Goal: Information Seeking & Learning: Learn about a topic

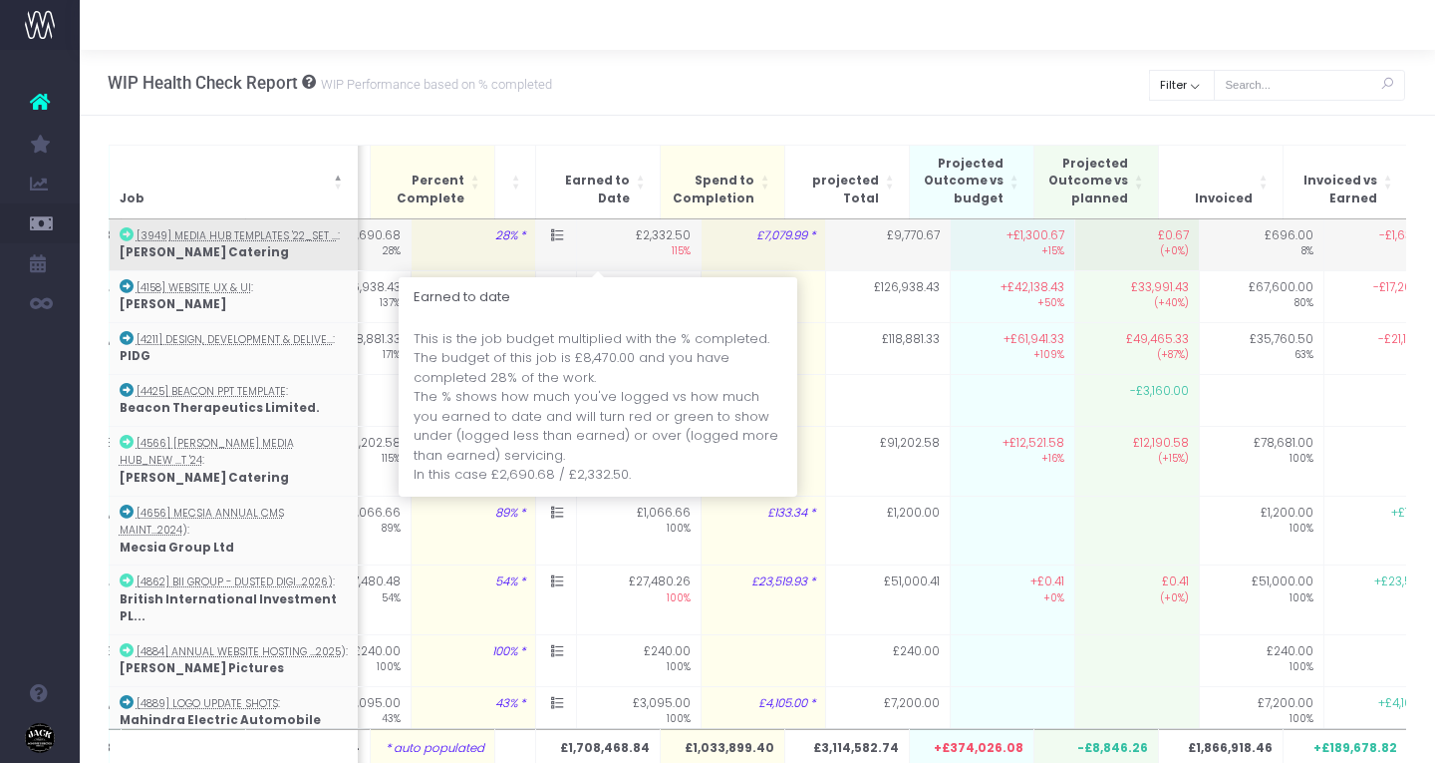
scroll to position [0, 566]
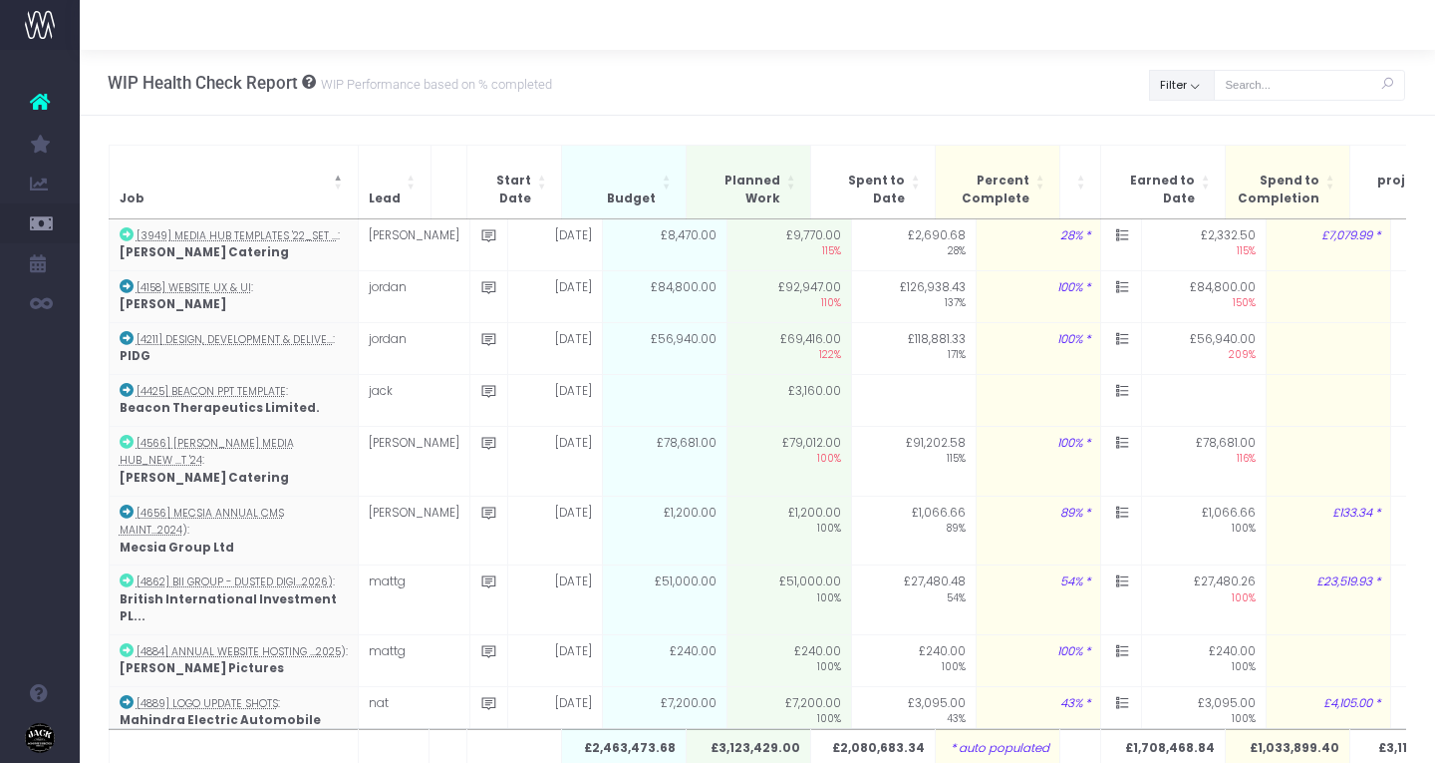
click at [1202, 84] on button "Filter" at bounding box center [1182, 85] width 66 height 31
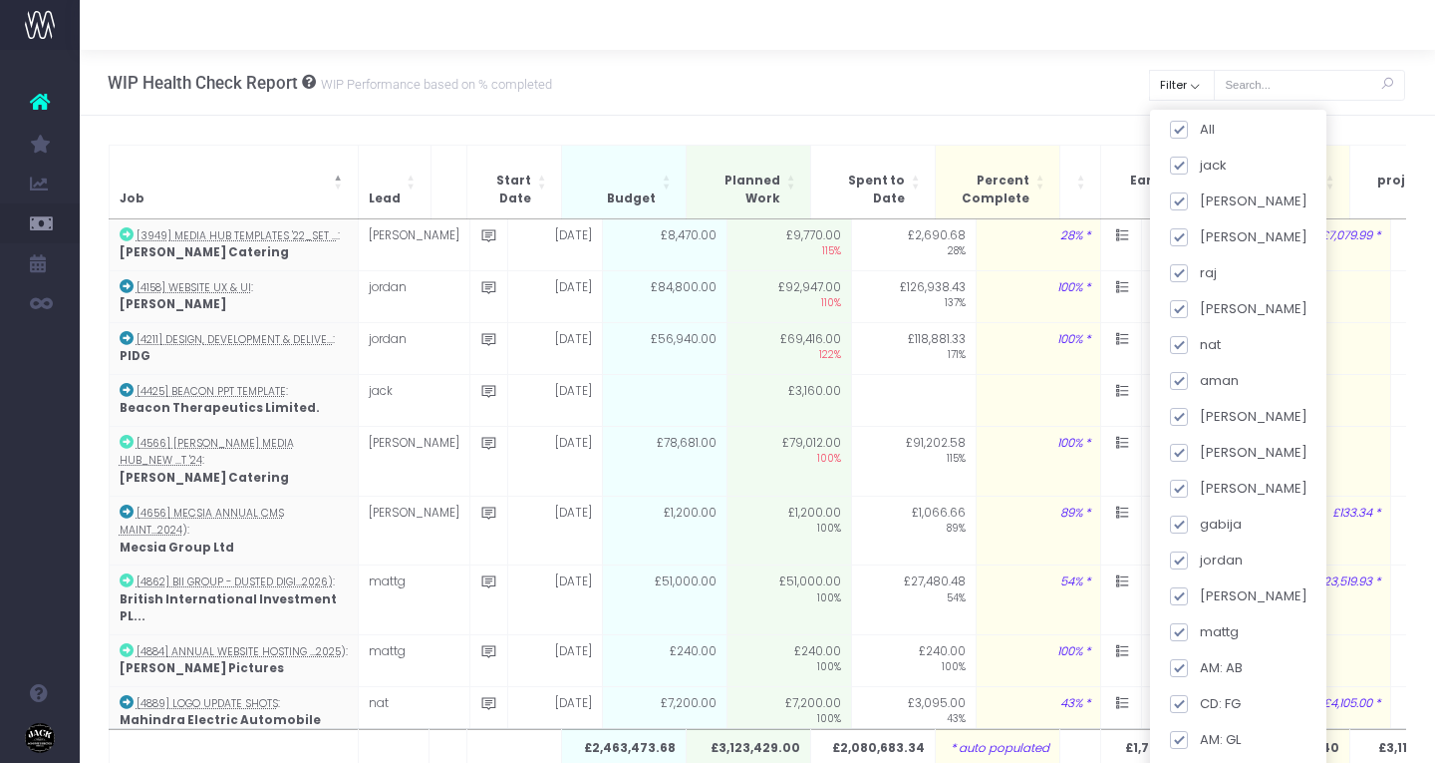
click at [684, 76] on div "WIP Health Check Report WIP Performance based on % completed Back Clear Filter …" at bounding box center [758, 83] width 1356 height 66
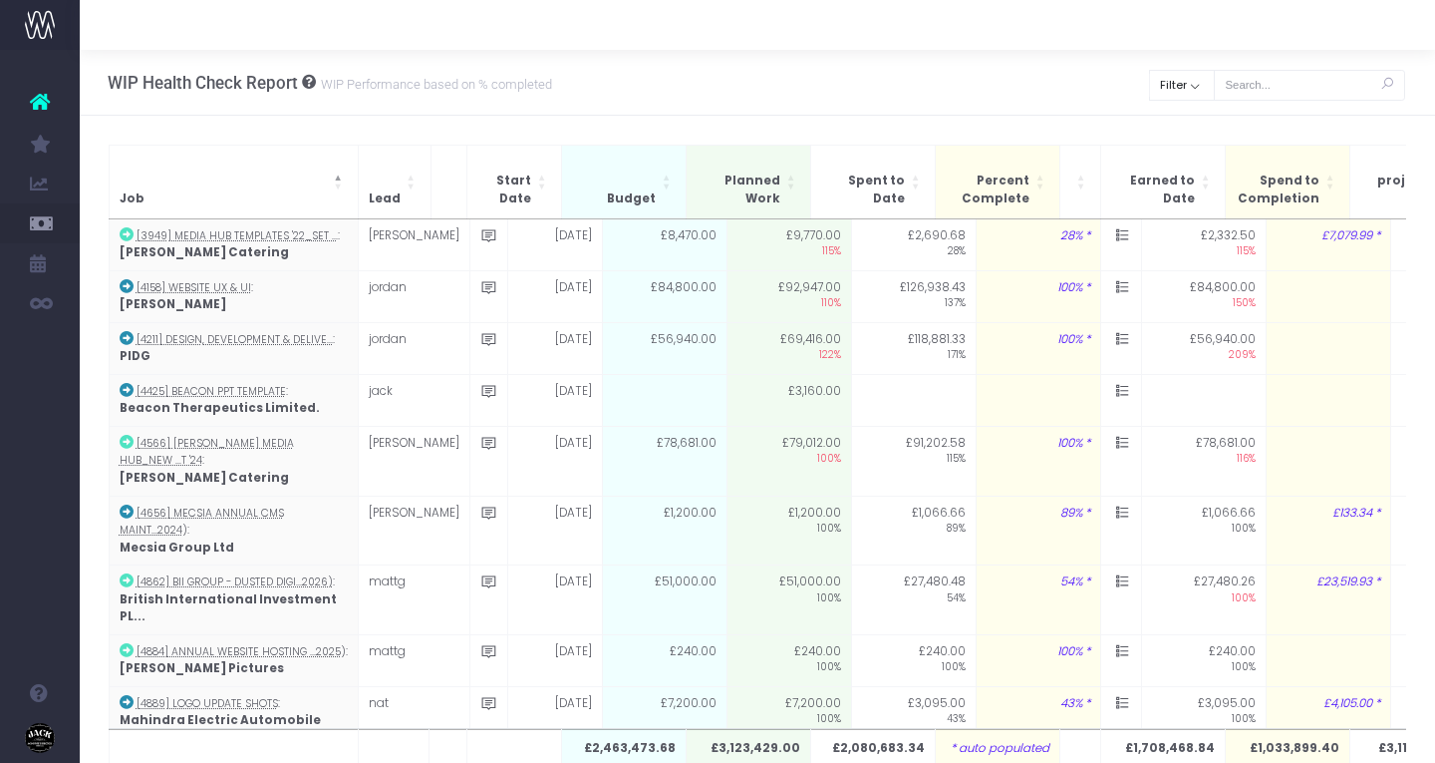
click at [310, 79] on icon at bounding box center [307, 82] width 18 height 14
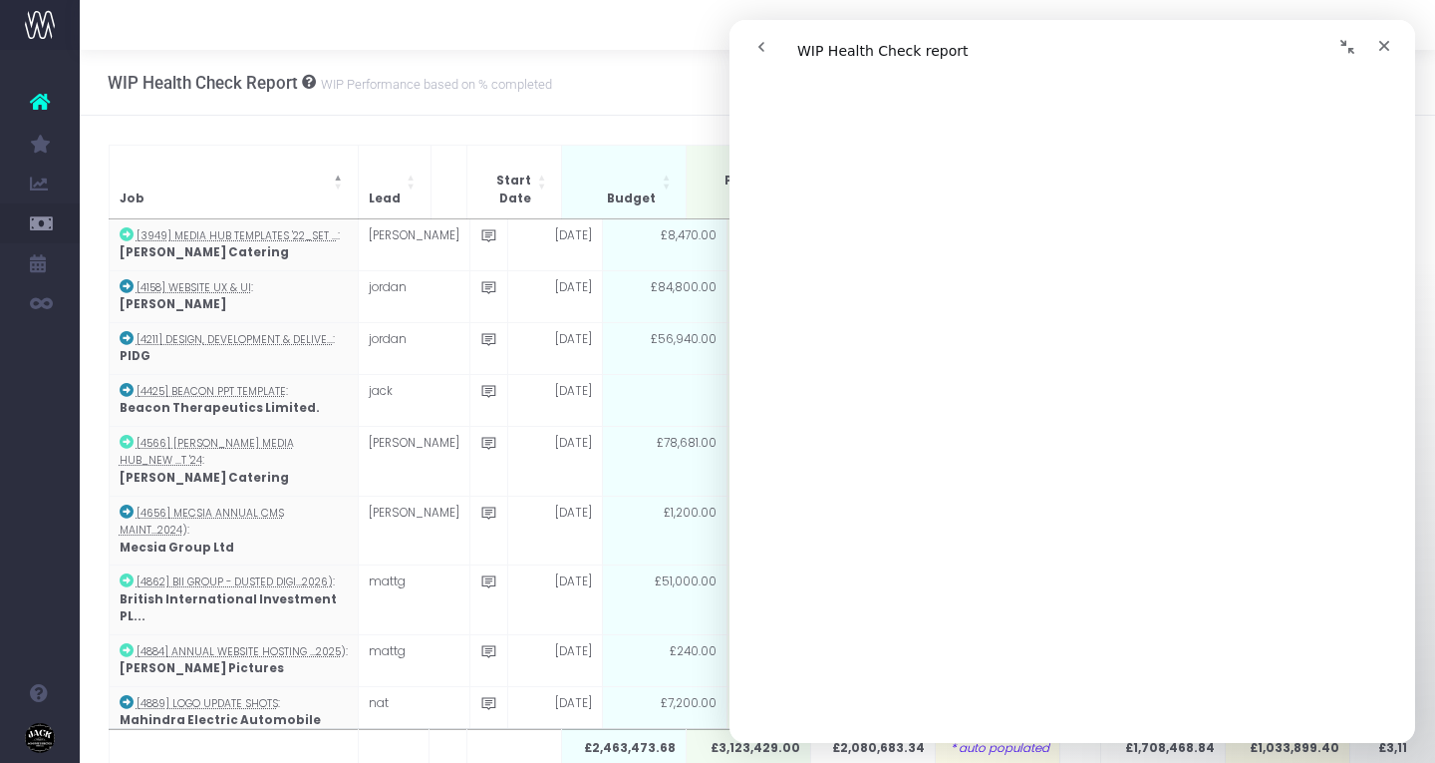
scroll to position [634, 0]
click at [1383, 49] on icon "Close" at bounding box center [1385, 46] width 16 height 16
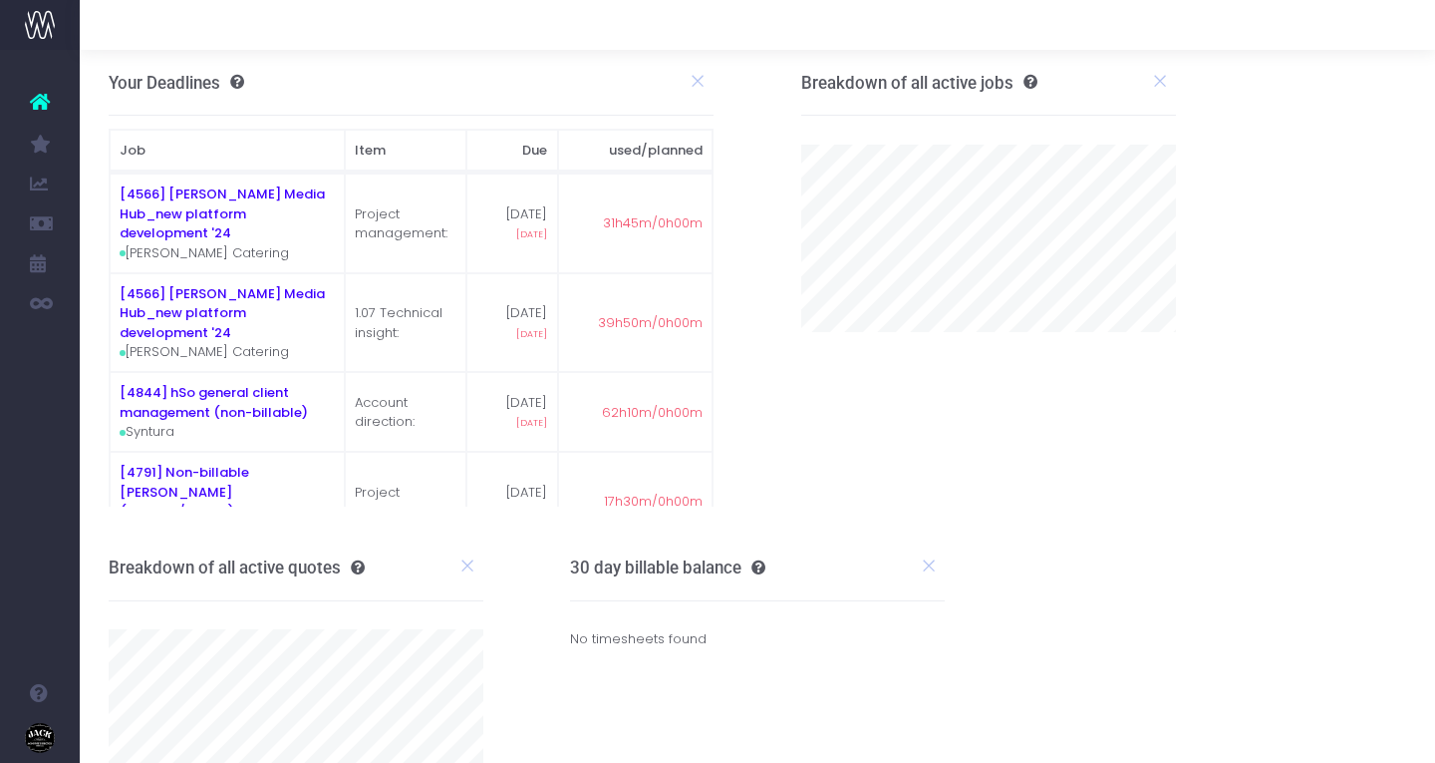
scroll to position [122, 0]
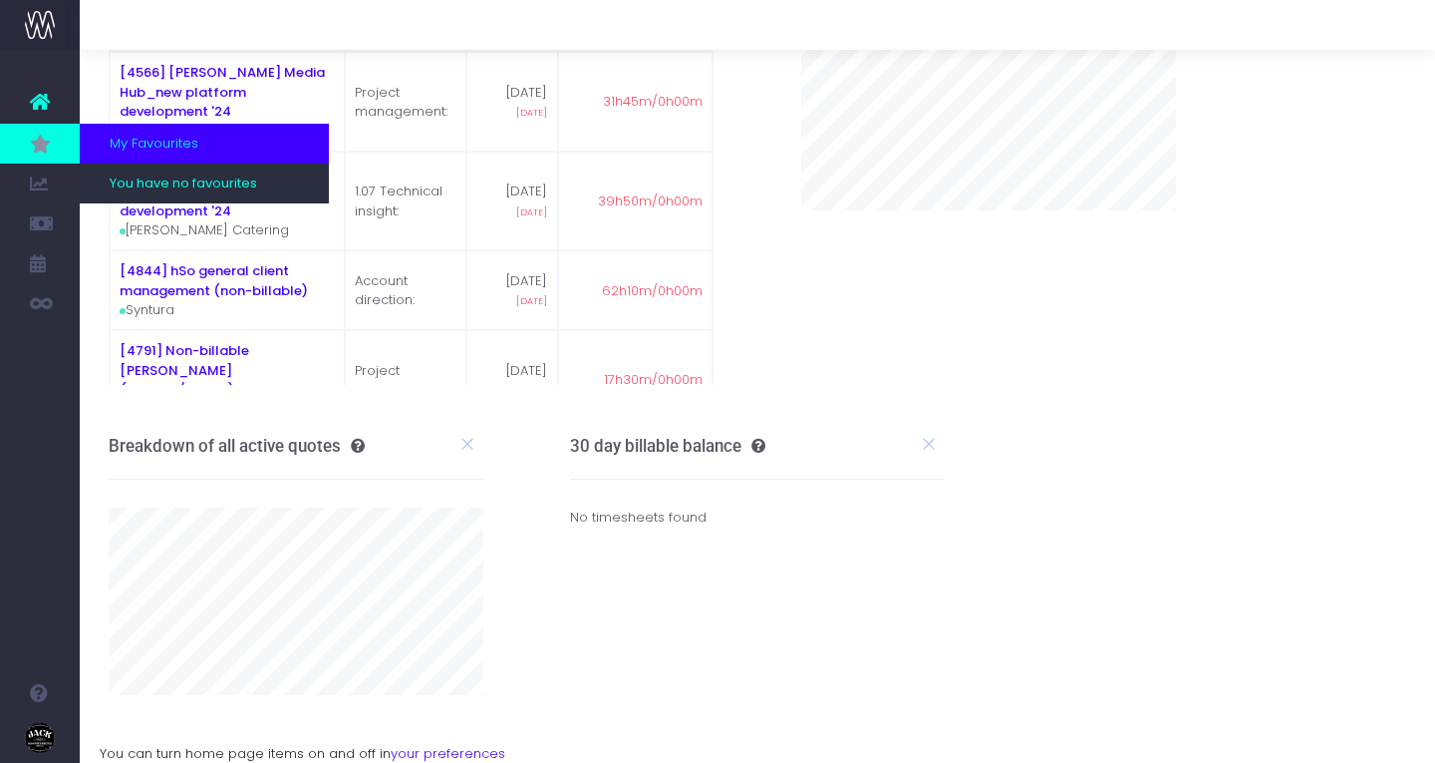
click at [35, 142] on icon at bounding box center [40, 144] width 20 height 22
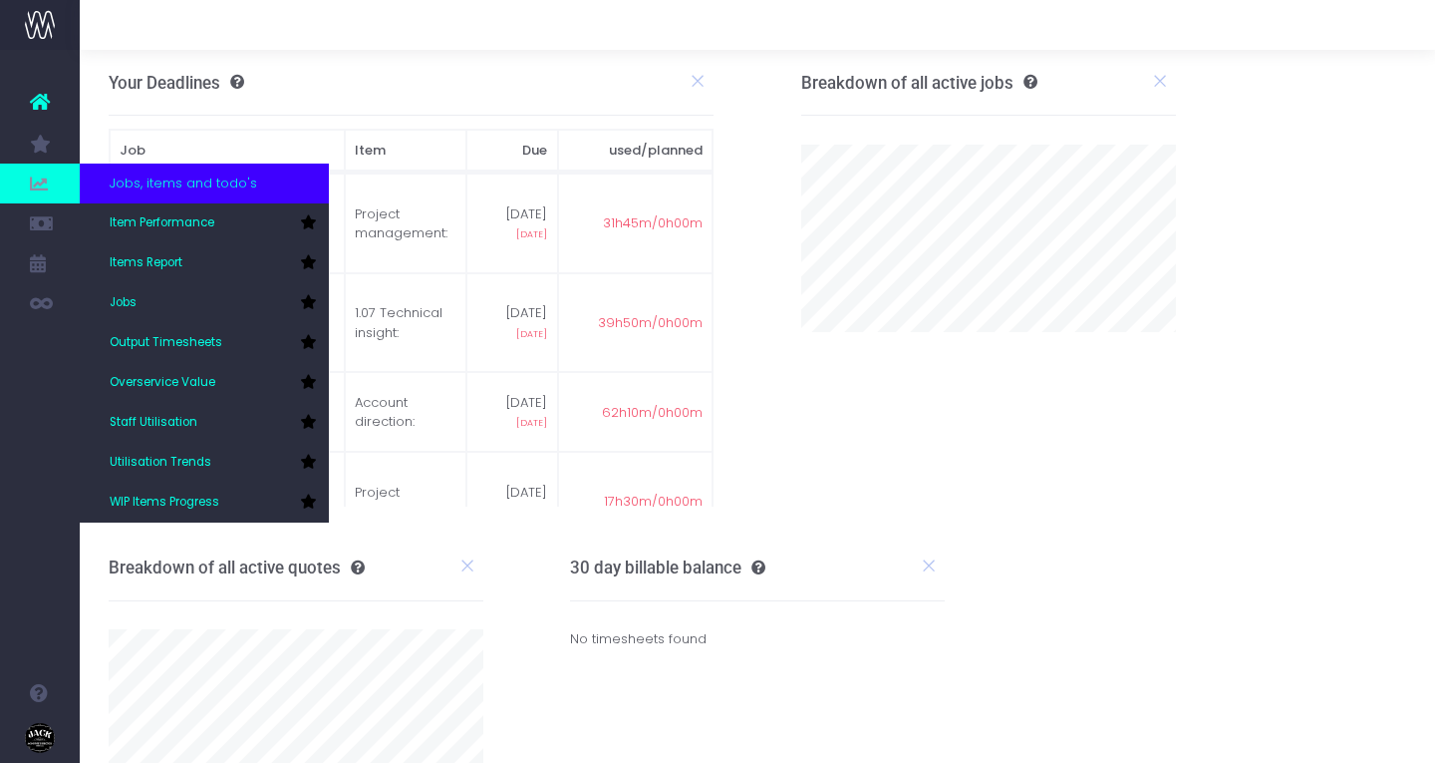
click at [35, 180] on icon at bounding box center [40, 183] width 20 height 22
click at [143, 226] on span "Item Performance" at bounding box center [162, 223] width 105 height 18
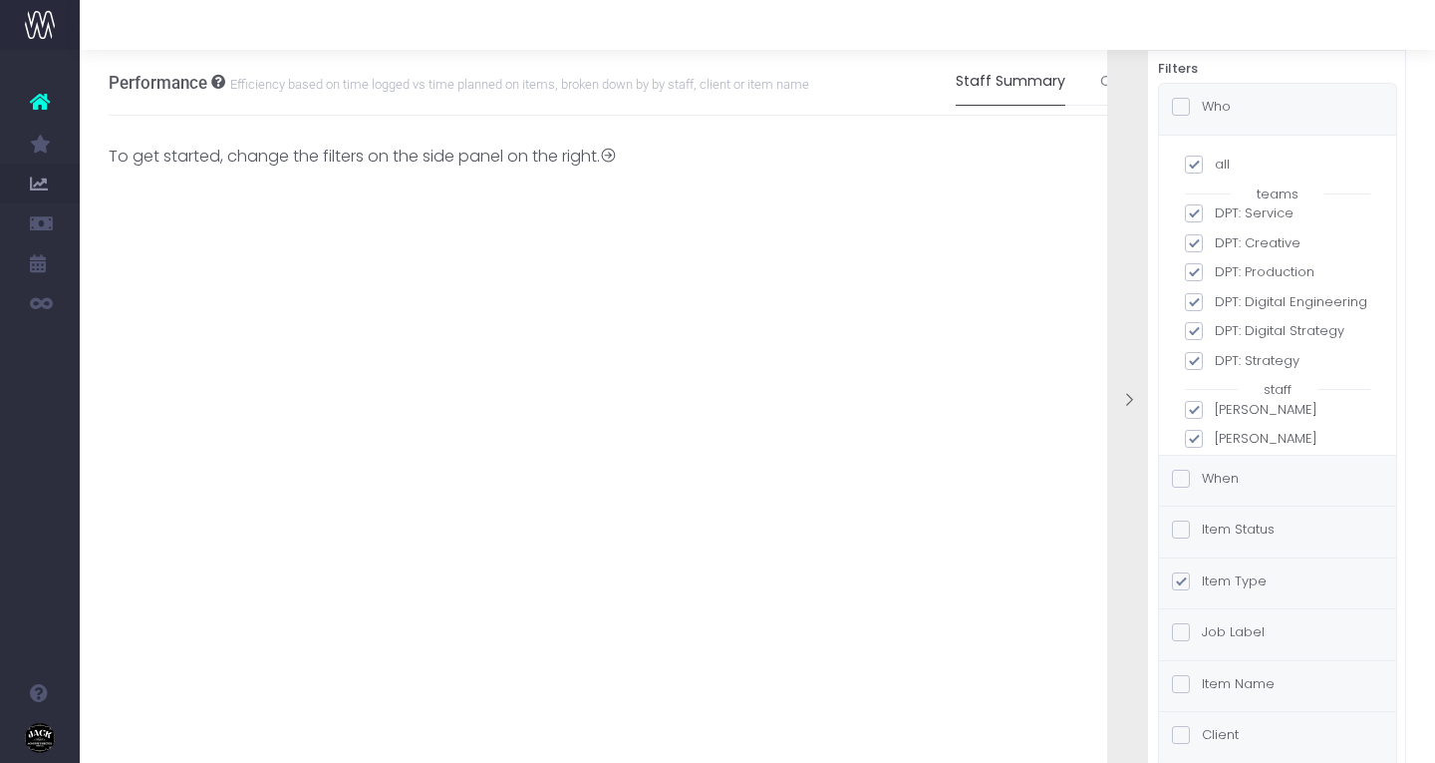
scroll to position [695, 0]
click at [1182, 114] on span at bounding box center [1181, 107] width 18 height 18
click at [1202, 110] on input "Who" at bounding box center [1208, 103] width 13 height 13
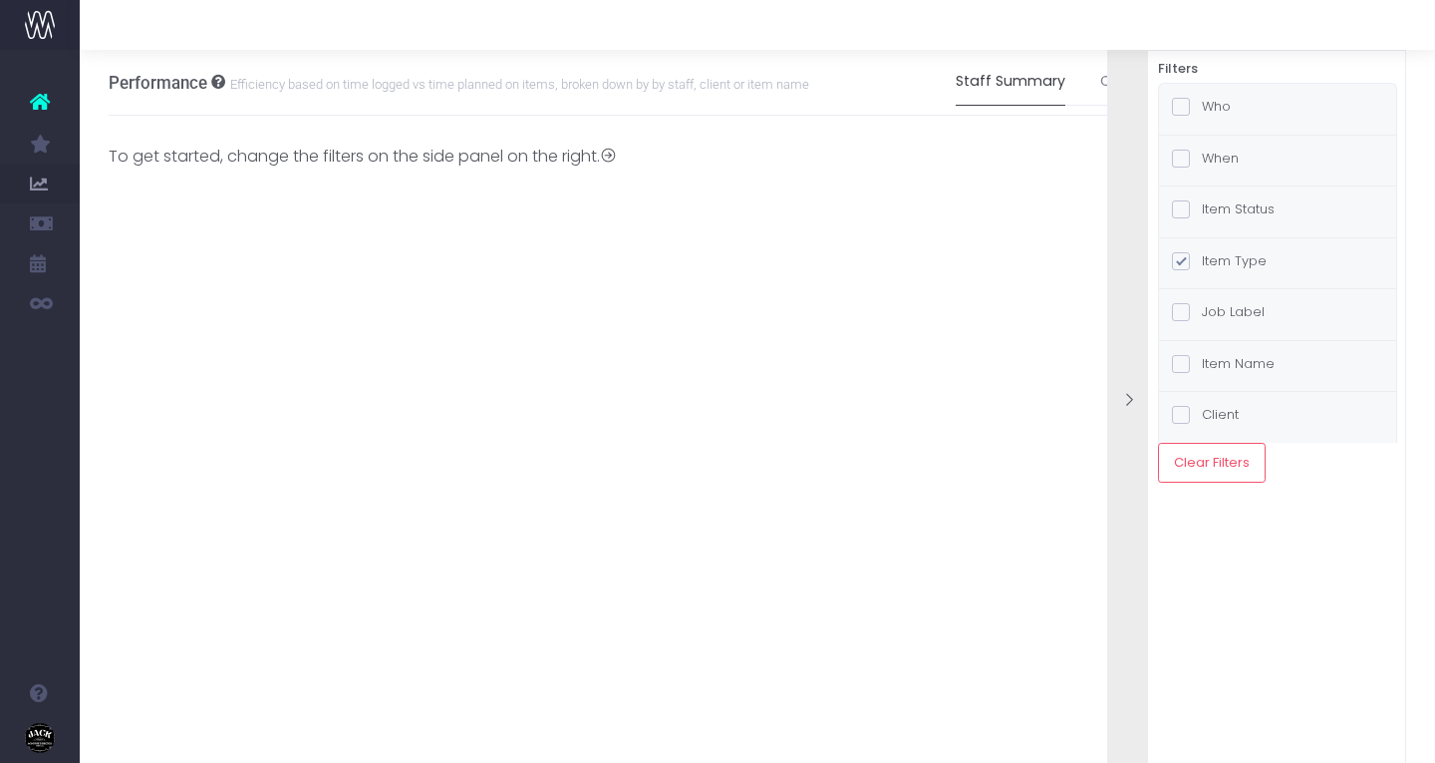
click at [1180, 106] on span at bounding box center [1181, 107] width 18 height 18
click at [1202, 106] on input "Who" at bounding box center [1208, 103] width 13 height 13
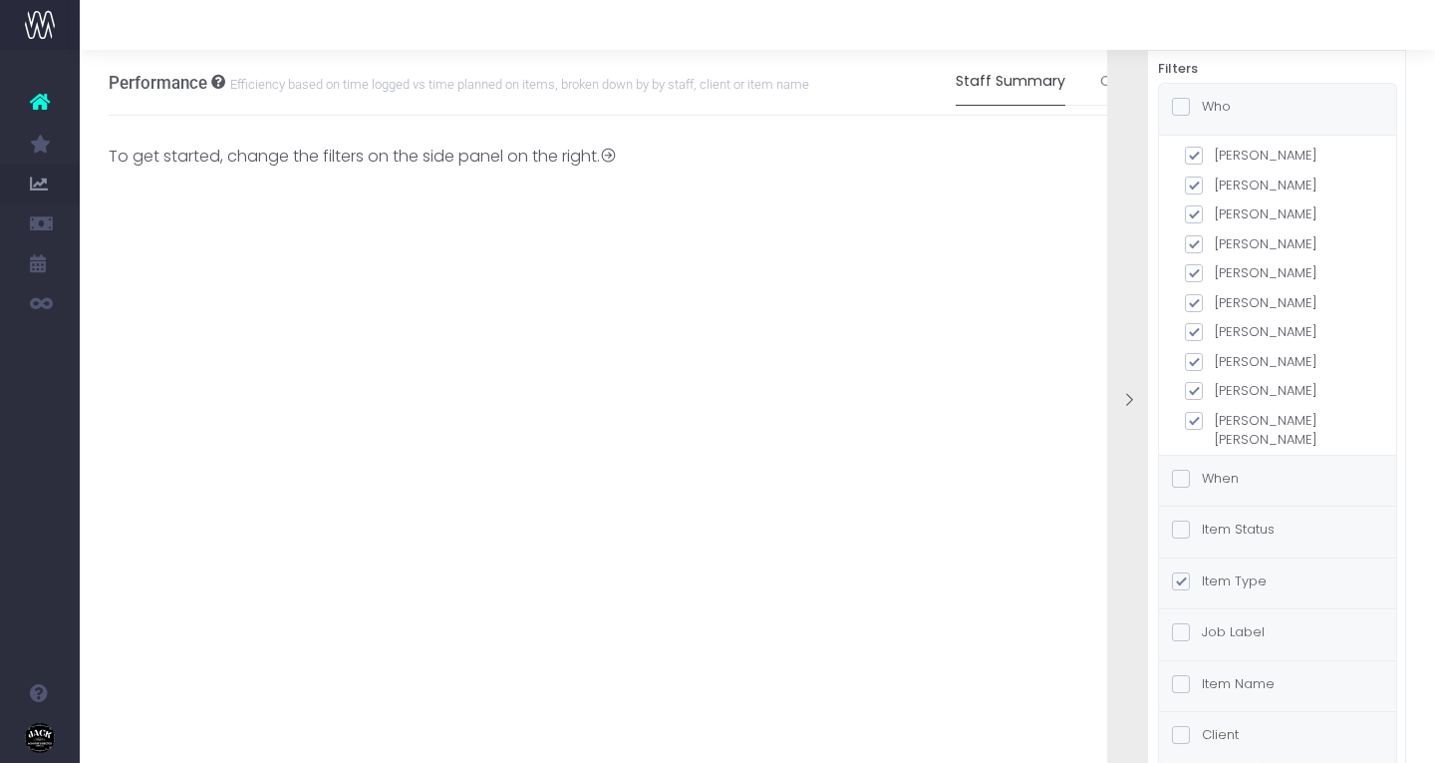
click at [1180, 106] on span at bounding box center [1181, 107] width 18 height 18
click at [1202, 106] on input "Who" at bounding box center [1208, 103] width 13 height 13
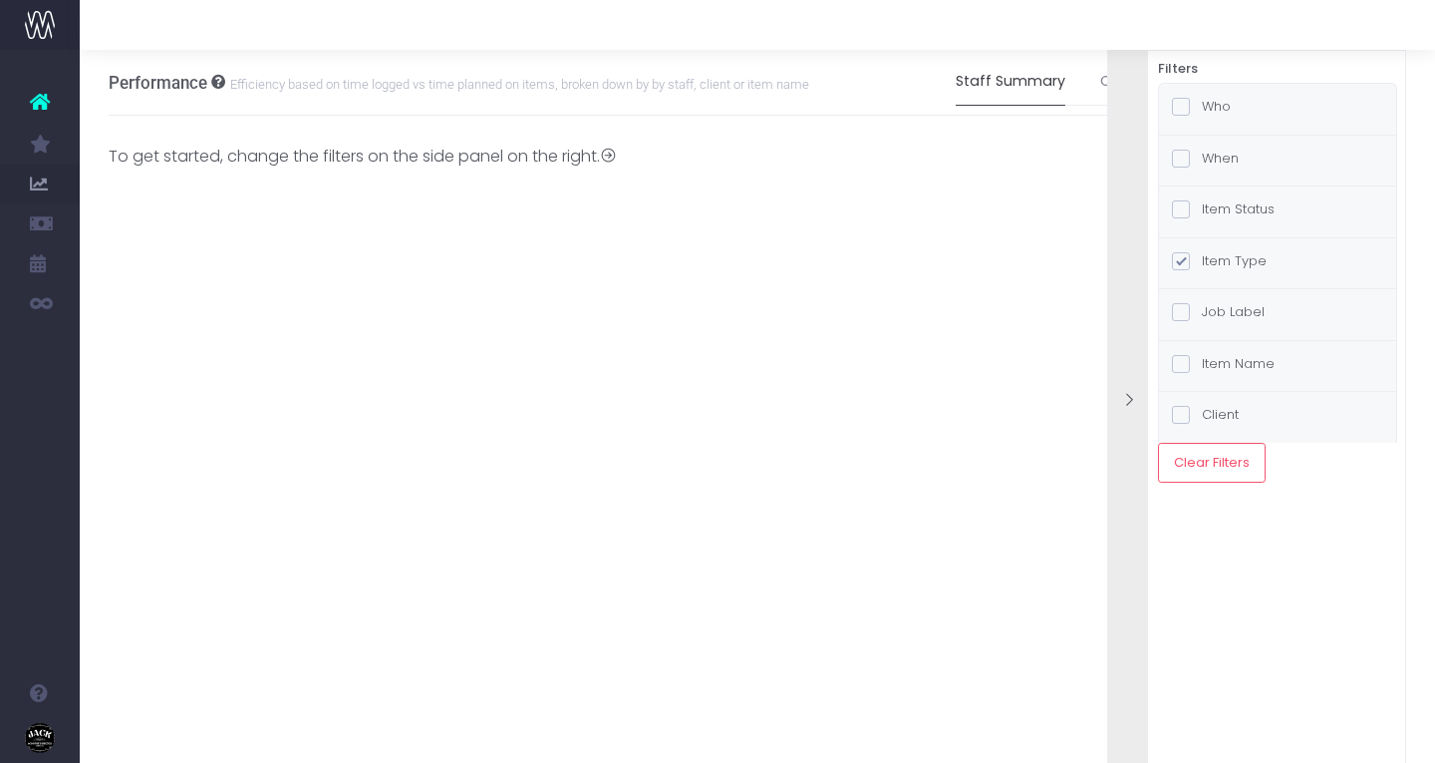
click at [1232, 199] on label "Item Status" at bounding box center [1223, 209] width 103 height 20
click at [1215, 199] on input "Item Status" at bounding box center [1208, 205] width 13 height 13
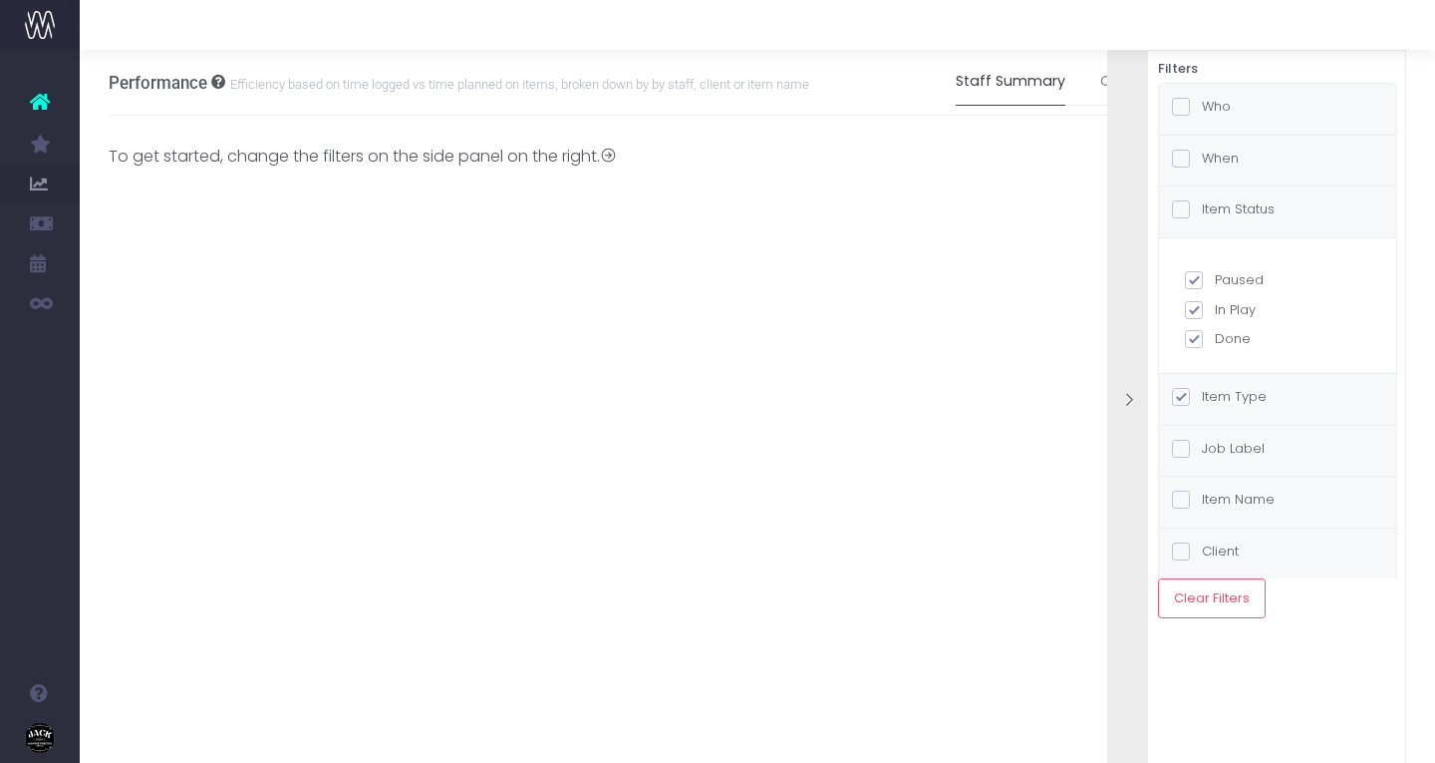
click at [1232, 199] on label "Item Status" at bounding box center [1223, 209] width 103 height 20
click at [1215, 199] on input "Item Status" at bounding box center [1208, 205] width 13 height 13
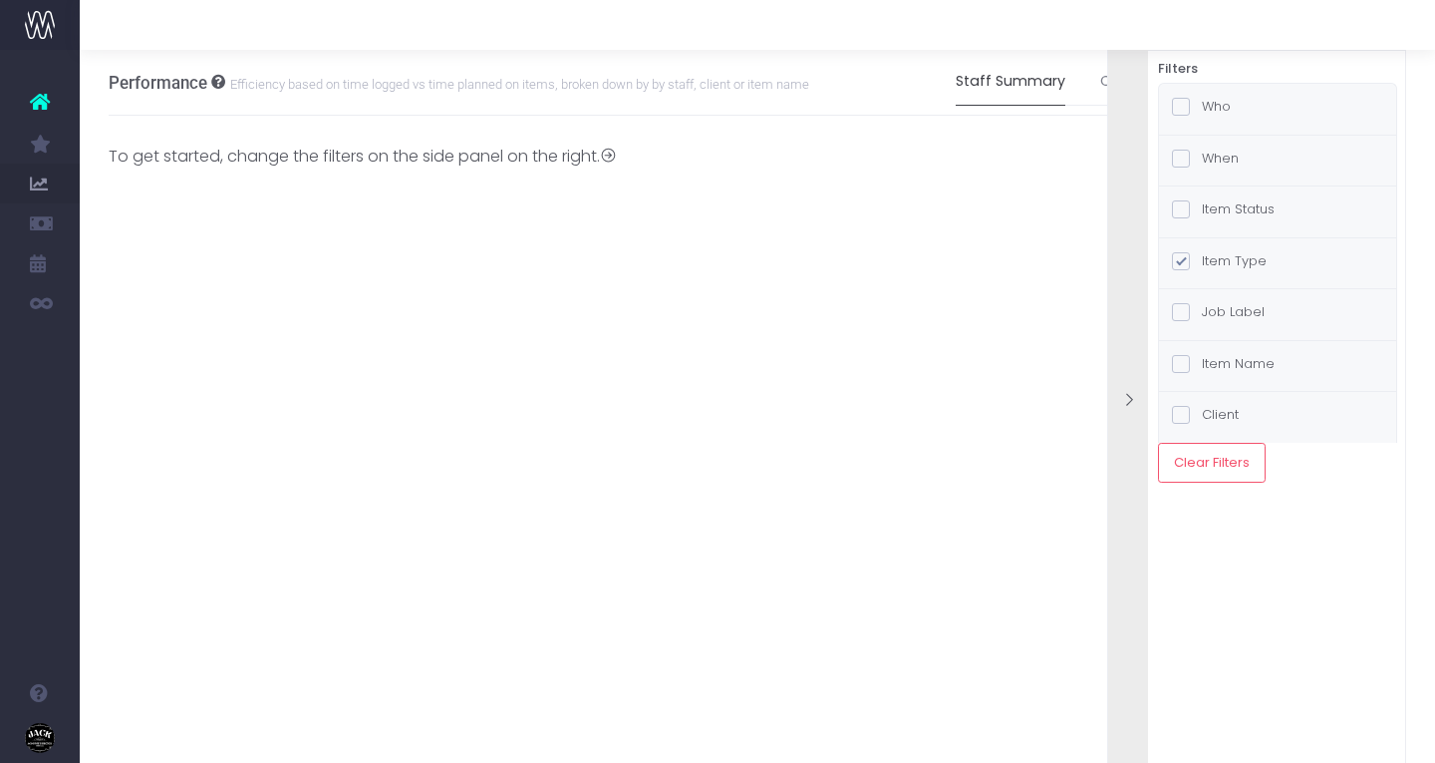
scroll to position [0, 15]
click at [1090, 70] on link "Client Summary" at bounding box center [1143, 82] width 115 height 46
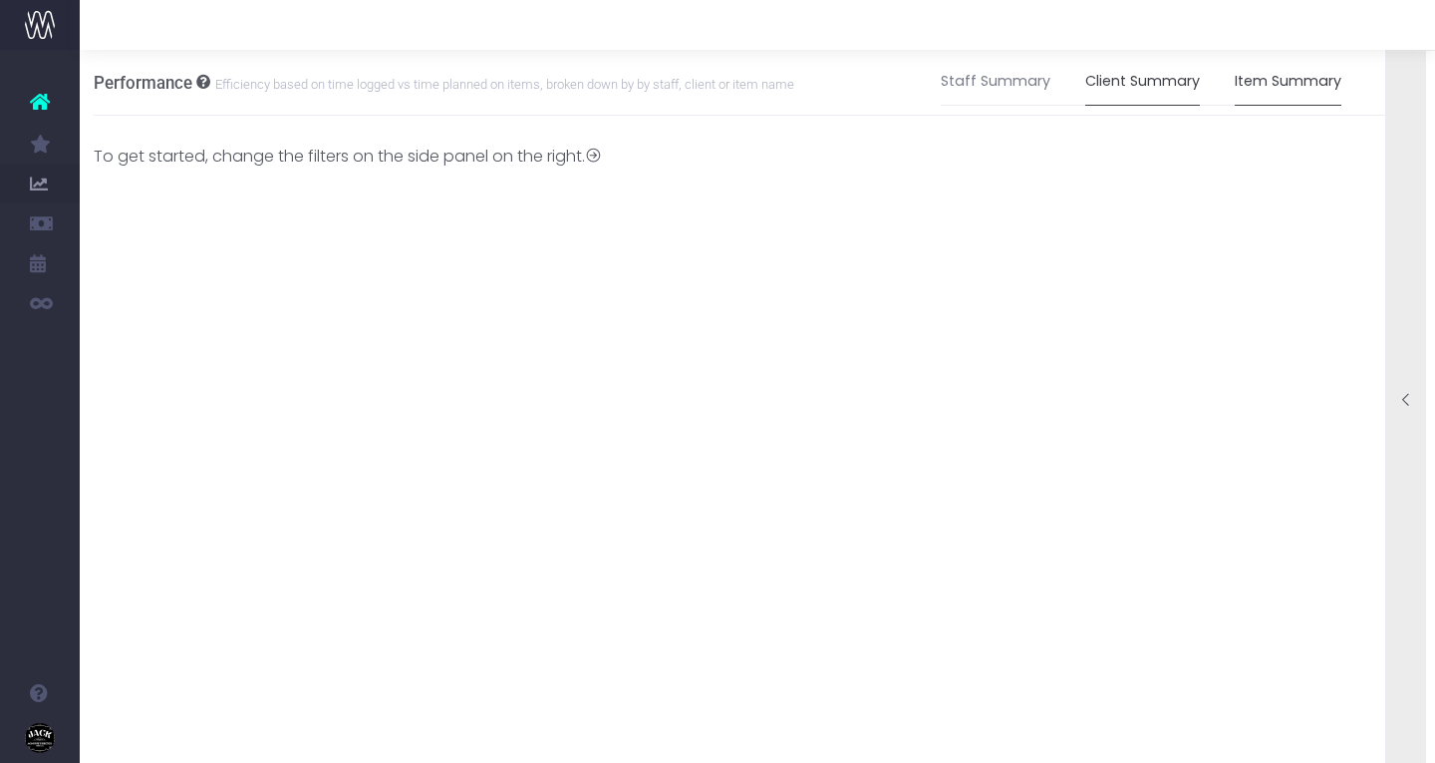
click at [1260, 87] on link "Item Summary" at bounding box center [1288, 82] width 107 height 46
click at [1408, 347] on div at bounding box center [1407, 401] width 40 height 761
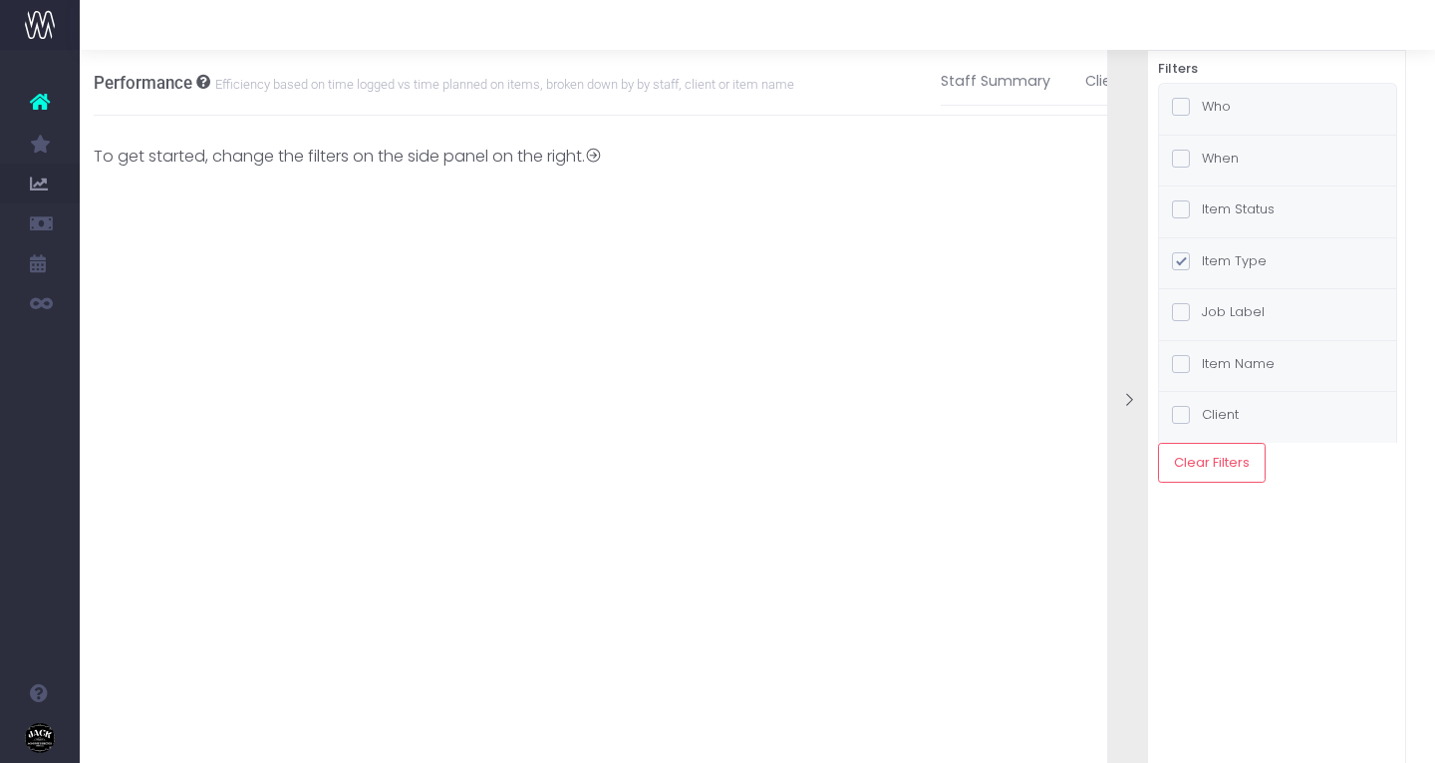
click at [1184, 99] on span at bounding box center [1181, 107] width 18 height 18
click at [1202, 99] on input "Who" at bounding box center [1208, 103] width 13 height 13
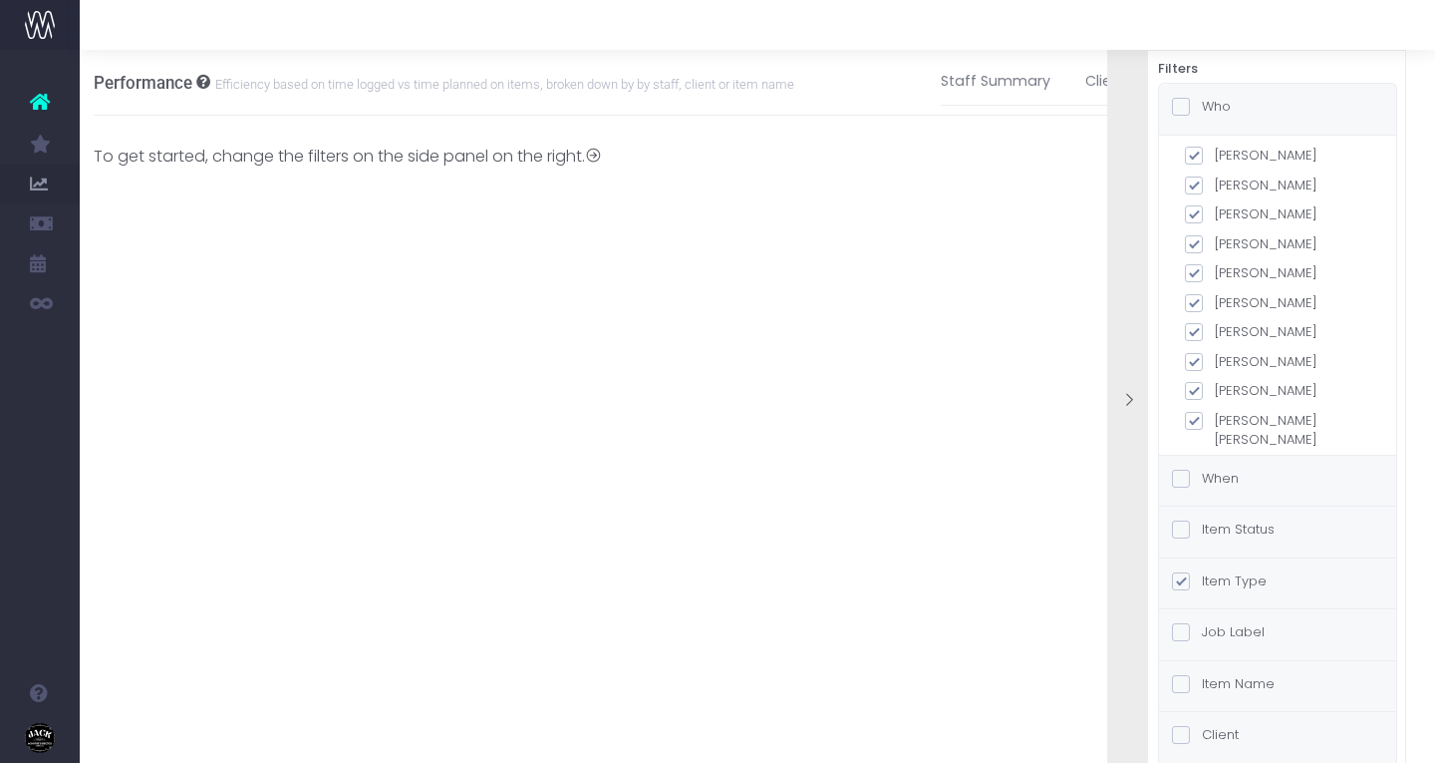
click at [1197, 157] on span at bounding box center [1194, 156] width 18 height 18
click at [1215, 157] on input "[PERSON_NAME]" at bounding box center [1221, 152] width 13 height 13
checkbox input "false"
checkbox input "true"
checkbox input "false"
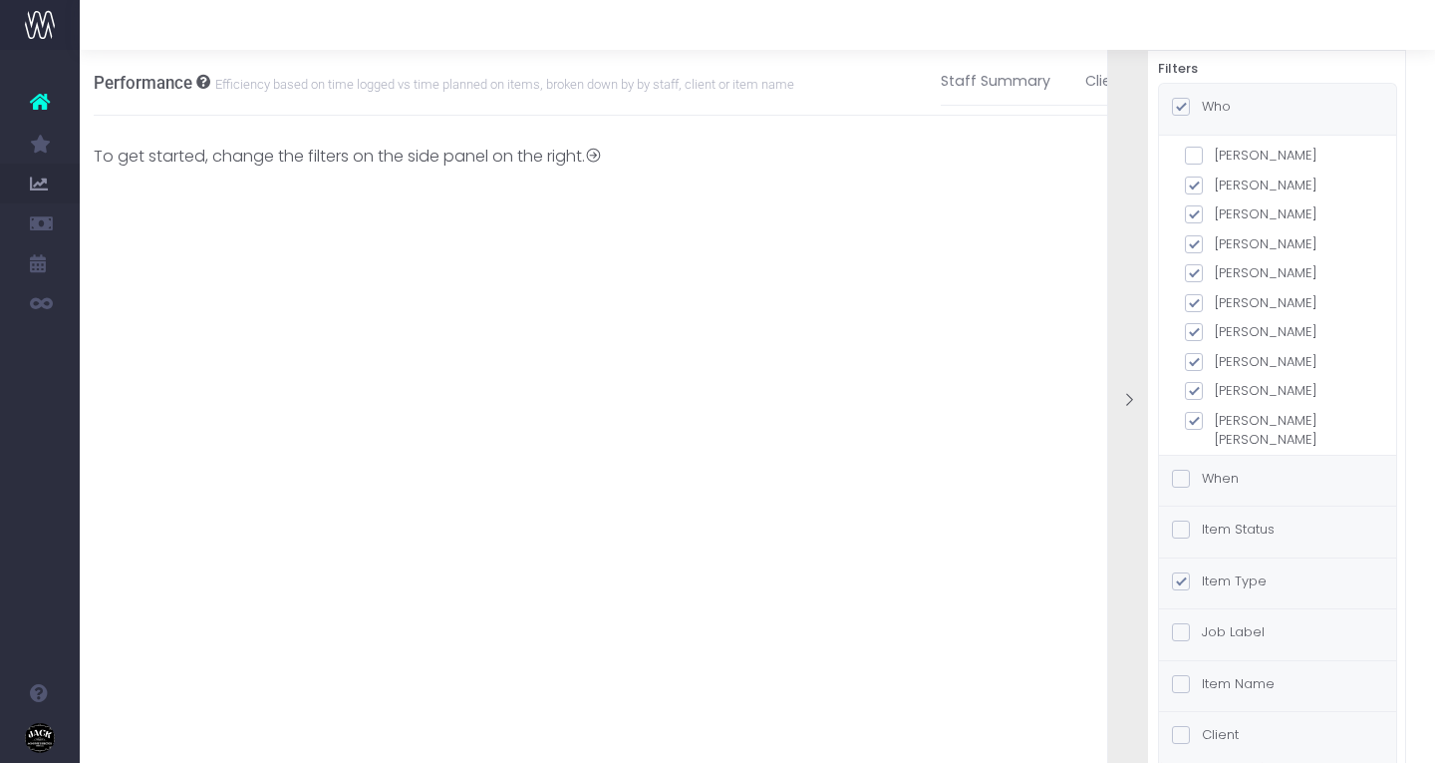
checkbox input "false"
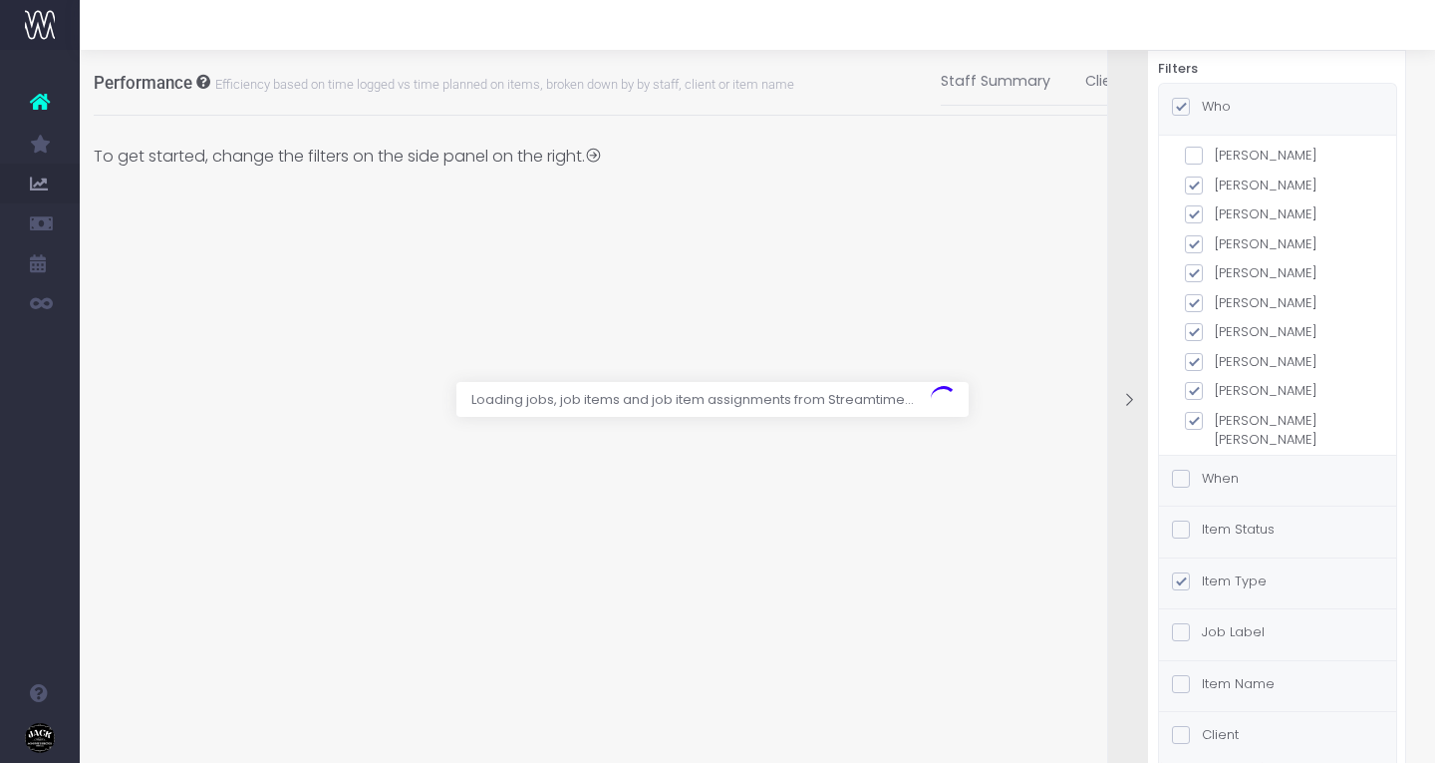
click at [1197, 157] on span at bounding box center [1194, 156] width 18 height 18
click at [1215, 157] on input "[PERSON_NAME]" at bounding box center [1221, 152] width 13 height 13
checkbox input "true"
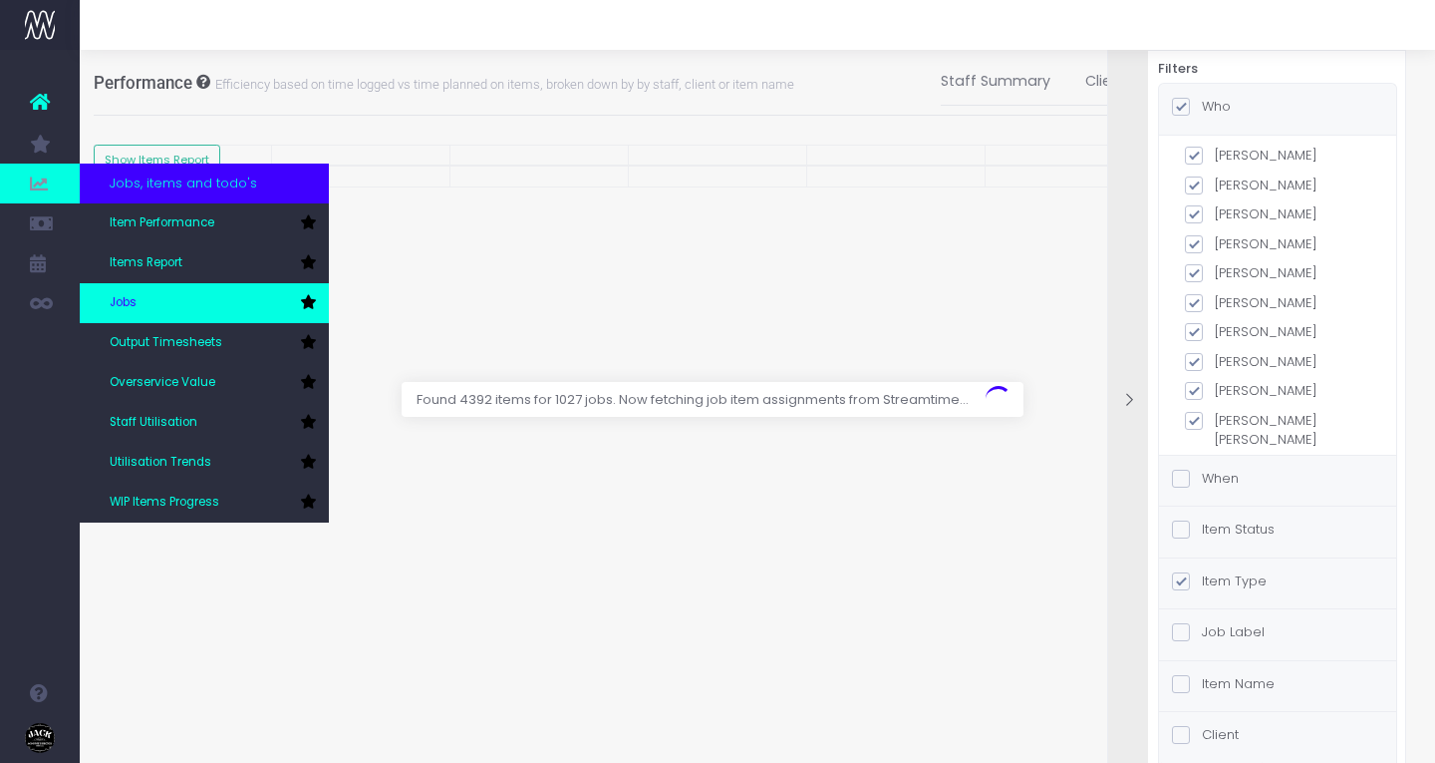
click at [195, 285] on link "Jobs" at bounding box center [204, 303] width 249 height 40
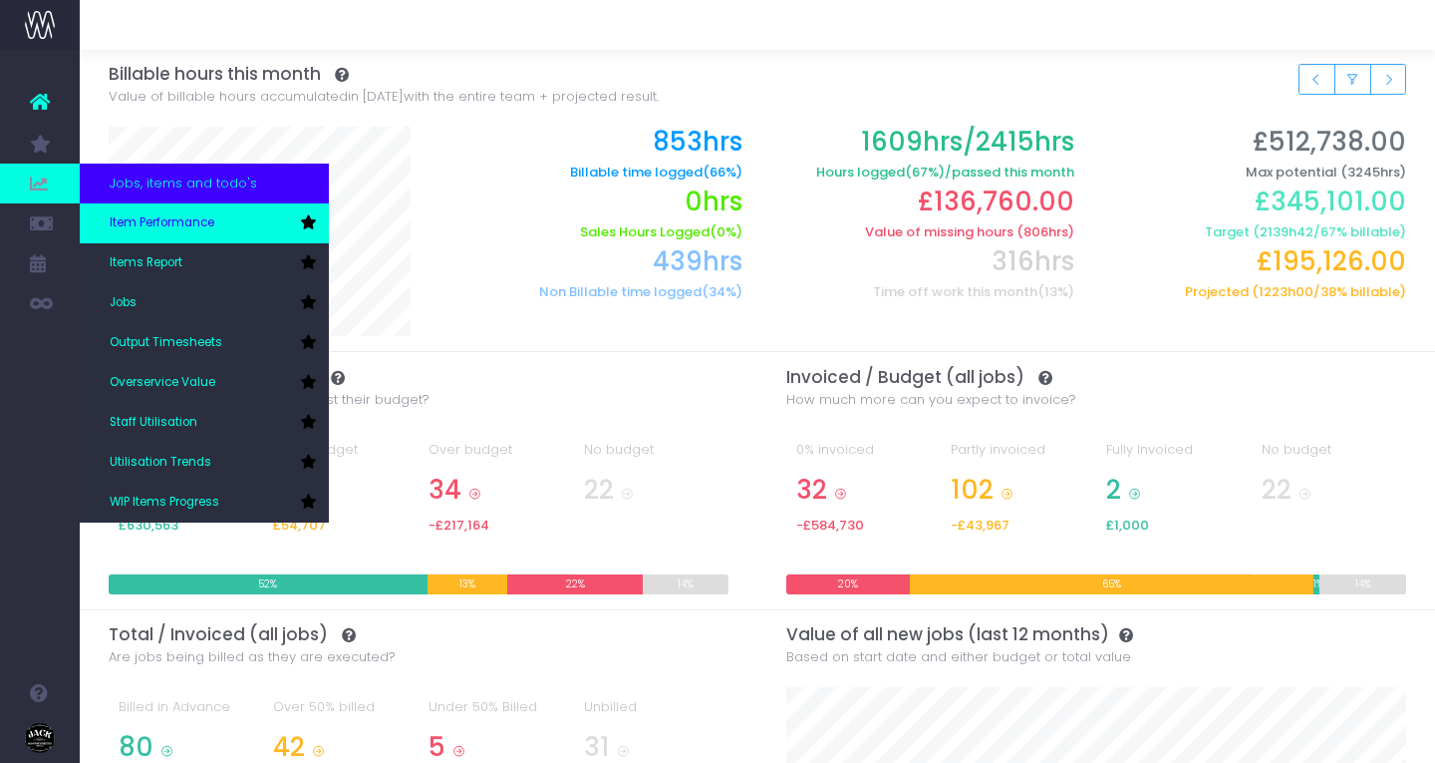
click at [159, 229] on span "Item Performance" at bounding box center [162, 223] width 105 height 18
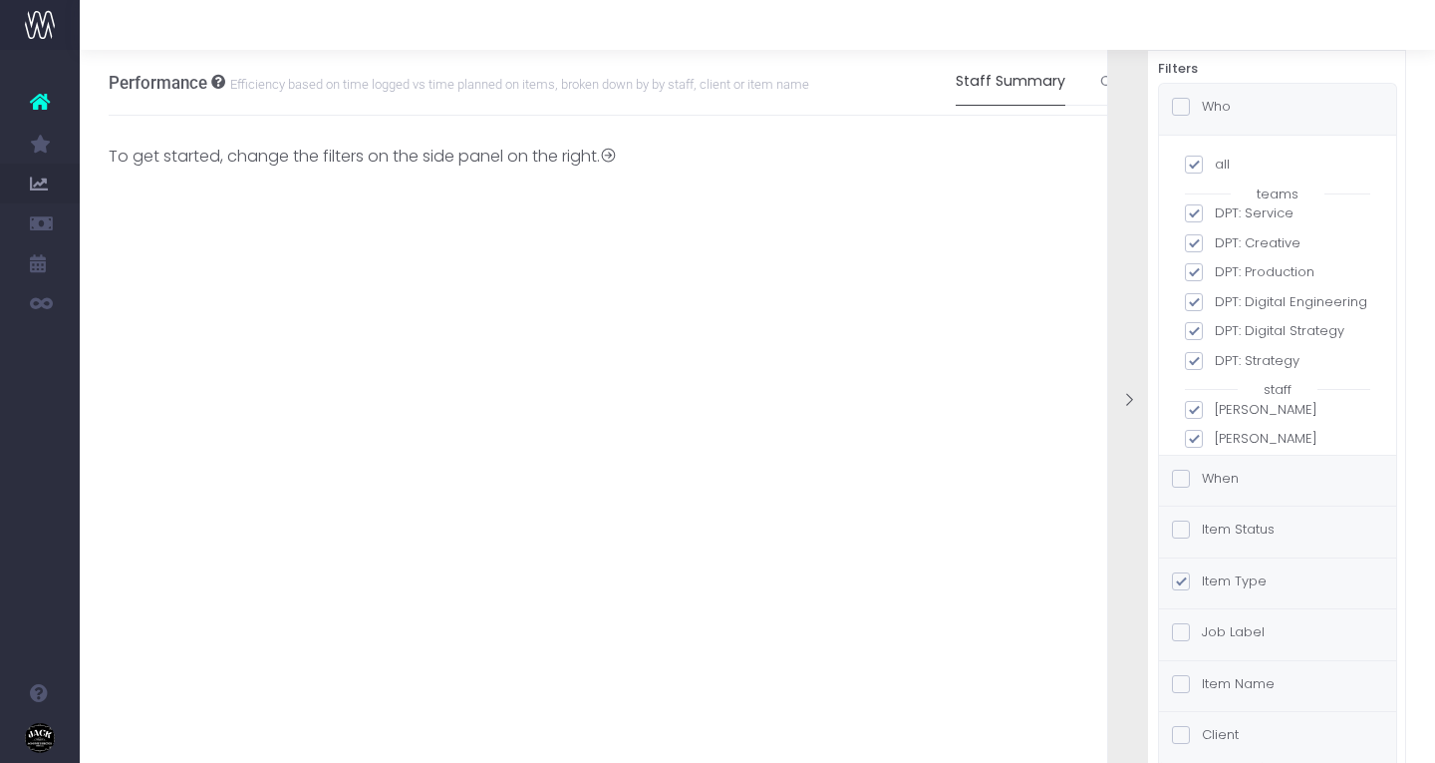
scroll to position [0, 15]
click at [1200, 167] on span at bounding box center [1194, 165] width 18 height 18
click at [1215, 167] on input "all" at bounding box center [1221, 161] width 13 height 13
checkbox input "false"
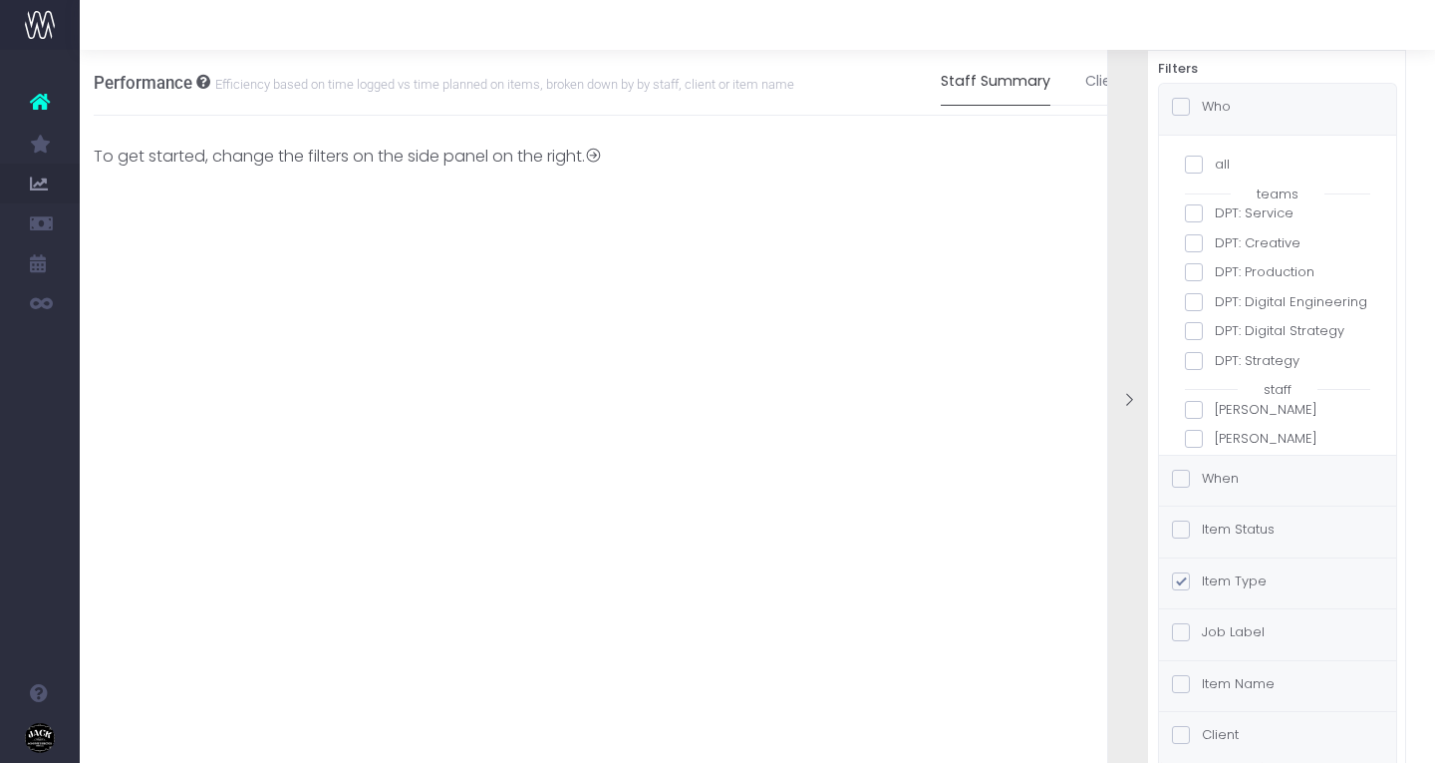
checkbox input "false"
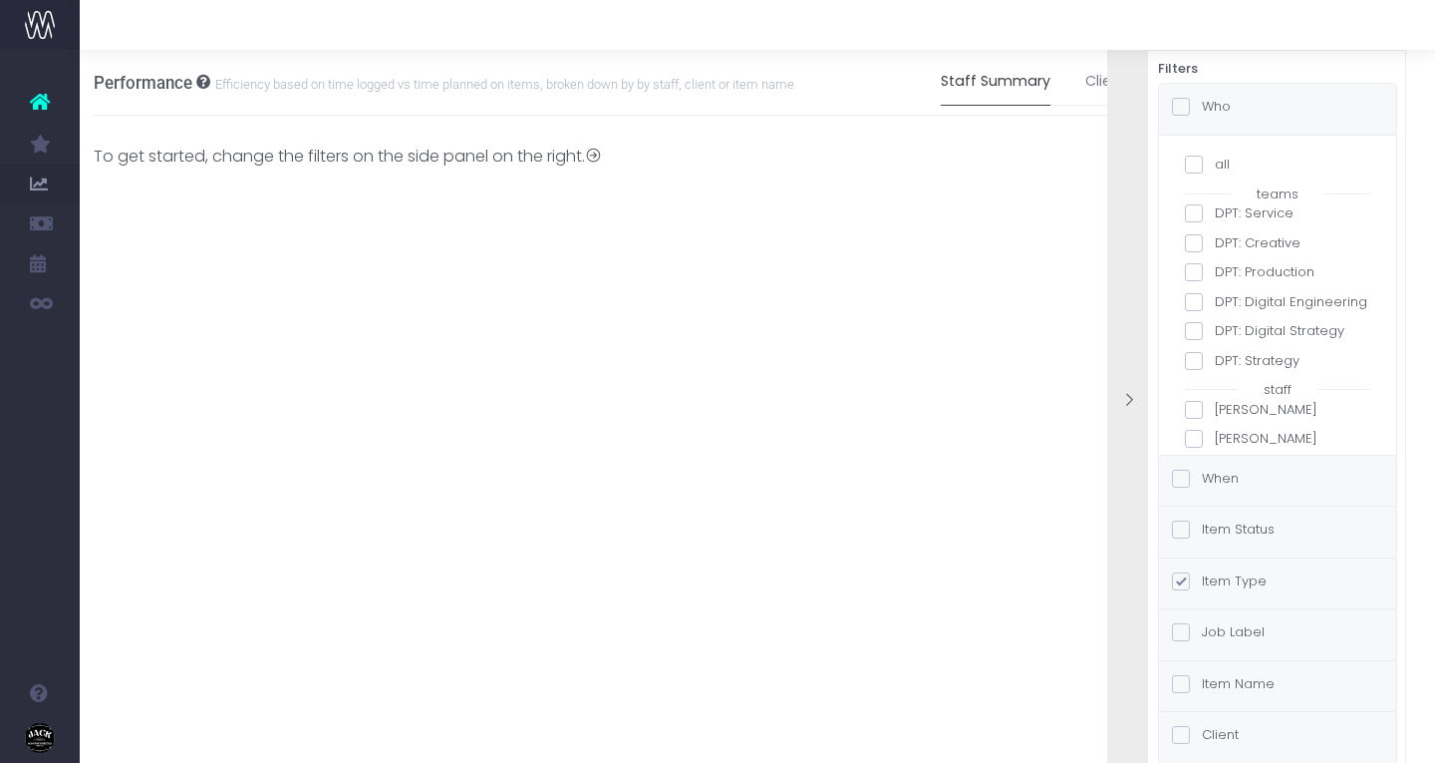
checkbox input "false"
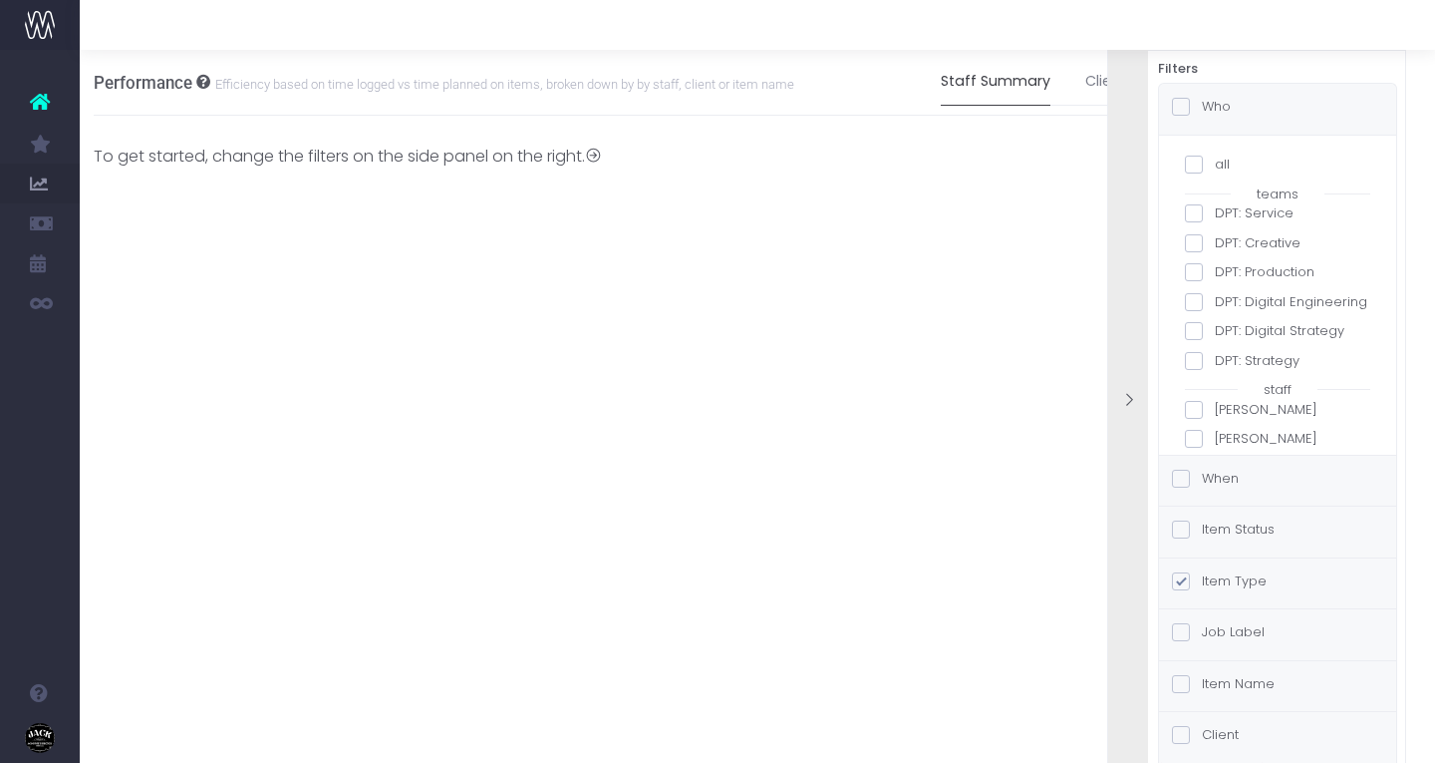
checkbox input "false"
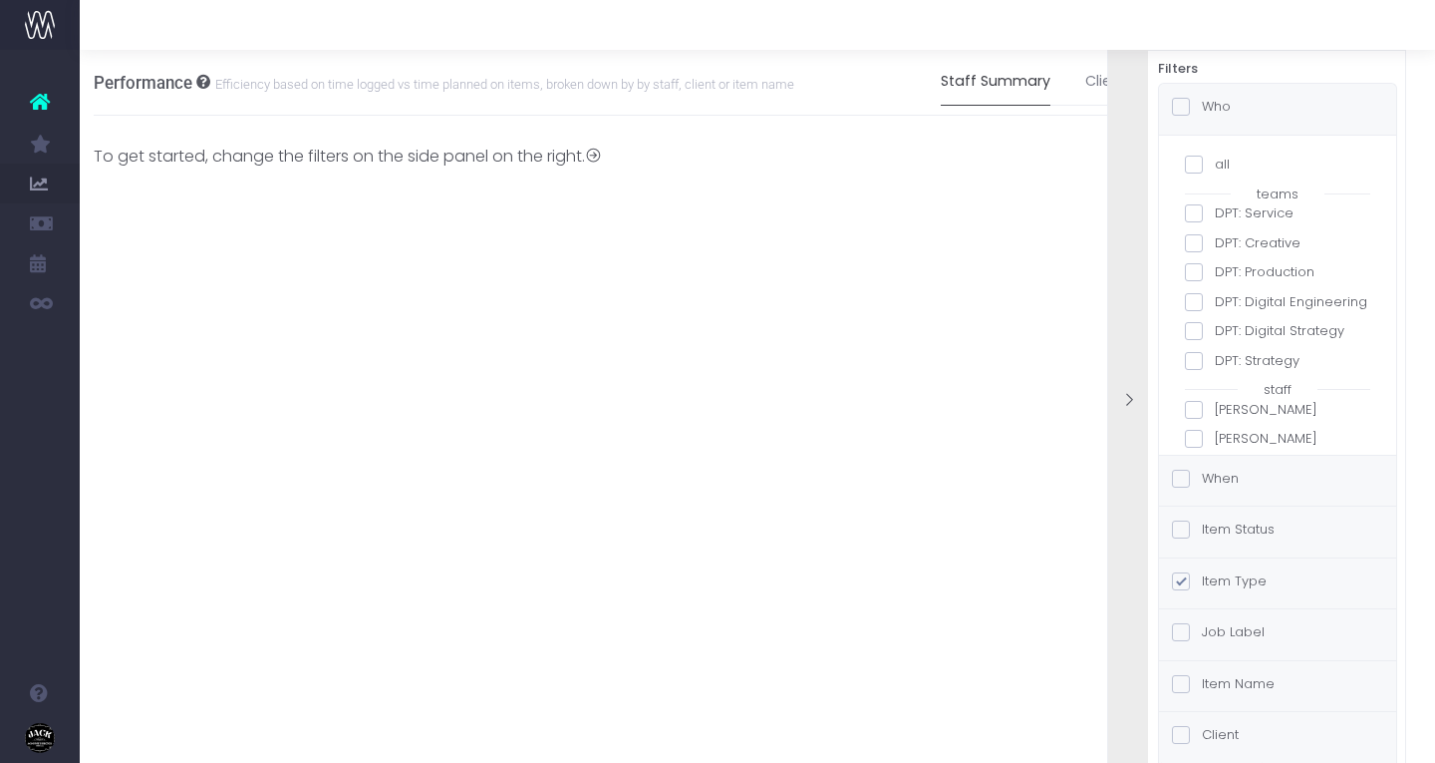
checkbox input "false"
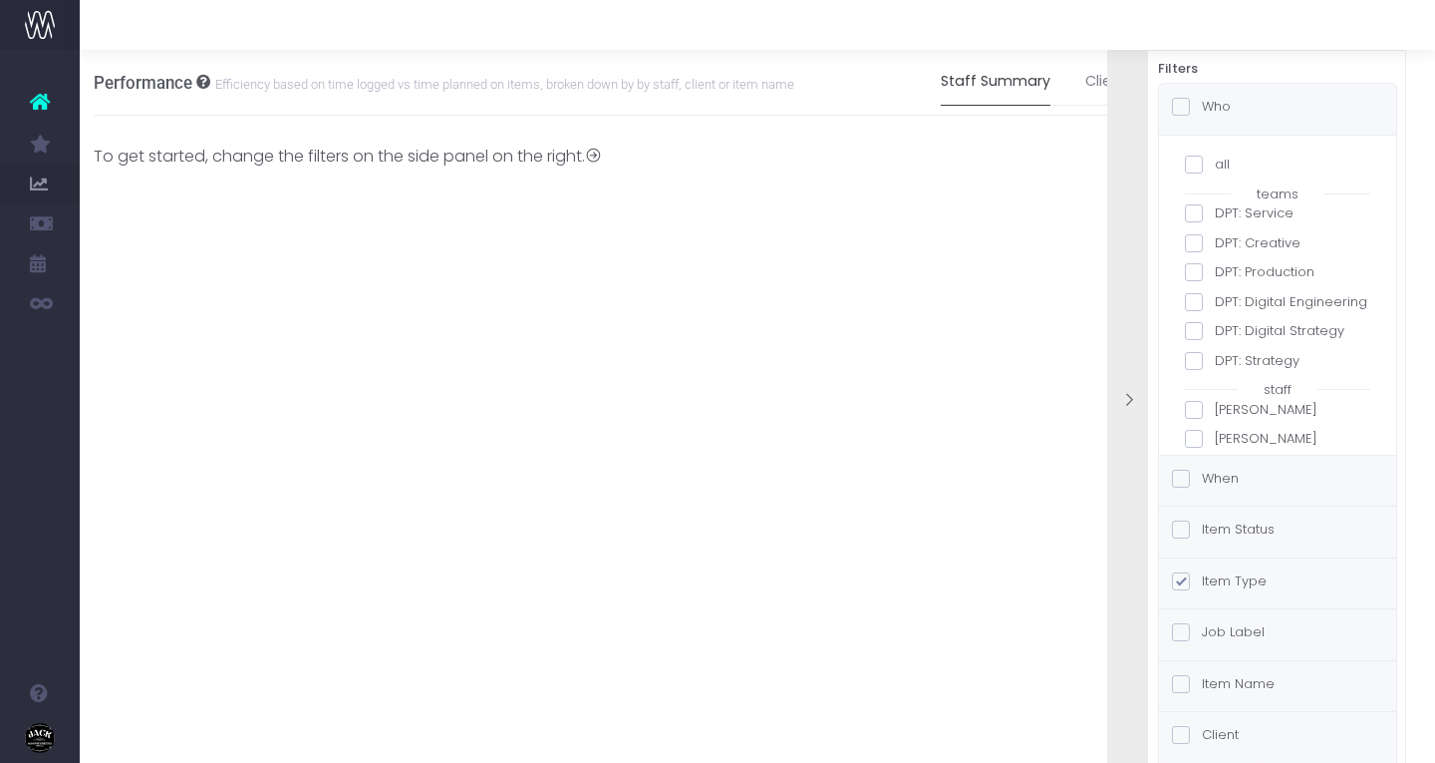
checkbox input "false"
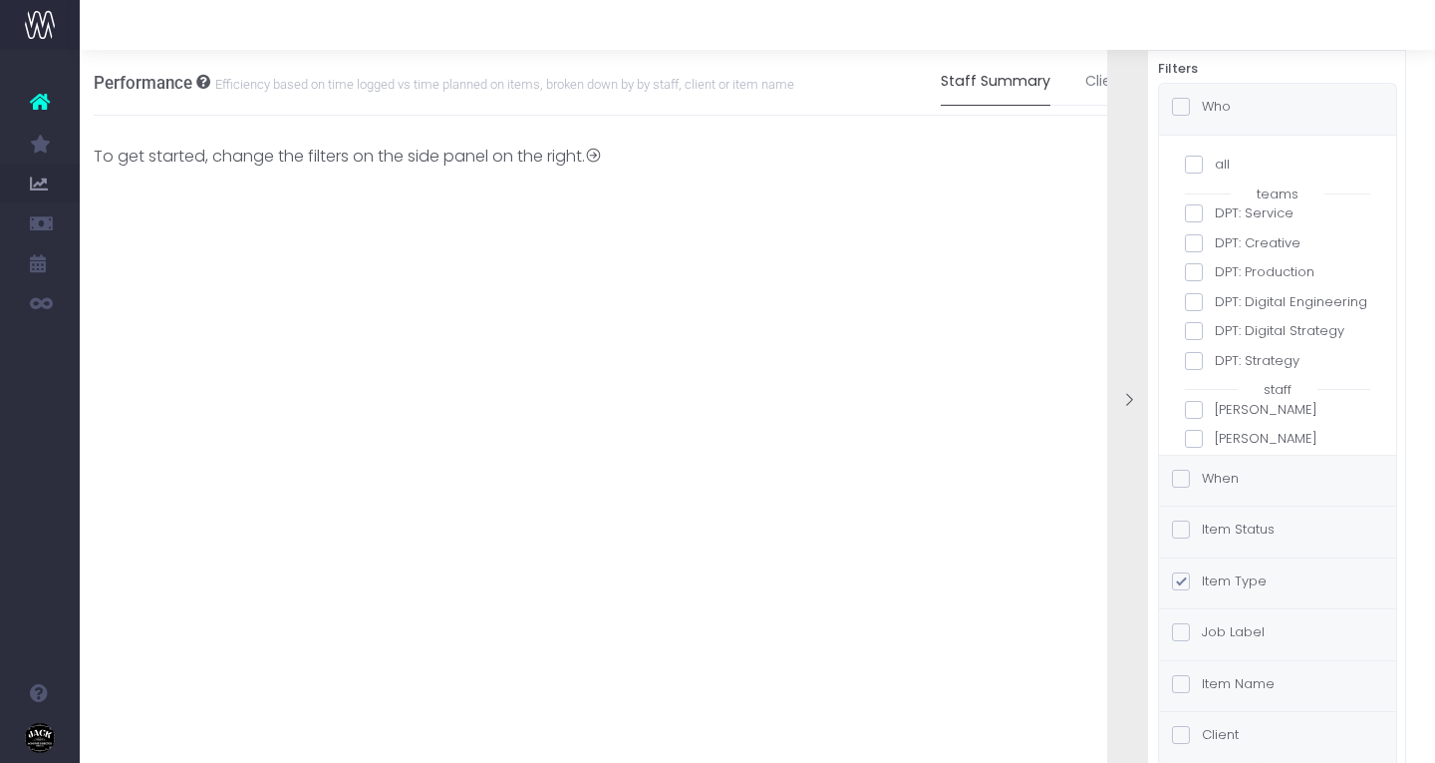
checkbox input "false"
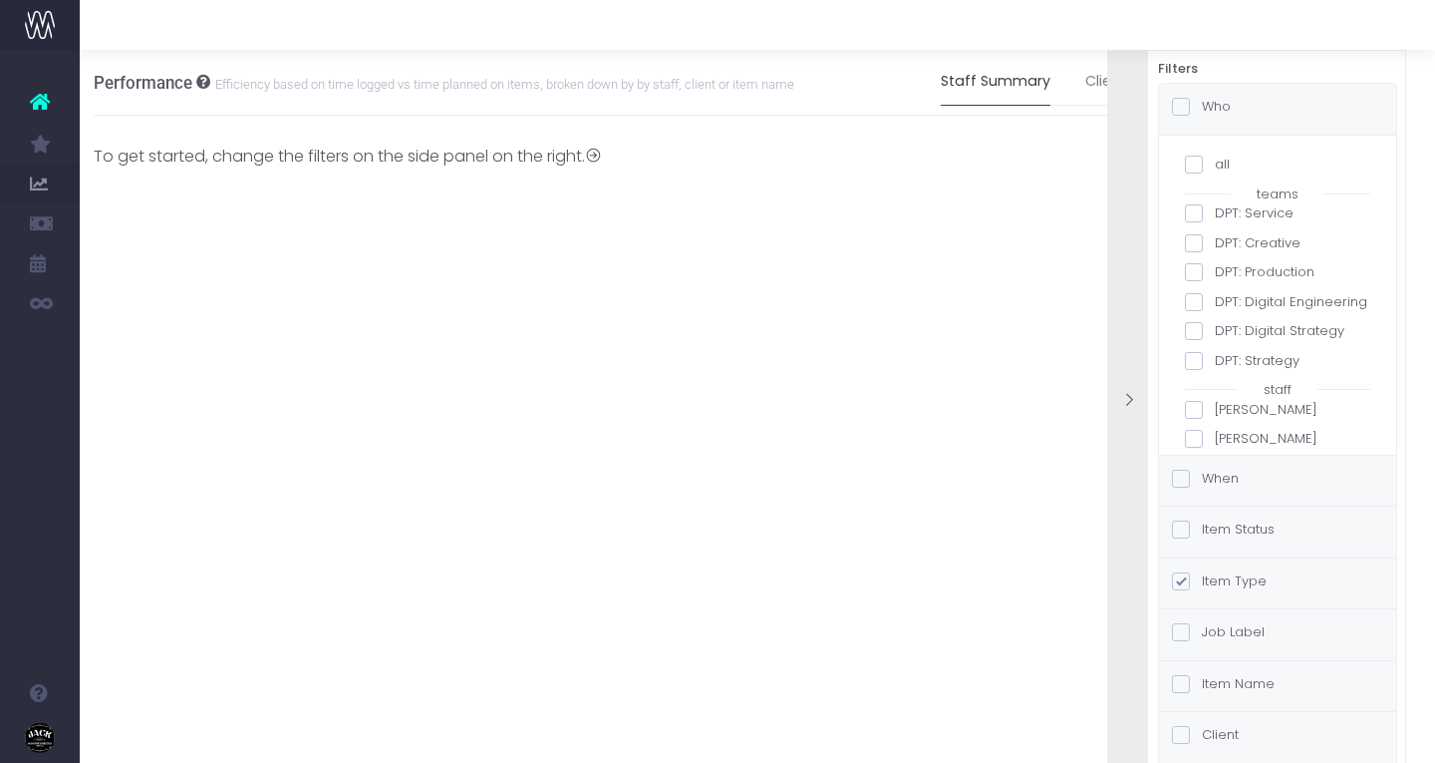
click at [1200, 167] on span at bounding box center [1194, 165] width 18 height 18
click at [1215, 167] on input "all" at bounding box center [1221, 161] width 13 height 13
checkbox input "true"
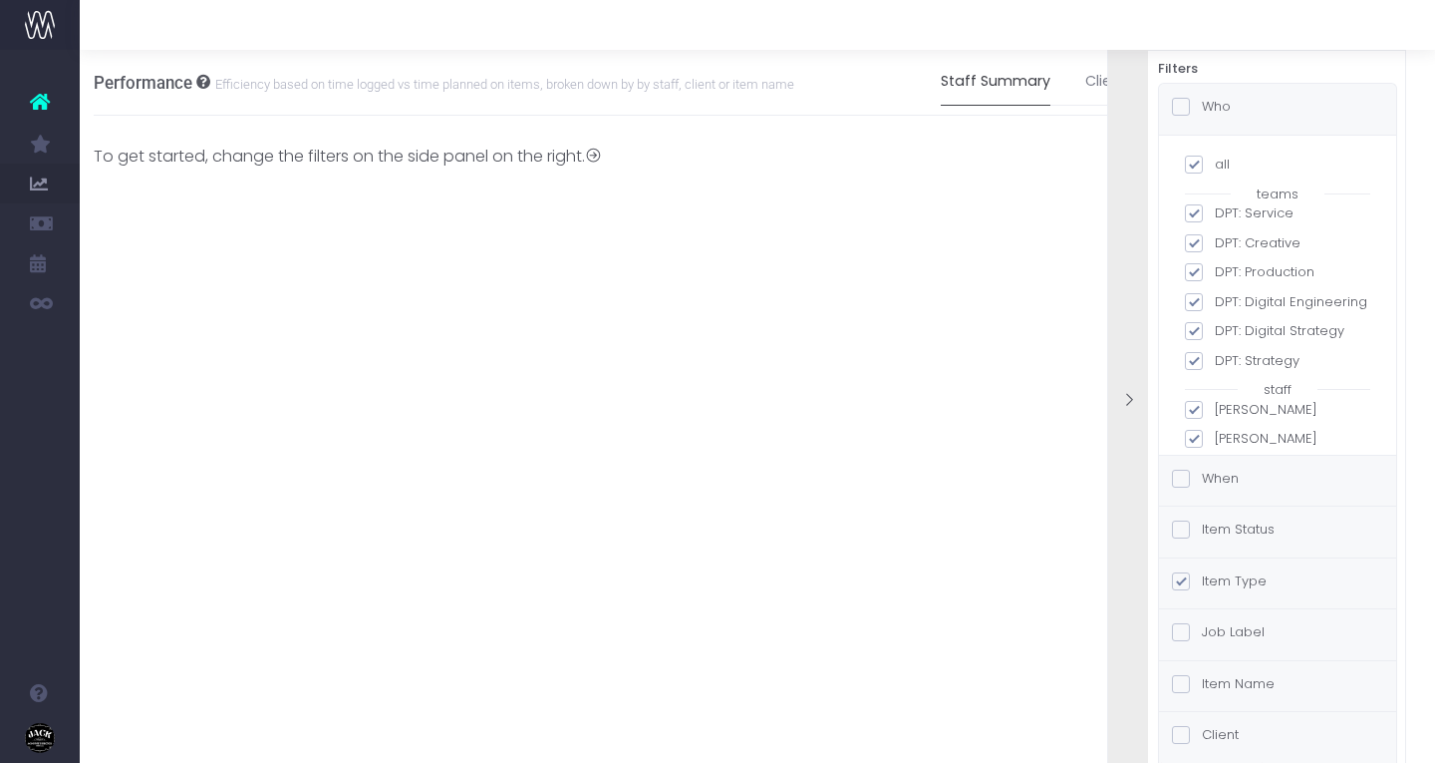
checkbox input "true"
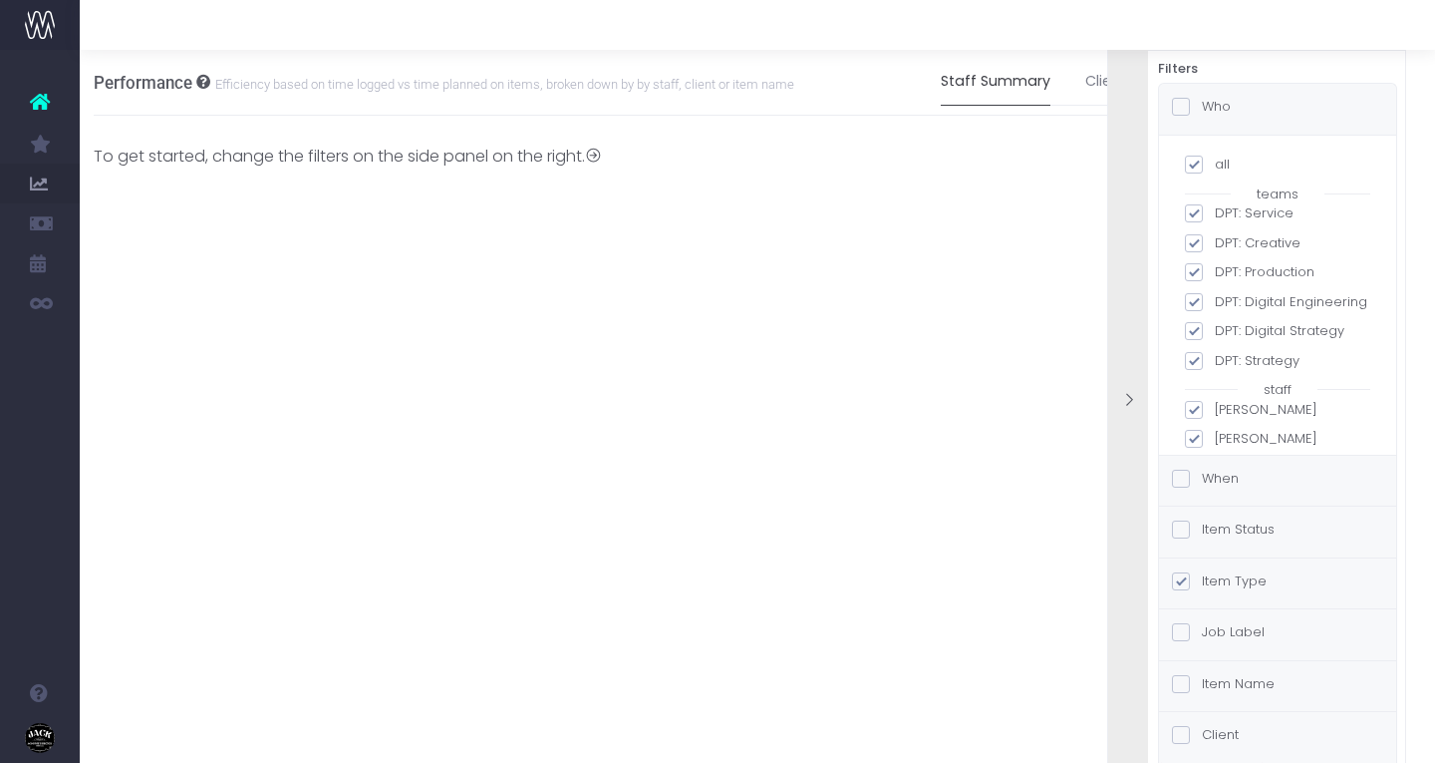
checkbox input "true"
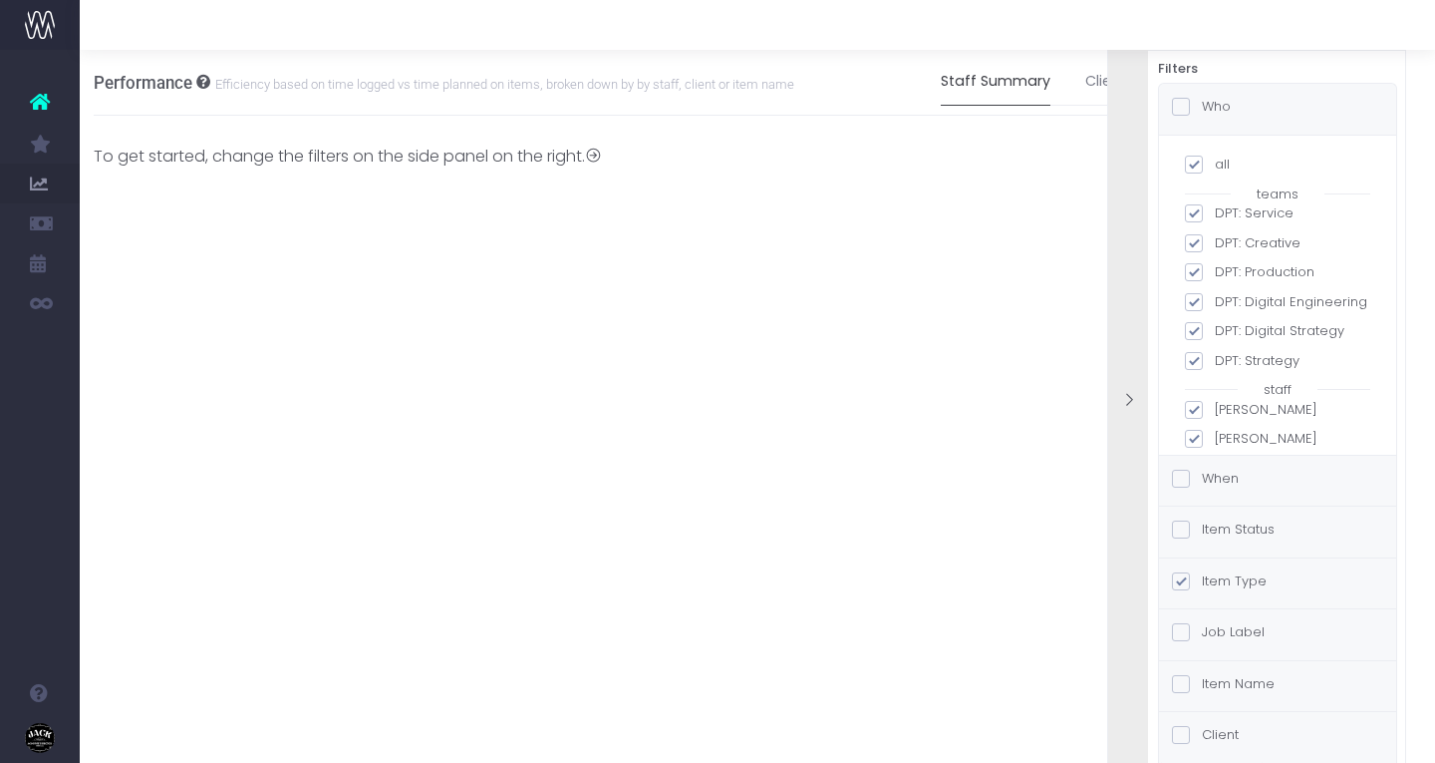
checkbox input "true"
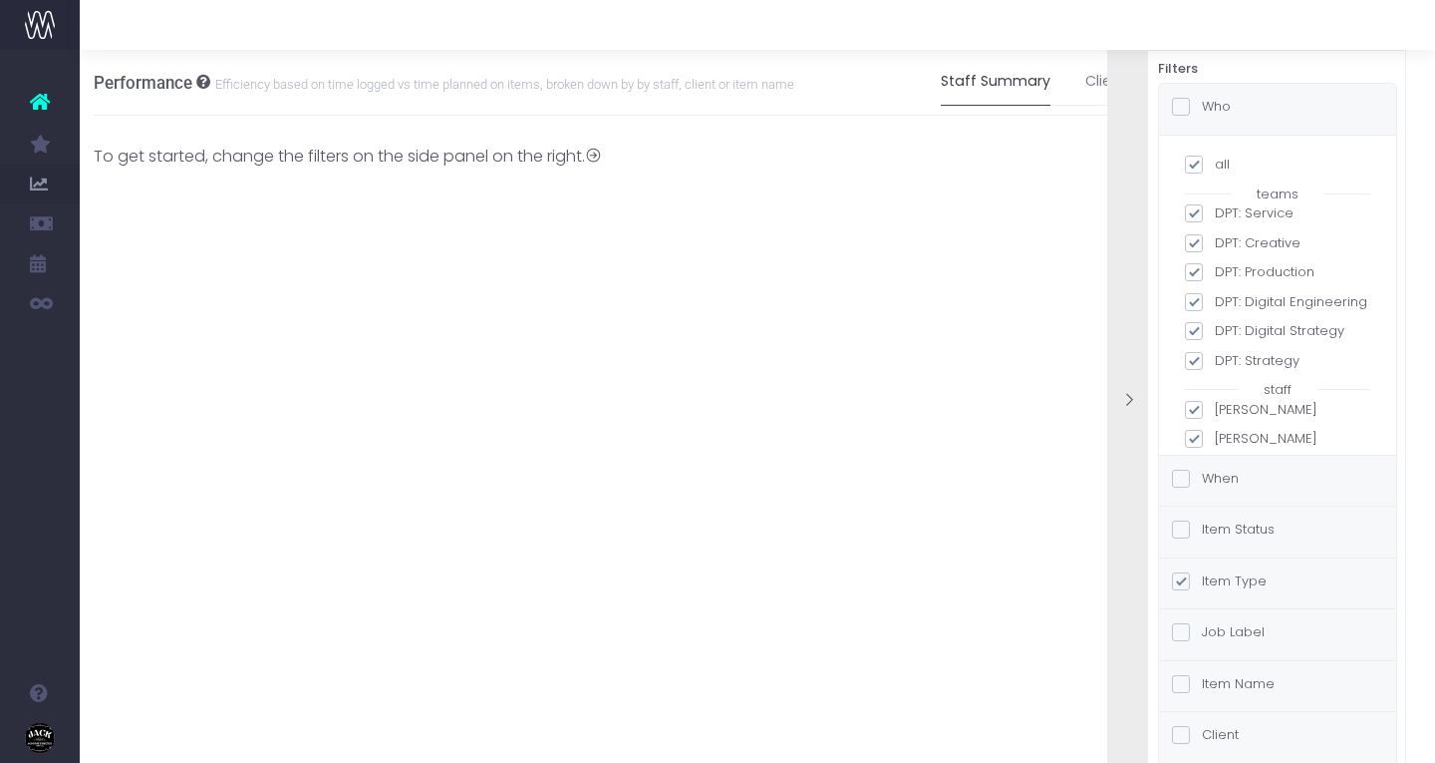
checkbox input "true"
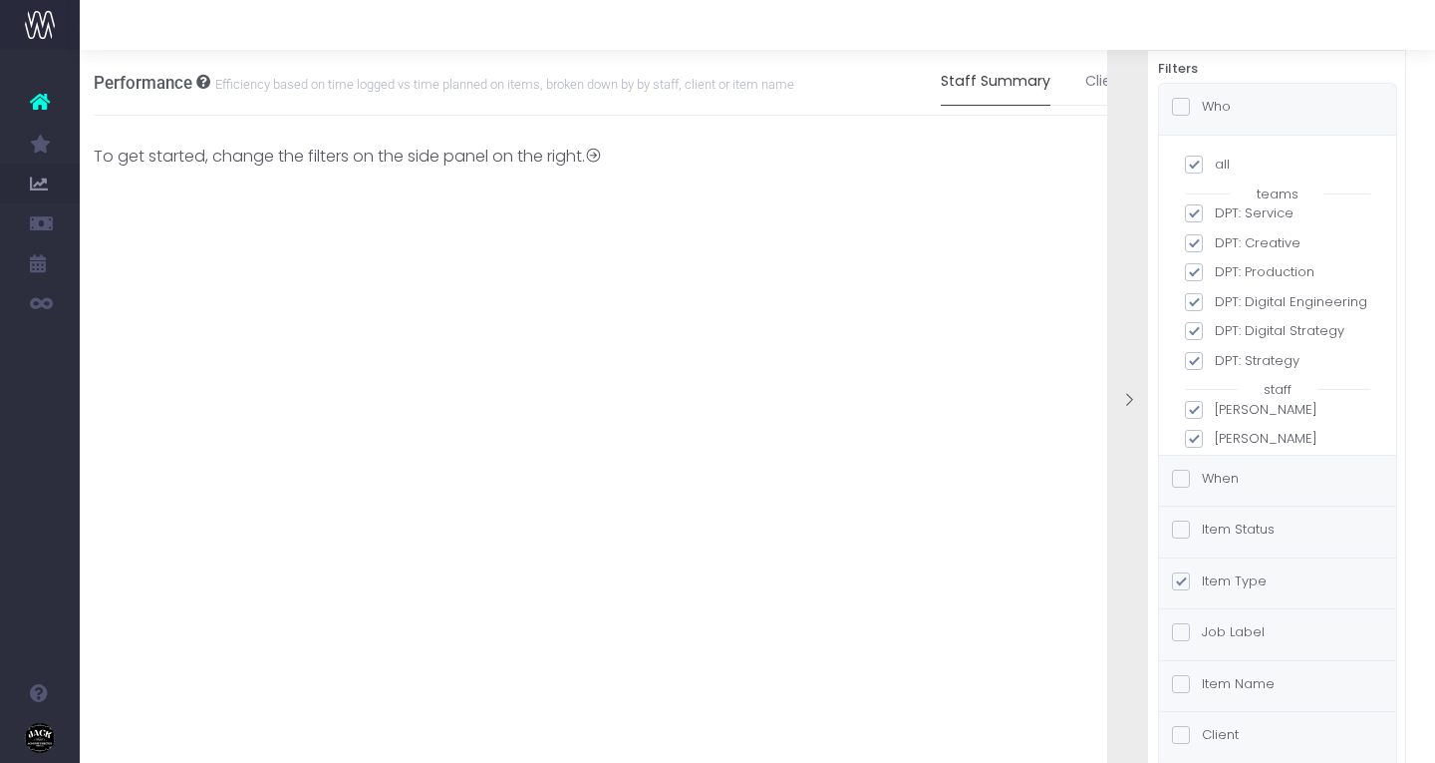
checkbox input "true"
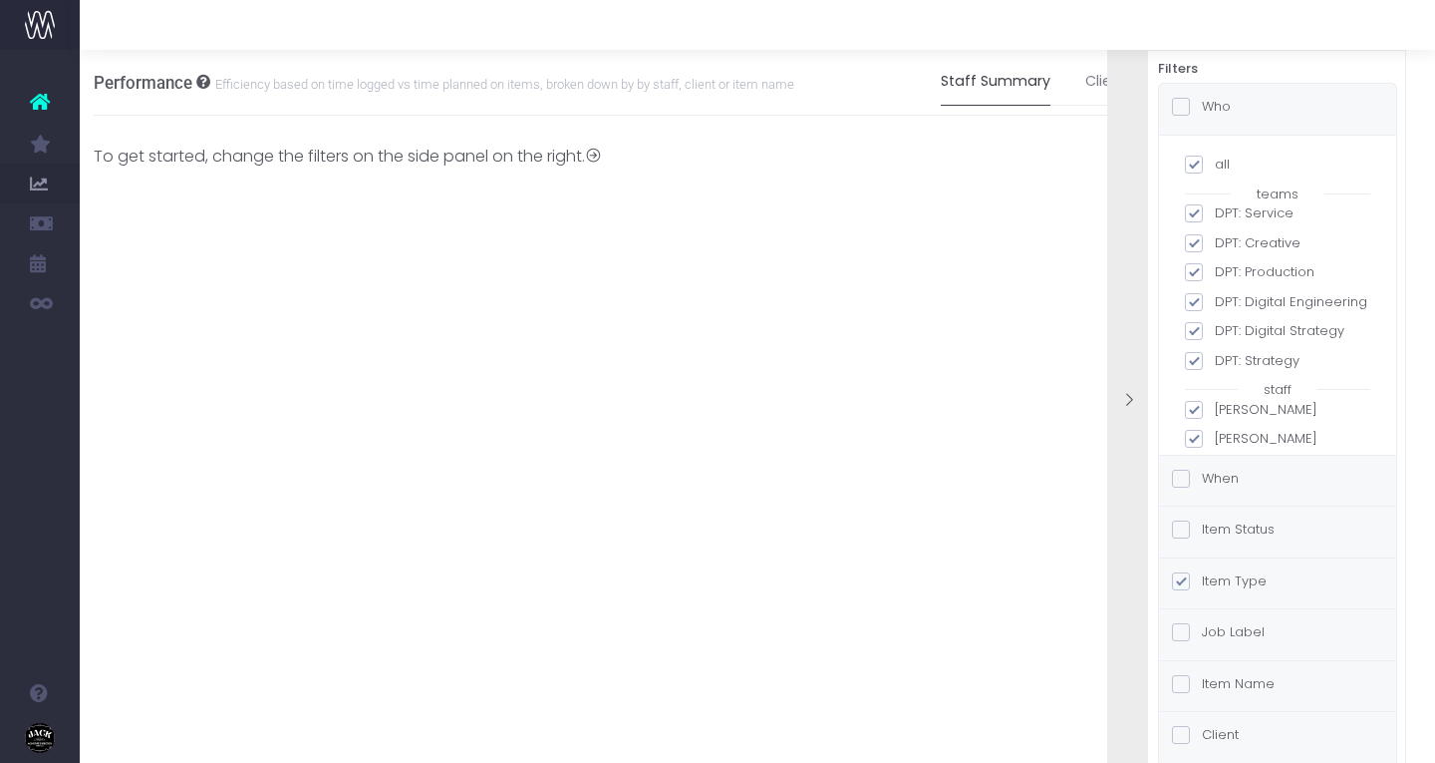
checkbox input "true"
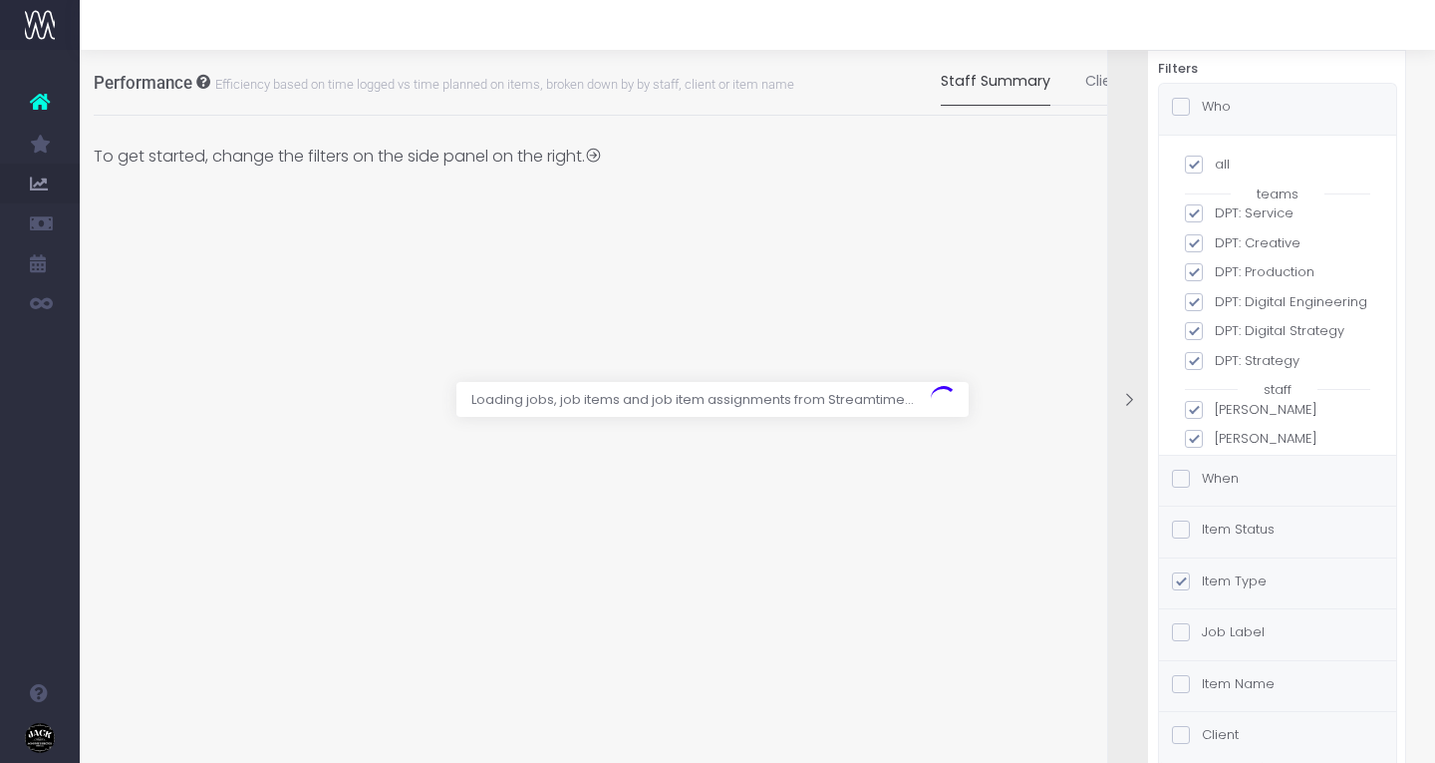
click at [1133, 400] on div "Loading jobs, job items and job item assignments from Streamtime..." at bounding box center [979, 400] width 523 height 36
click at [1133, 393] on div "Loading jobs, job items and job item assignments from Streamtime..." at bounding box center [979, 400] width 523 height 36
click at [1125, 404] on div "Loading jobs, job items and job item assignments from Streamtime..." at bounding box center [979, 400] width 523 height 36
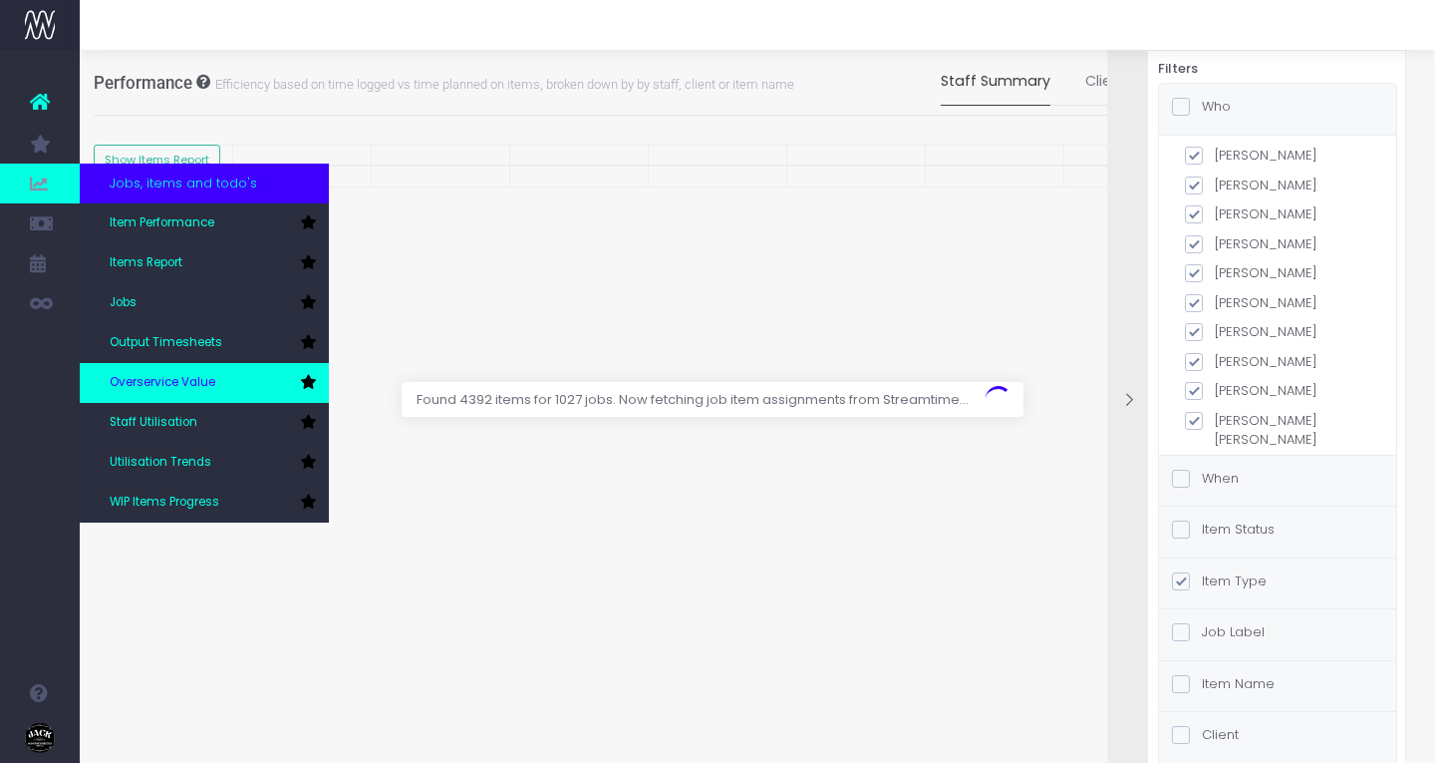
click at [160, 376] on span "Overservice Value" at bounding box center [163, 383] width 106 height 18
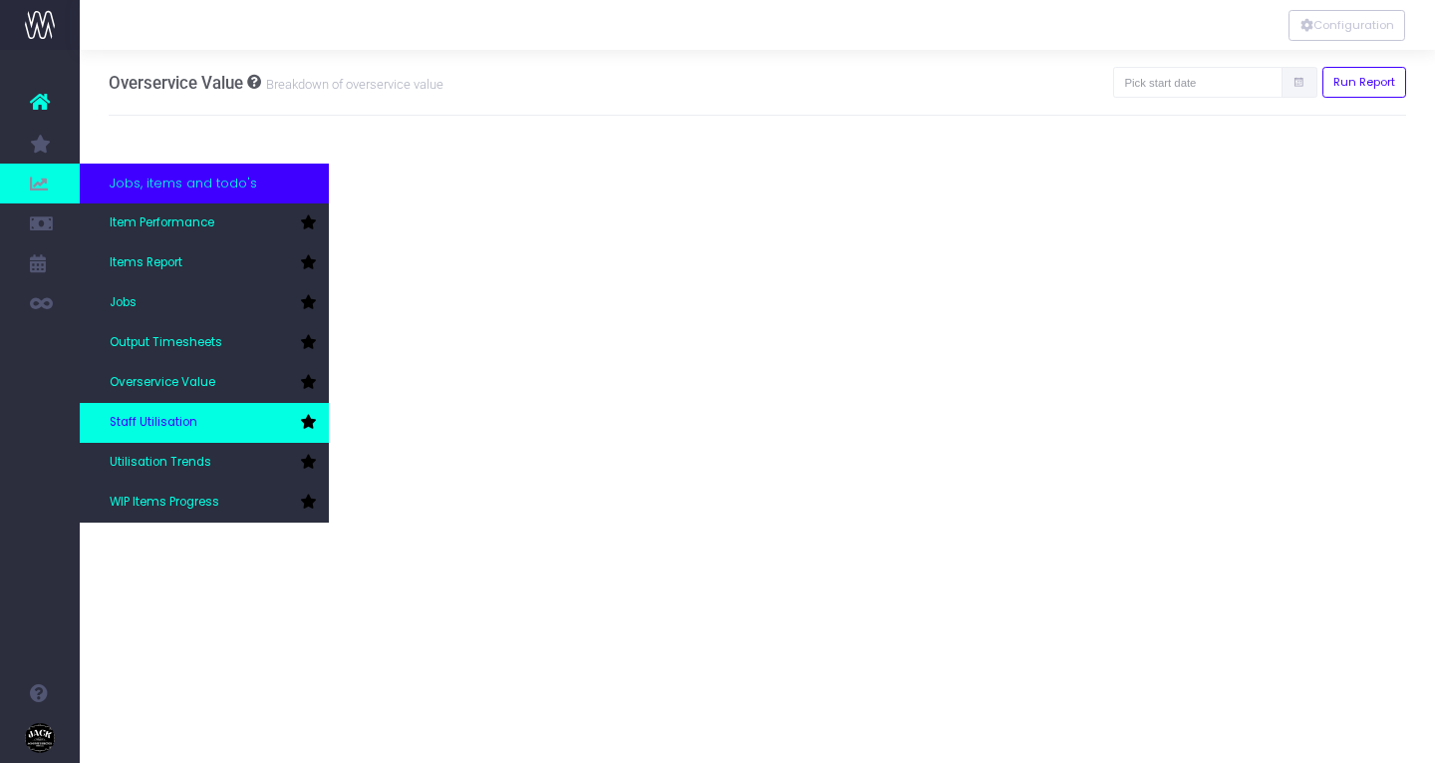
click at [206, 413] on link "Staff Utilisation" at bounding box center [204, 423] width 249 height 40
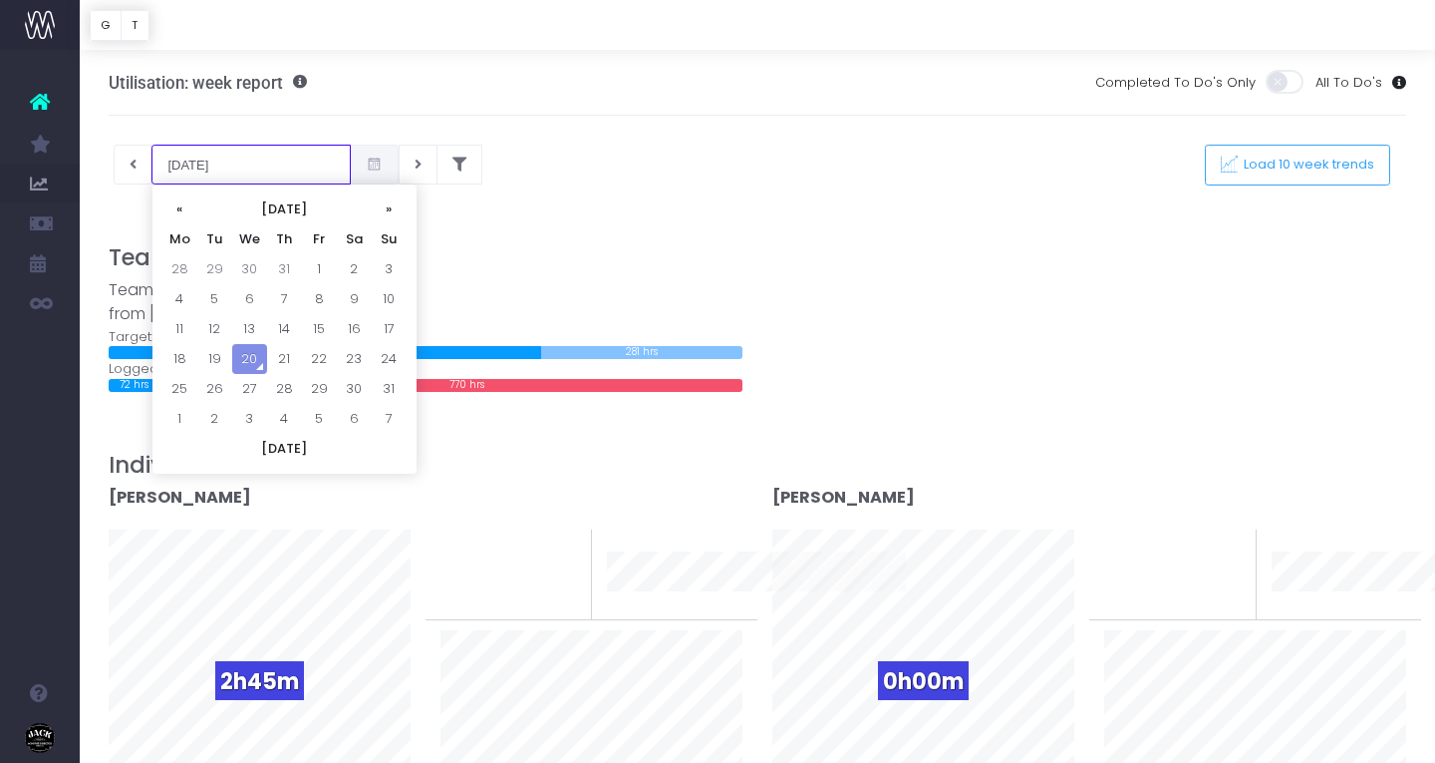
click at [245, 175] on input "[DATE]" at bounding box center [251, 165] width 199 height 40
click at [181, 290] on td "4" at bounding box center [179, 299] width 35 height 30
type input "[DATE]"
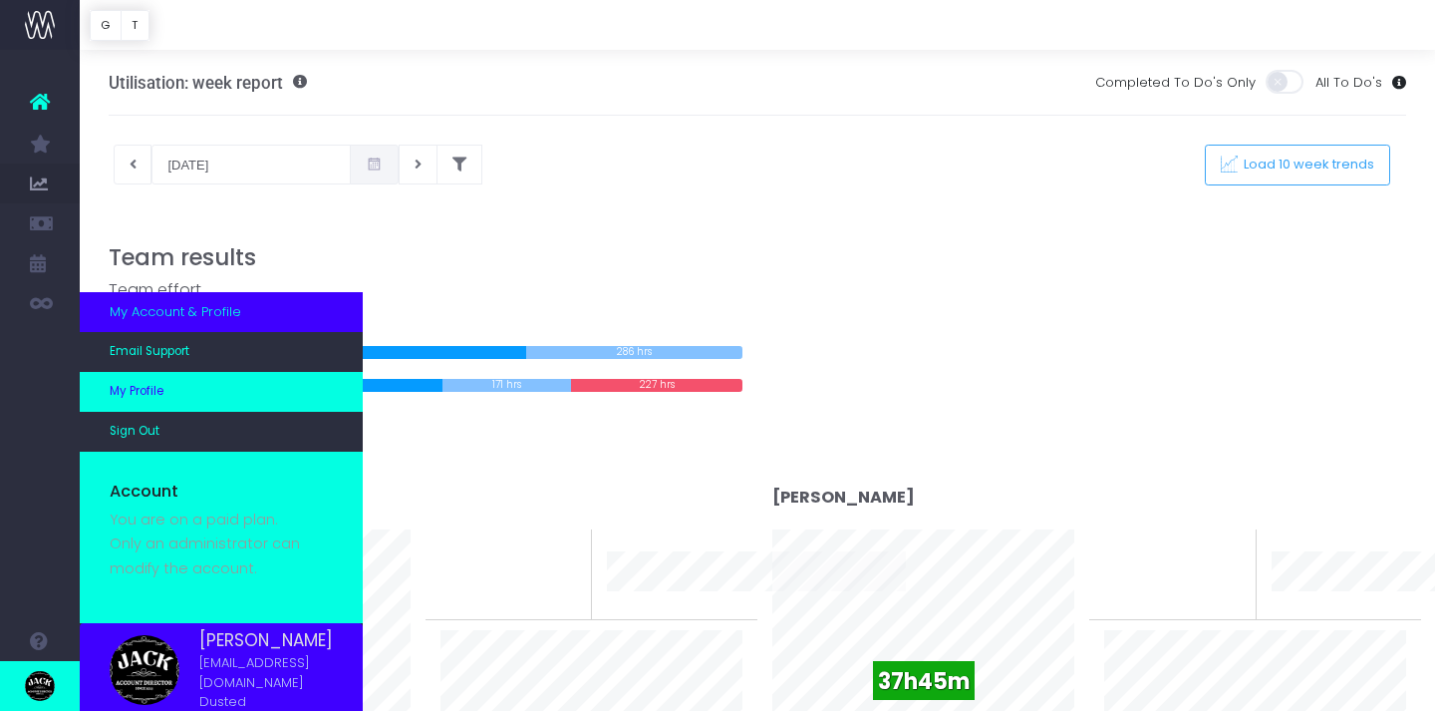
click at [166, 396] on link "My Profile" at bounding box center [221, 392] width 283 height 40
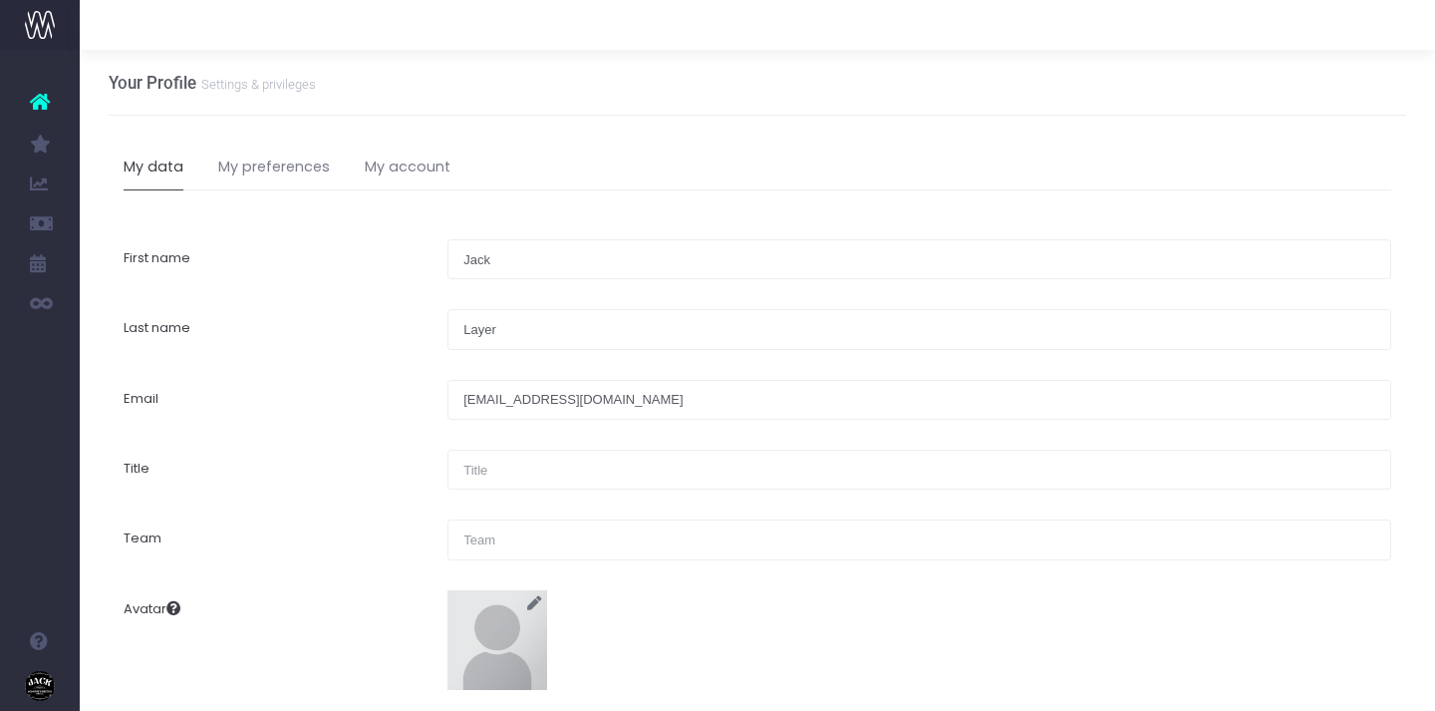
scroll to position [104, 0]
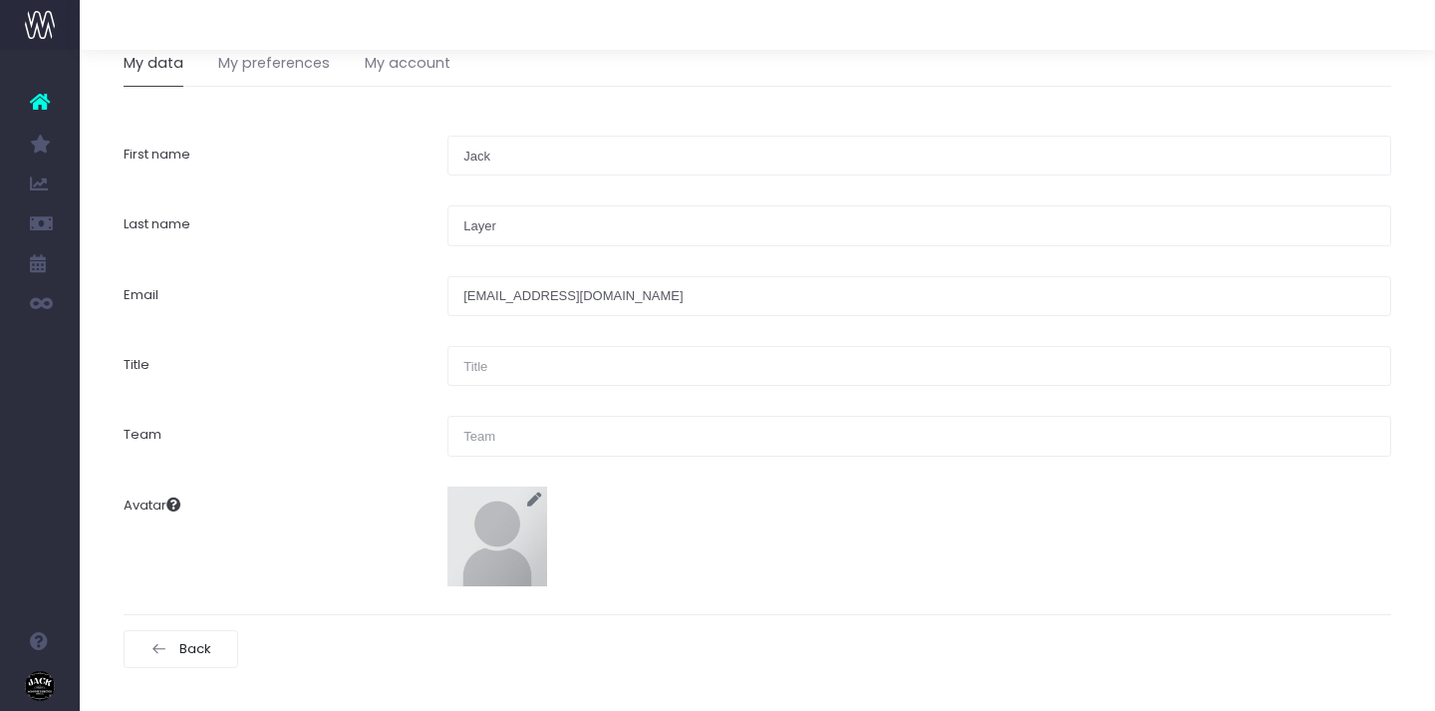
click at [33, 101] on icon at bounding box center [40, 102] width 20 height 26
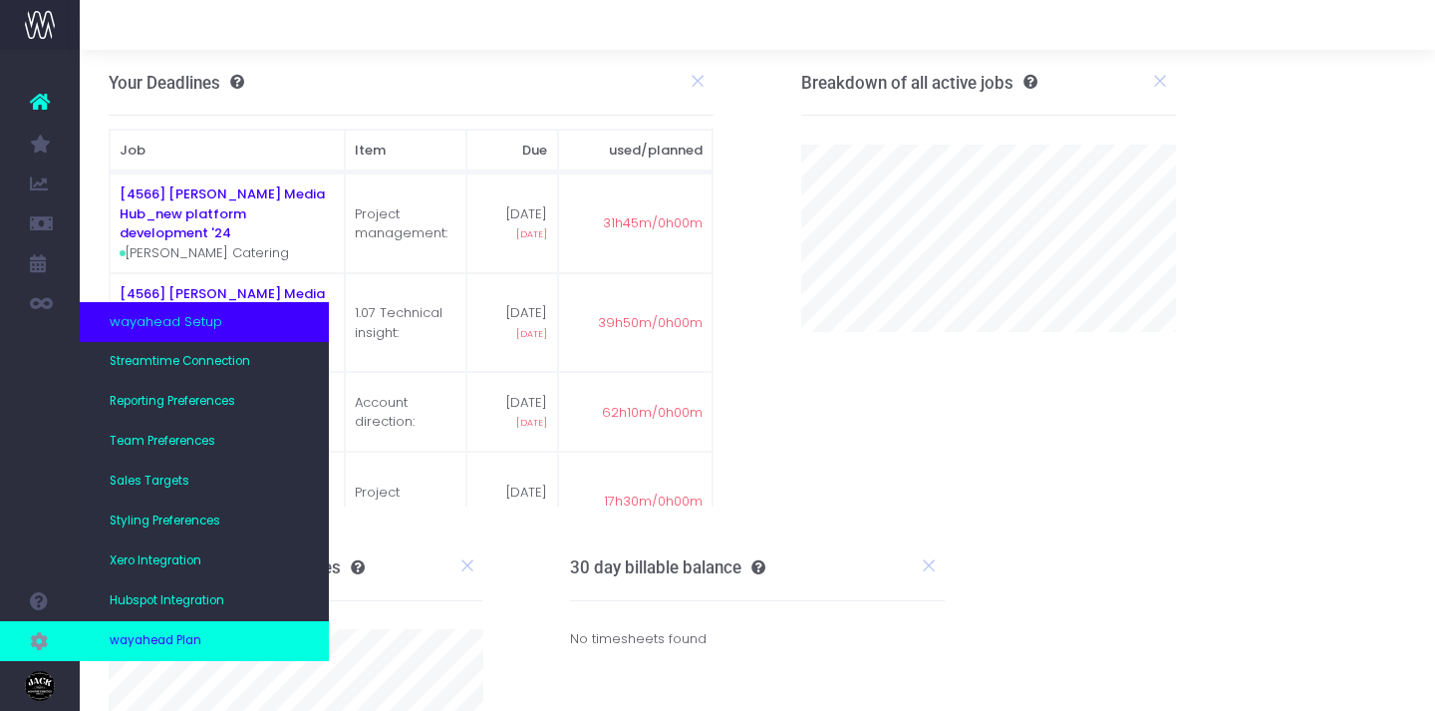
click at [172, 631] on link "wayahead Plan" at bounding box center [204, 641] width 249 height 40
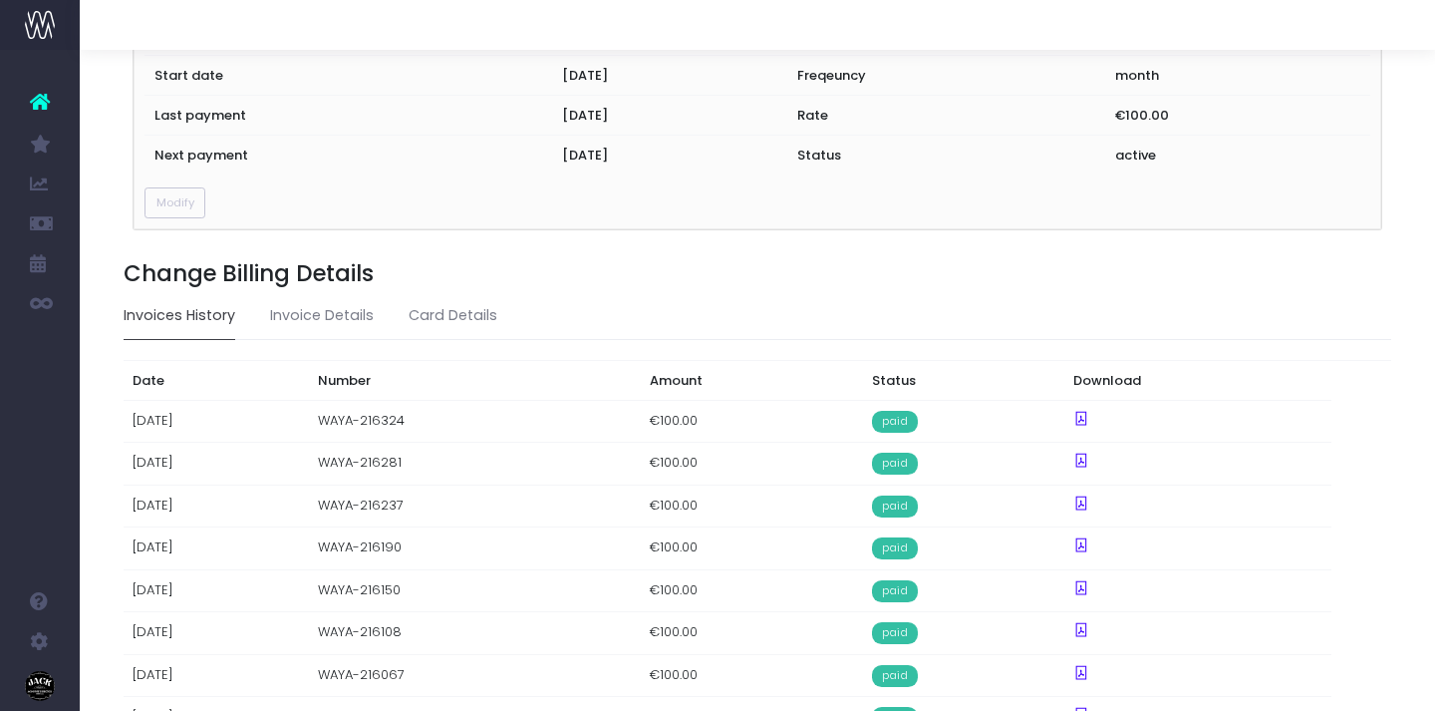
scroll to position [441, 0]
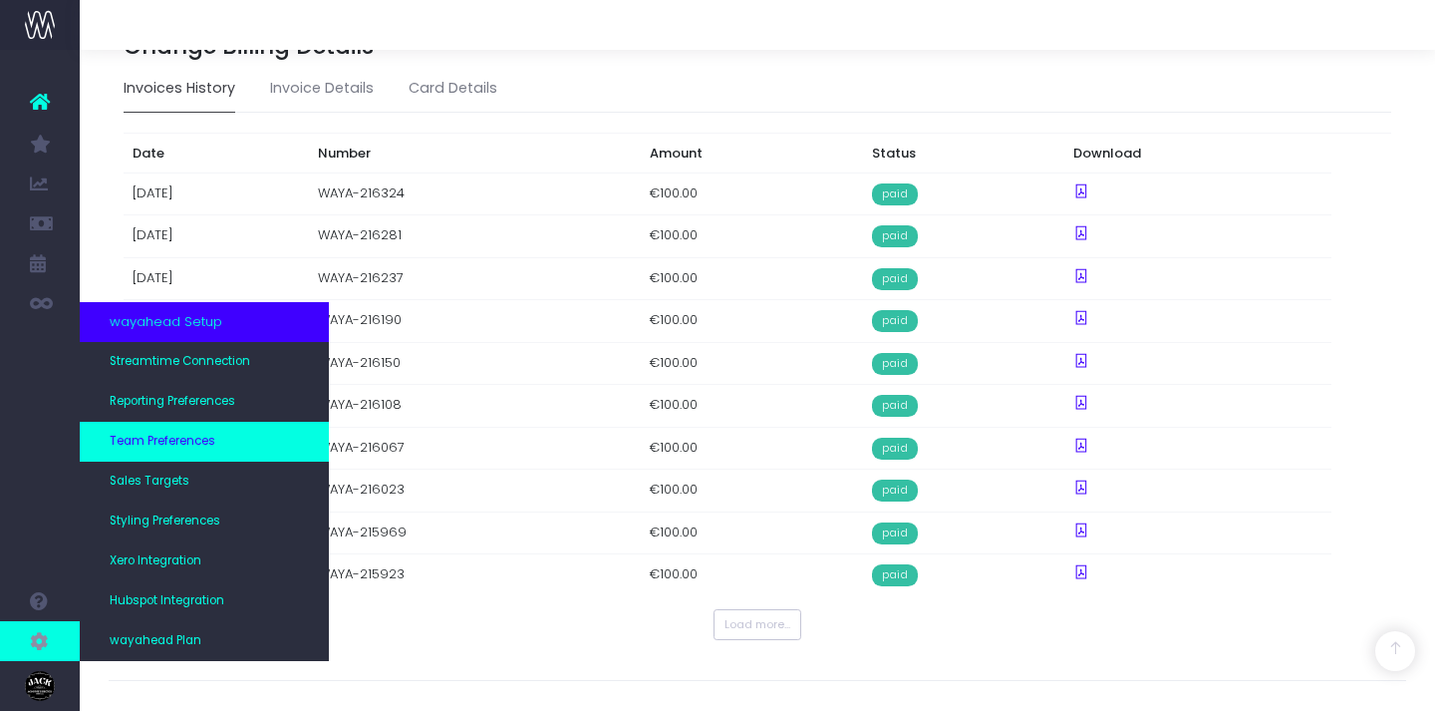
click at [213, 434] on span "Team Preferences" at bounding box center [163, 442] width 106 height 18
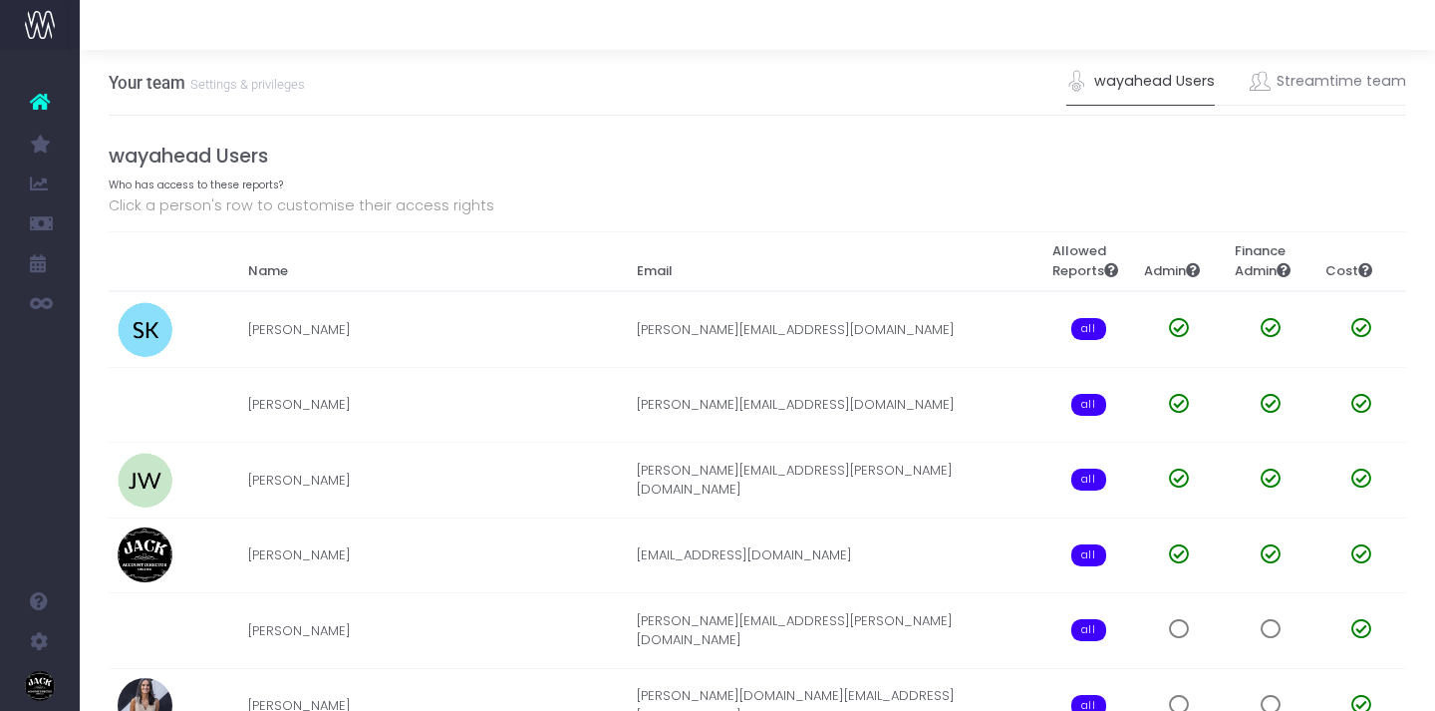
click at [230, 87] on small "Settings & privileges" at bounding box center [245, 83] width 120 height 20
click at [147, 87] on h3 "Your team Settings & privileges" at bounding box center [207, 83] width 196 height 20
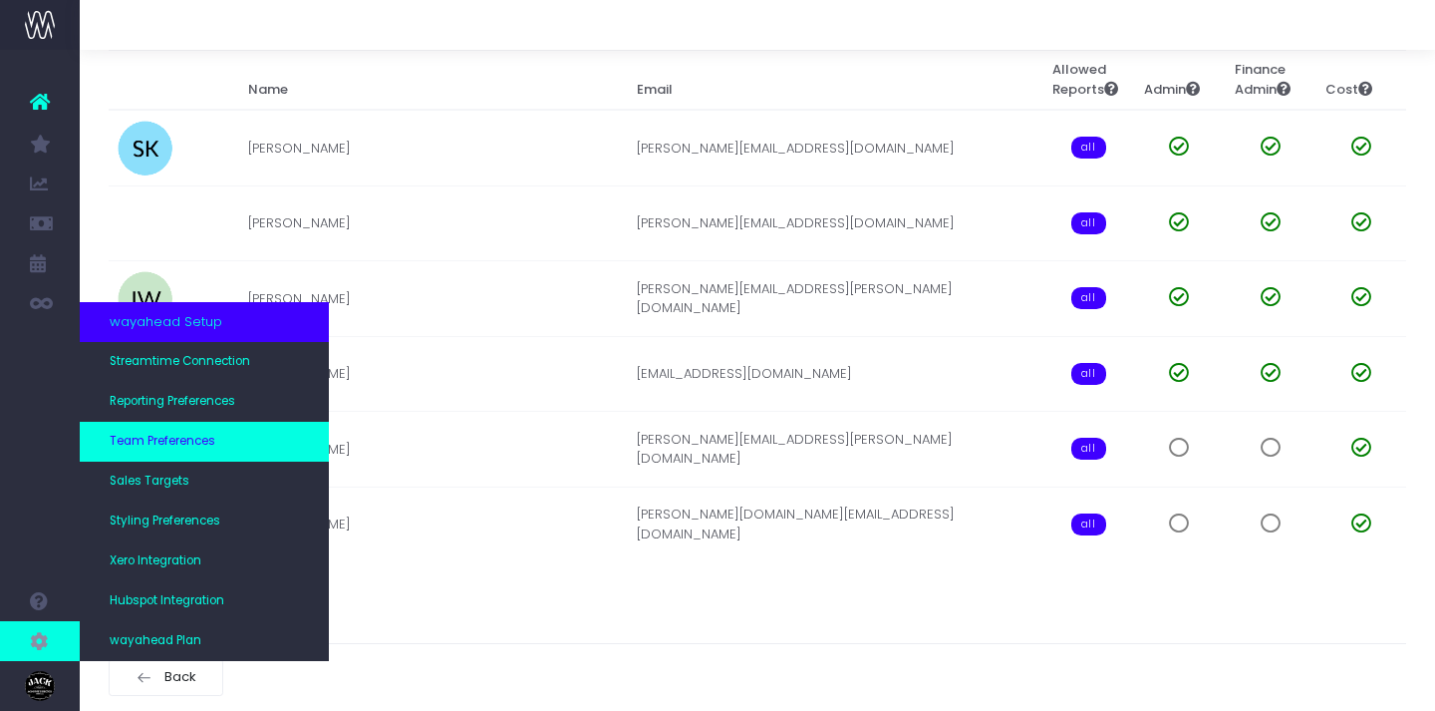
click at [184, 447] on span "Team Preferences" at bounding box center [163, 442] width 106 height 18
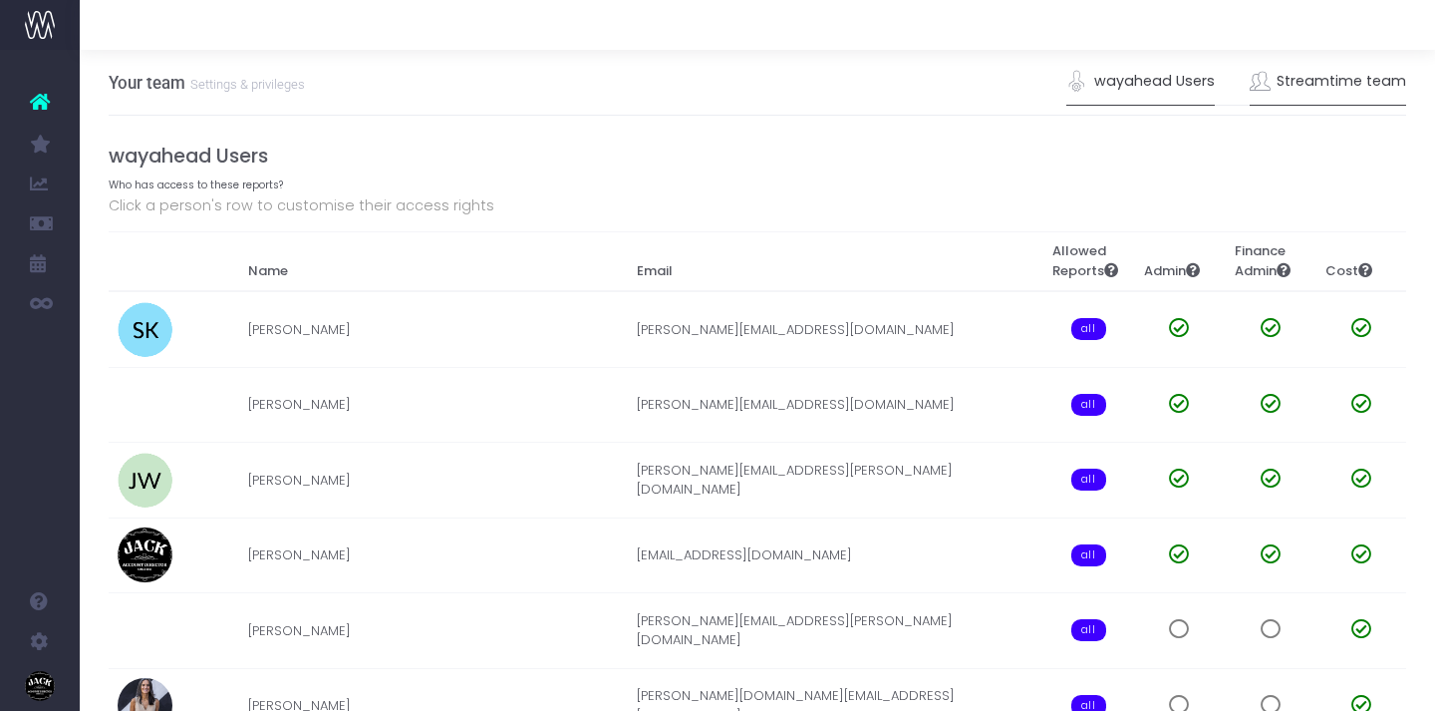
click at [1383, 84] on link "Streamtime team" at bounding box center [1328, 82] width 157 height 46
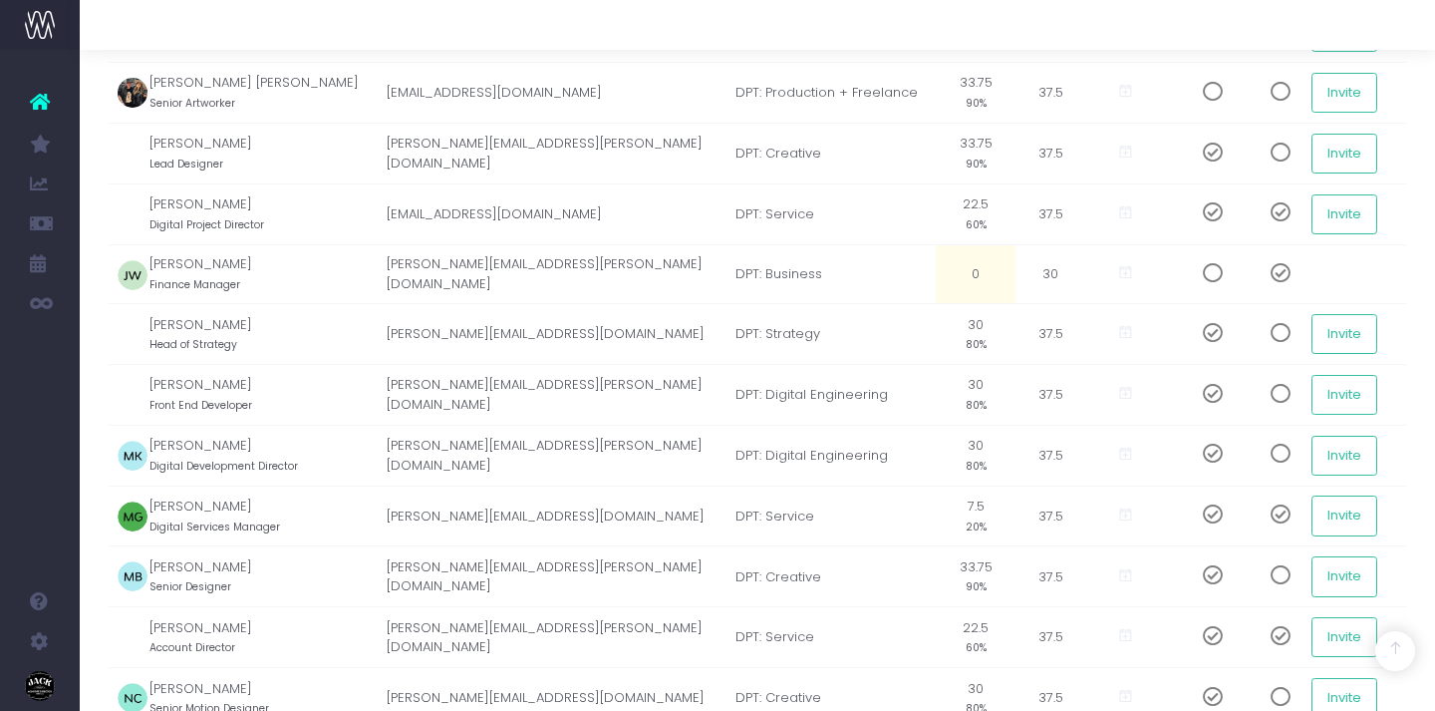
scroll to position [1059, 0]
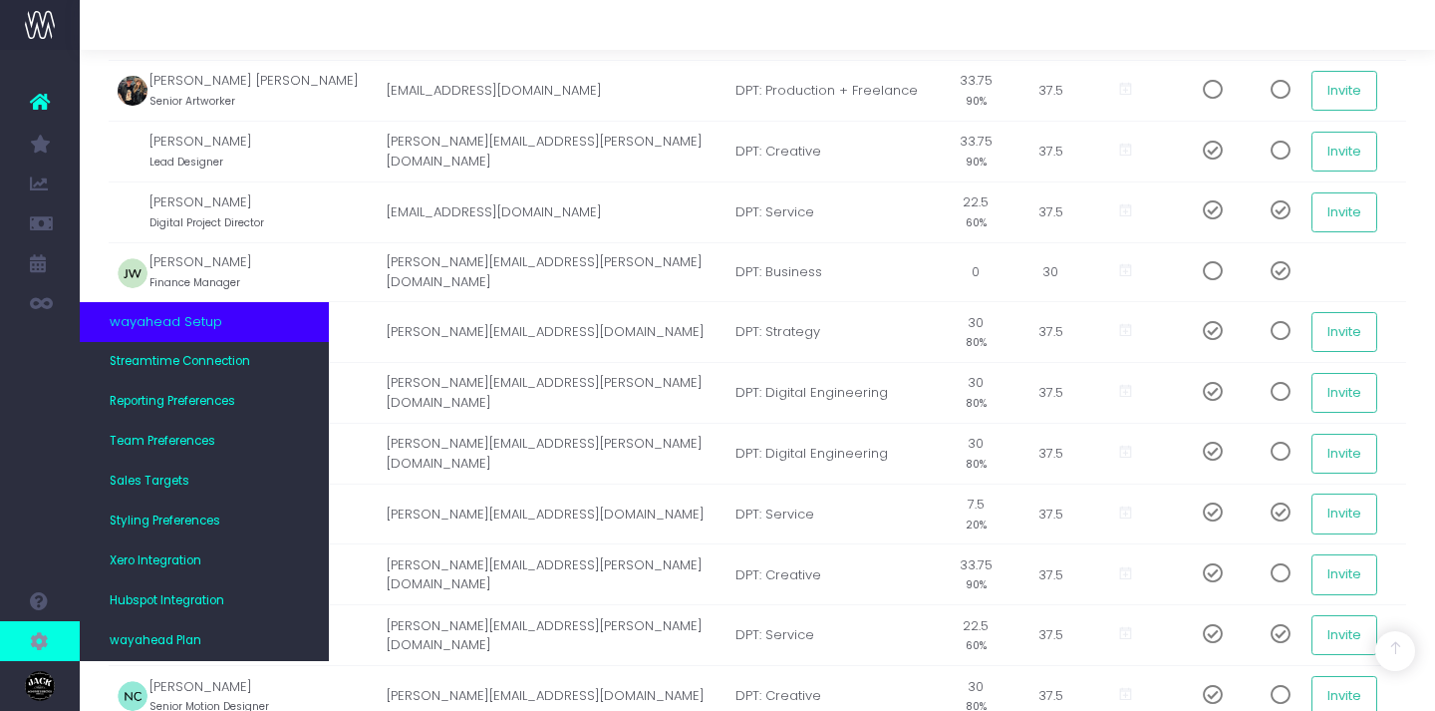
click at [232, 330] on div "wayahead Setup" at bounding box center [204, 322] width 249 height 40
click at [191, 323] on span "wayahead Setup" at bounding box center [166, 322] width 113 height 20
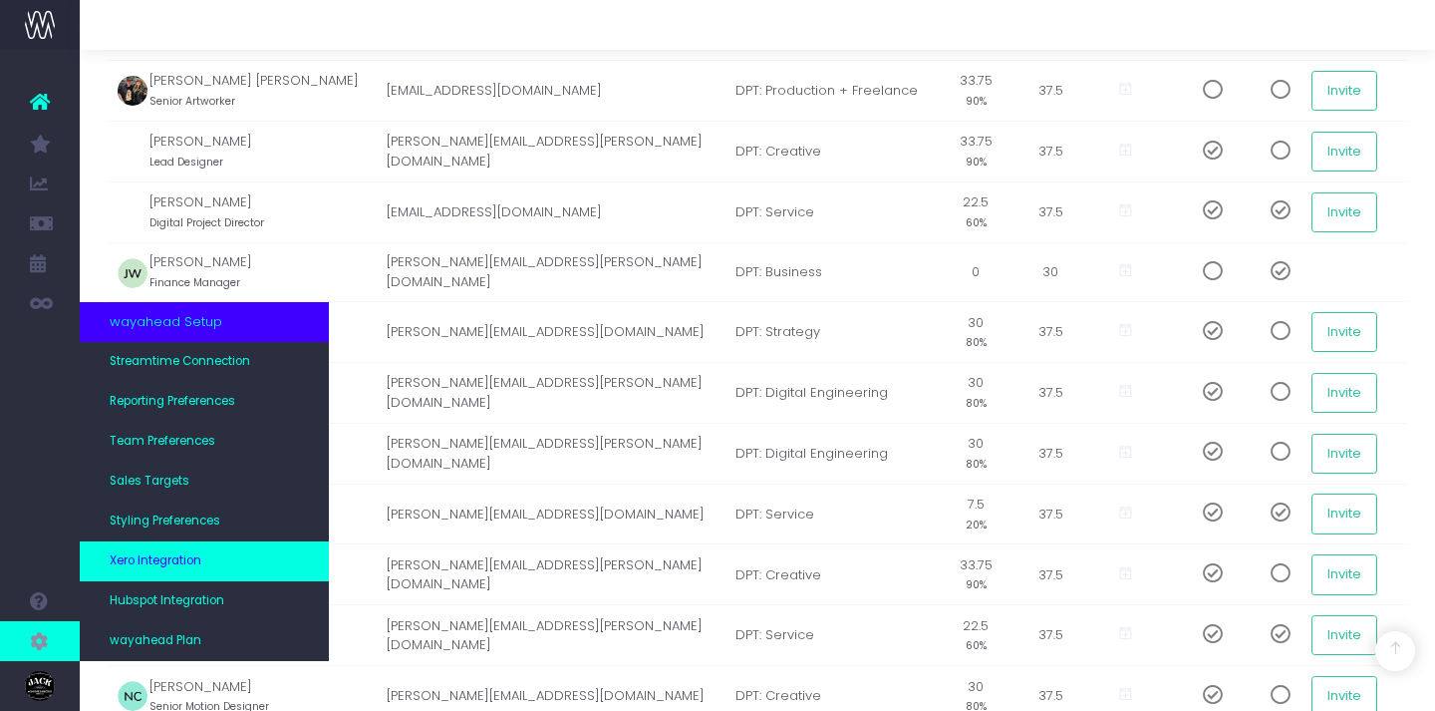
click at [168, 553] on span "Xero Integration" at bounding box center [156, 561] width 92 height 18
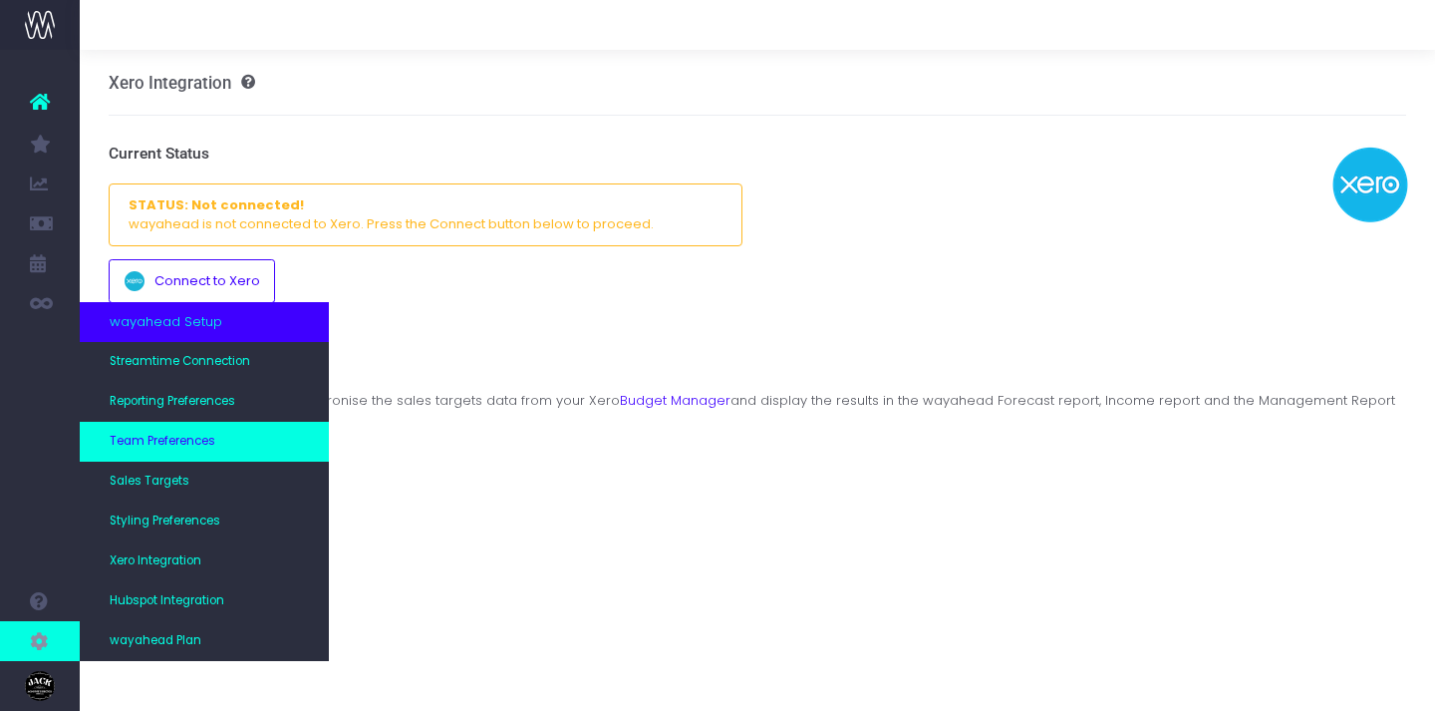
click at [186, 432] on link "Team Preferences" at bounding box center [204, 442] width 249 height 40
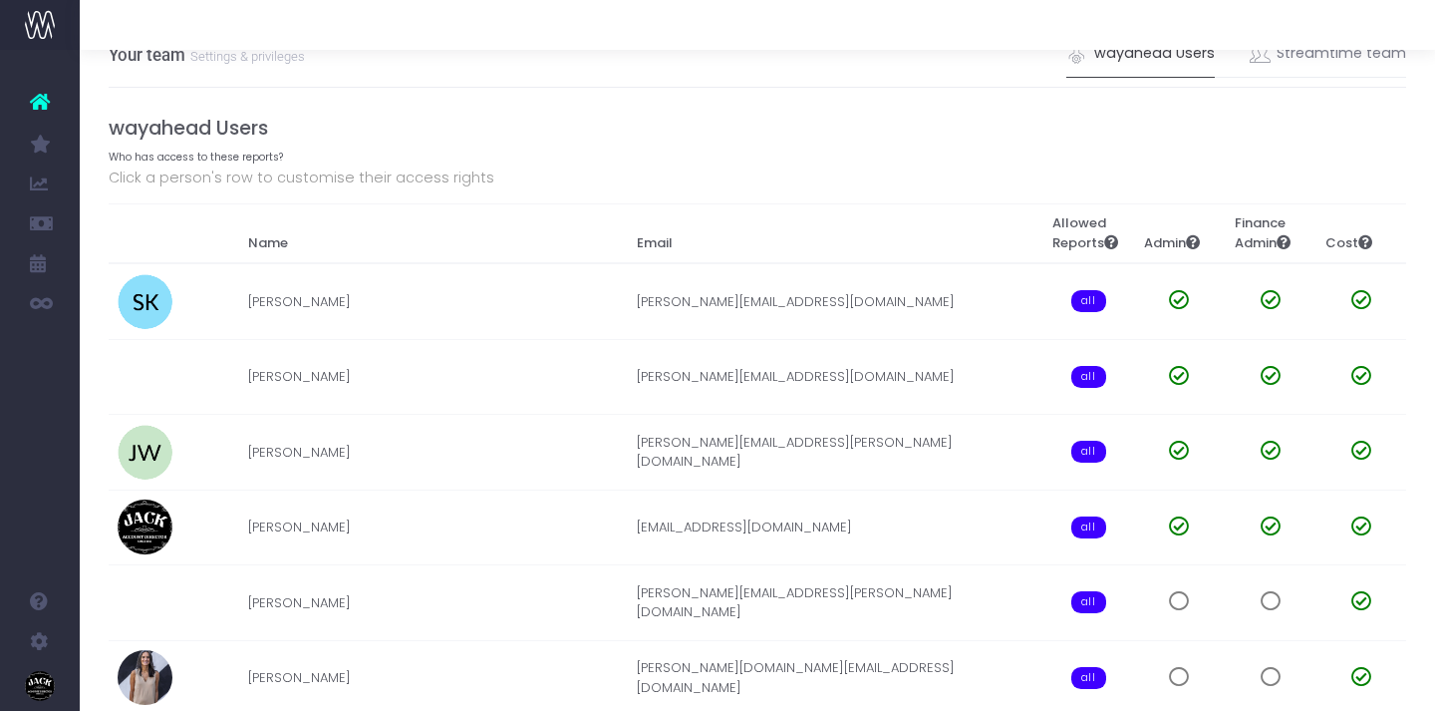
scroll to position [36, 0]
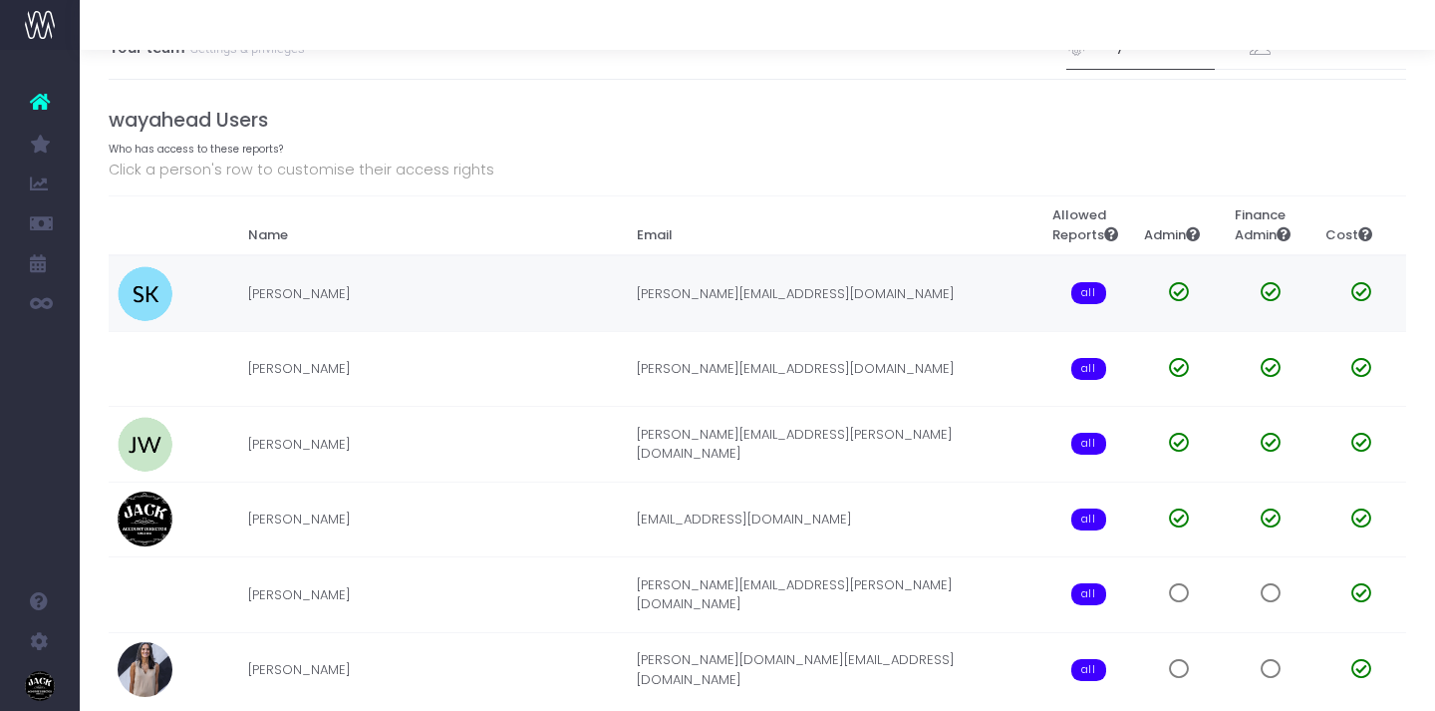
click at [151, 296] on img at bounding box center [145, 293] width 55 height 55
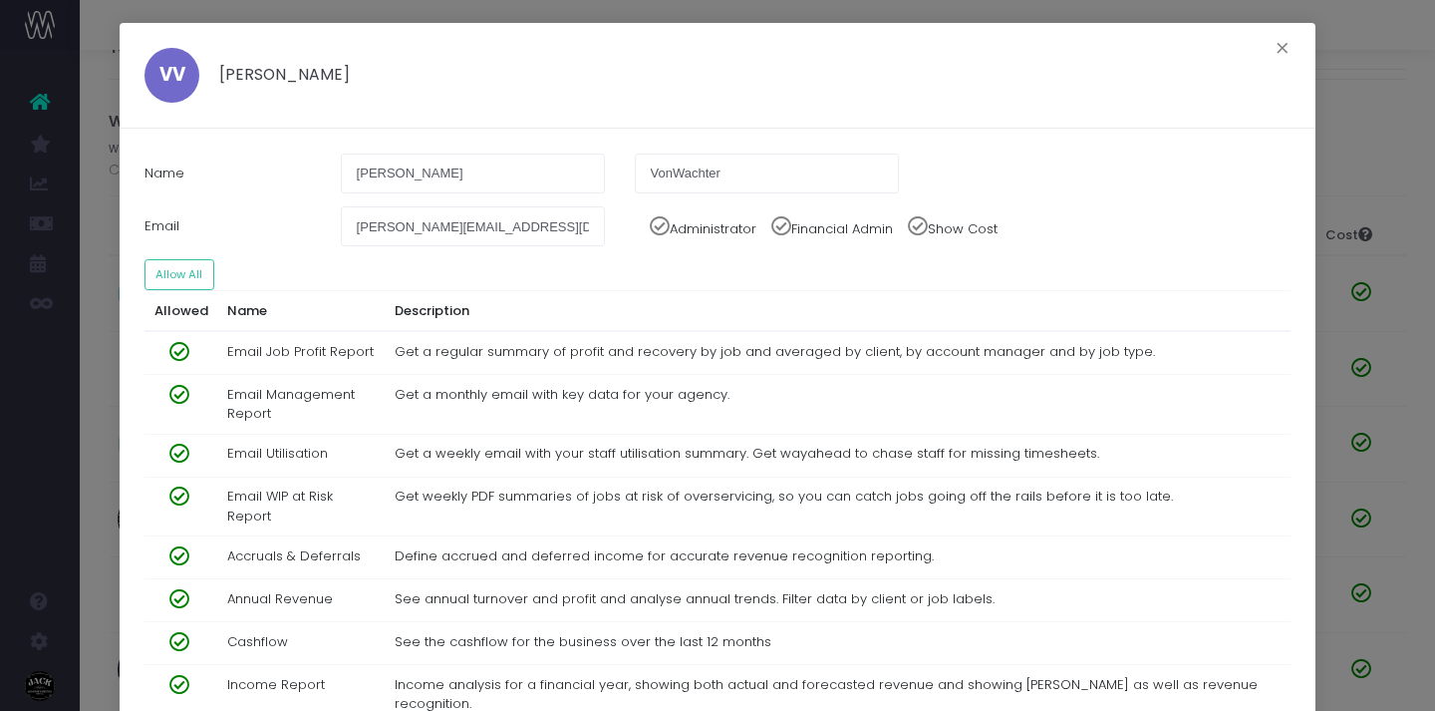
click at [172, 74] on span "VV" at bounding box center [172, 75] width 26 height 18
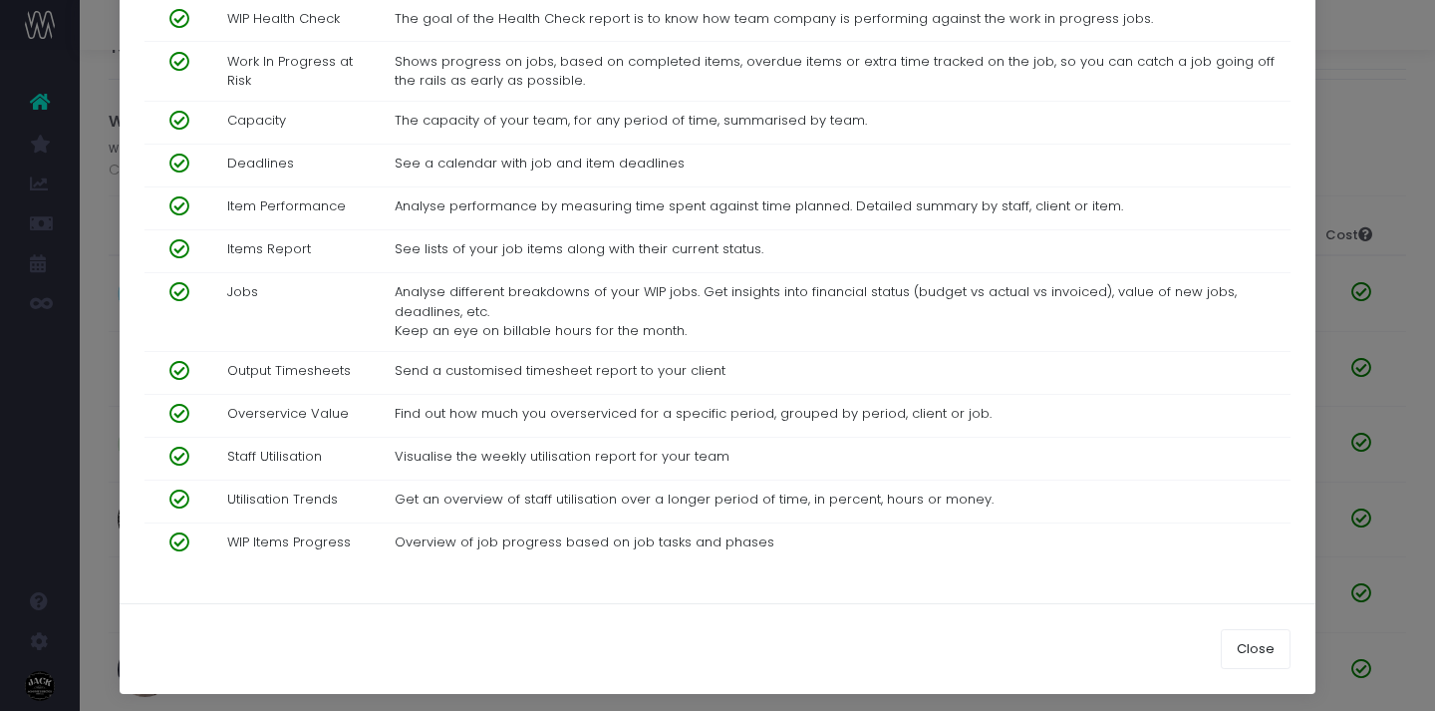
scroll to position [0, 0]
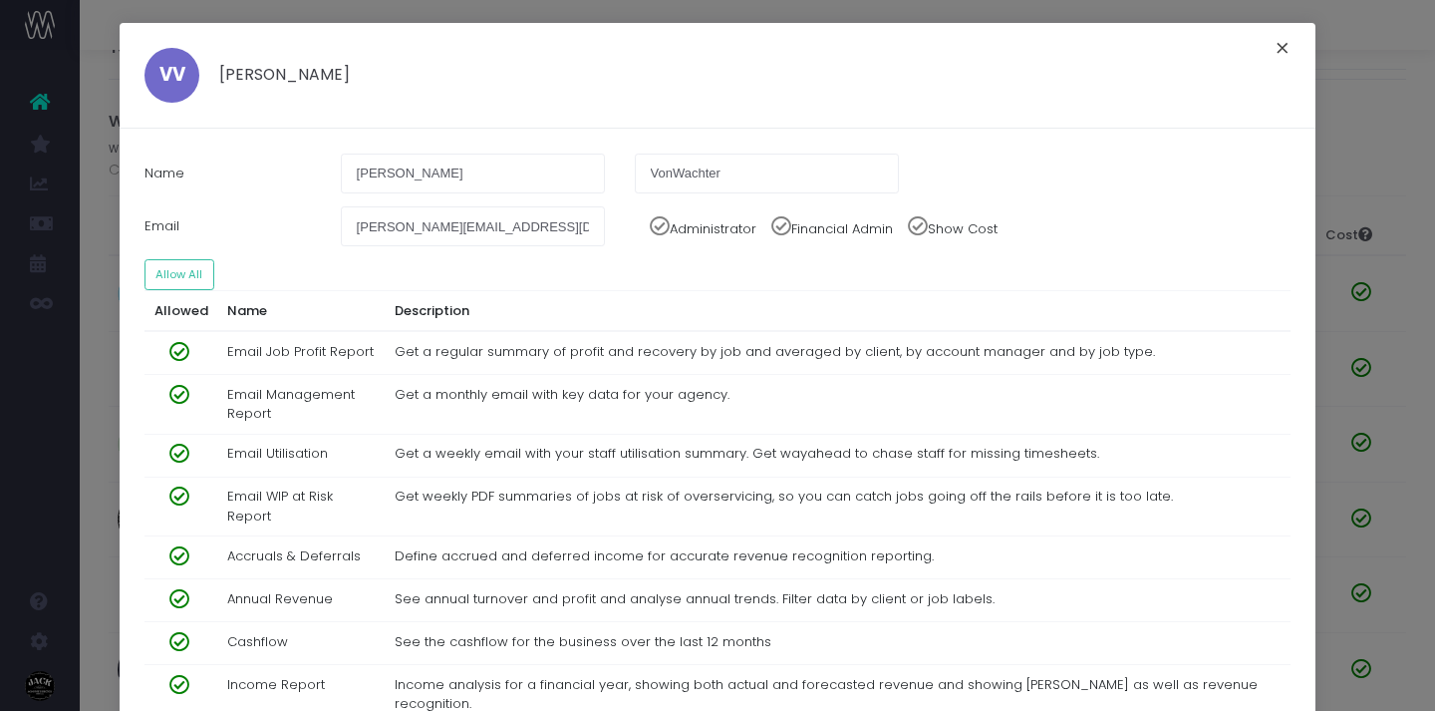
click at [1284, 58] on button "×" at bounding box center [1283, 51] width 42 height 32
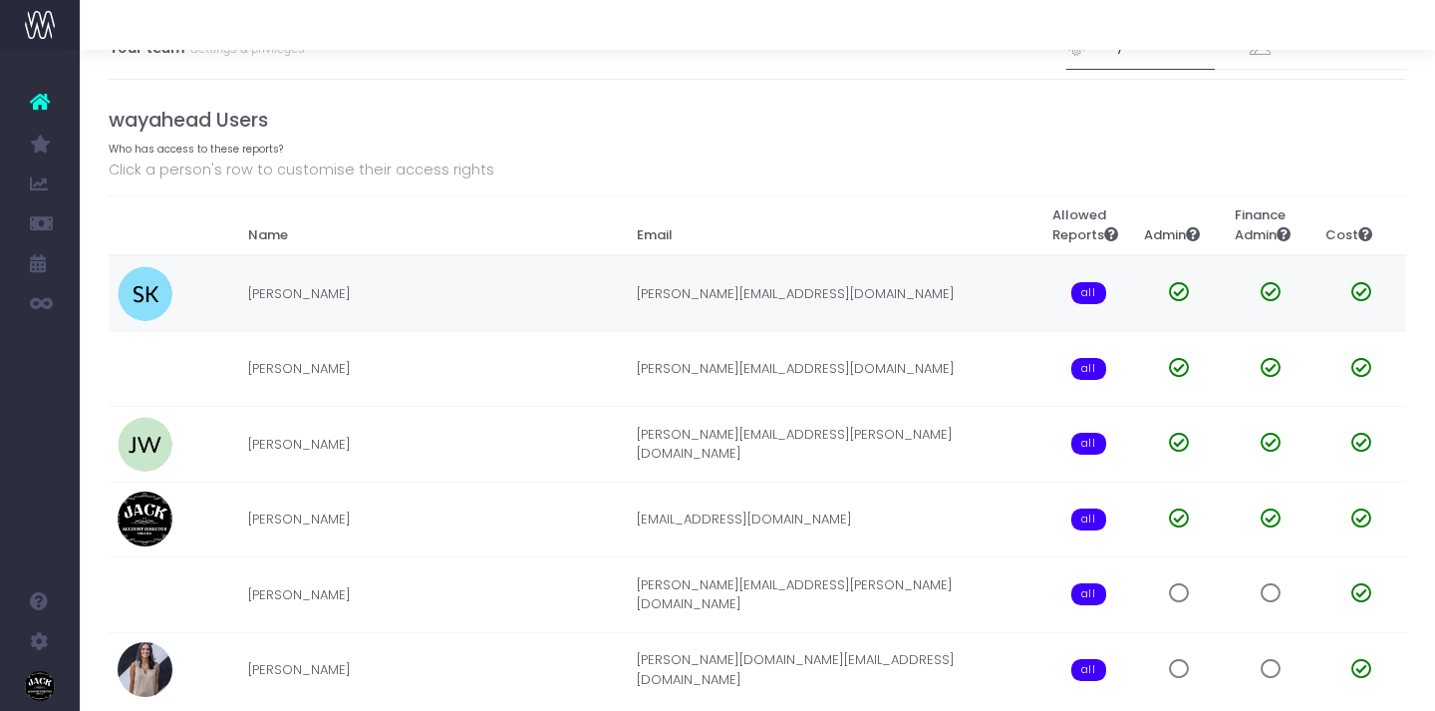
click at [426, 309] on td "Veronica VonWachter" at bounding box center [433, 293] width 390 height 76
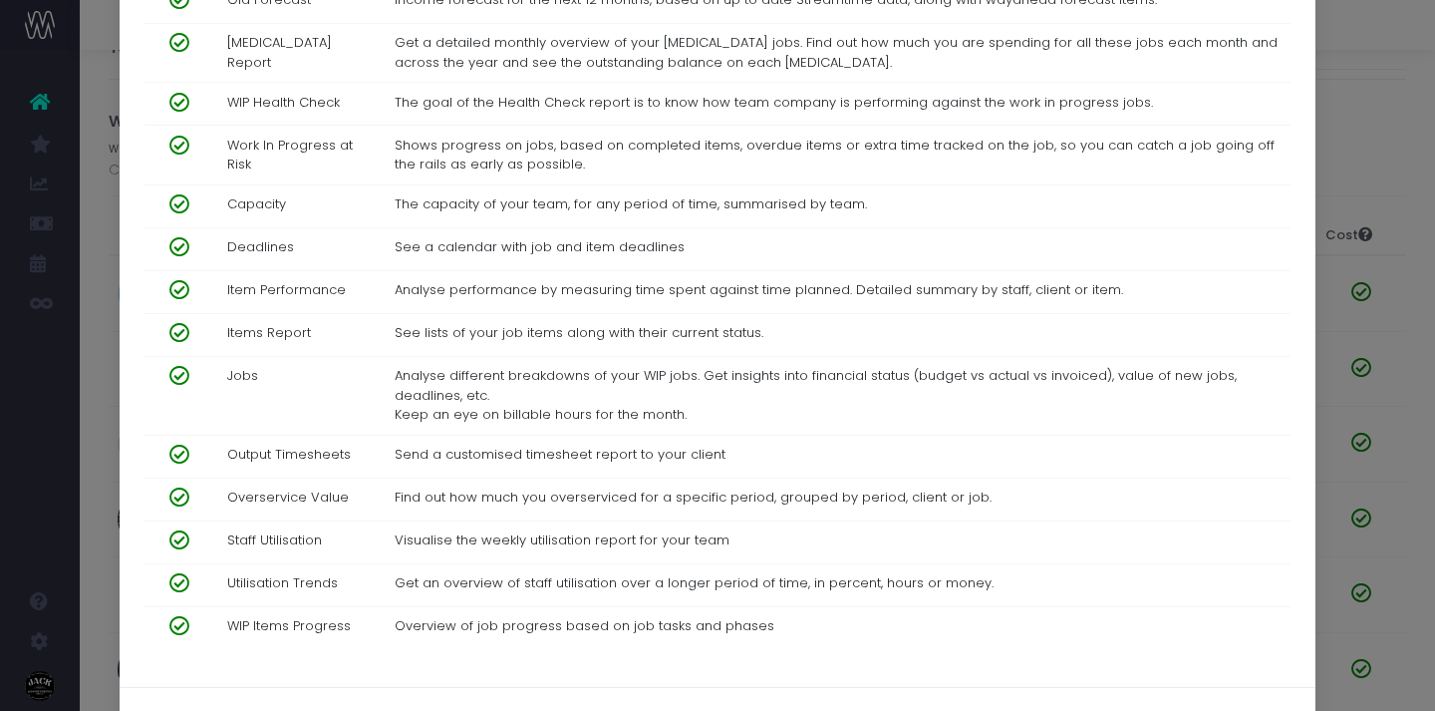
scroll to position [999, 0]
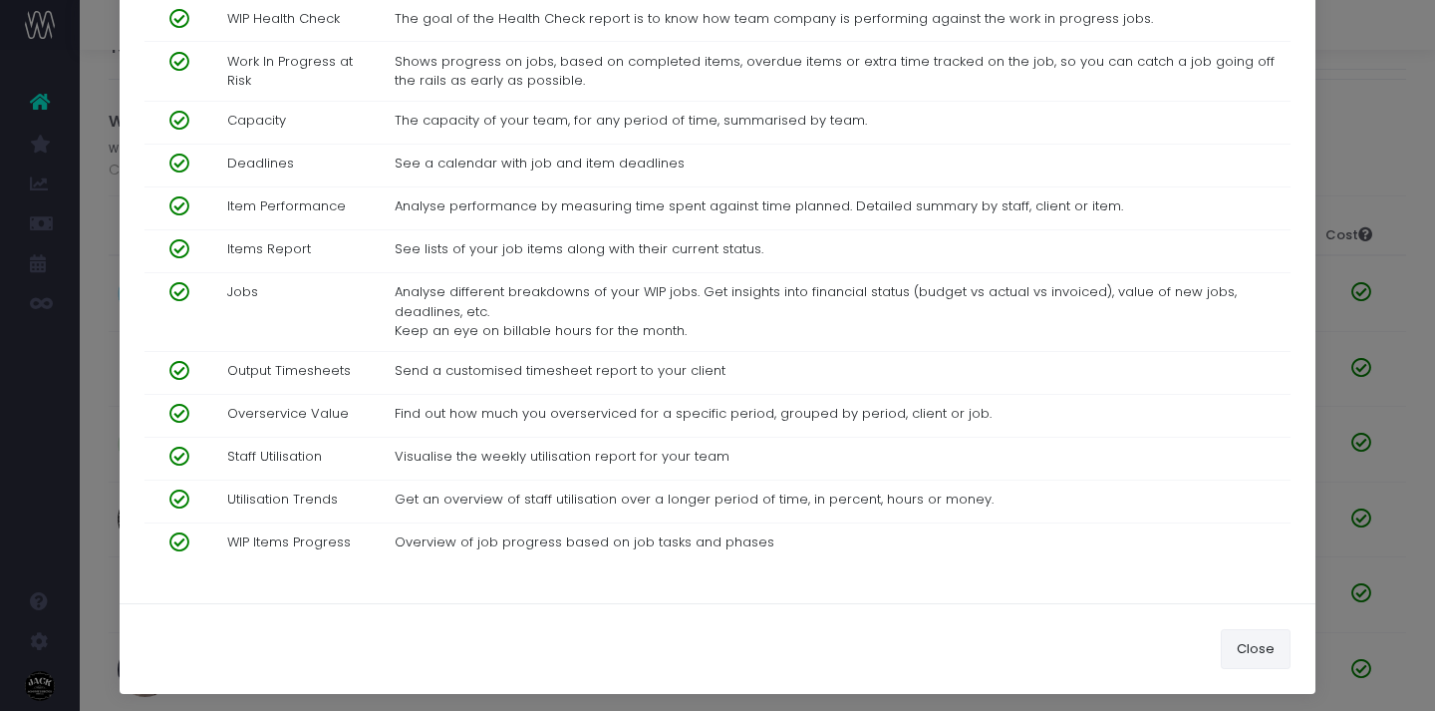
click at [1247, 653] on button "Close" at bounding box center [1256, 649] width 70 height 40
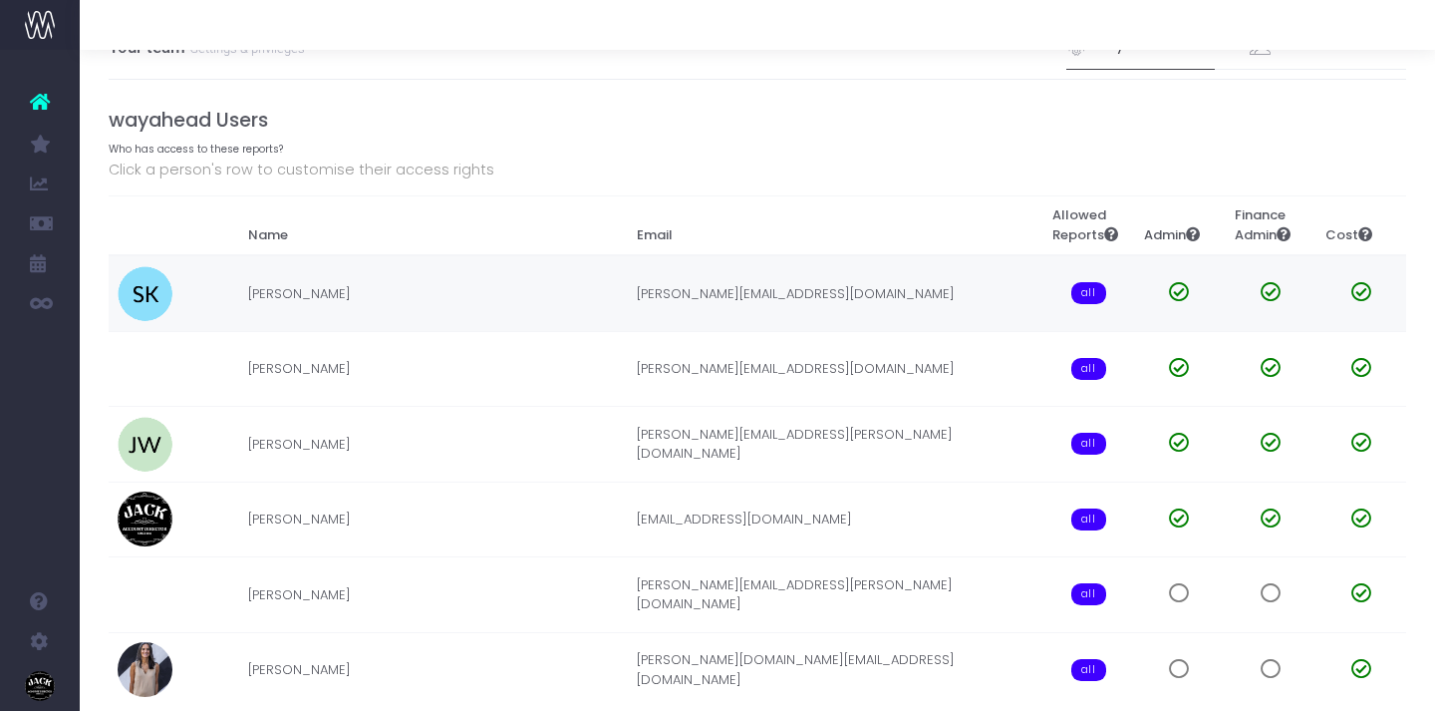
click at [454, 324] on td "Veronica VonWachter" at bounding box center [433, 293] width 390 height 76
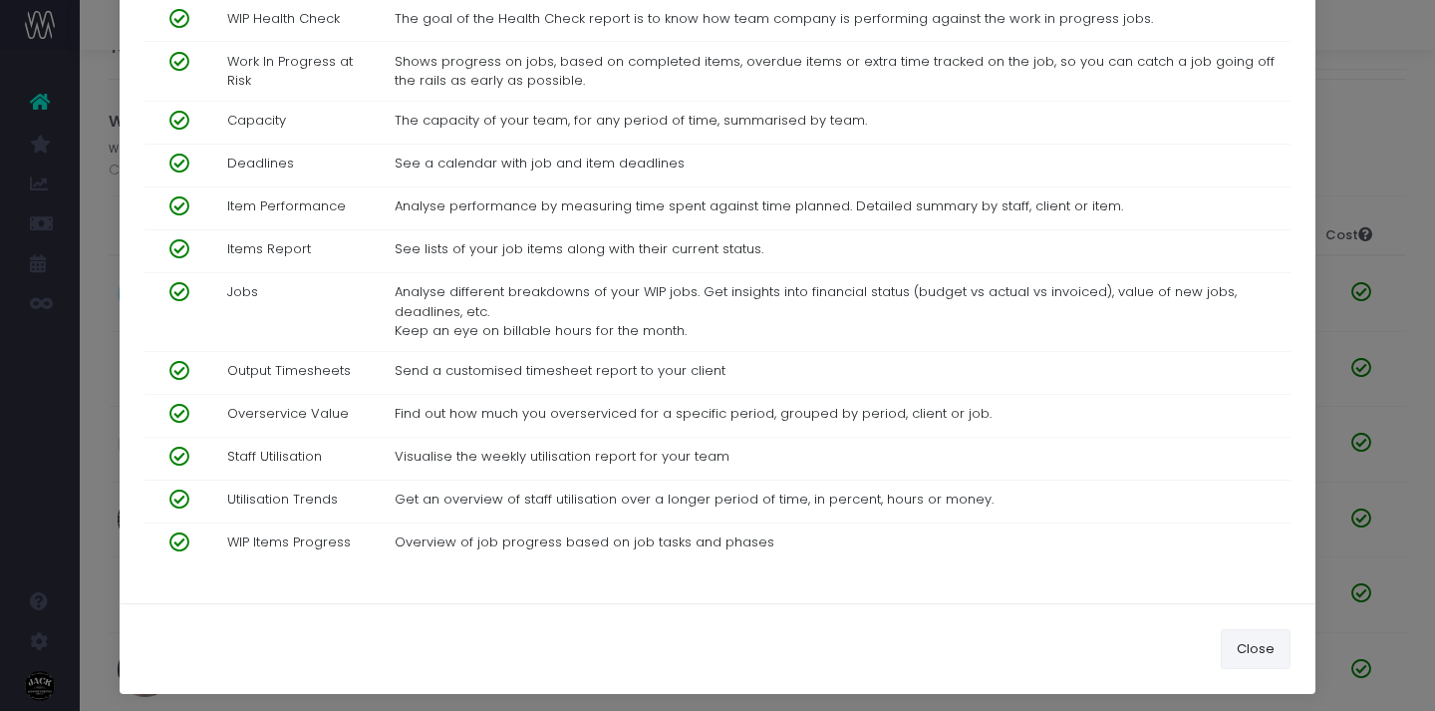
click at [1235, 633] on button "Close" at bounding box center [1256, 649] width 70 height 40
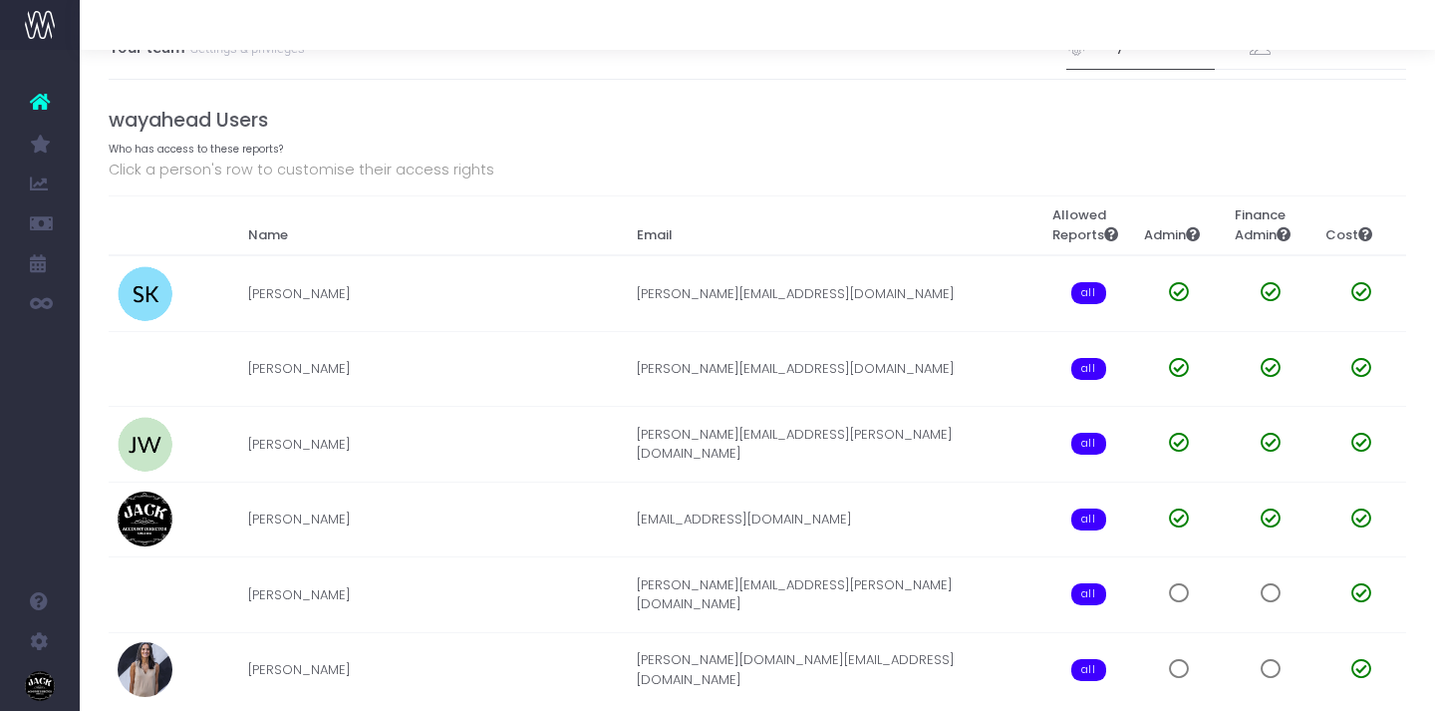
scroll to position [0, 0]
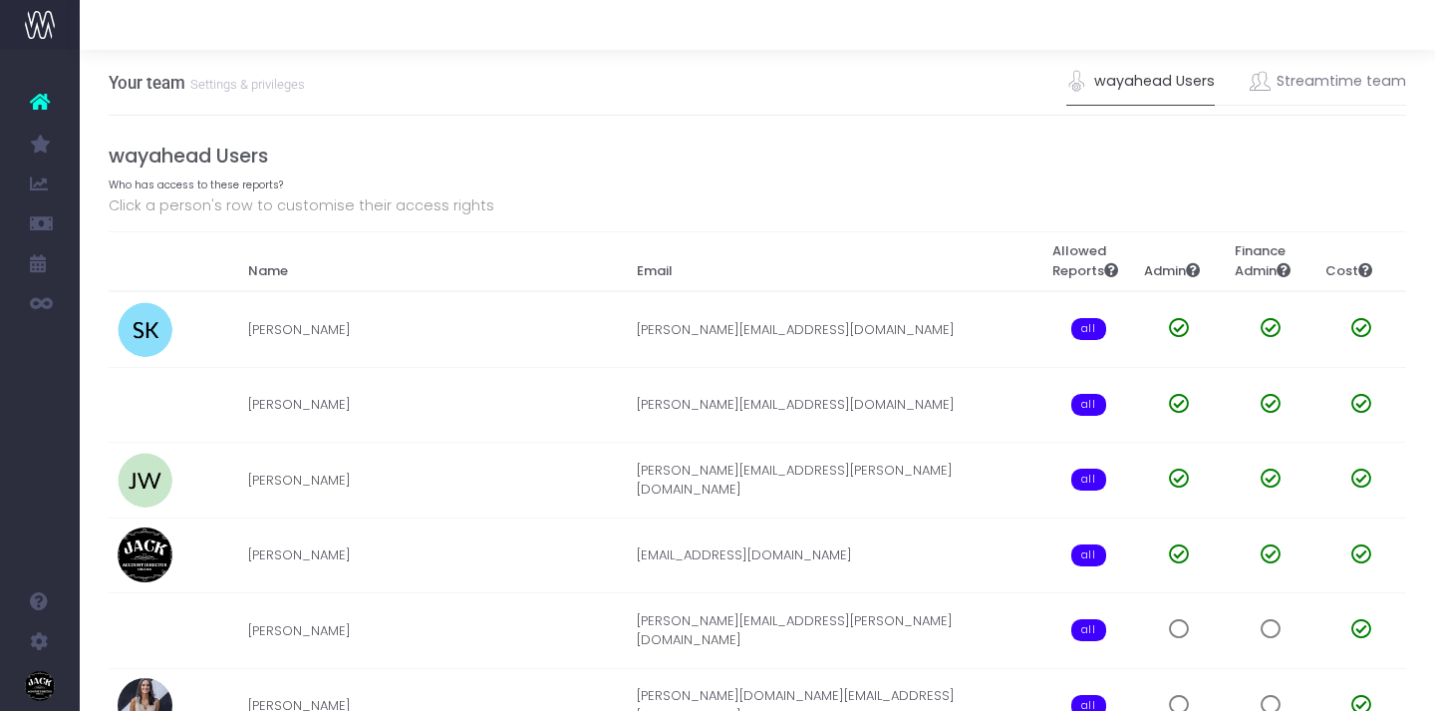
click at [218, 85] on small "Settings & privileges" at bounding box center [245, 83] width 120 height 20
click at [1334, 82] on link "Streamtime team" at bounding box center [1328, 82] width 157 height 46
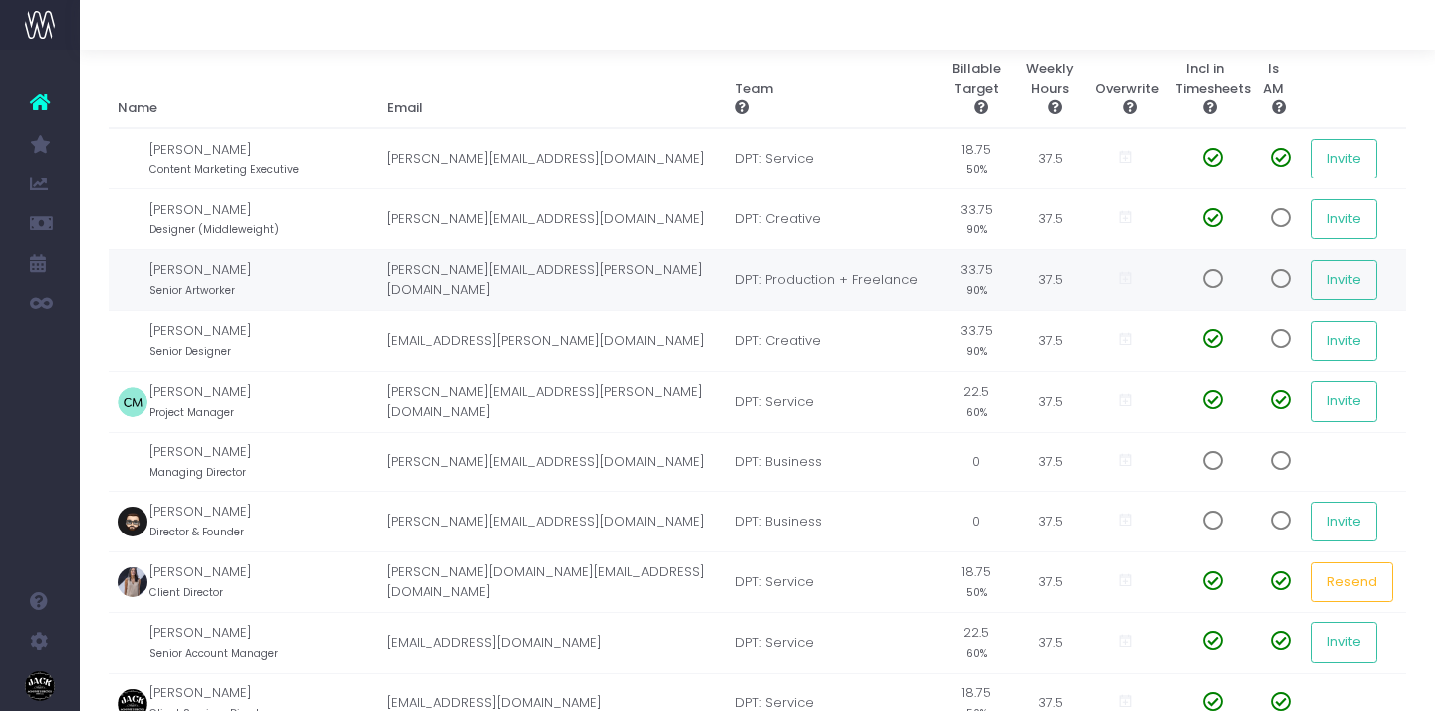
scroll to position [148, 0]
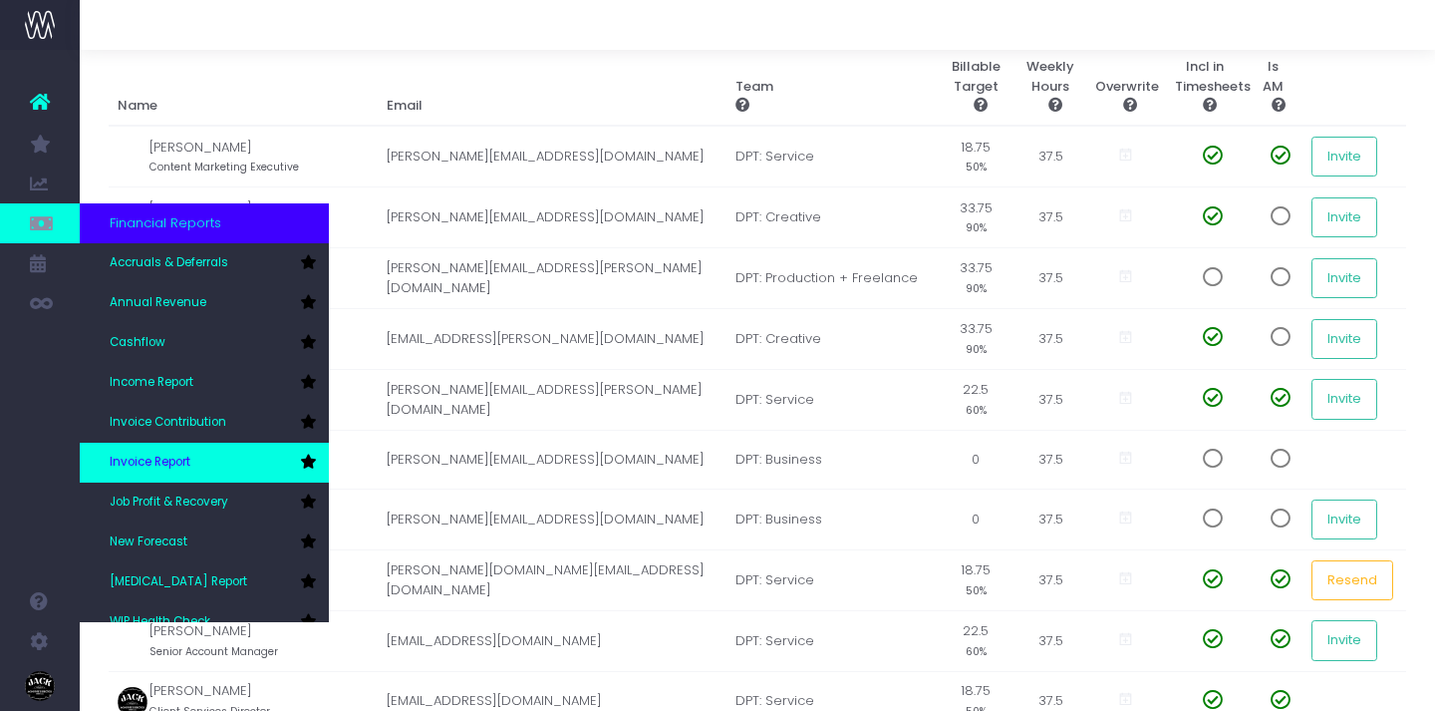
click at [183, 472] on link "Invoice Report" at bounding box center [204, 463] width 249 height 40
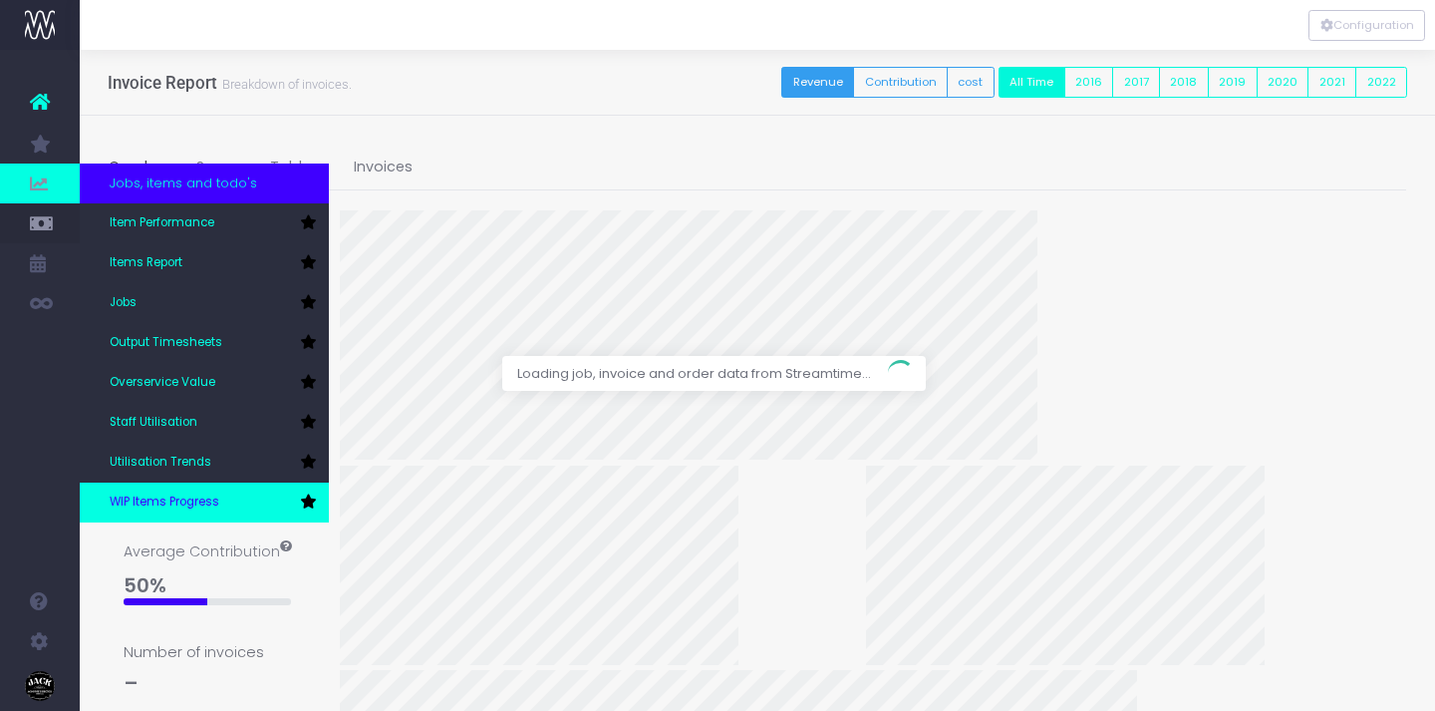
click at [215, 508] on span "WIP Items Progress" at bounding box center [165, 502] width 110 height 18
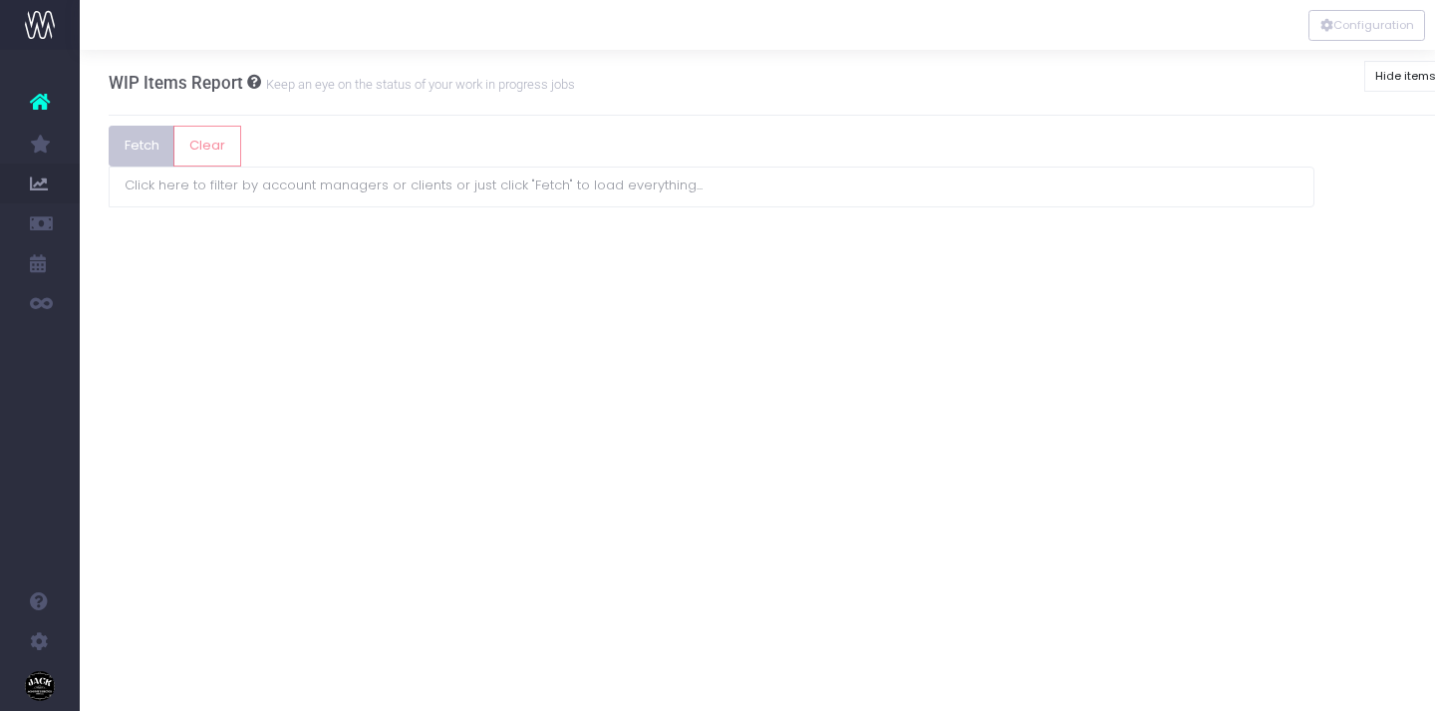
click at [145, 149] on button "Fetch" at bounding box center [142, 146] width 67 height 40
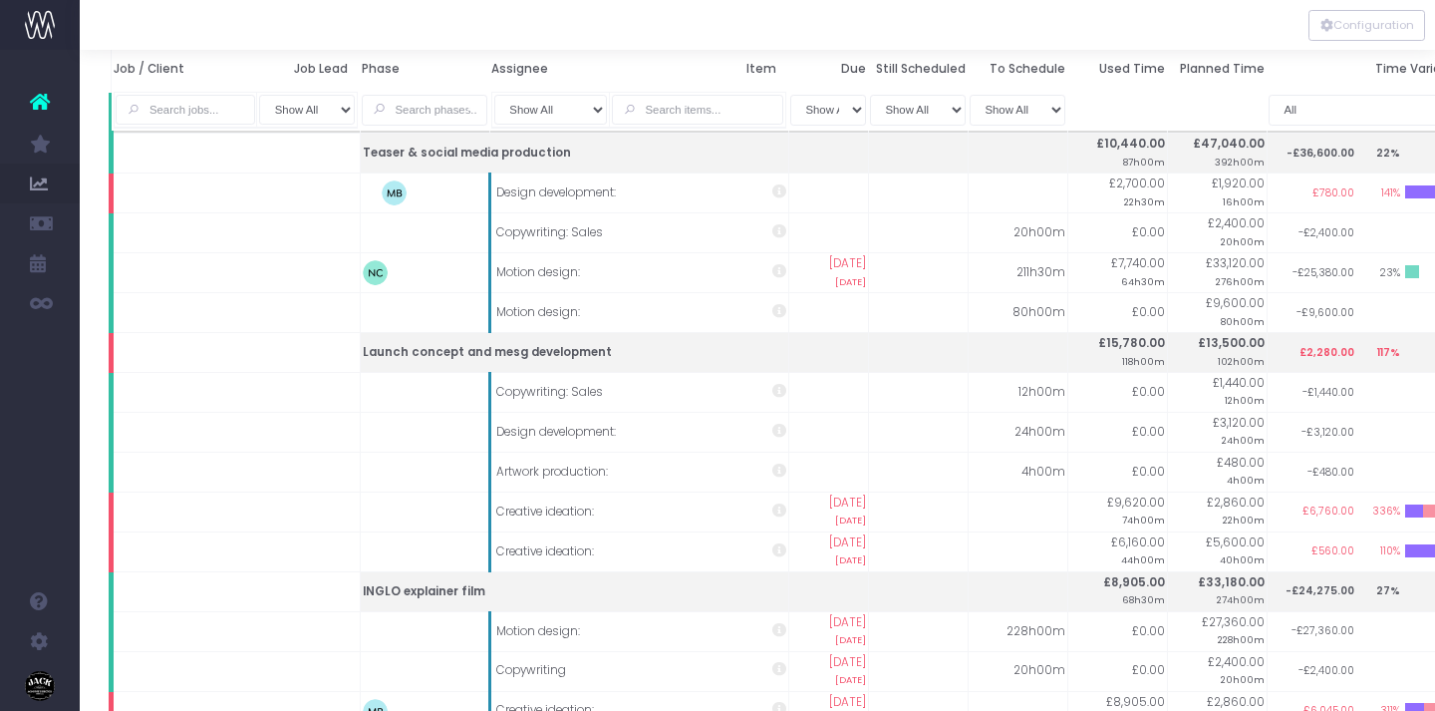
scroll to position [208, 0]
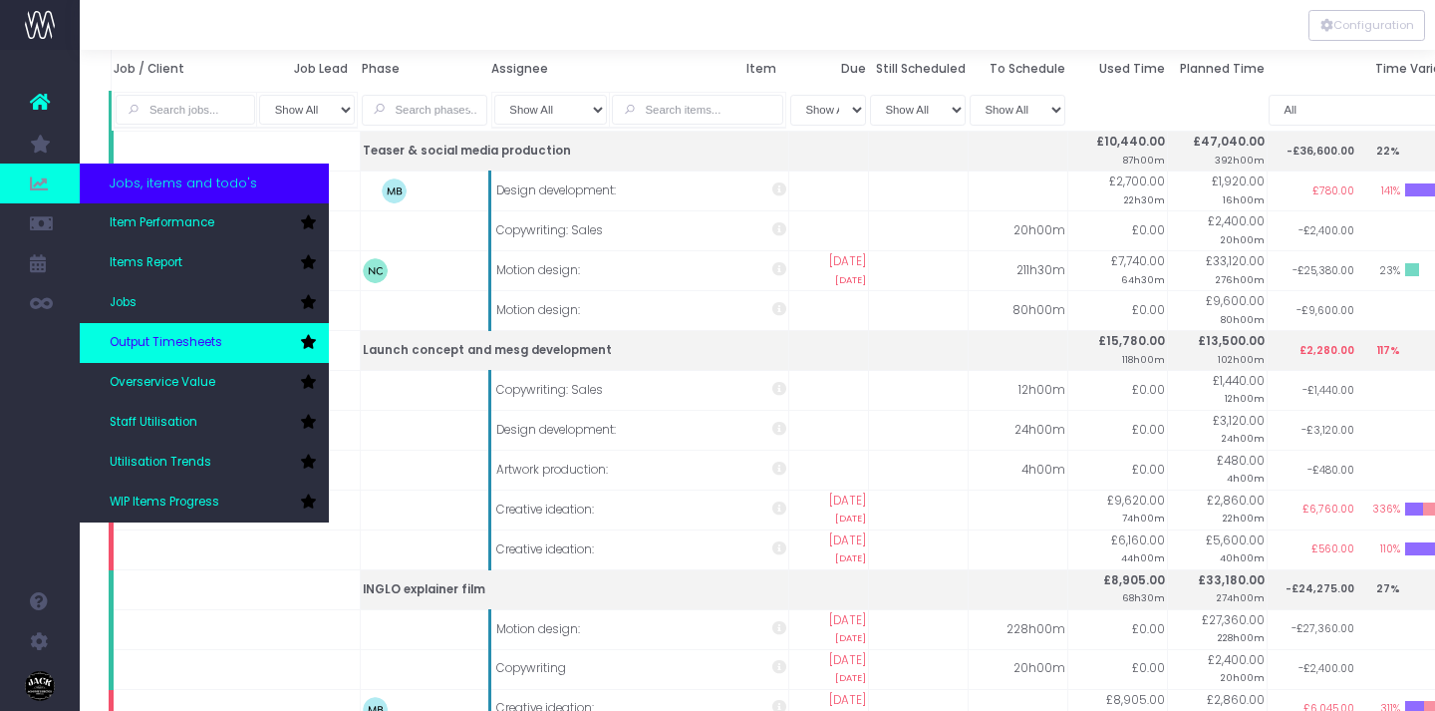
click at [204, 336] on span "Output Timesheets" at bounding box center [166, 343] width 113 height 18
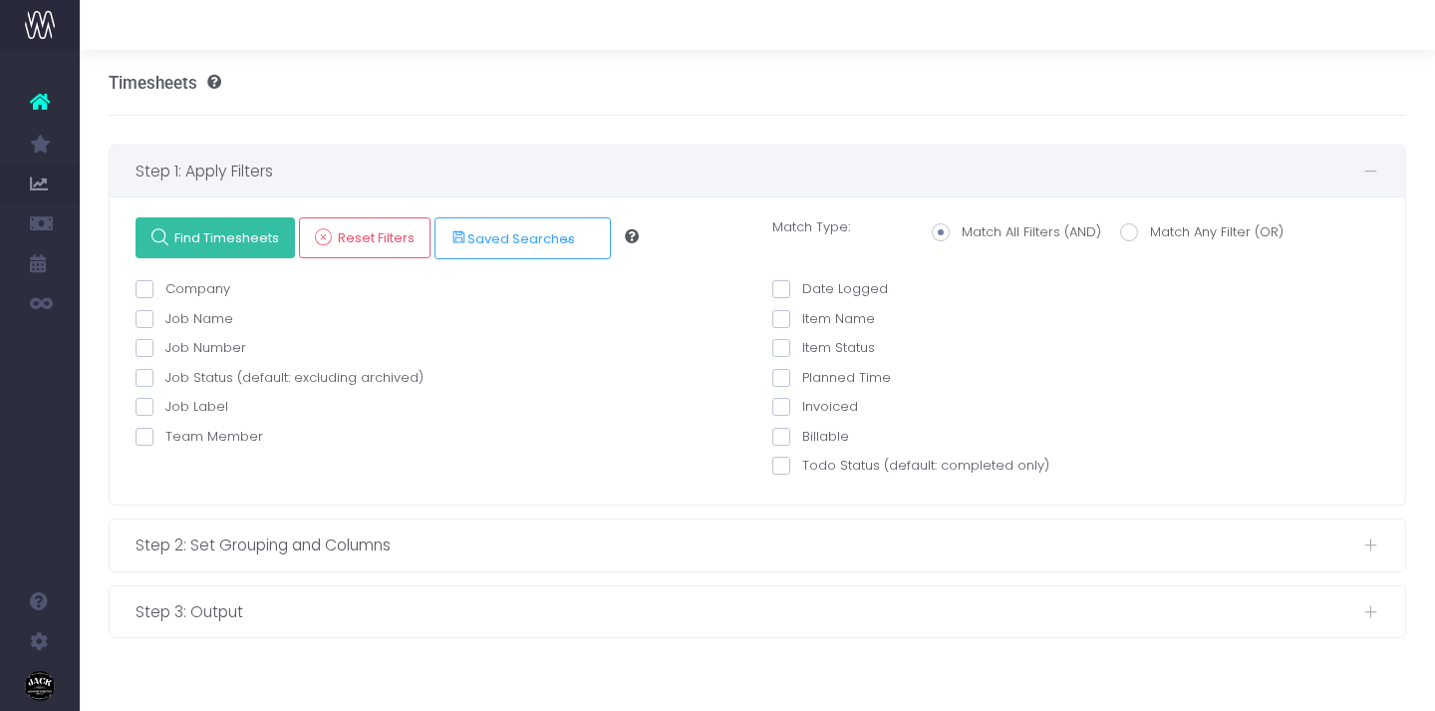
click at [254, 254] on link "Find Timesheets" at bounding box center [215, 237] width 159 height 41
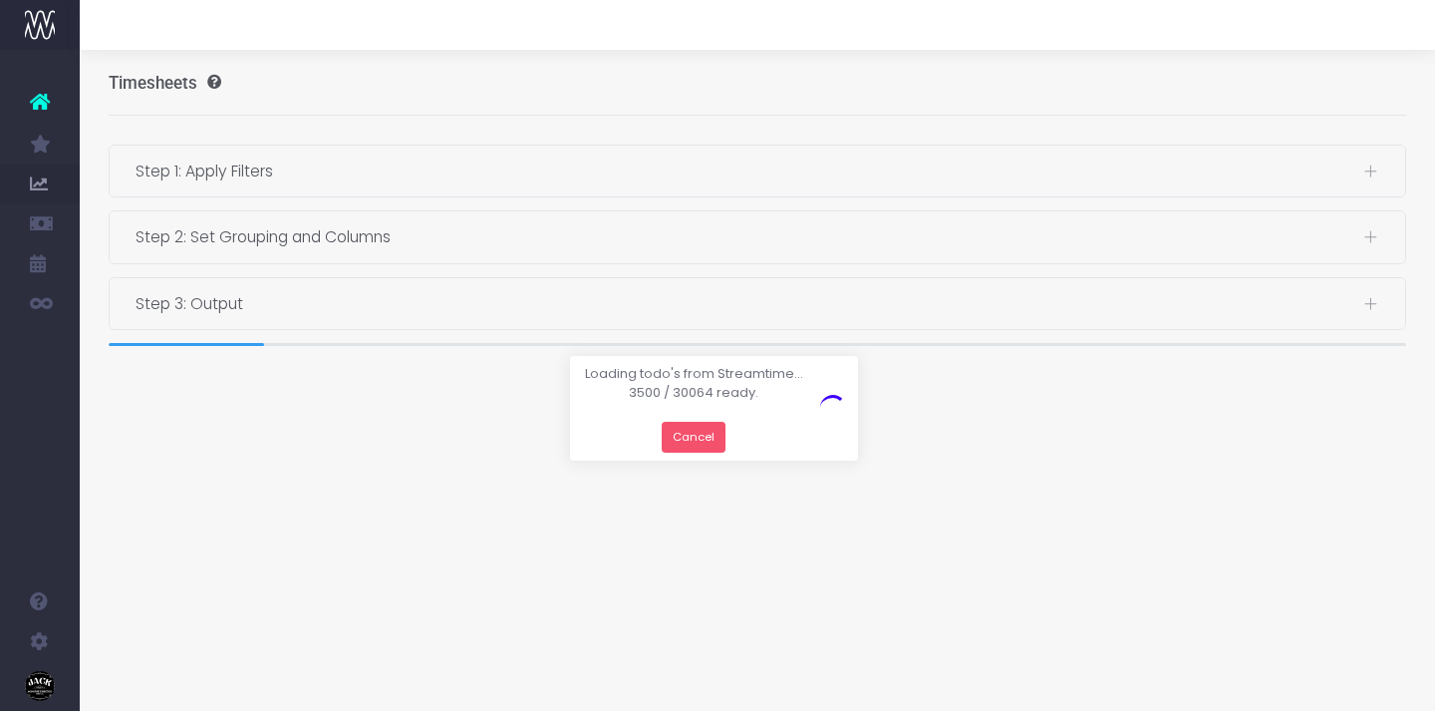
click at [691, 435] on button "Cancel" at bounding box center [694, 437] width 65 height 31
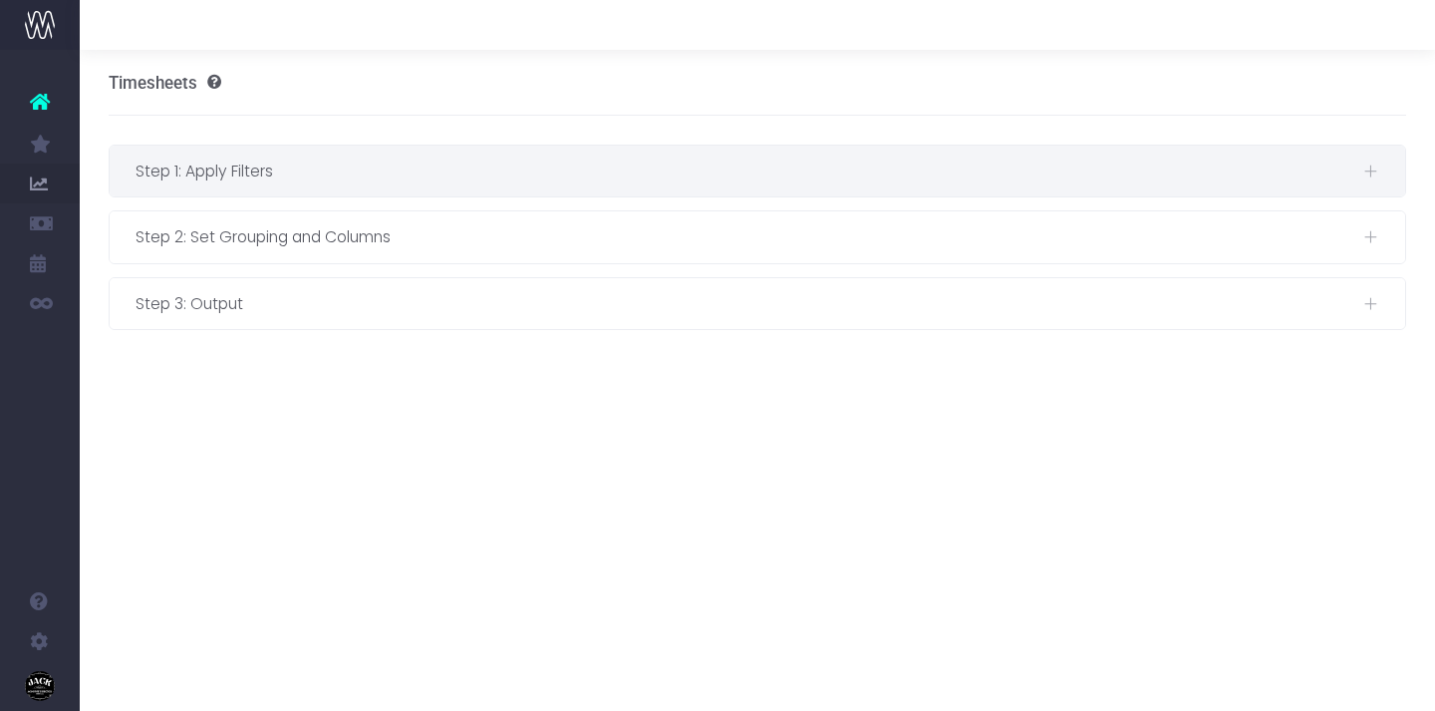
click at [208, 168] on span "Step 1: Apply Filters" at bounding box center [750, 170] width 1228 height 25
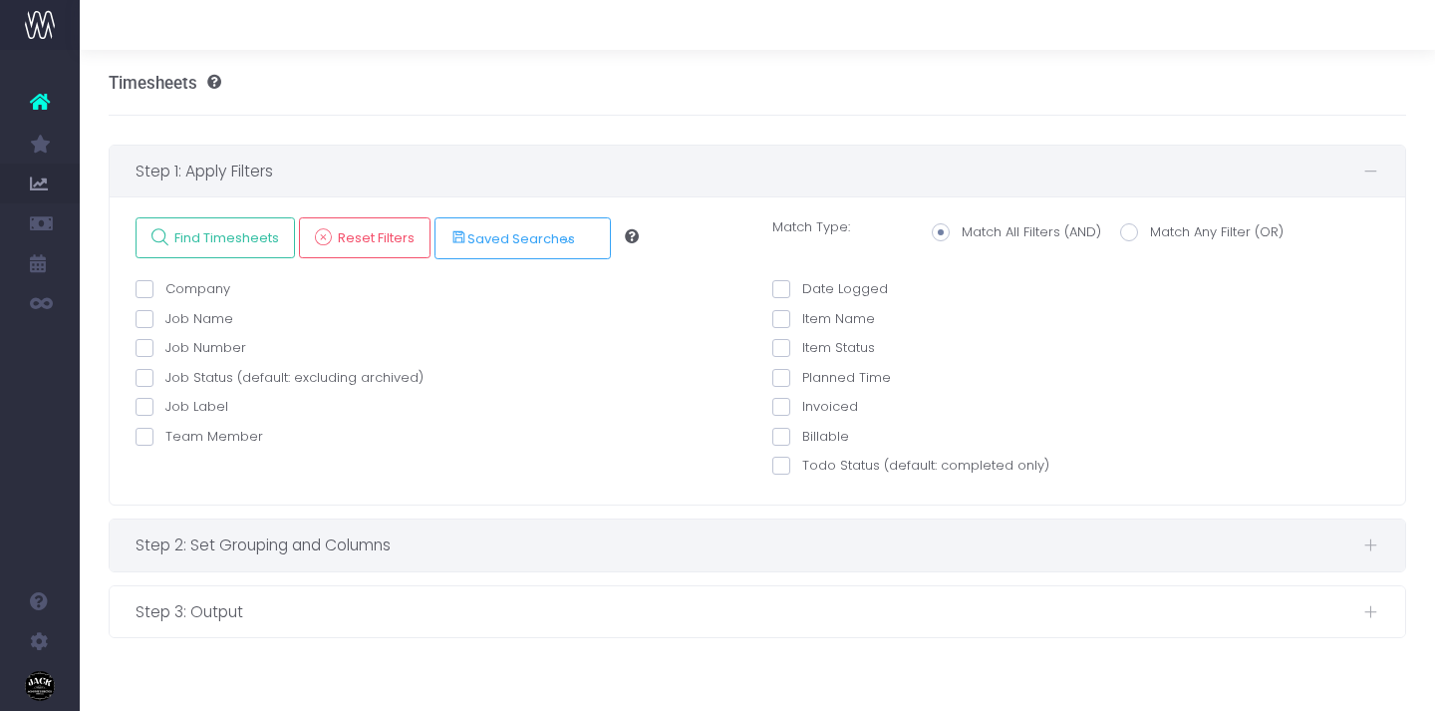
click at [389, 548] on span "Step 2: Set Grouping and Columns" at bounding box center [750, 544] width 1228 height 25
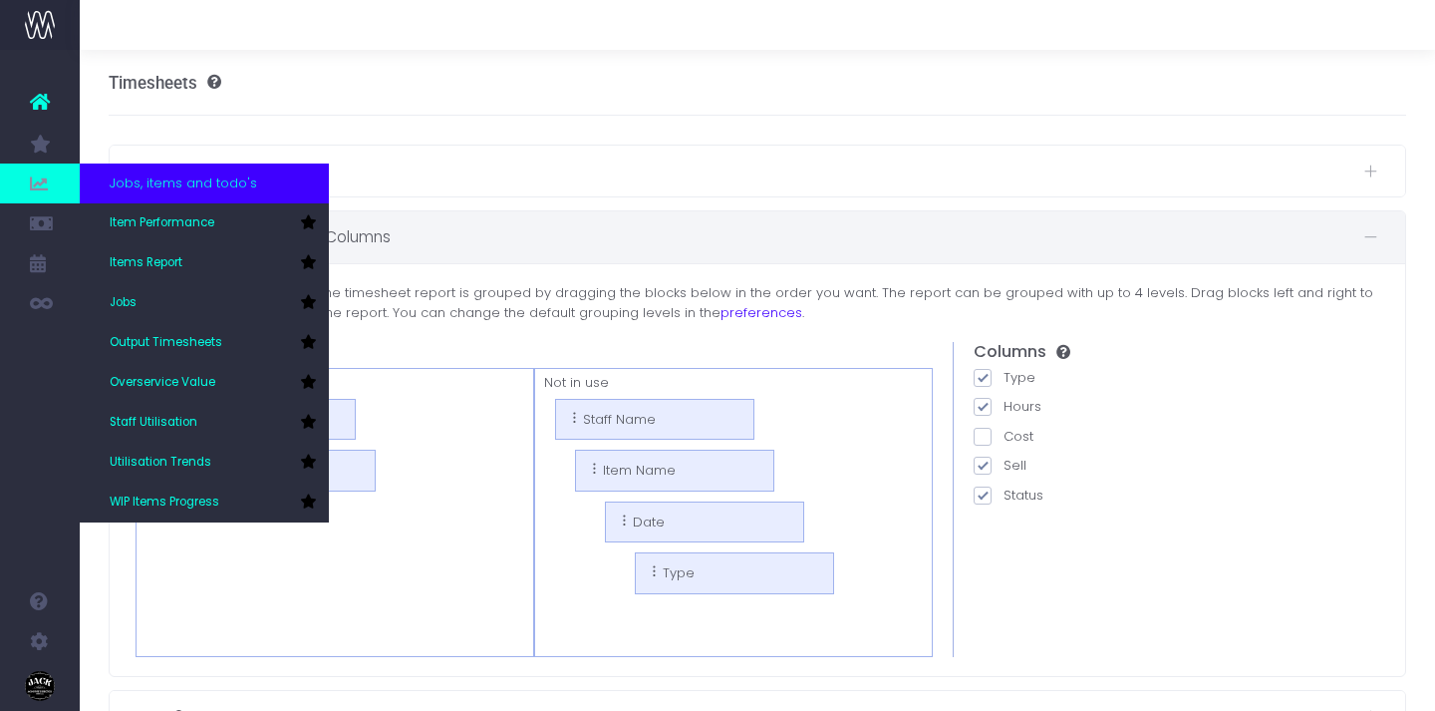
scroll to position [44, 0]
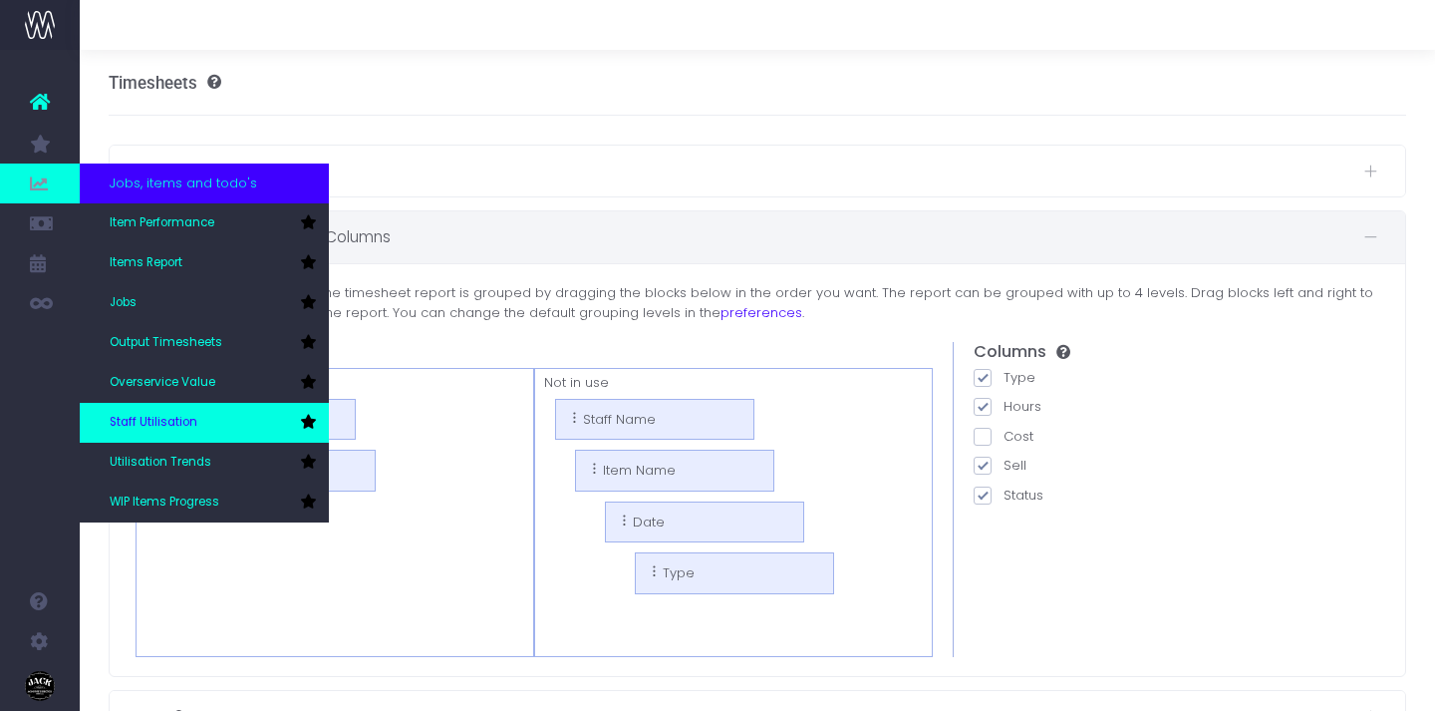
click at [223, 412] on link "Staff Utilisation" at bounding box center [204, 423] width 249 height 40
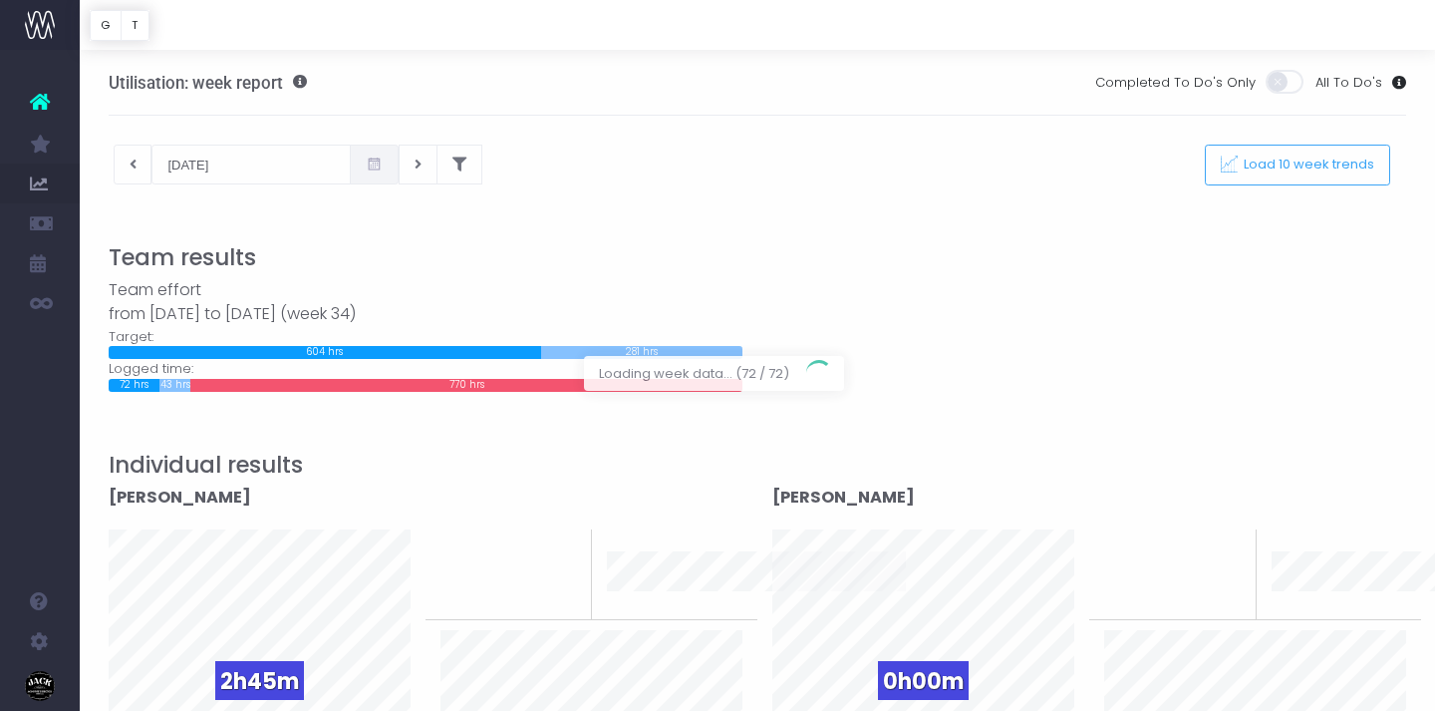
click at [222, 156] on div at bounding box center [717, 355] width 1435 height 711
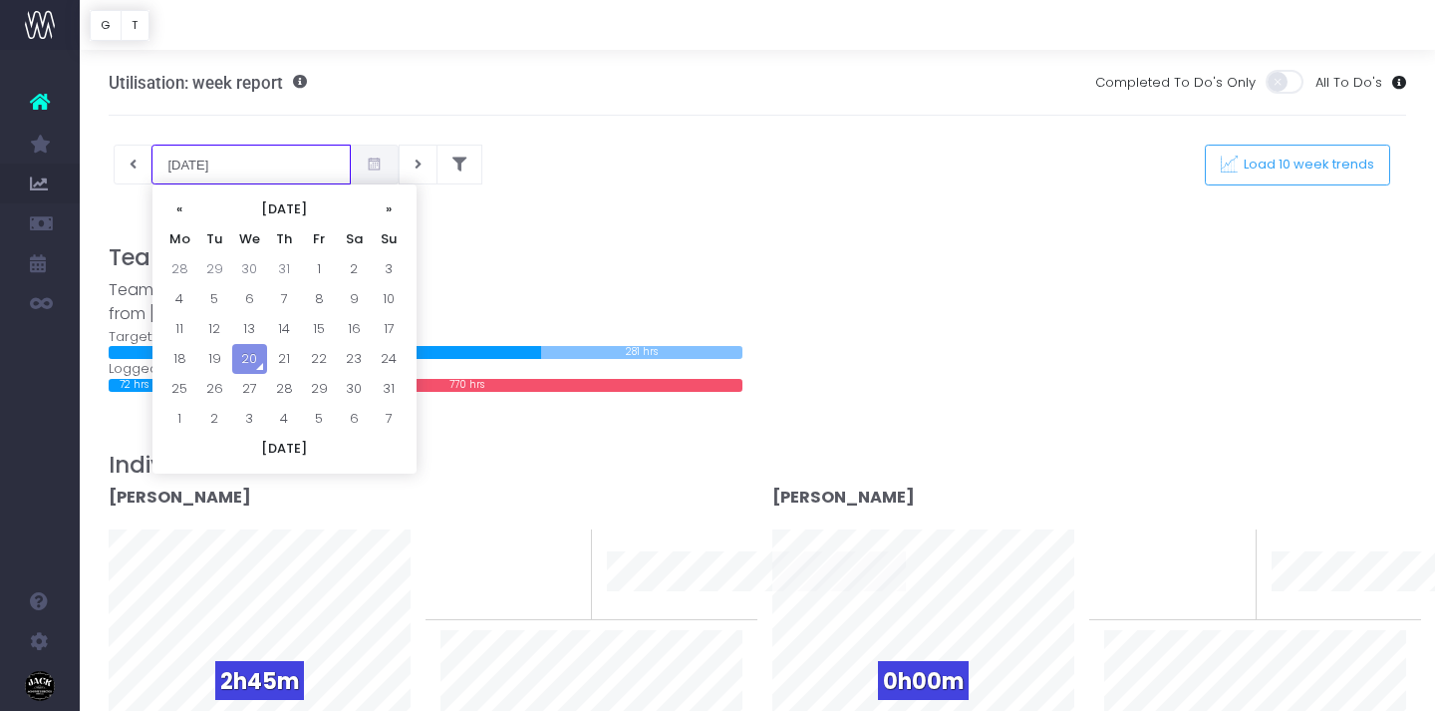
click at [207, 168] on input "[DATE]" at bounding box center [251, 165] width 199 height 40
click at [186, 291] on td "4" at bounding box center [179, 299] width 35 height 30
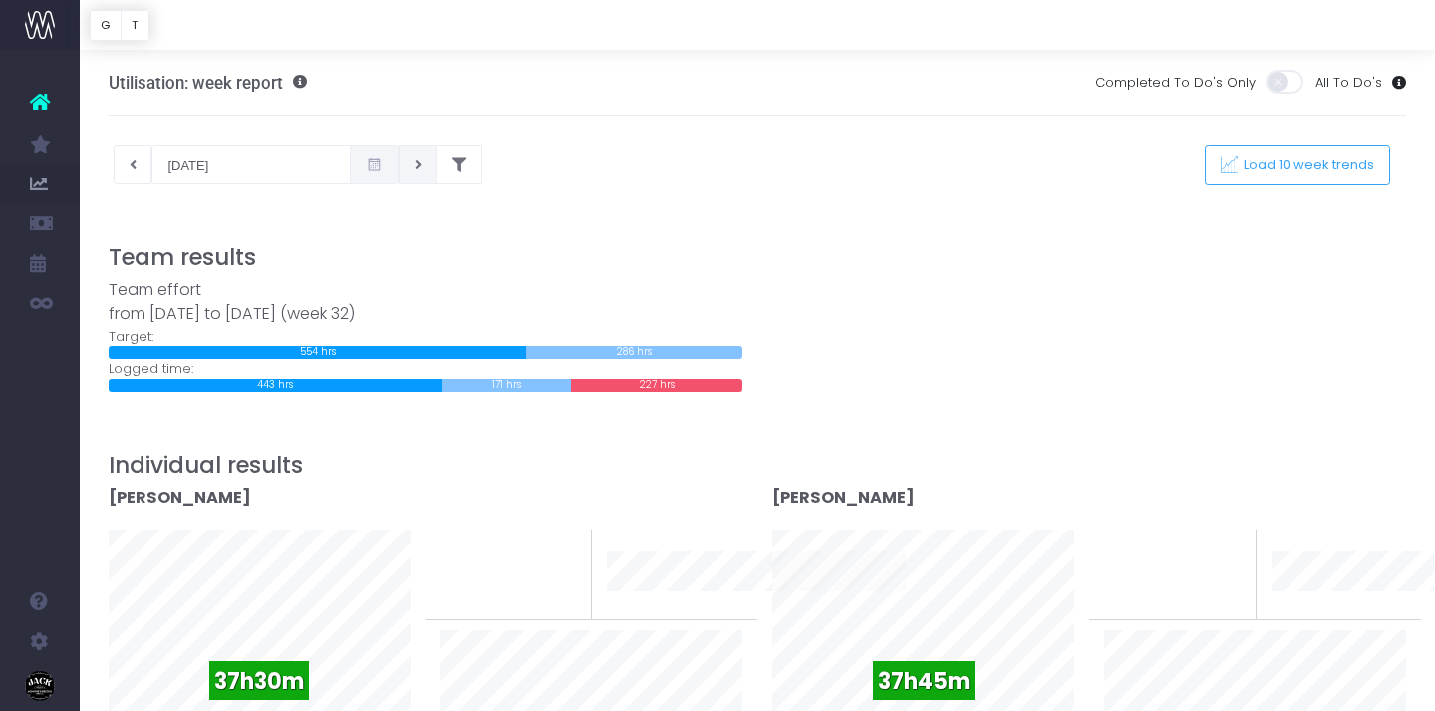
click at [415, 164] on icon at bounding box center [418, 164] width 7 height 0
type input "11-08-2025"
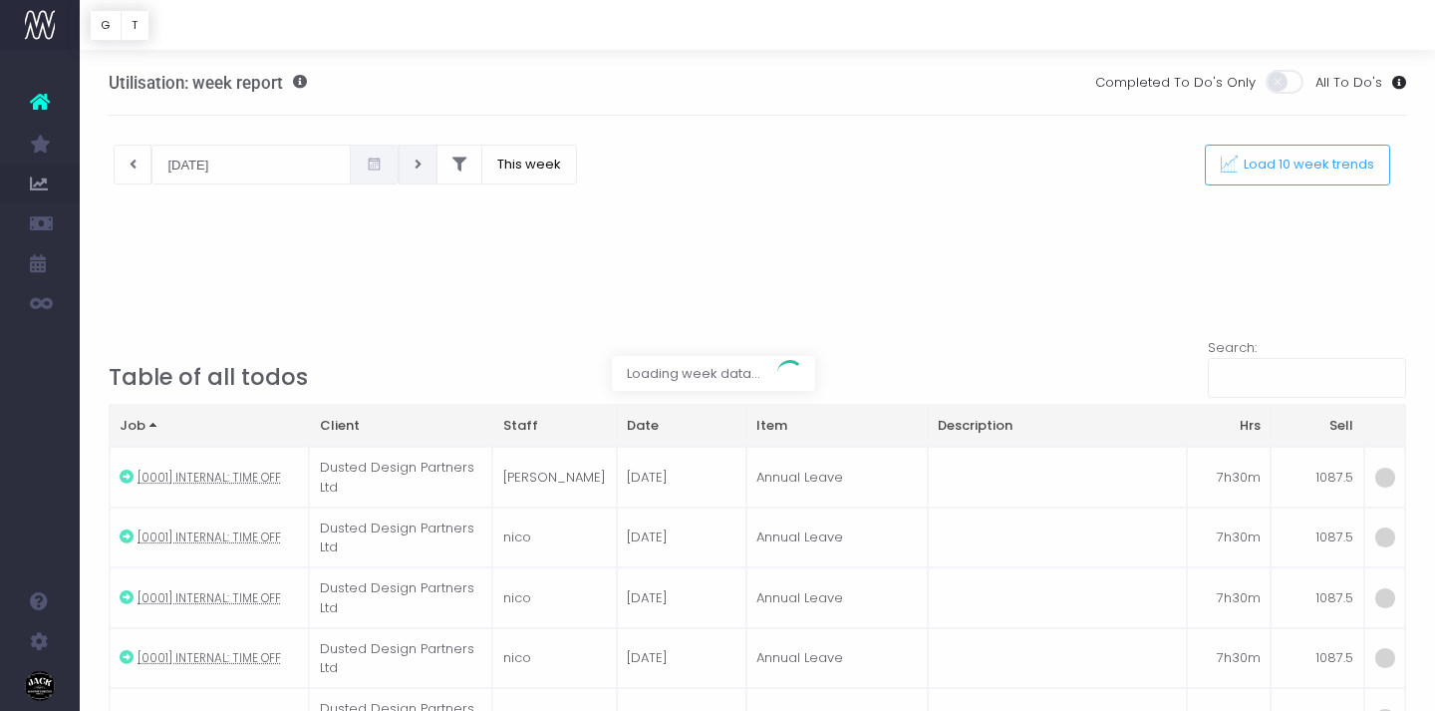
click at [125, 169] on div at bounding box center [717, 355] width 1435 height 711
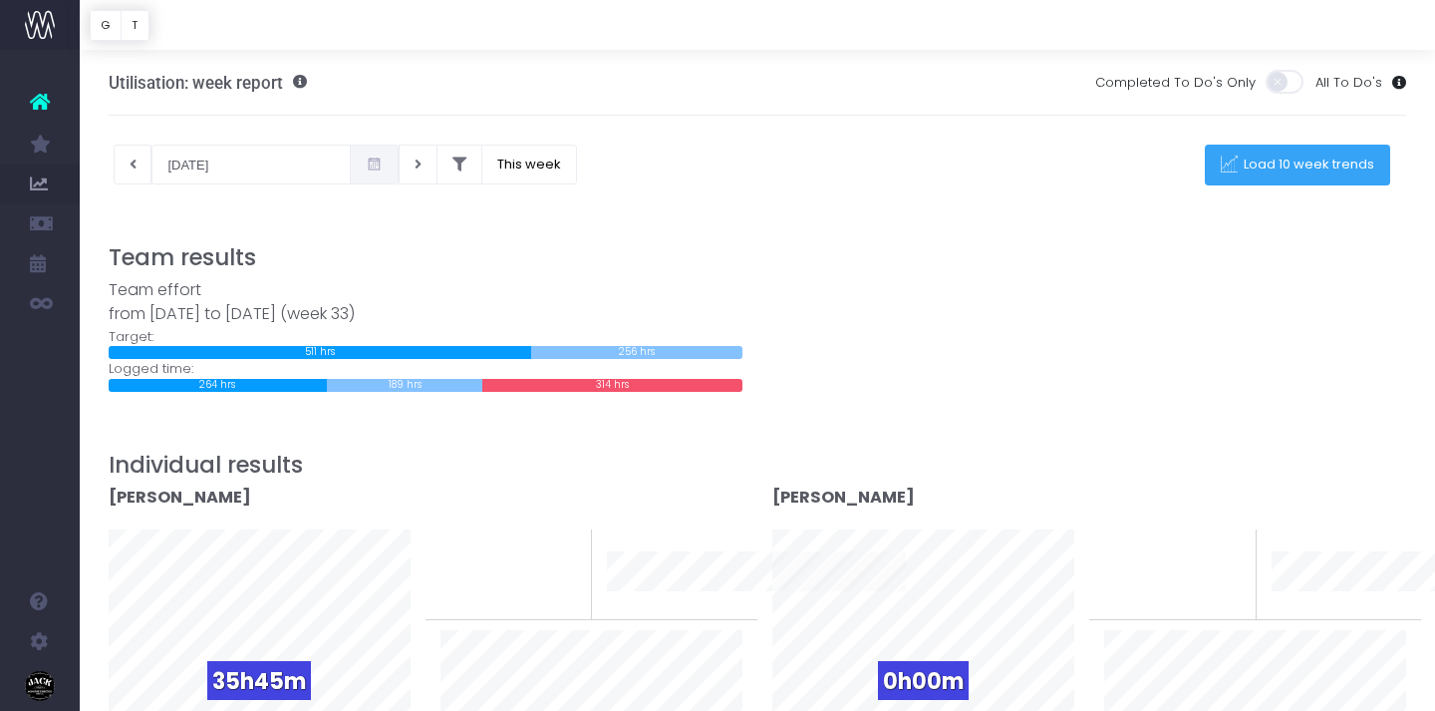
click at [1230, 173] on button "Load 10 week trends" at bounding box center [1297, 165] width 185 height 41
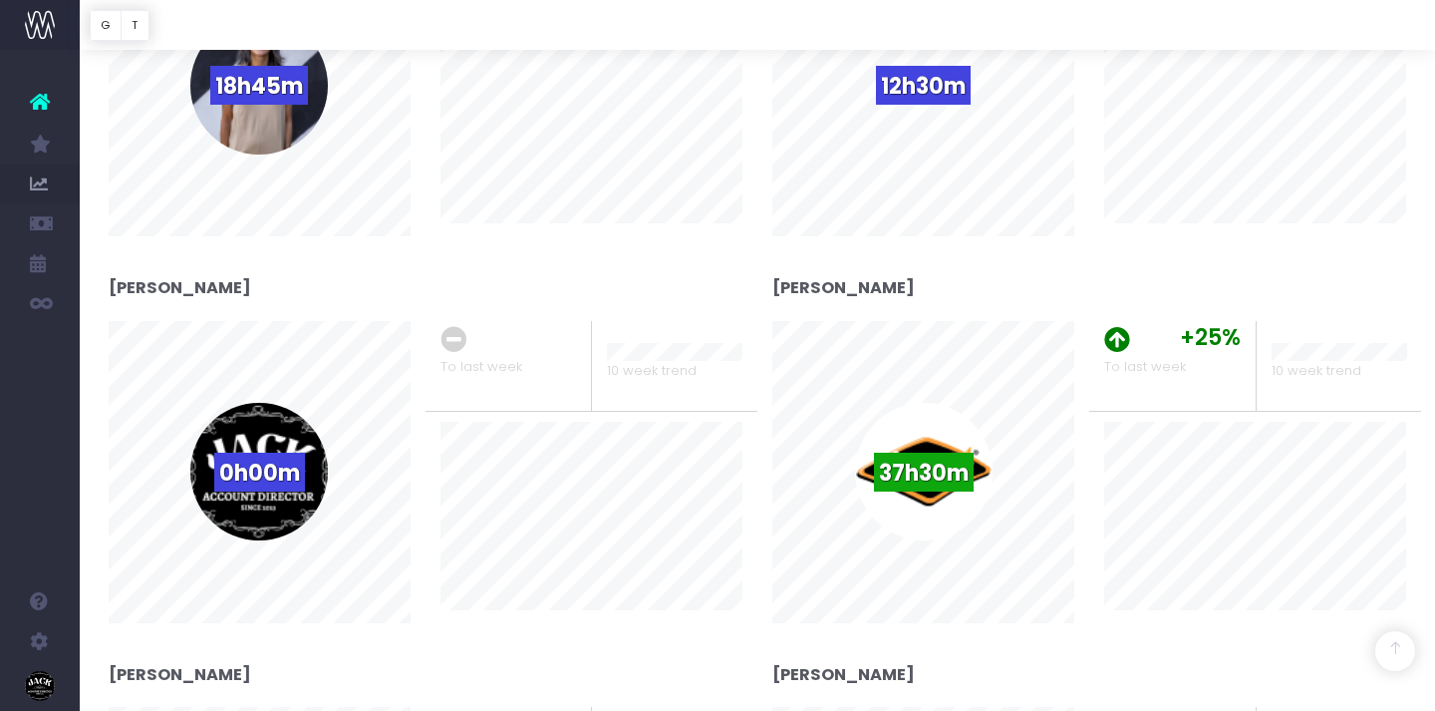
scroll to position [1362, 0]
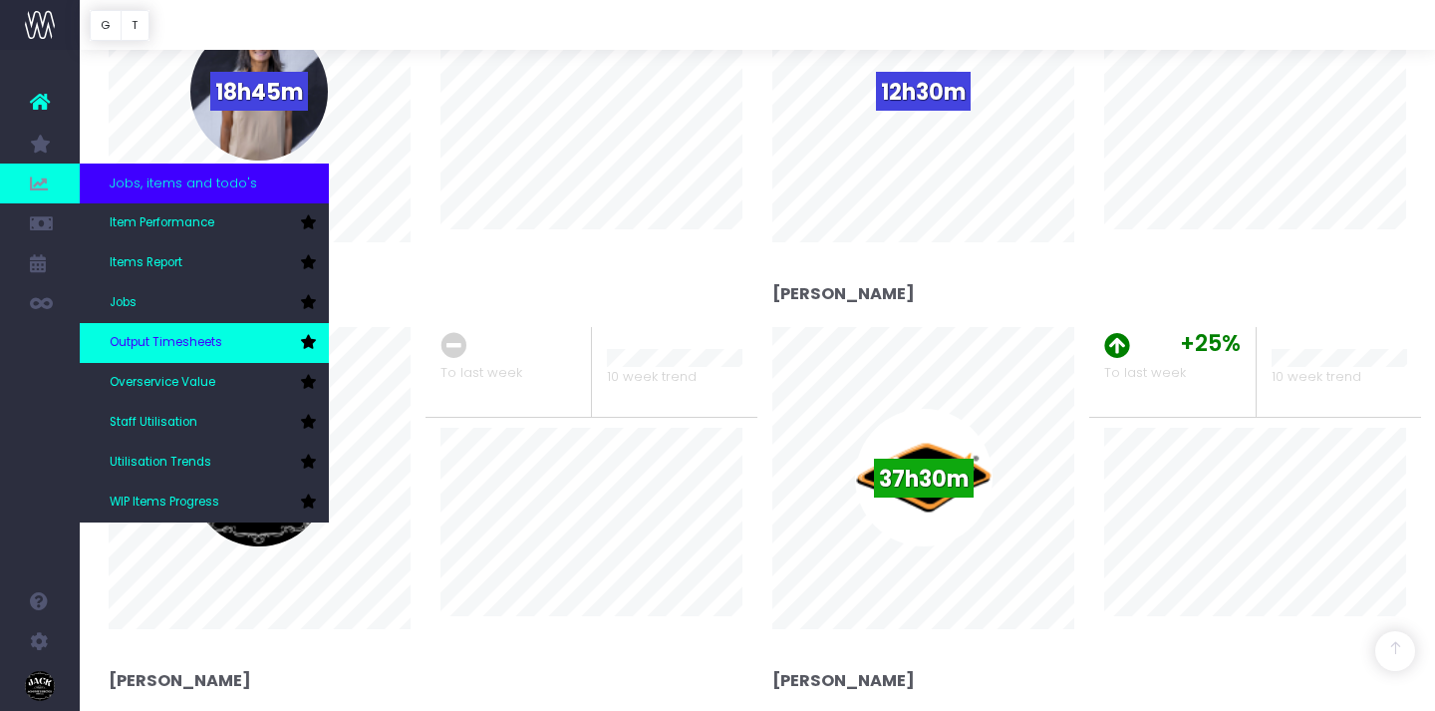
click at [166, 350] on span "Output Timesheets" at bounding box center [166, 343] width 113 height 18
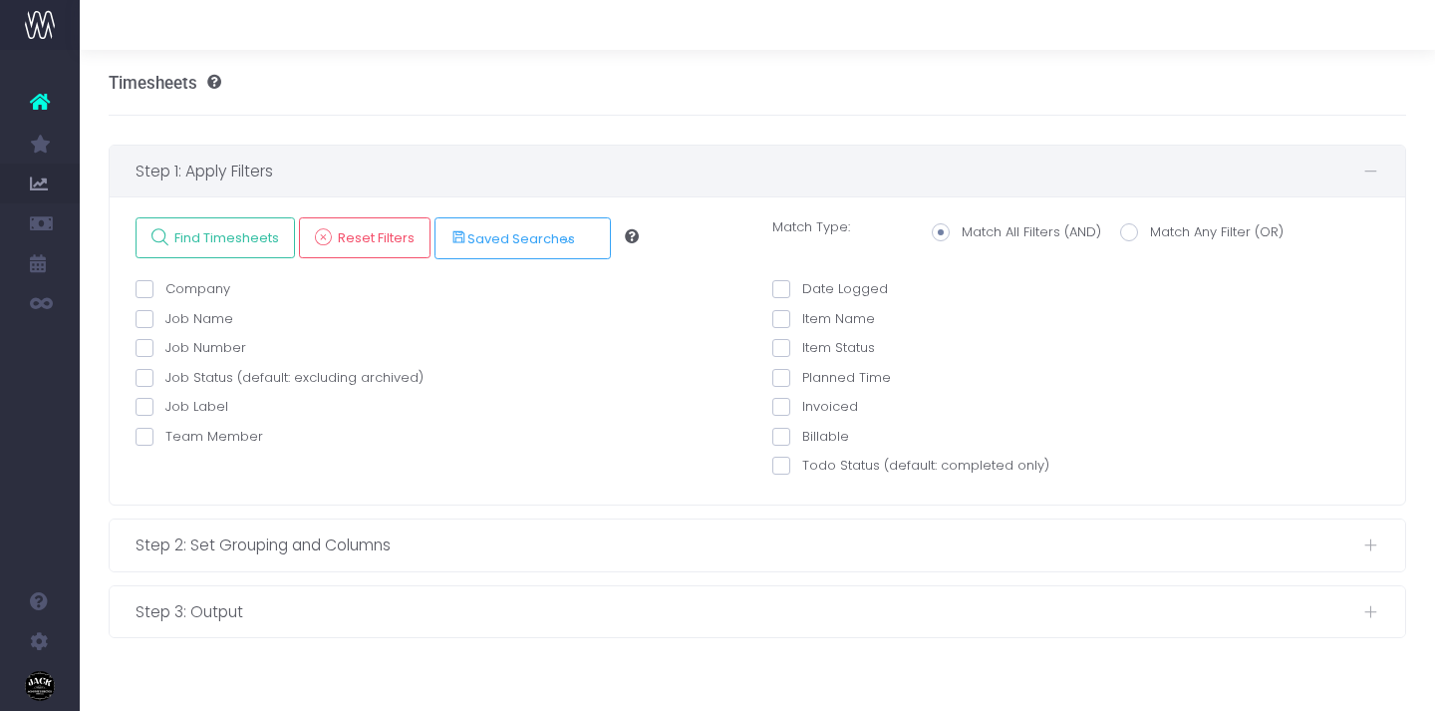
click at [833, 285] on label "Date Logged" at bounding box center [831, 289] width 116 height 20
click at [815, 285] on input "Date Logged" at bounding box center [808, 285] width 13 height 13
checkbox input "true"
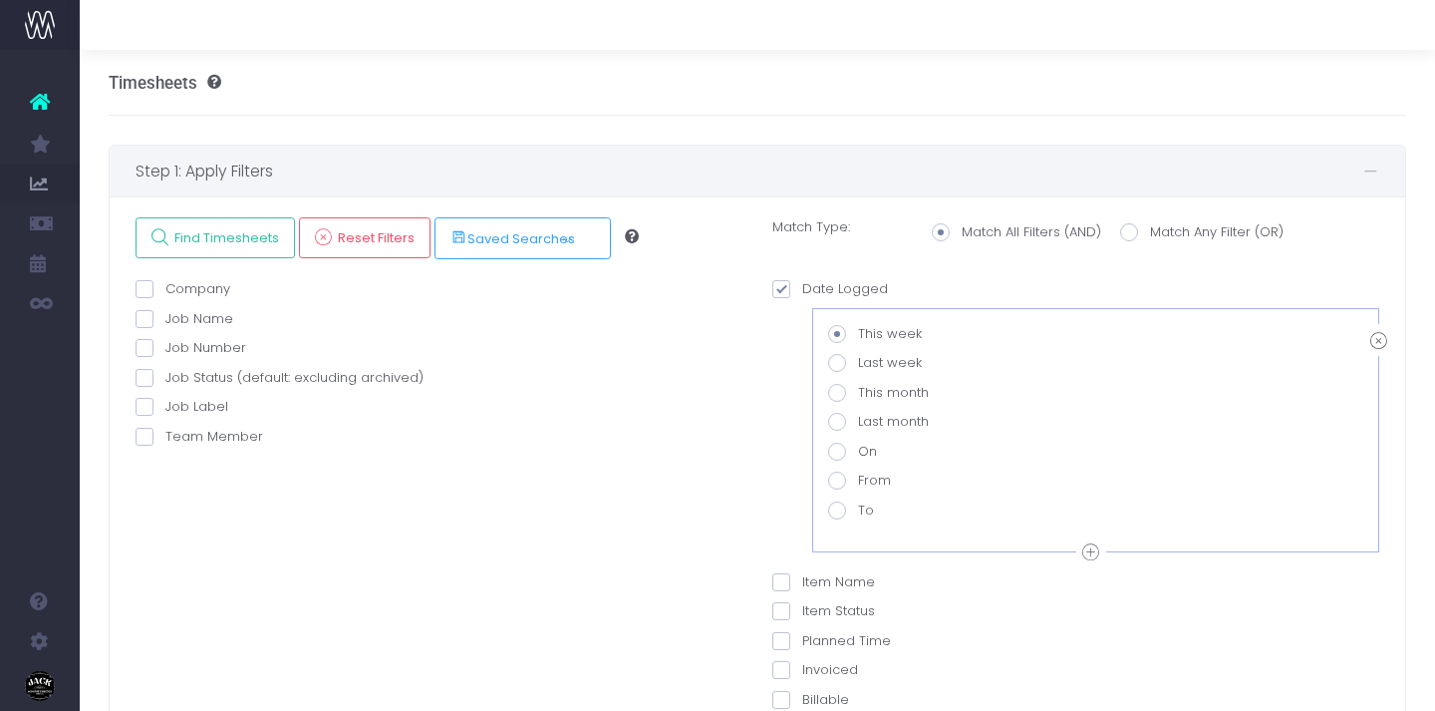
click at [863, 362] on label "Last week" at bounding box center [875, 363] width 94 height 20
click at [863, 362] on input "Last week" at bounding box center [864, 359] width 13 height 13
radio input "true"
click at [866, 421] on label "Last month" at bounding box center [878, 422] width 101 height 20
click at [866, 421] on input "Last month" at bounding box center [864, 418] width 13 height 13
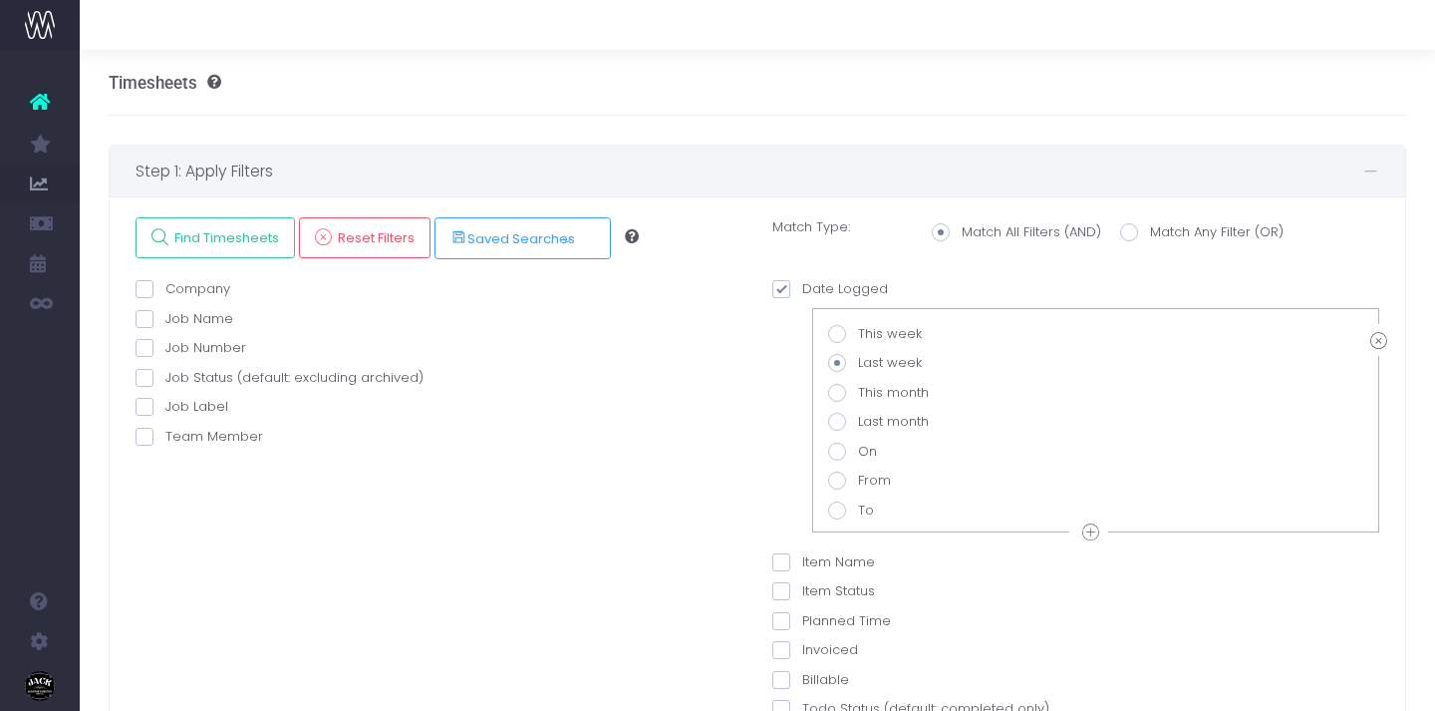
radio input "true"
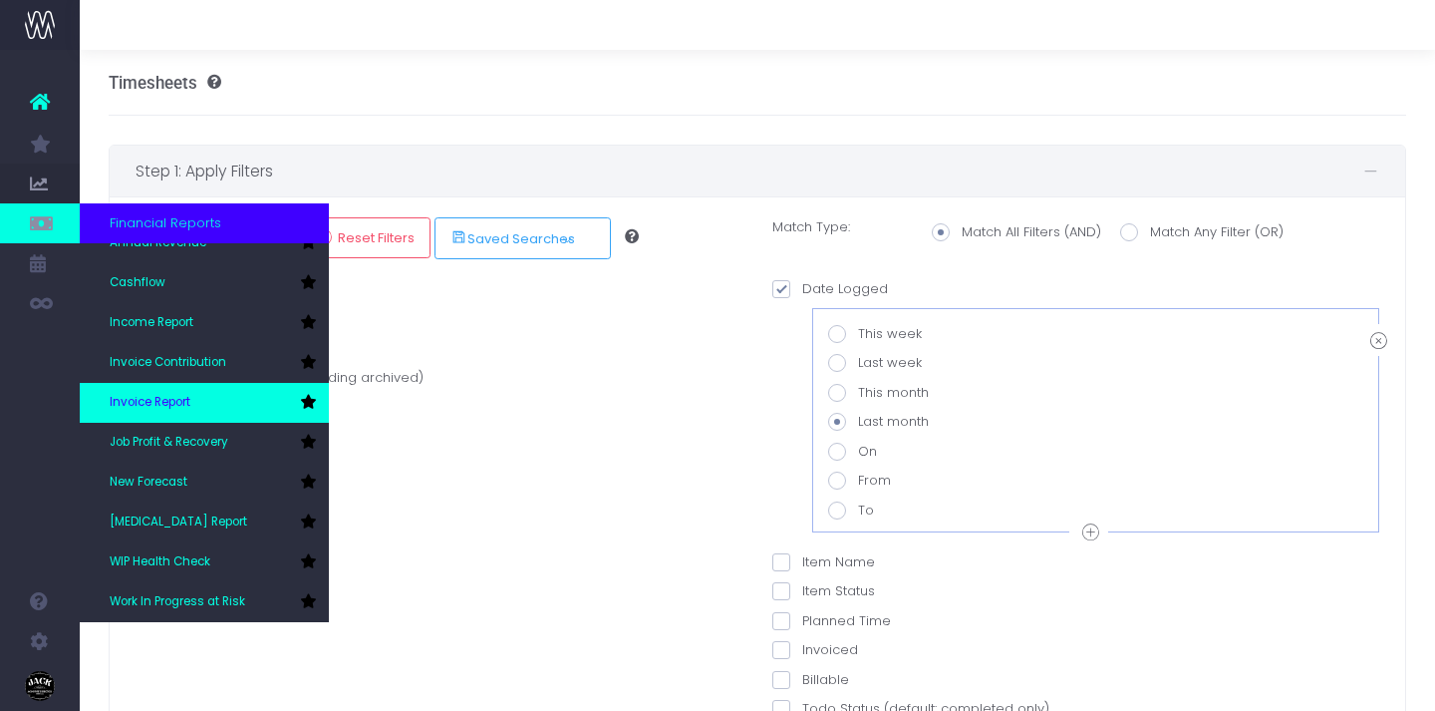
scroll to position [71, 0]
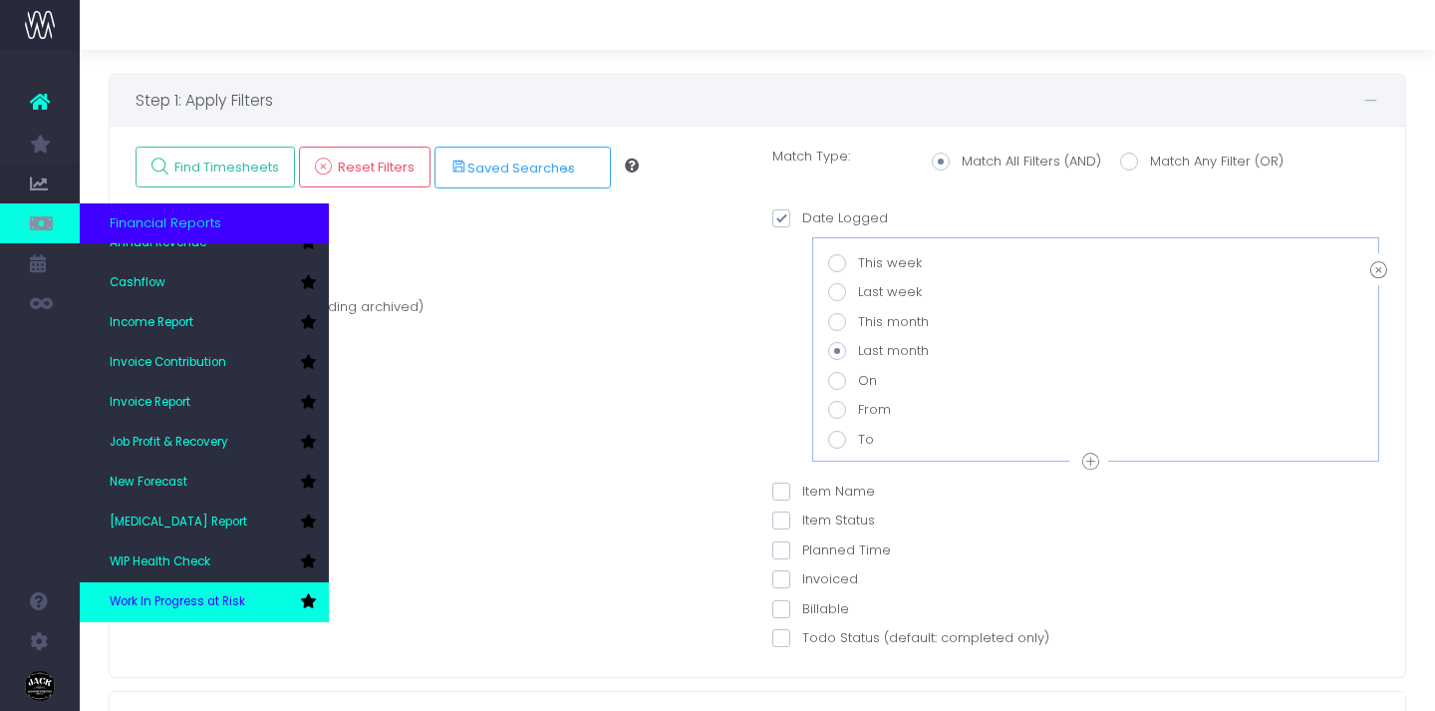
click at [201, 593] on span "Work In Progress at Risk" at bounding box center [178, 602] width 136 height 18
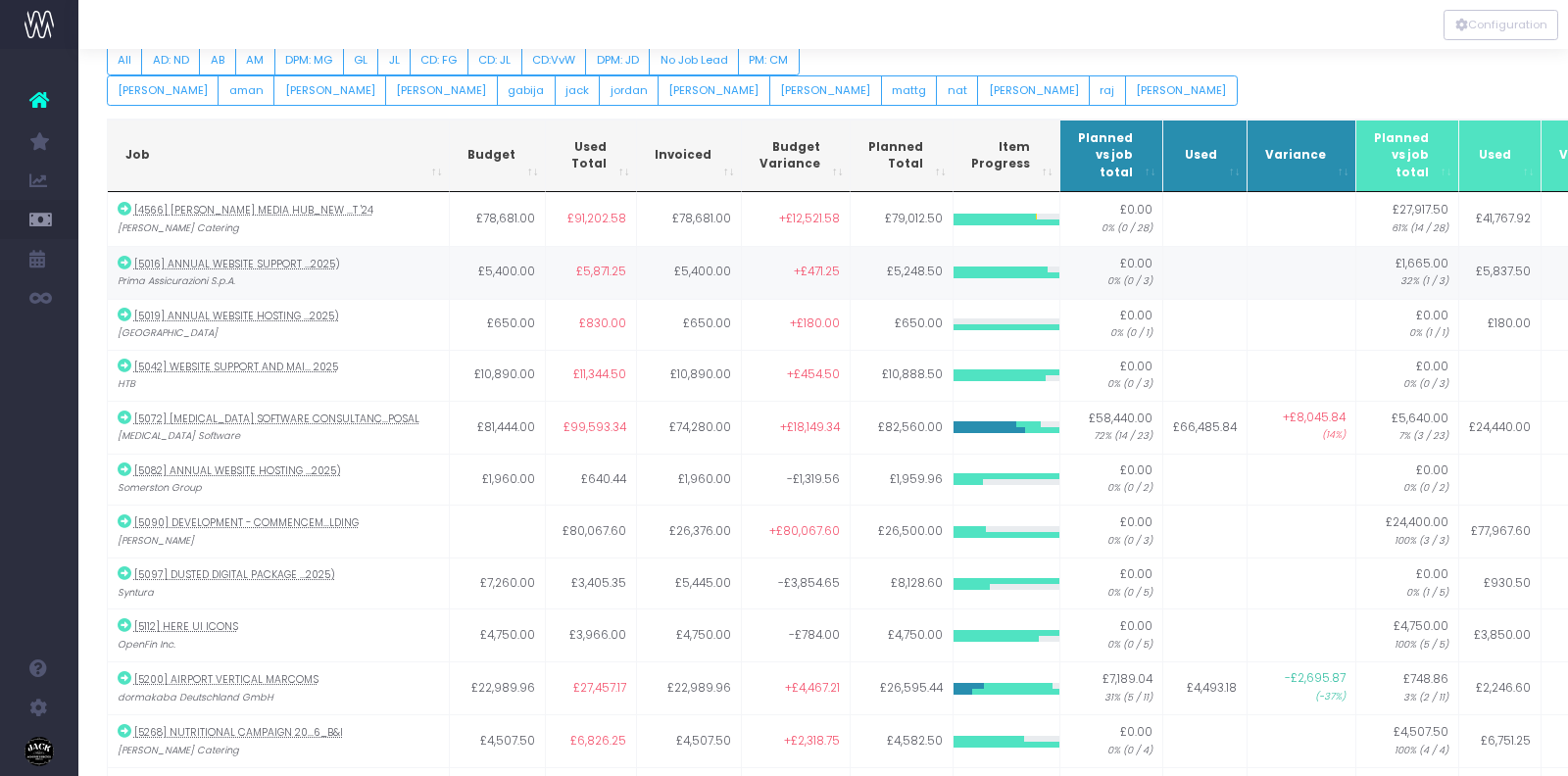
scroll to position [98, 0]
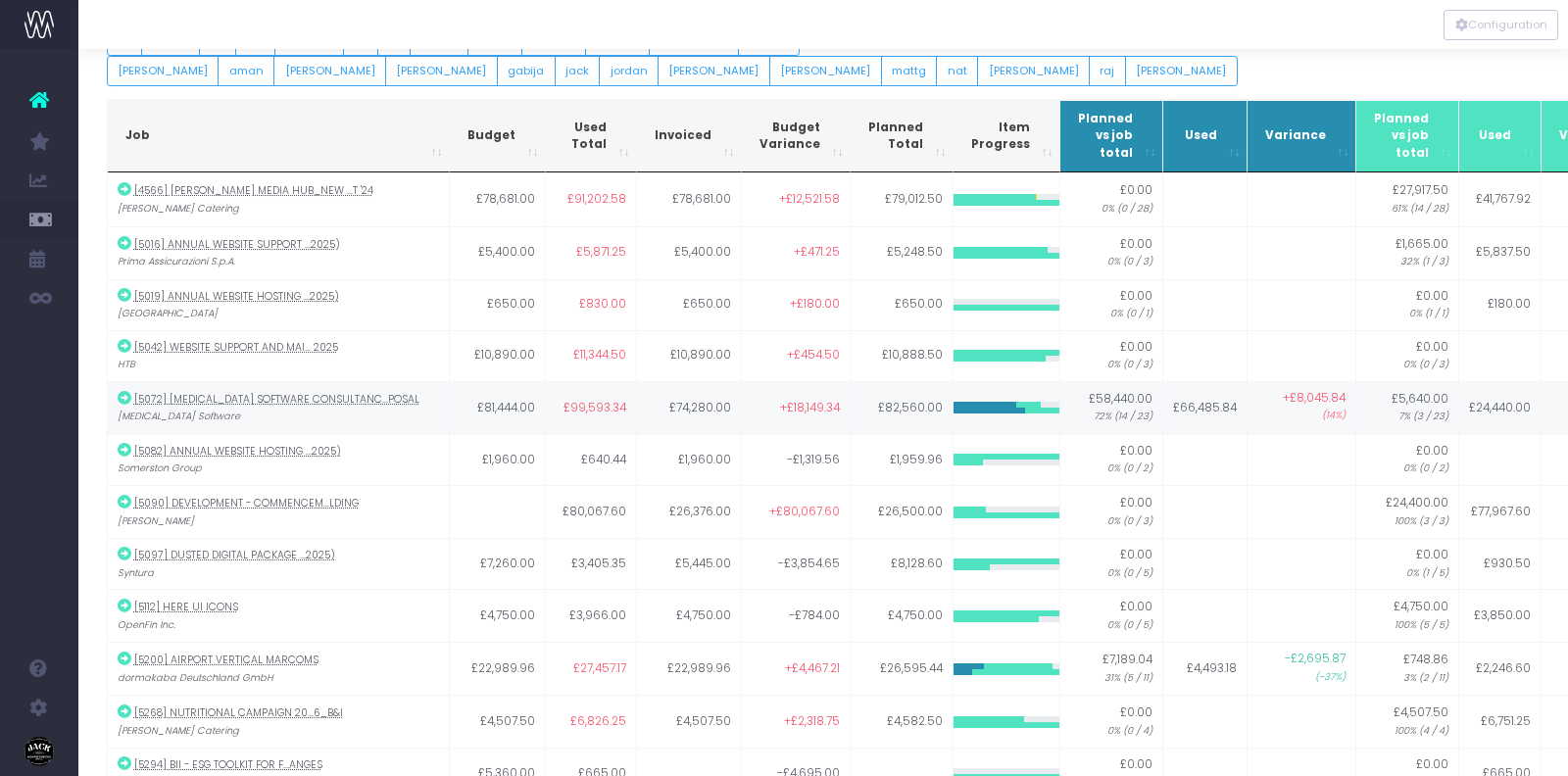
click at [1087, 400] on td "£58,440.00 72% (14 / 23)" at bounding box center [1112, 408] width 103 height 53
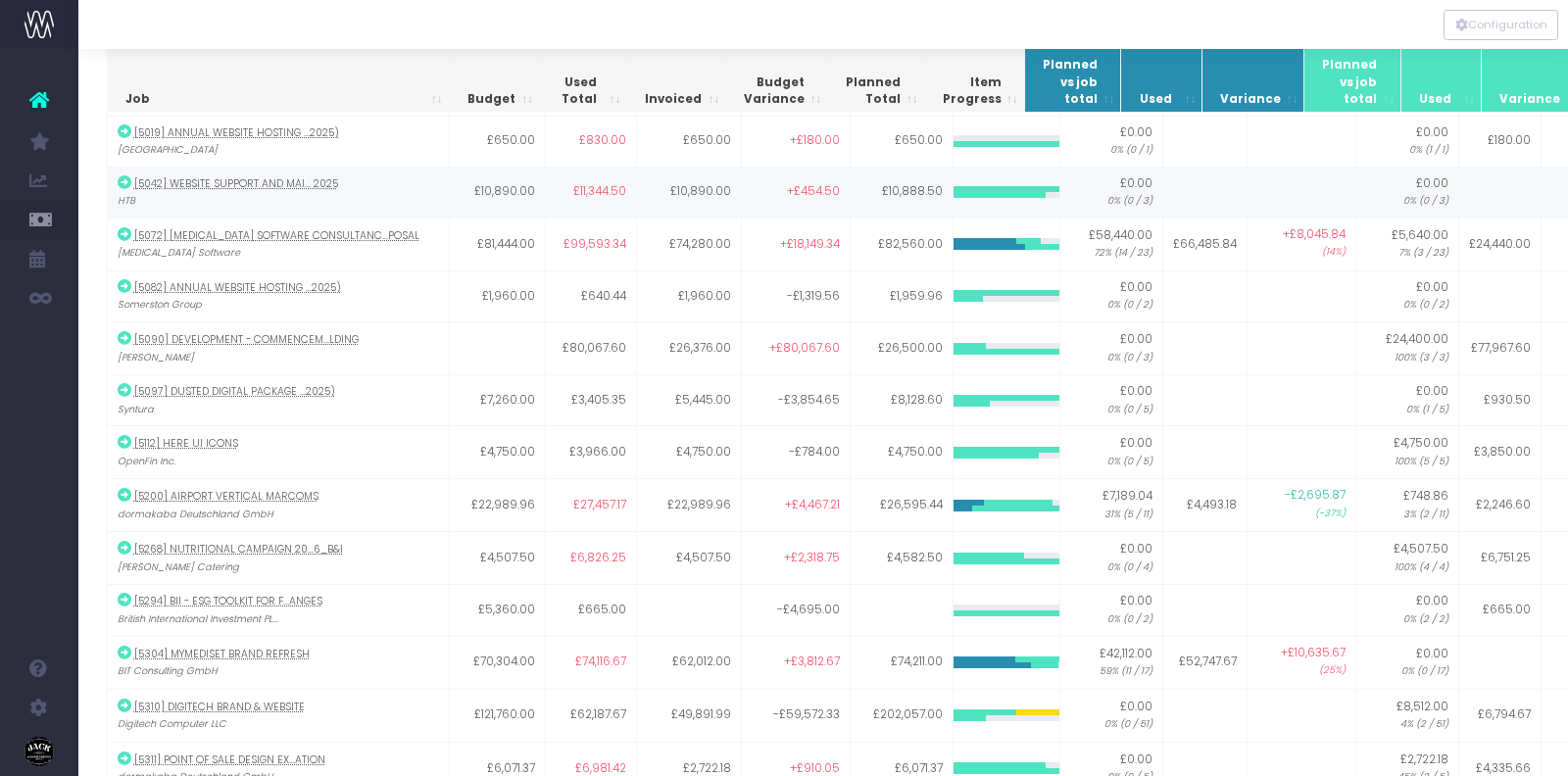
scroll to position [0, 0]
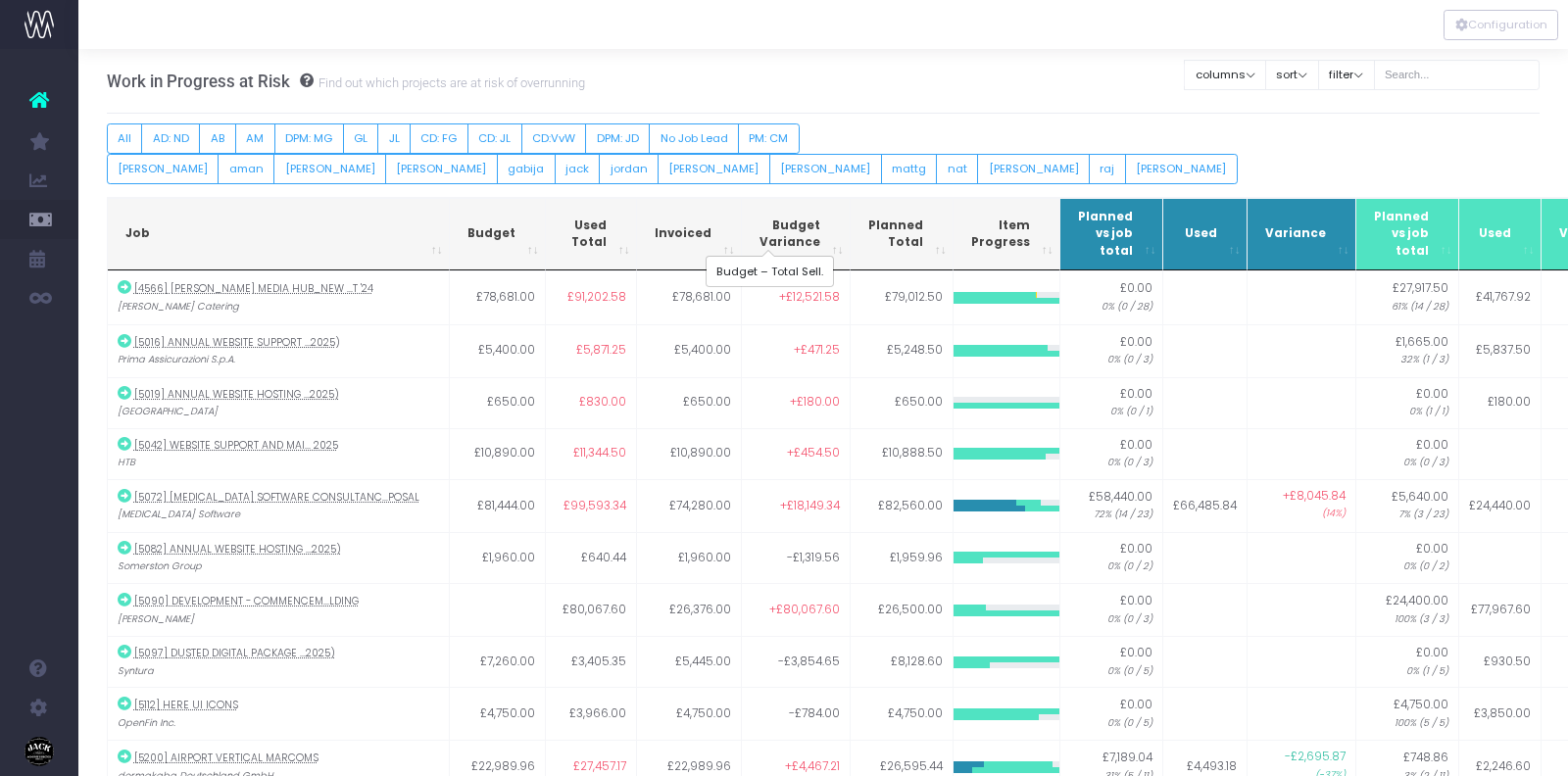
click at [786, 236] on span "Budget Variance" at bounding box center [790, 234] width 61 height 34
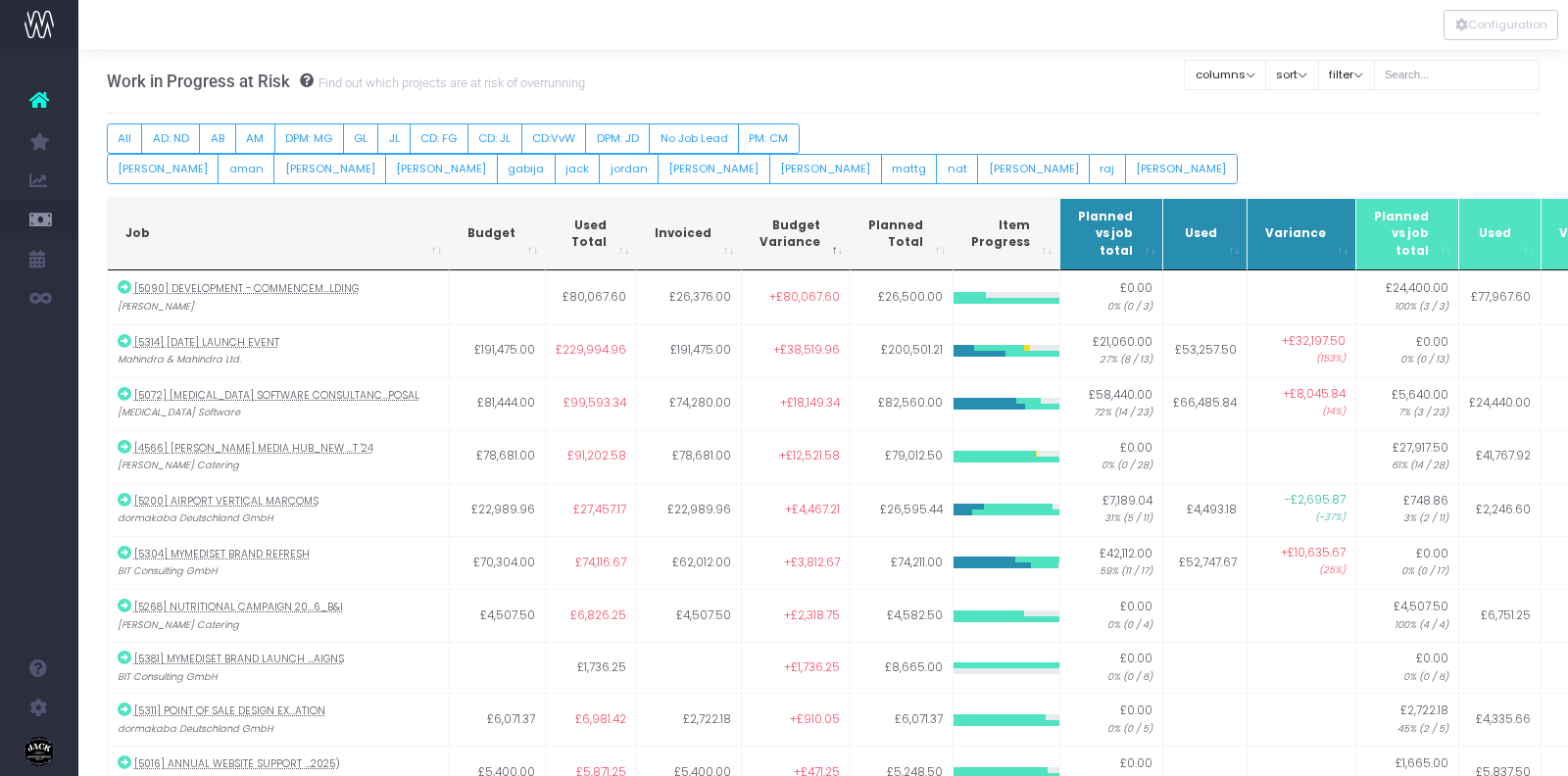
click at [639, 0] on div at bounding box center [823, 25] width 1489 height 49
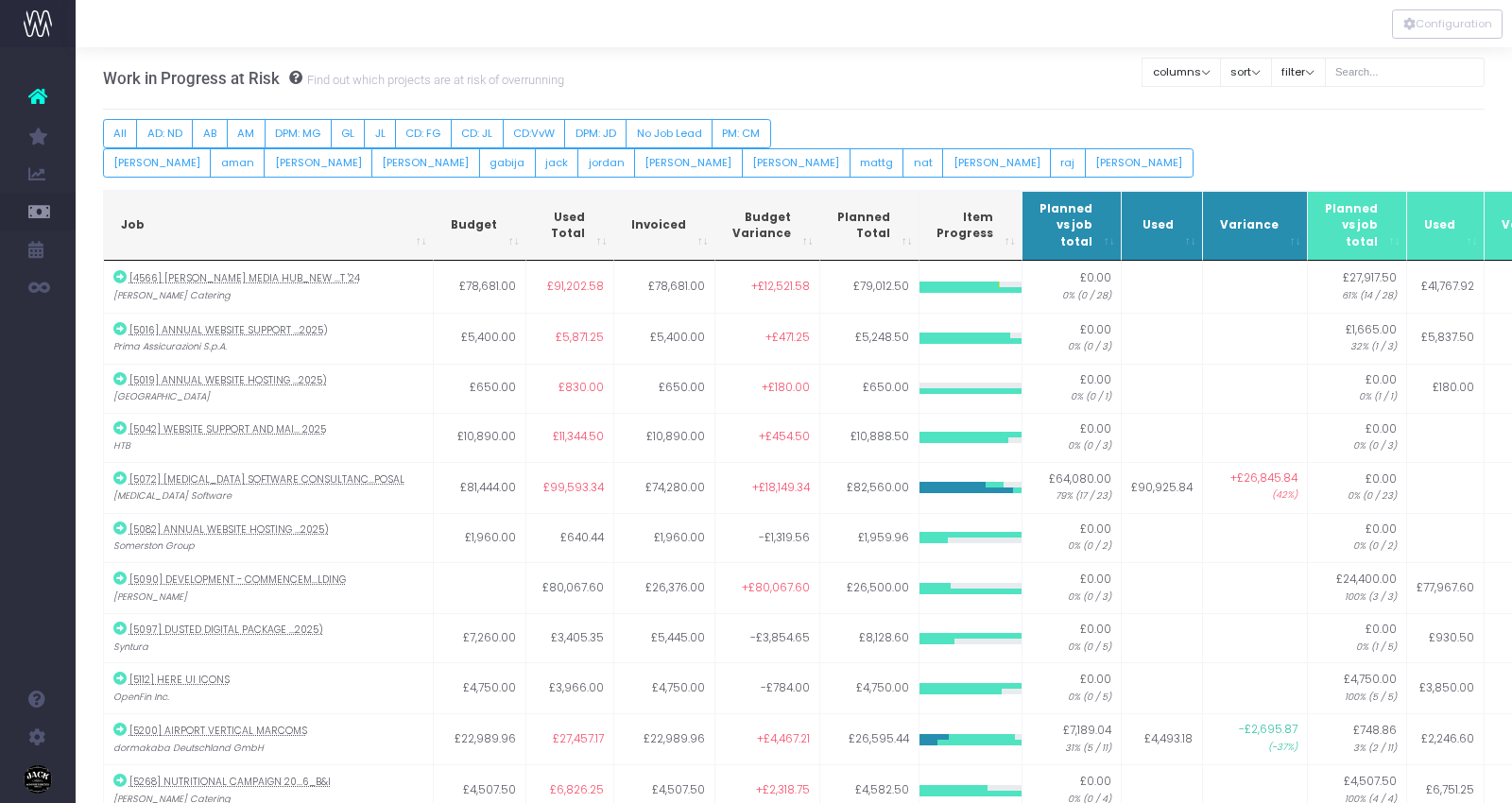
click at [768, 235] on th "Budget Variance" at bounding box center [768, 226] width 105 height 71
click at [575, 229] on th "Used Total" at bounding box center [570, 226] width 88 height 71
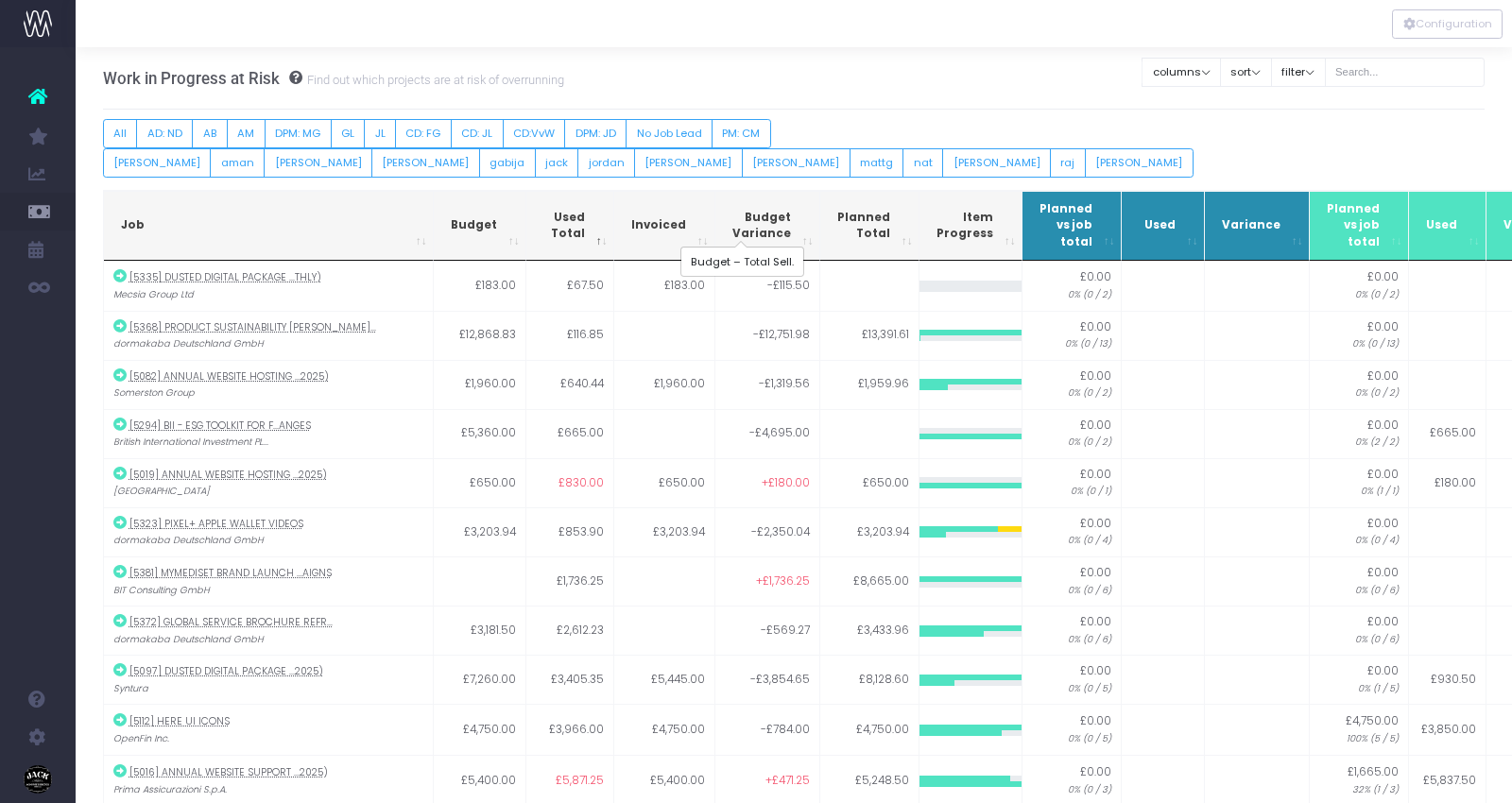
click at [742, 219] on span "Budget Variance" at bounding box center [762, 226] width 59 height 33
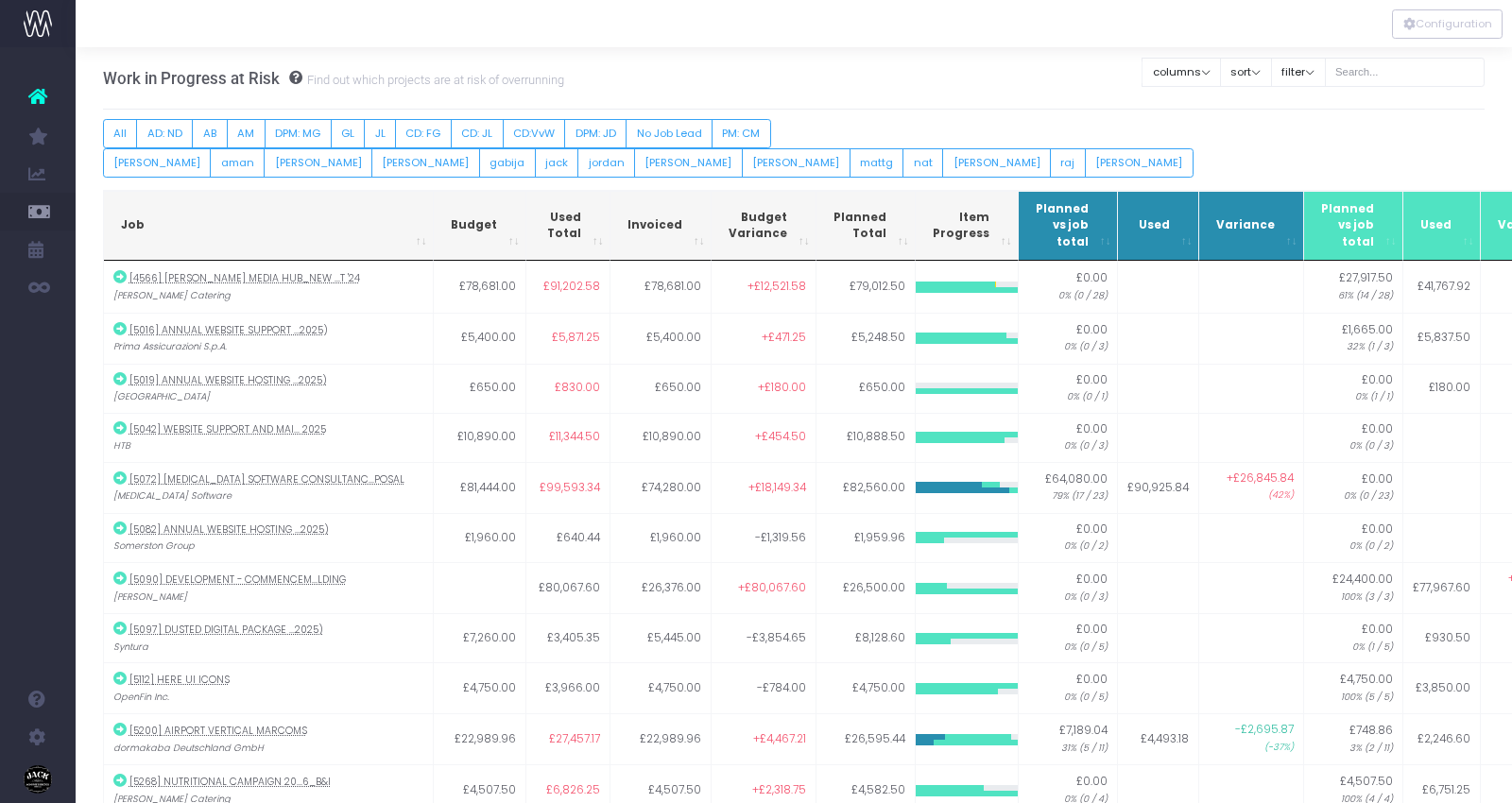
click at [766, 232] on th "Budget Variance" at bounding box center [764, 226] width 105 height 71
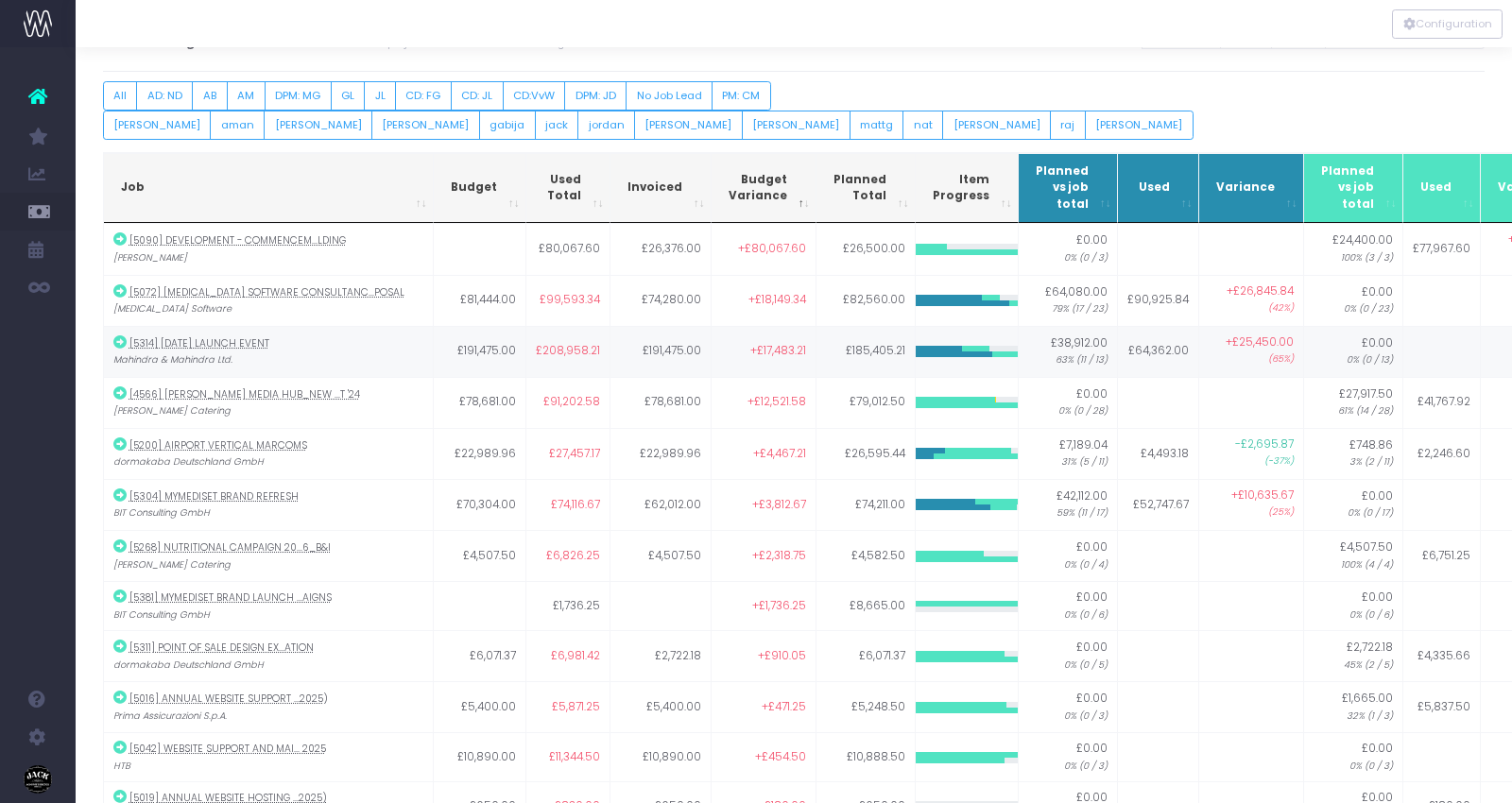
scroll to position [46, 0]
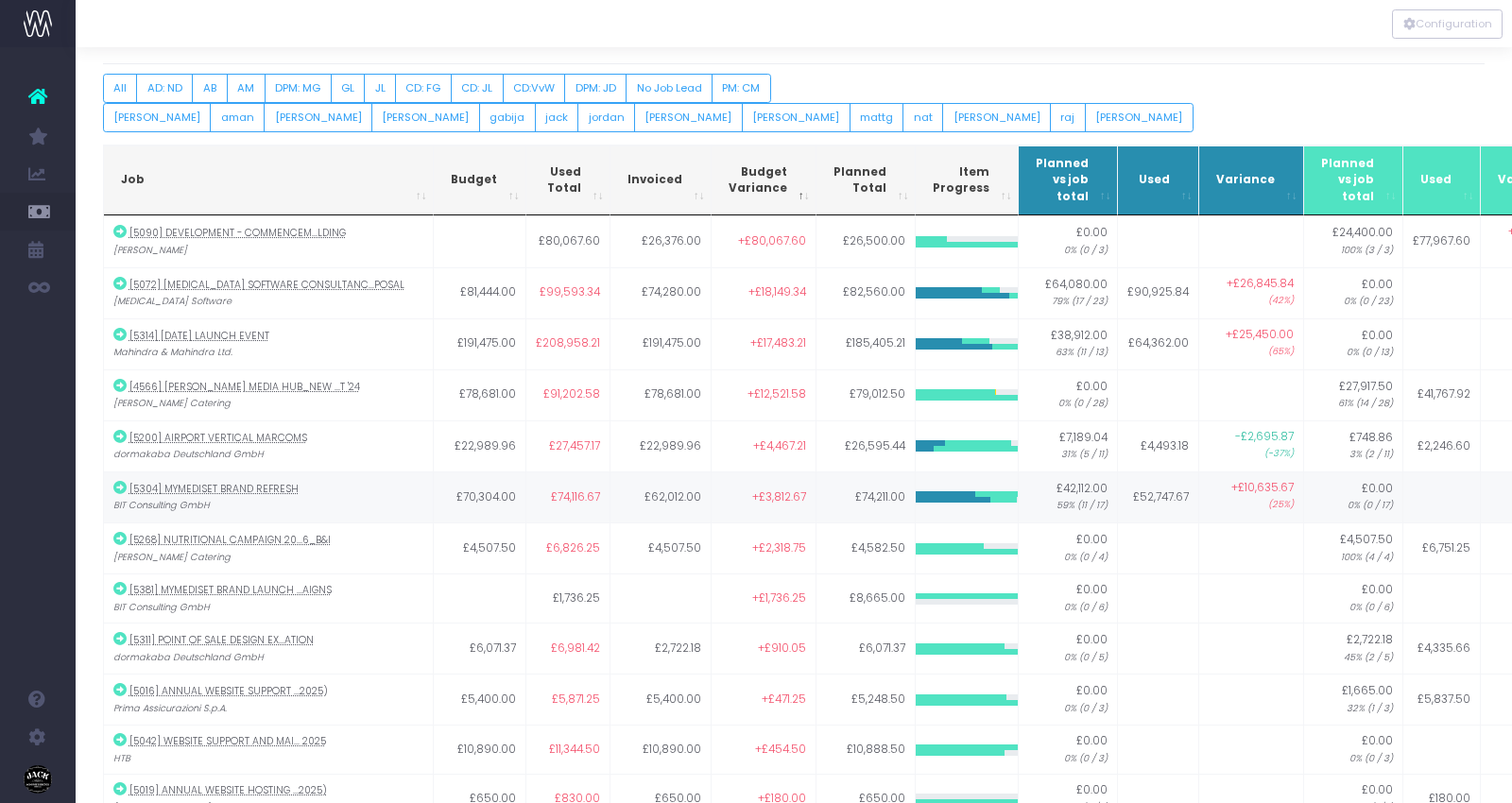
click at [492, 484] on td "£70,304.00" at bounding box center [481, 497] width 93 height 51
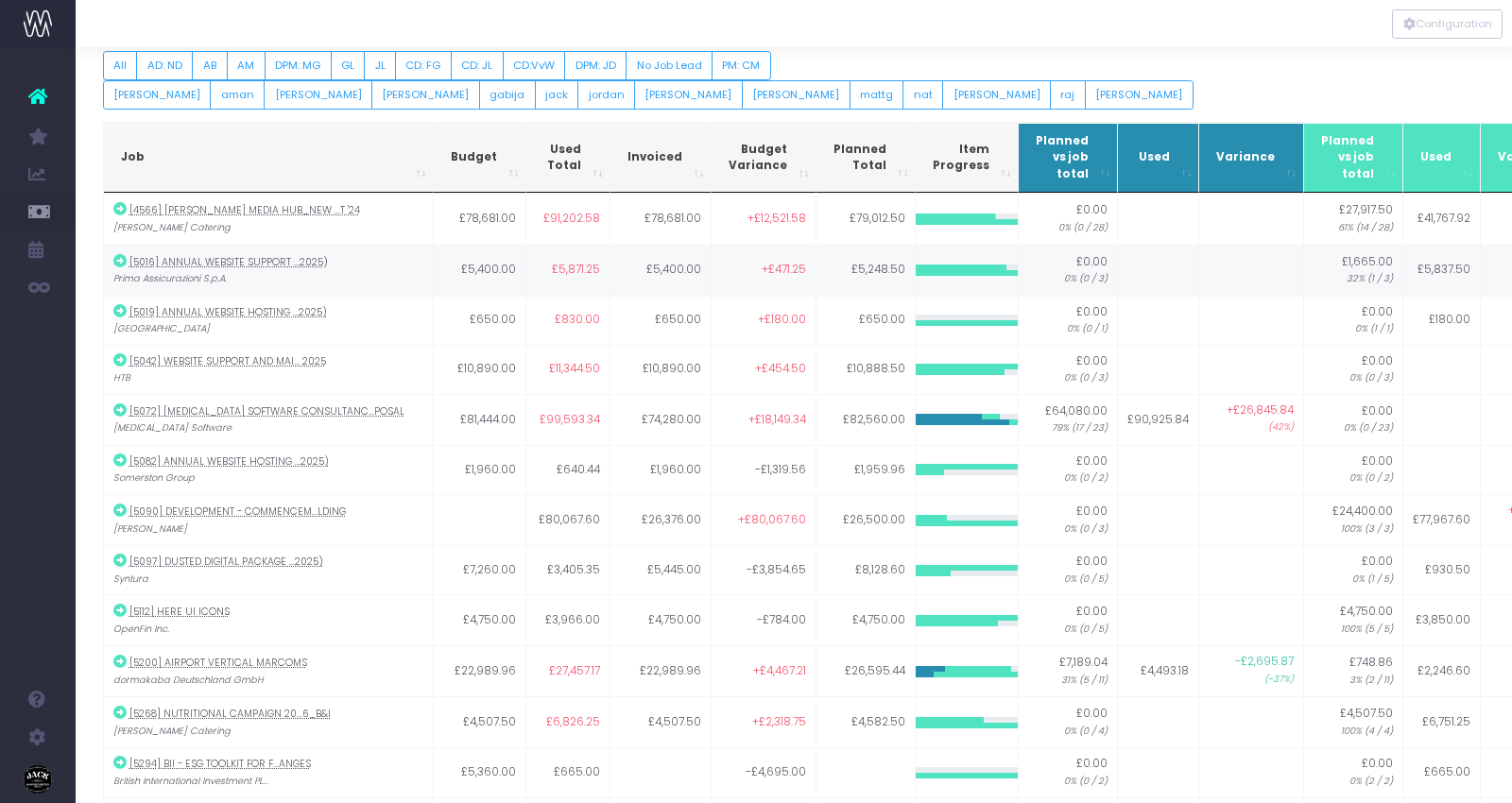
scroll to position [82, 0]
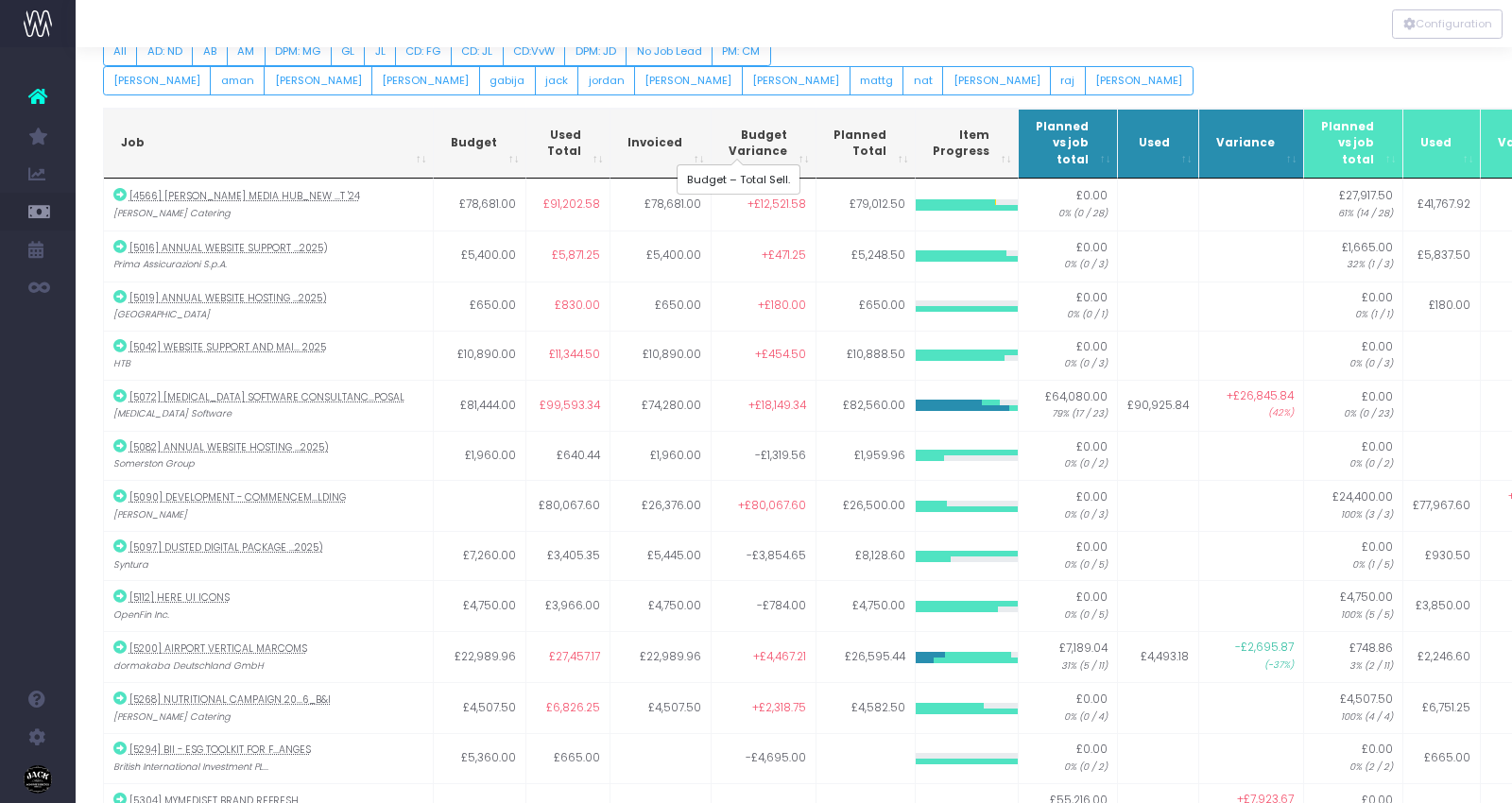
click at [729, 145] on span "Budget Variance" at bounding box center [758, 144] width 59 height 33
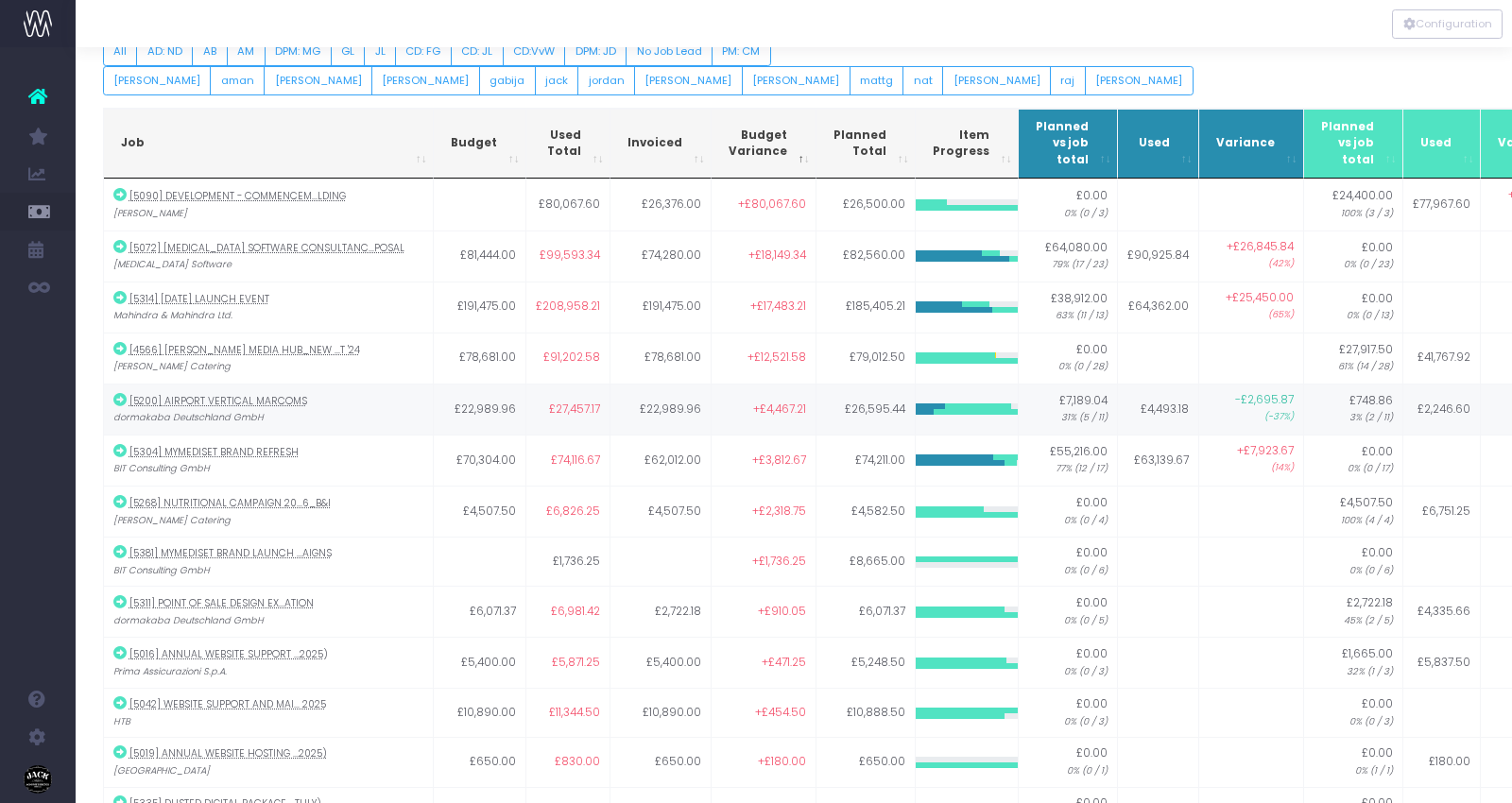
click at [1265, 411] on span "(-37%)" at bounding box center [1279, 417] width 29 height 14
click at [1237, 454] on span "+£7,923.67 (14%)" at bounding box center [1266, 459] width 57 height 33
click at [1135, 447] on td "£63,139.67" at bounding box center [1158, 461] width 82 height 51
click at [554, 452] on span "£74,116.67" at bounding box center [575, 461] width 49 height 17
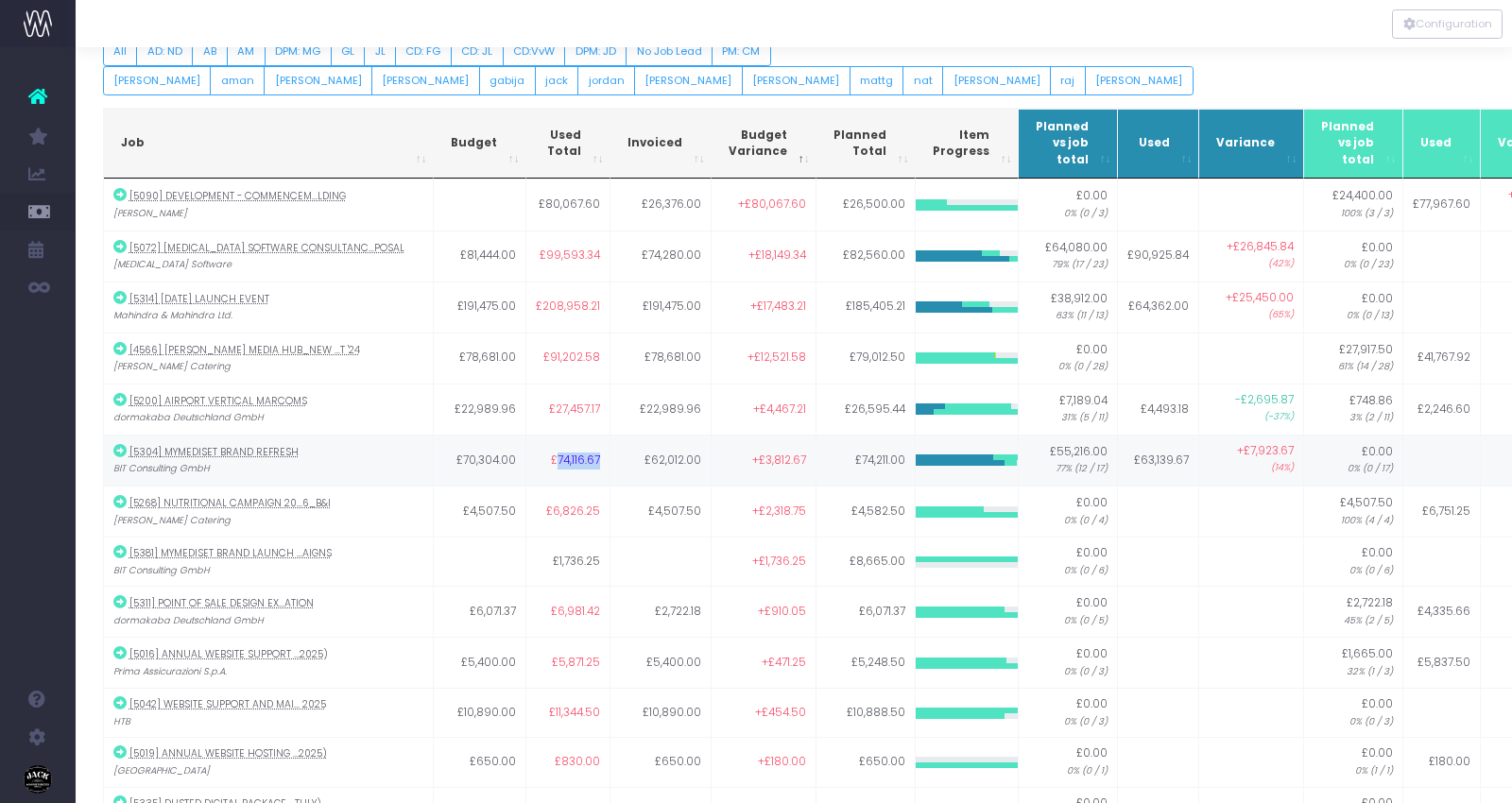
click at [554, 452] on span "£74,116.67" at bounding box center [575, 461] width 49 height 17
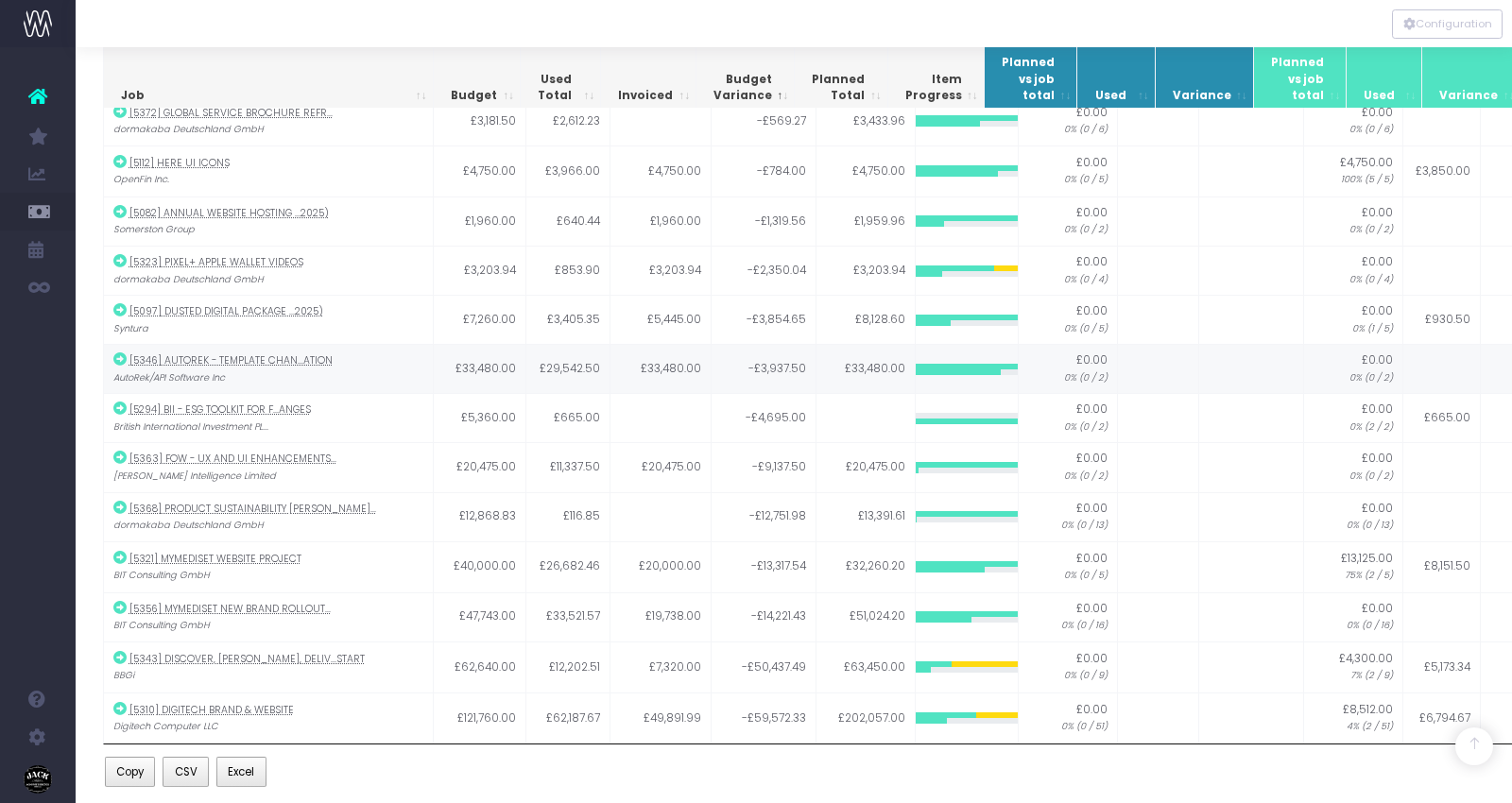
scroll to position [0, 0]
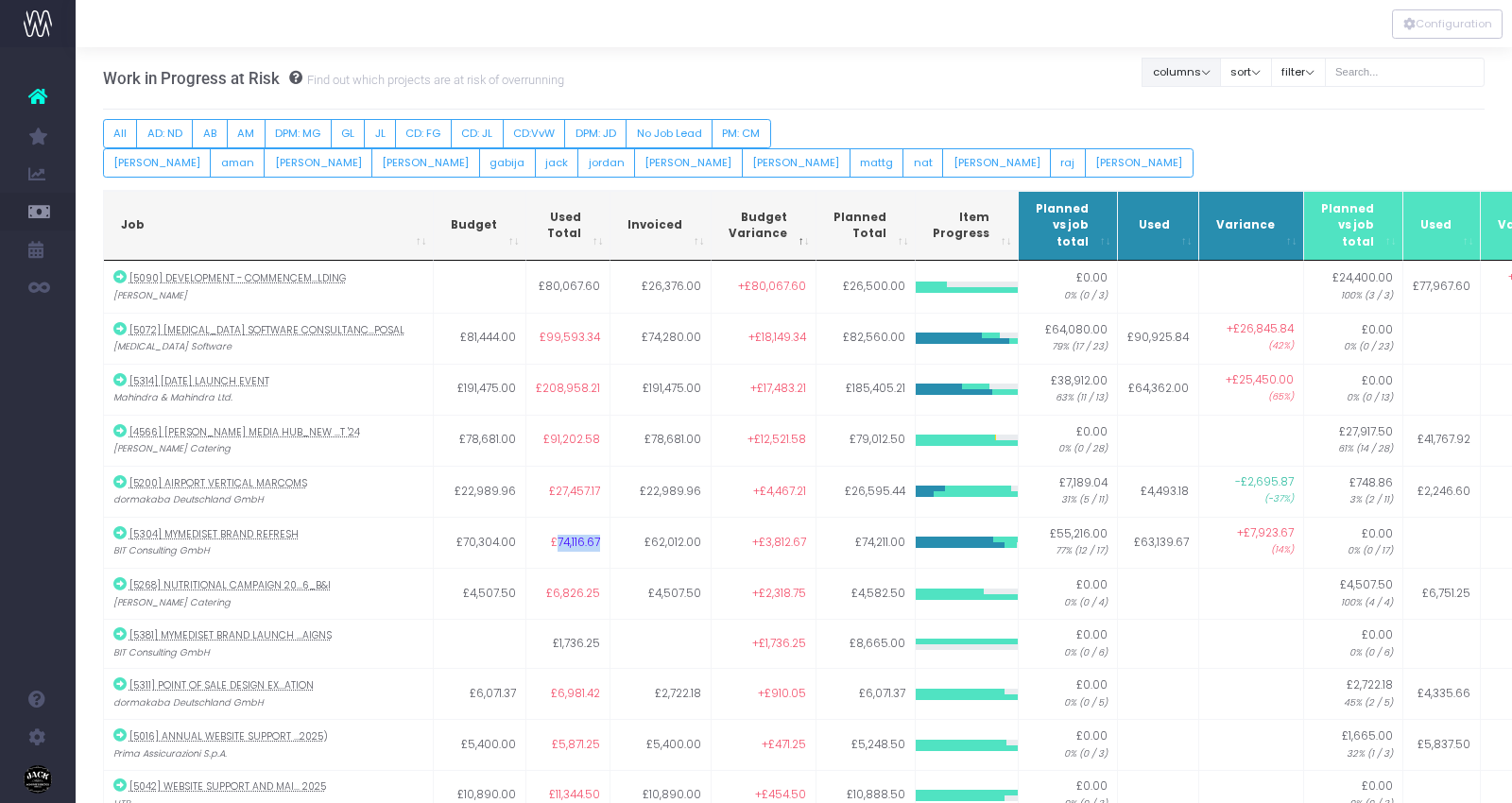
click at [1201, 82] on button "columns" at bounding box center [1181, 72] width 80 height 29
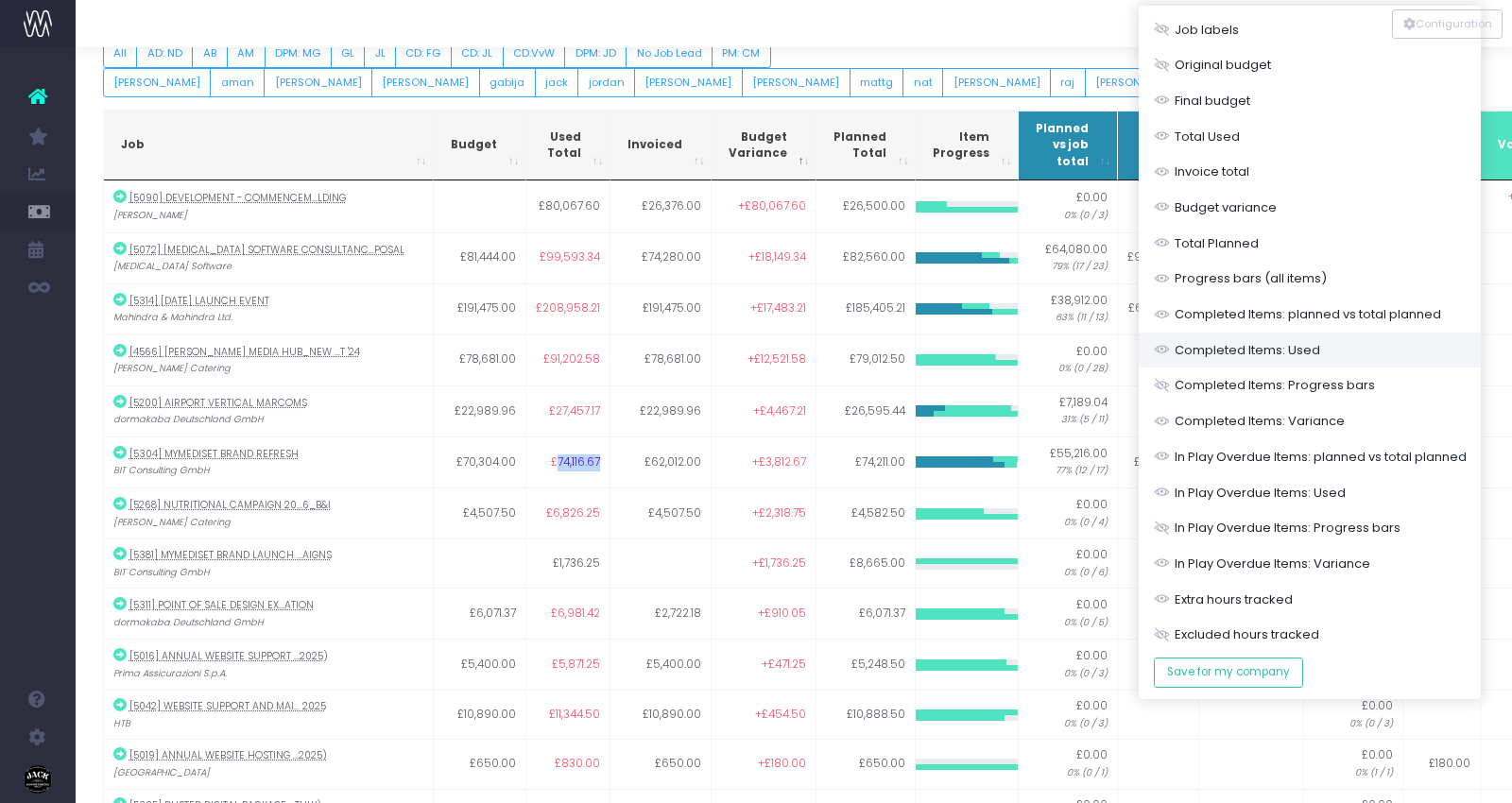
scroll to position [83, 0]
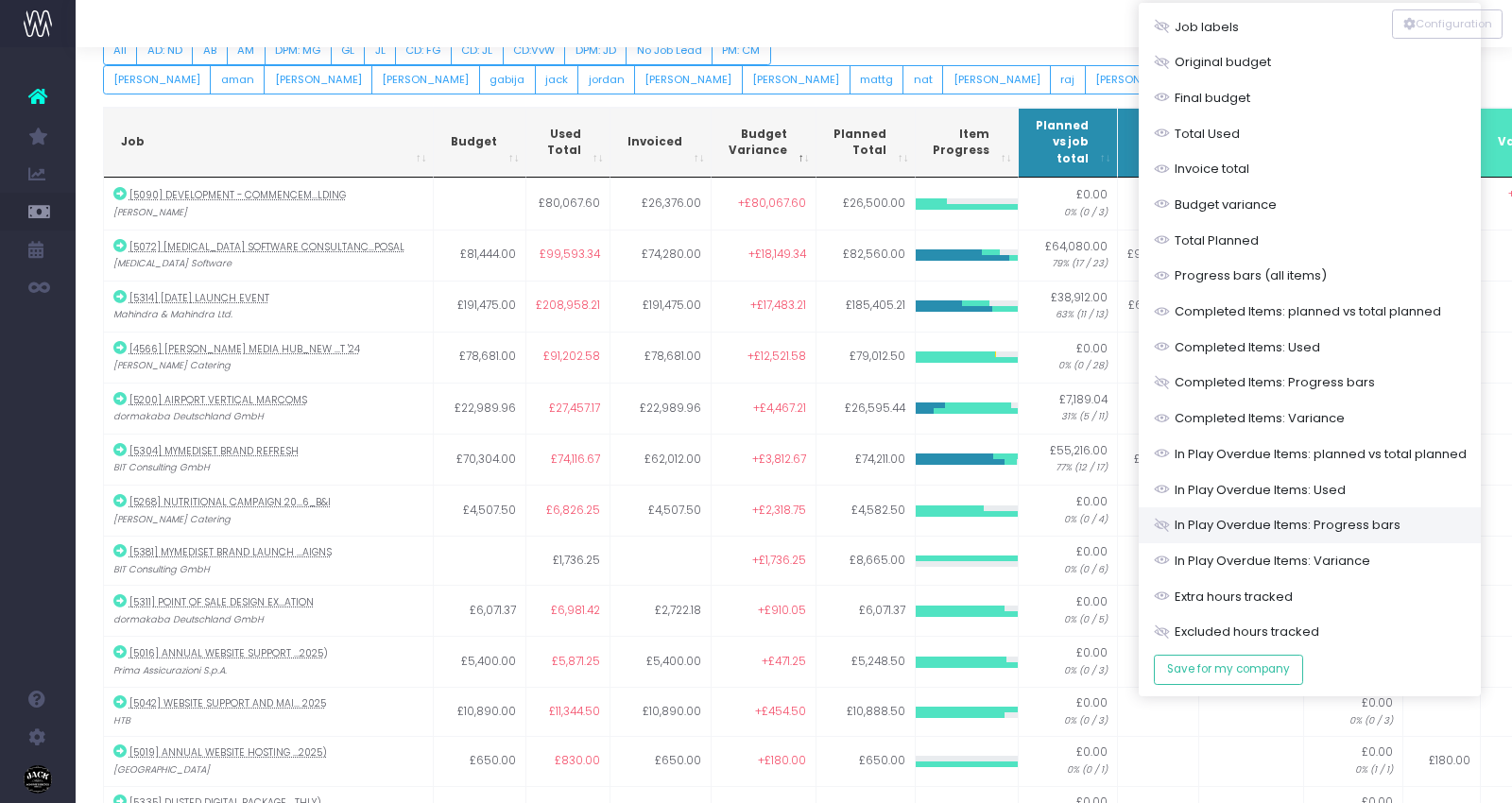
click at [1388, 527] on link "In Play Overdue Items: Progress bars" at bounding box center [1309, 525] width 342 height 36
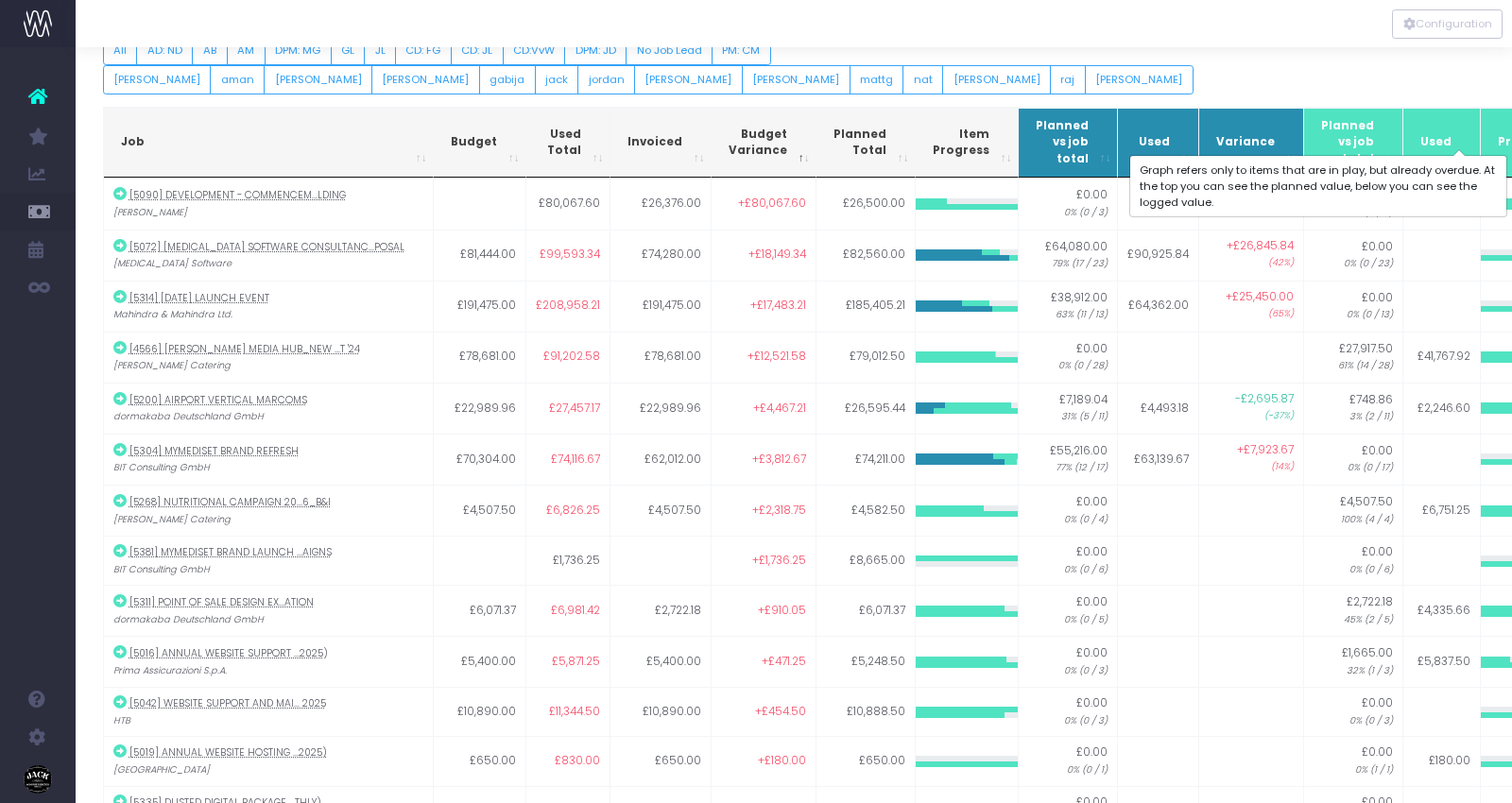
drag, startPoint x: 1486, startPoint y: 141, endPoint x: 1447, endPoint y: 140, distance: 39.0
click at [1481, 140] on th "Progress" at bounding box center [1532, 143] width 103 height 71
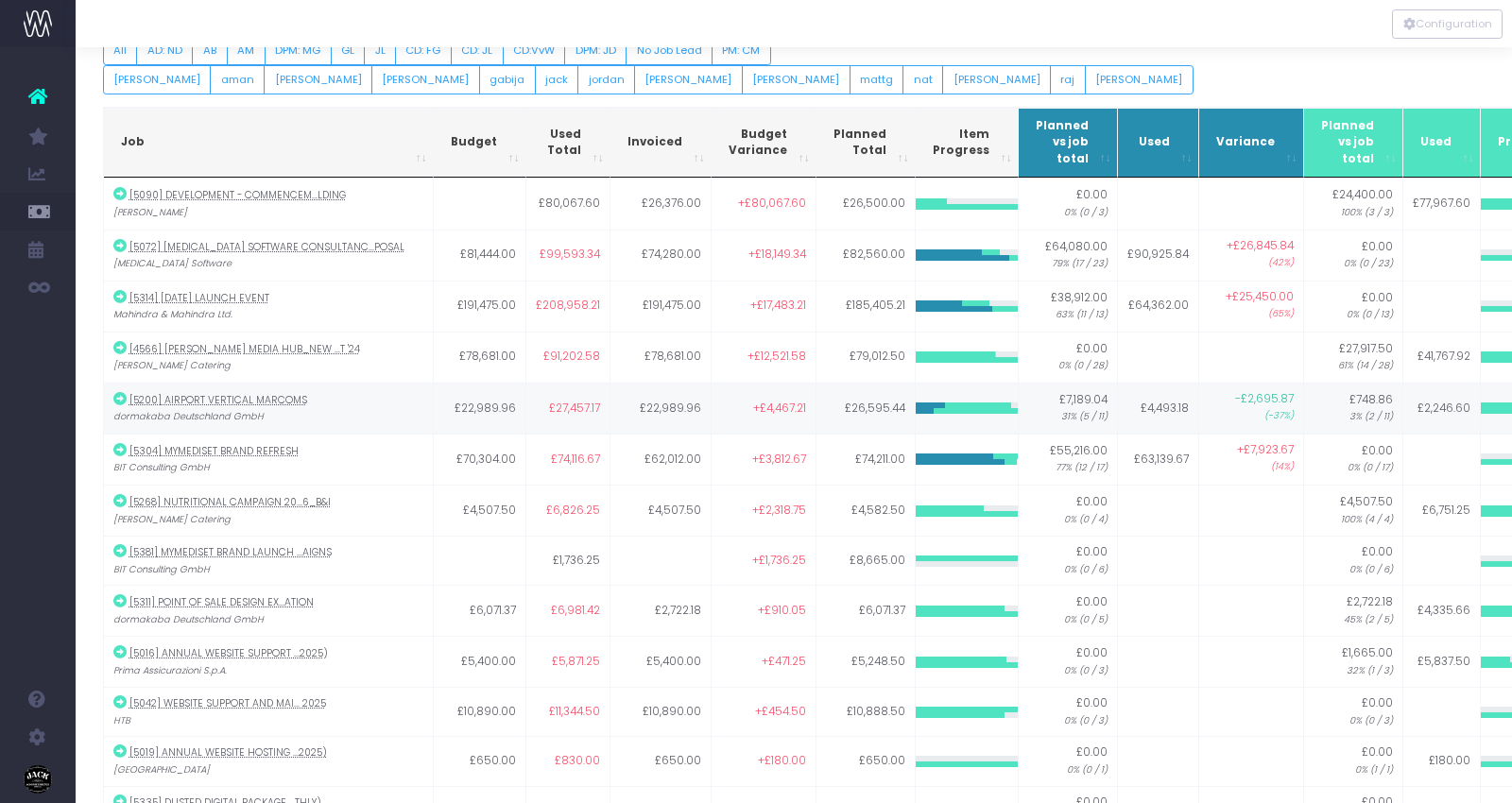
click at [859, 401] on td "£26,595.44" at bounding box center [865, 409] width 100 height 51
click at [874, 99] on div "All AD: ND AB AM DPM: MG GL JL CD: FG CD: JL CD:VvW DPM: JD No Job Lead PM: CM …" at bounding box center [794, 818] width 1382 height 1583
click at [846, 134] on span "Planned Total" at bounding box center [860, 143] width 53 height 33
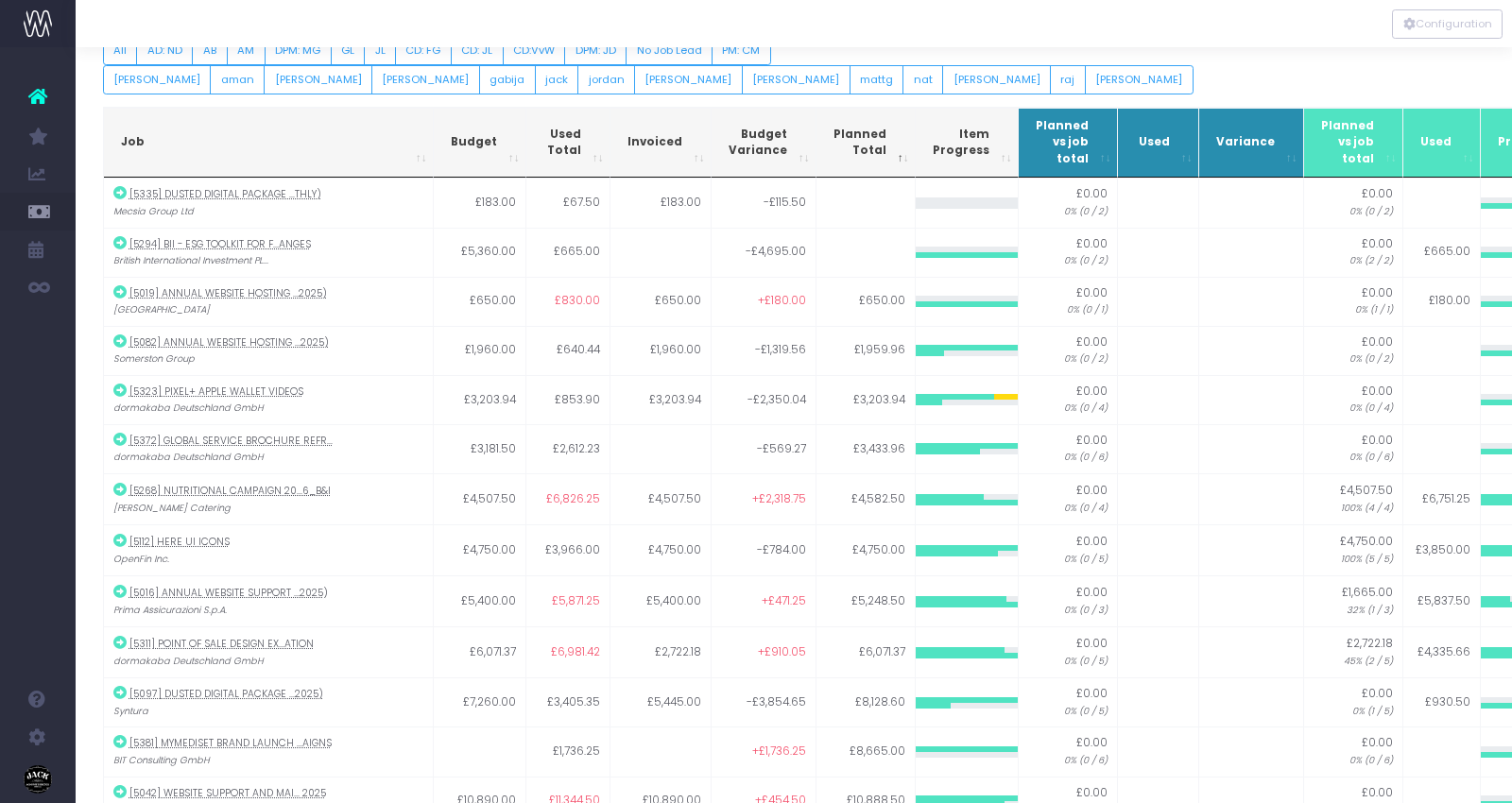
click at [846, 134] on span "Planned Total" at bounding box center [860, 143] width 53 height 33
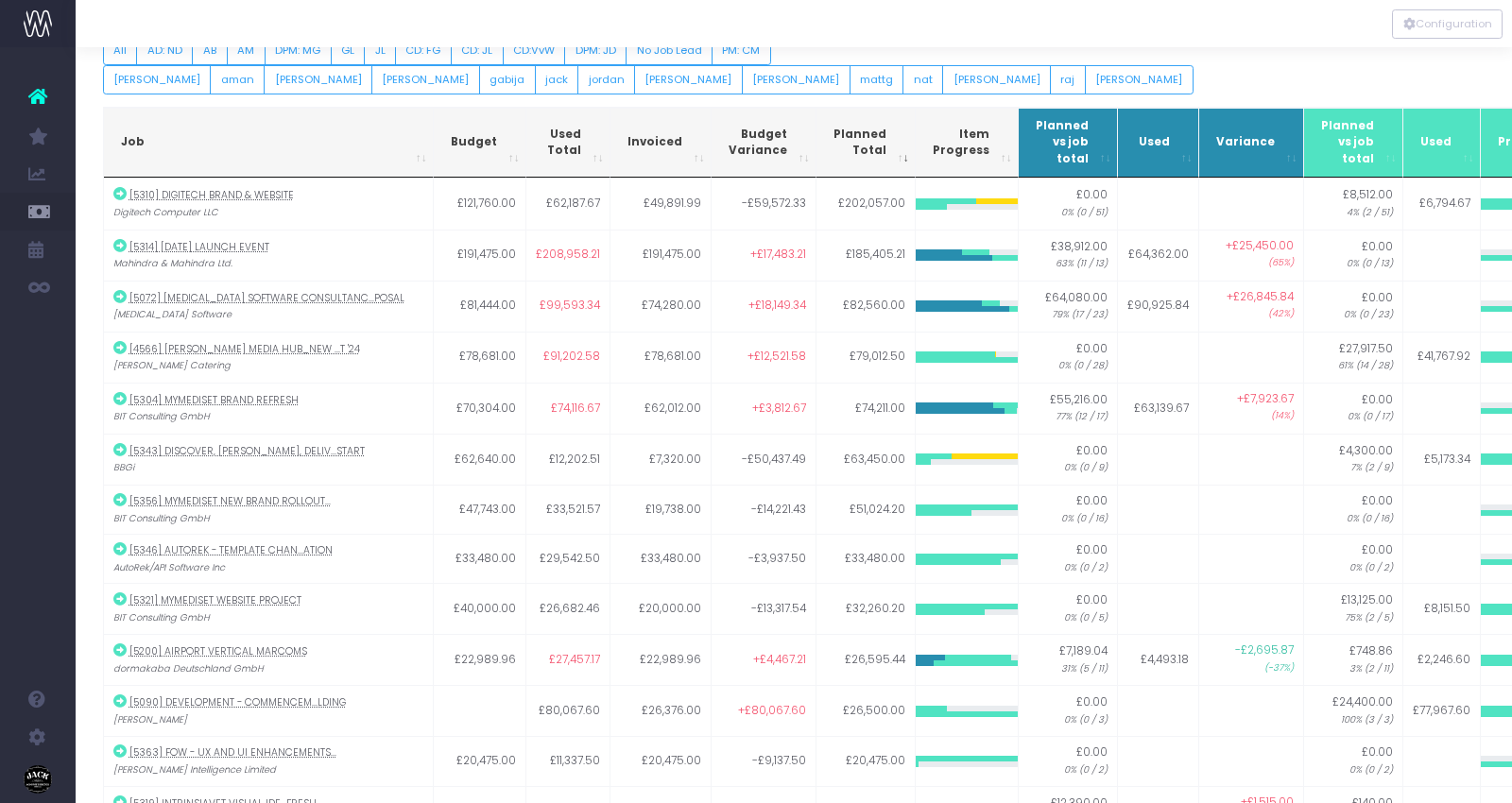
click at [657, 138] on span "Invoiced" at bounding box center [655, 143] width 55 height 17
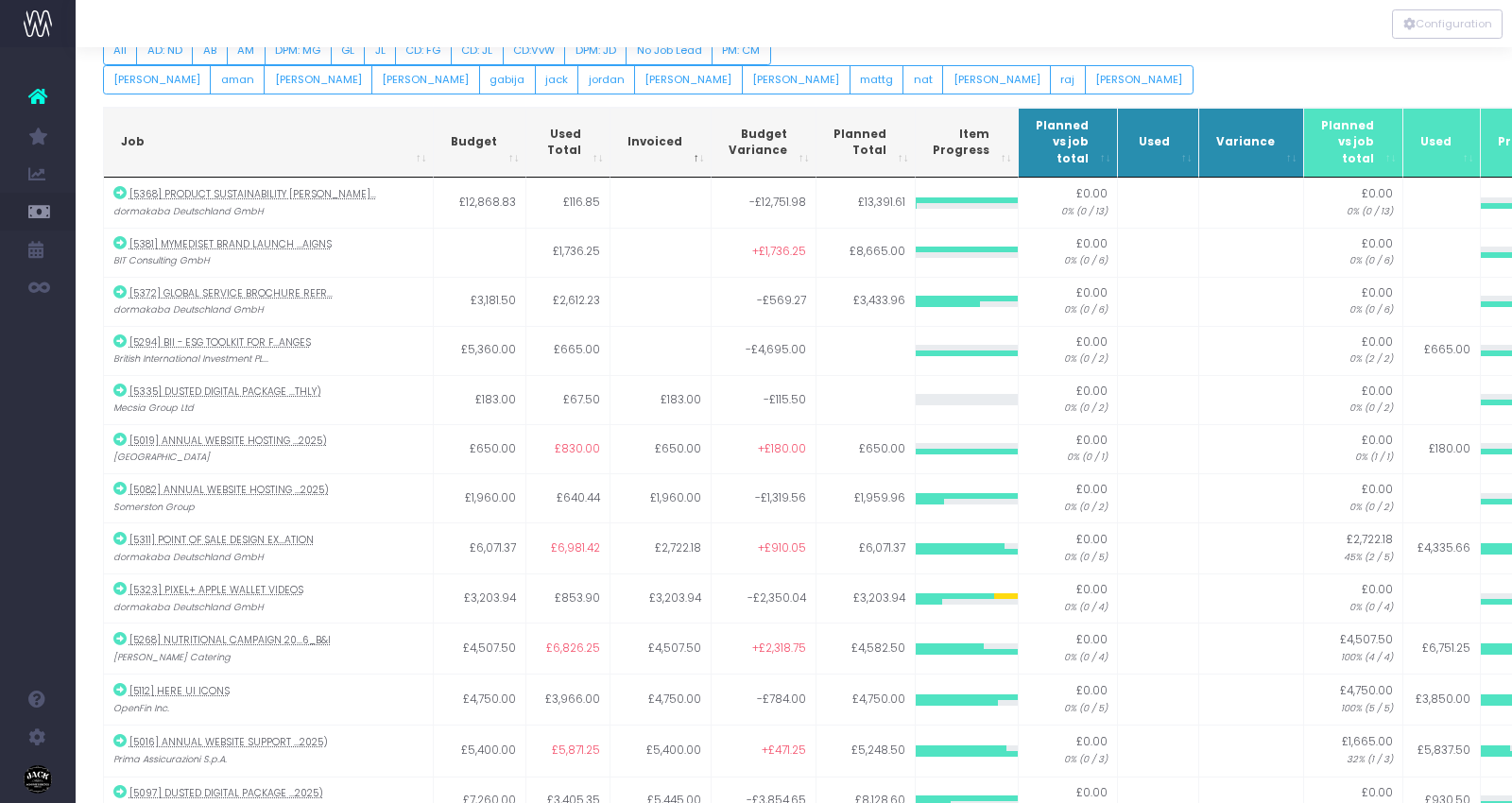
click at [657, 138] on span "Invoiced" at bounding box center [655, 143] width 55 height 17
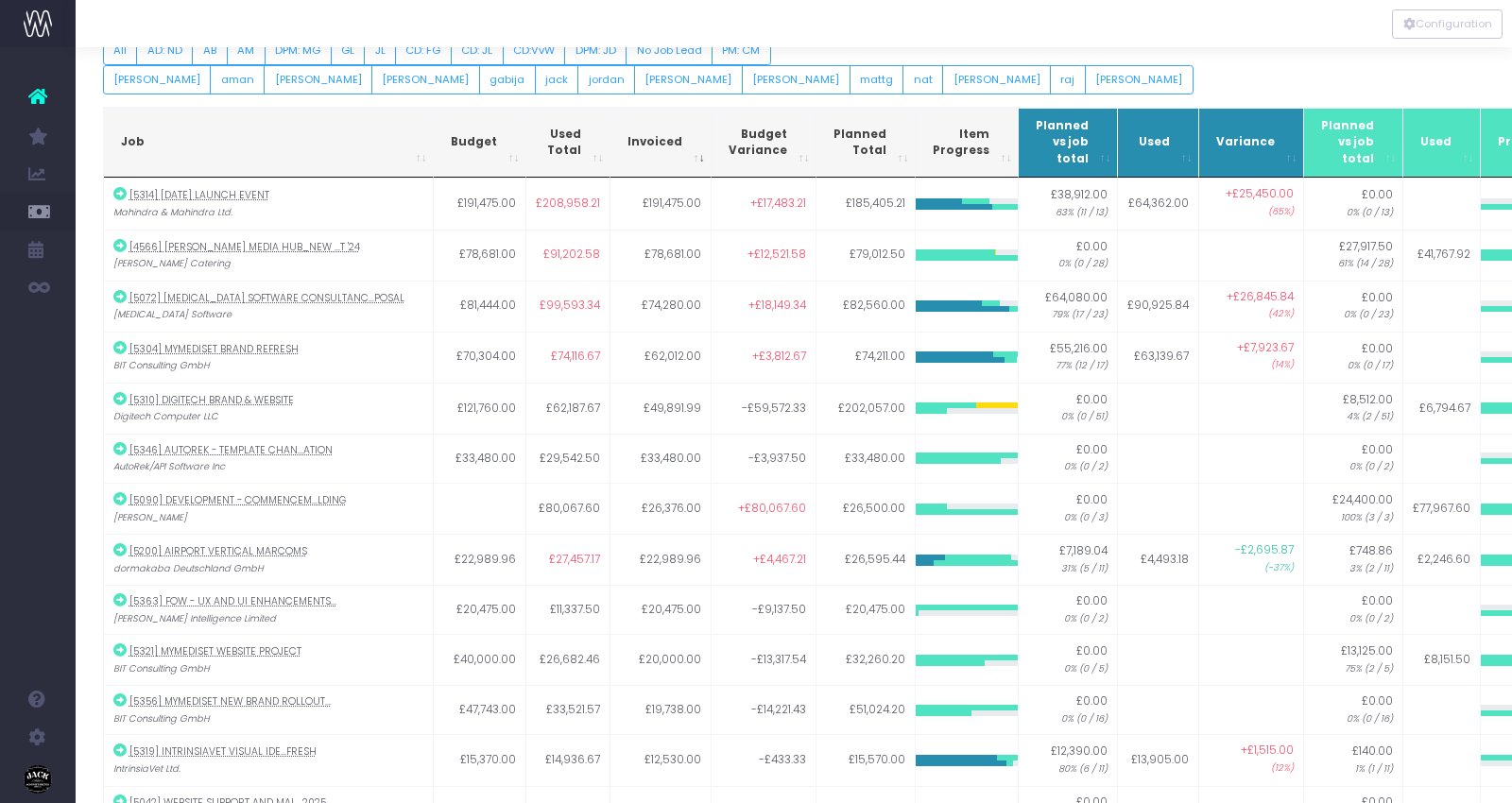
click at [563, 140] on span "Used Total" at bounding box center [562, 143] width 38 height 33
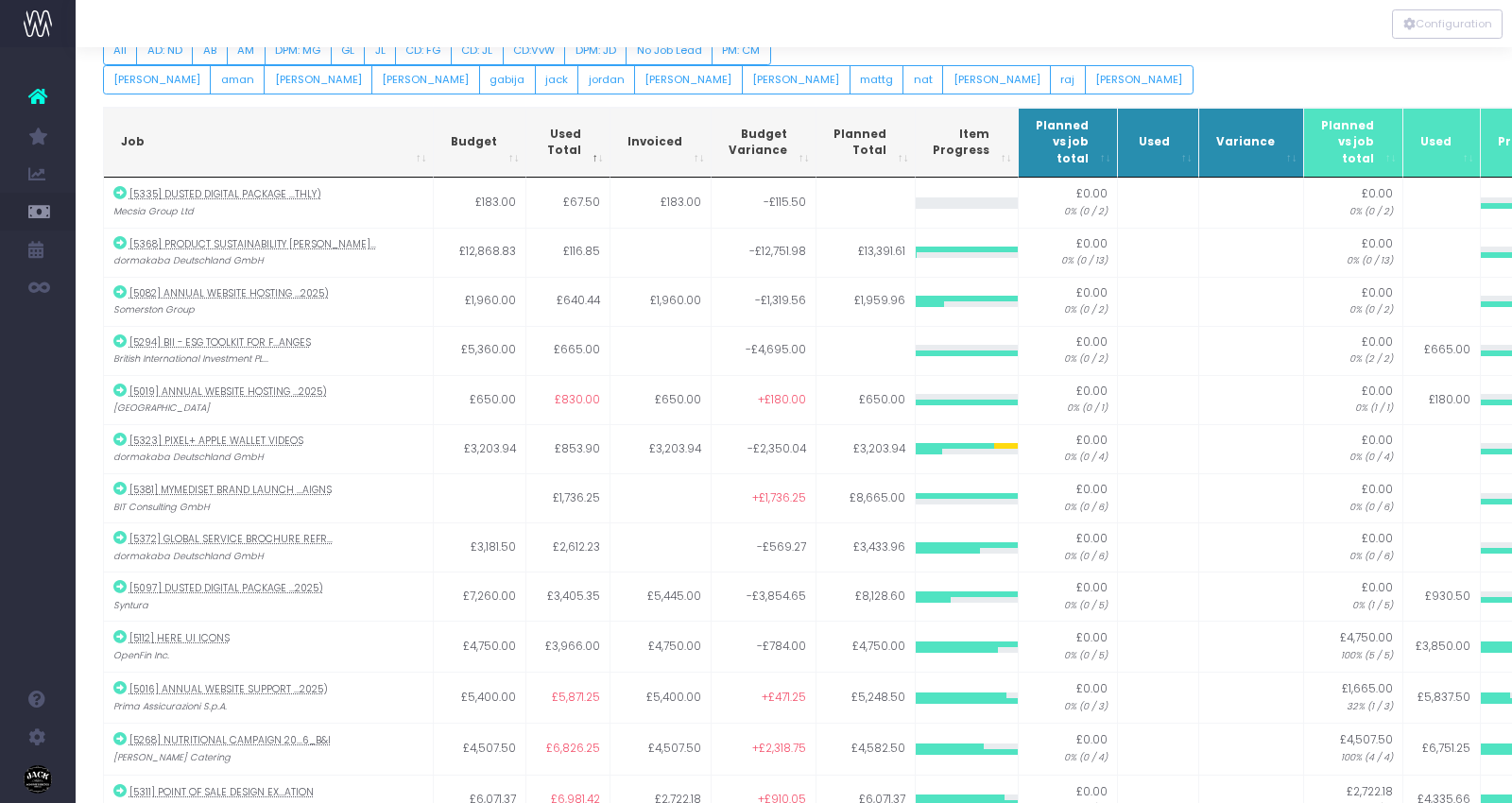
click at [563, 140] on span "Used Total" at bounding box center [562, 143] width 38 height 33
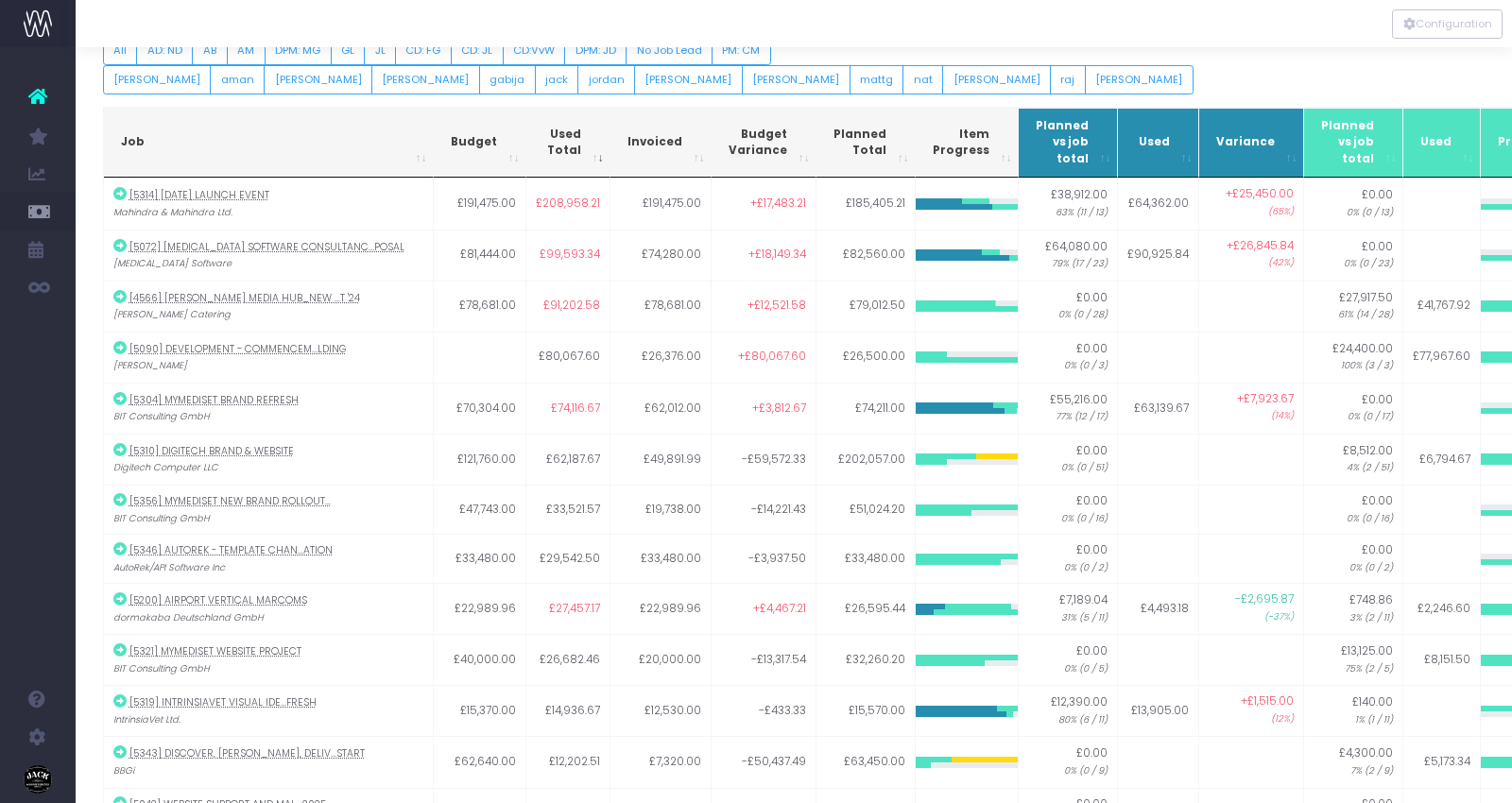
click at [833, 142] on span "Planned Total" at bounding box center [860, 143] width 53 height 33
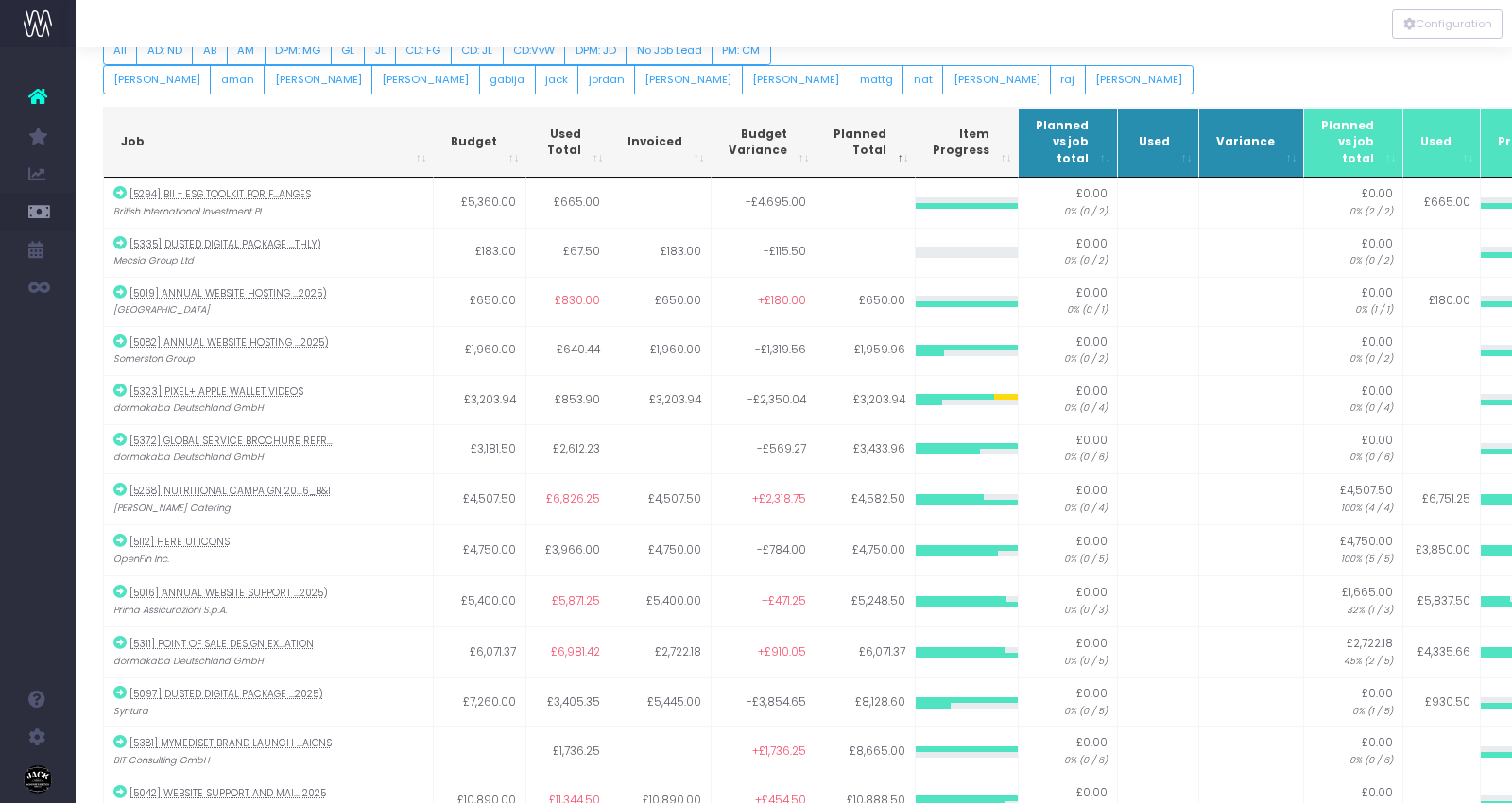
click at [833, 142] on span "Planned Total" at bounding box center [860, 143] width 53 height 33
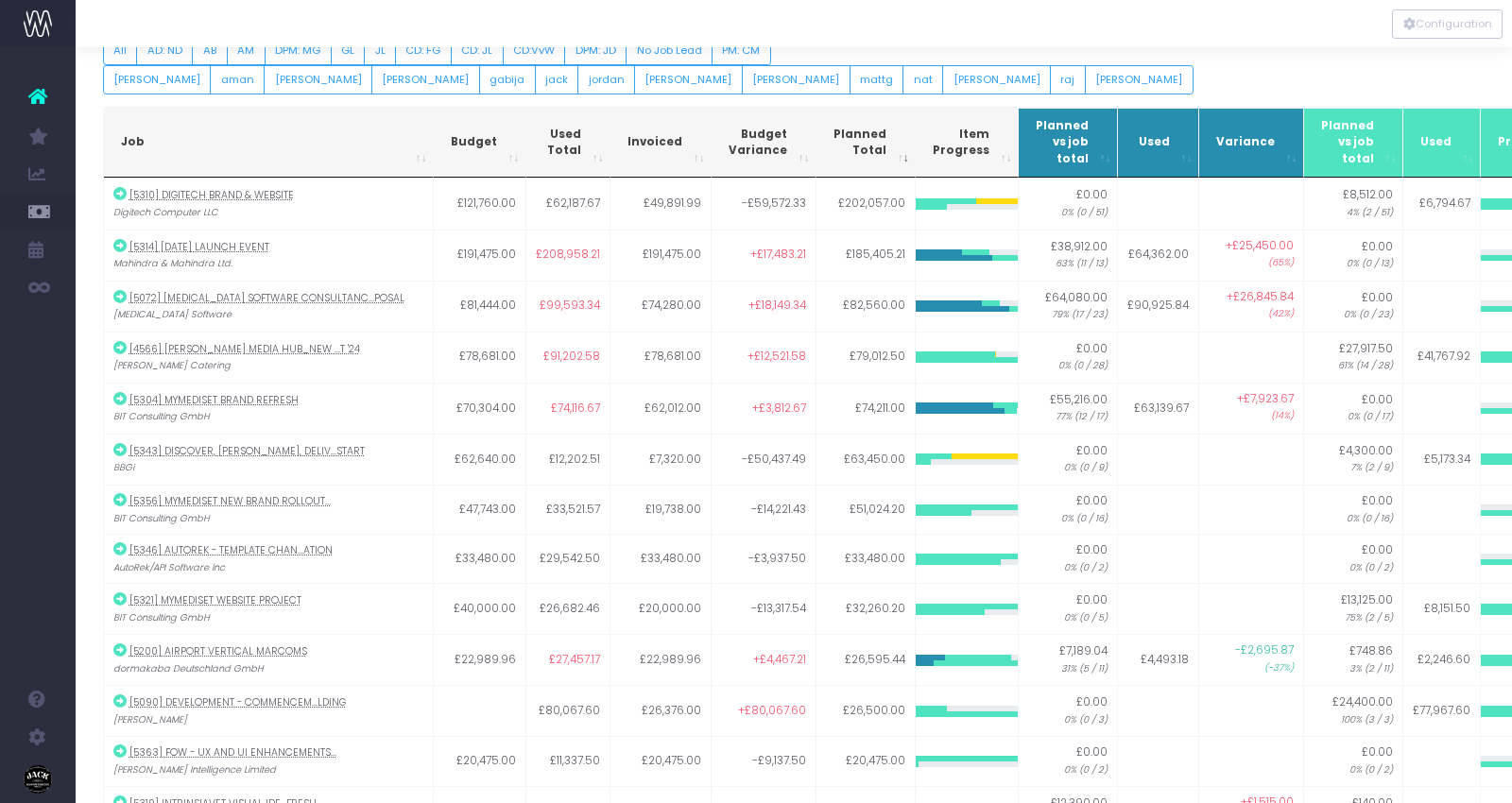
click at [933, 135] on span "Item Progress" at bounding box center [961, 143] width 57 height 33
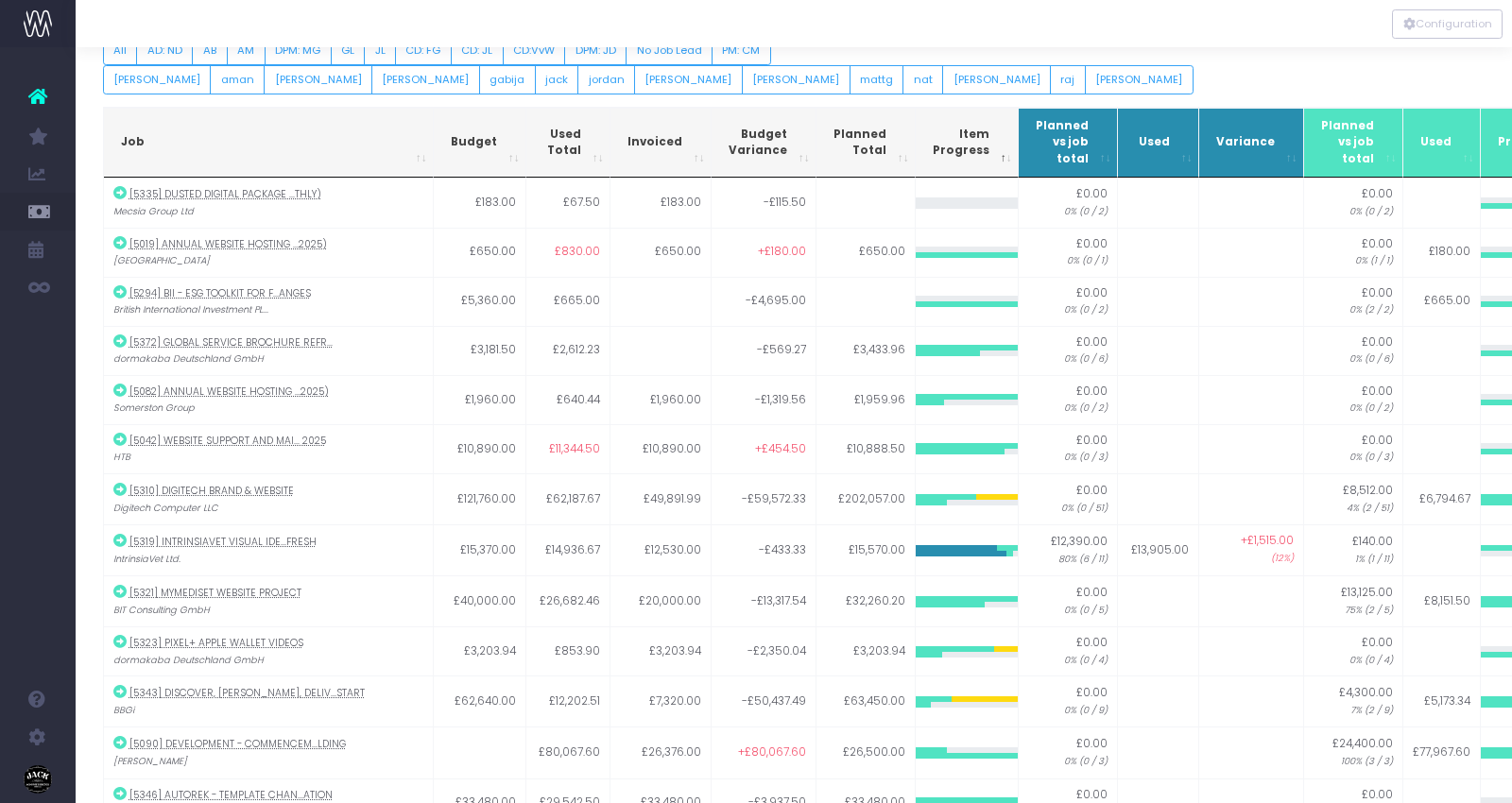
click at [933, 135] on span "Item Progress" at bounding box center [961, 143] width 57 height 33
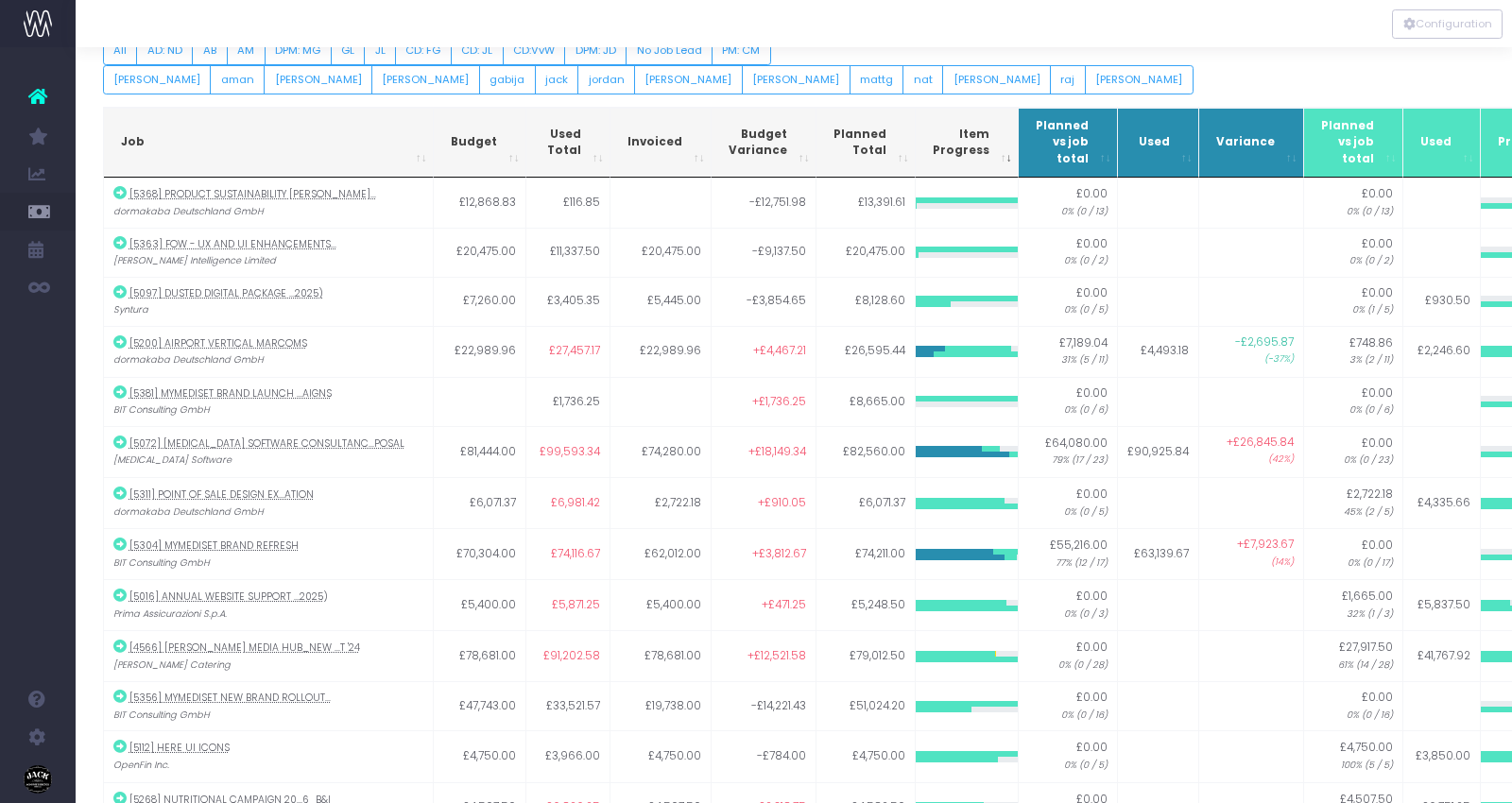
click at [1035, 134] on span "Planned vs job total" at bounding box center [1062, 143] width 53 height 50
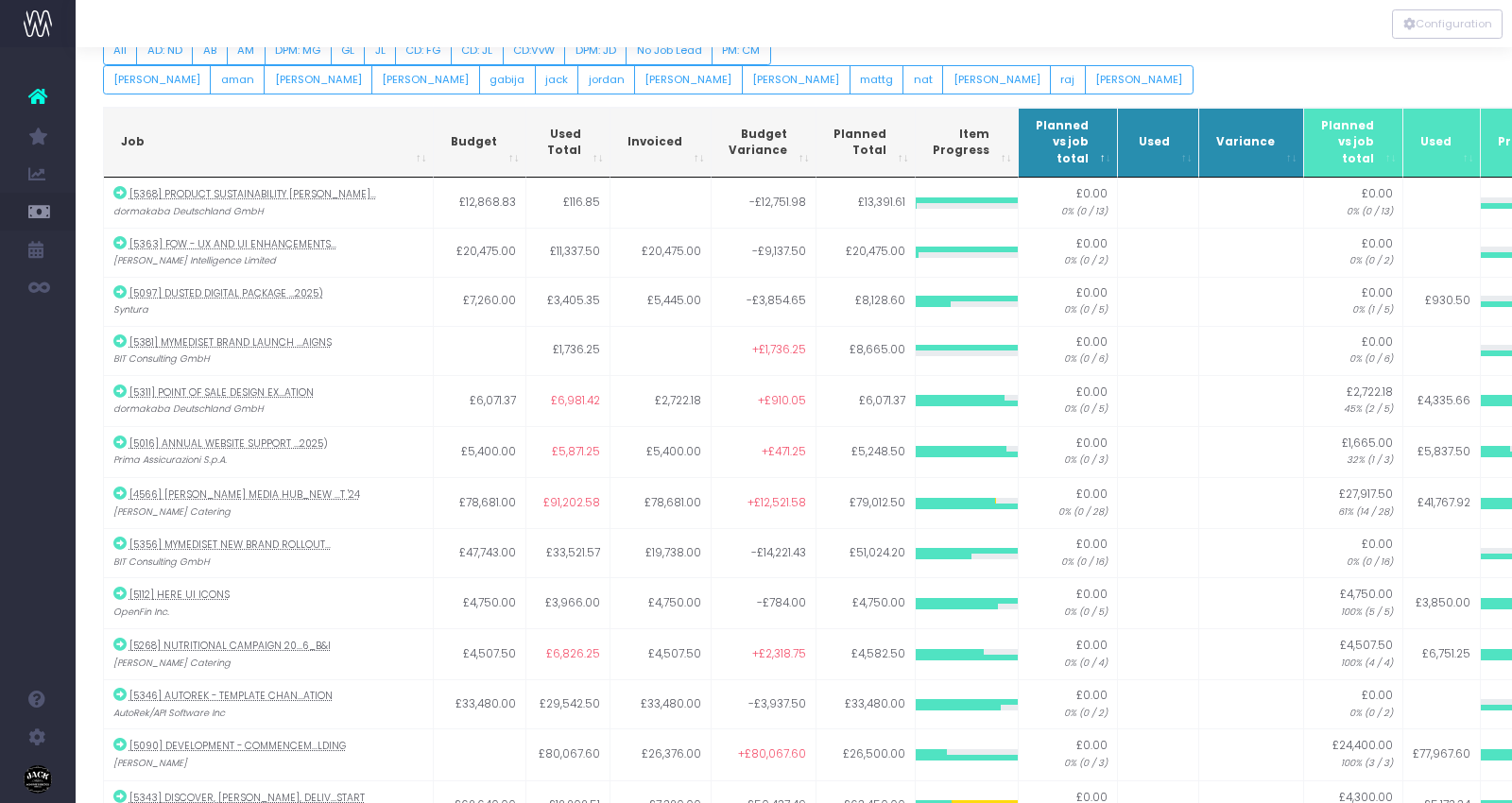
click at [1035, 134] on span "Planned vs job total" at bounding box center [1062, 143] width 53 height 50
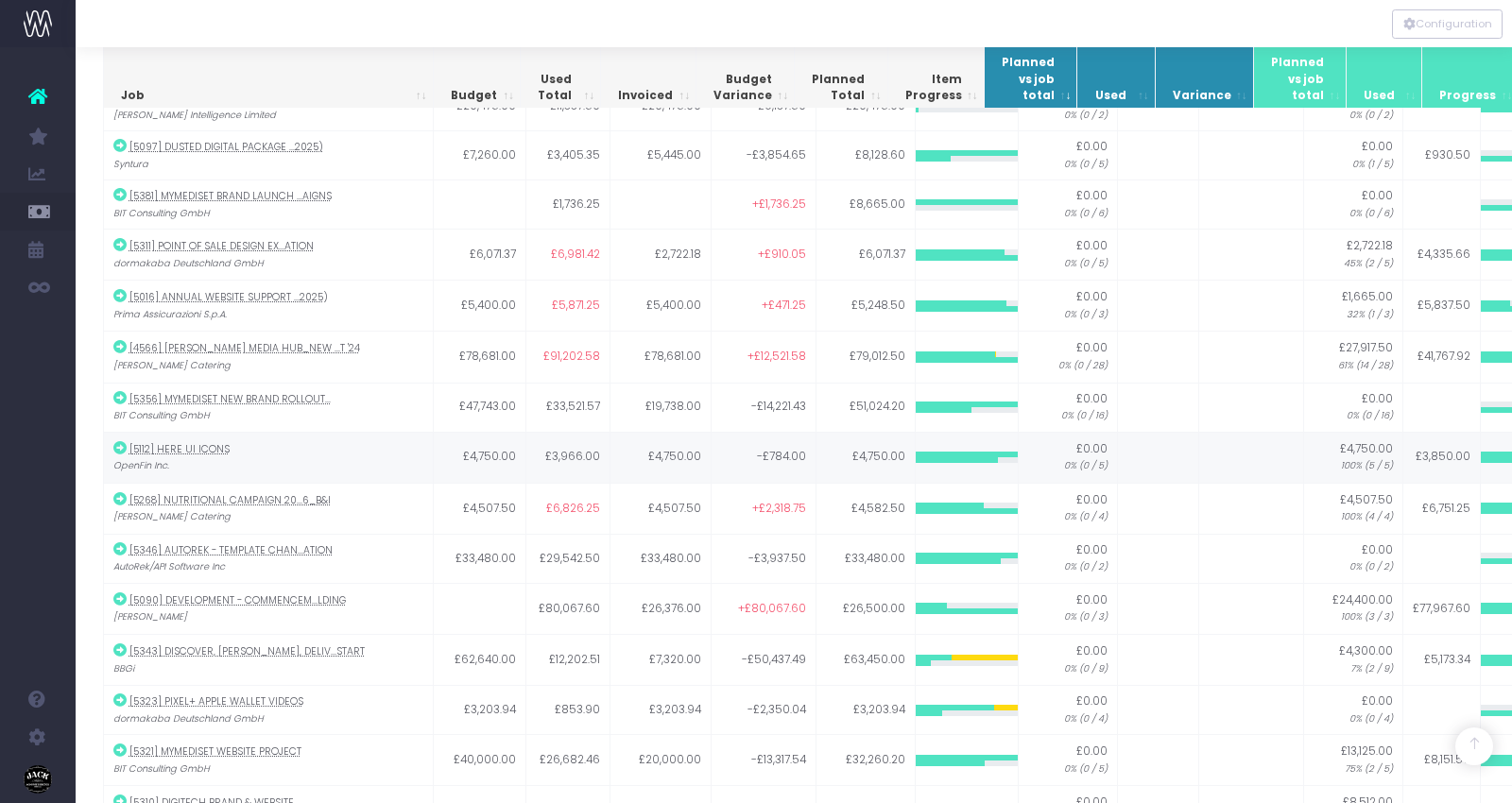
scroll to position [0, 0]
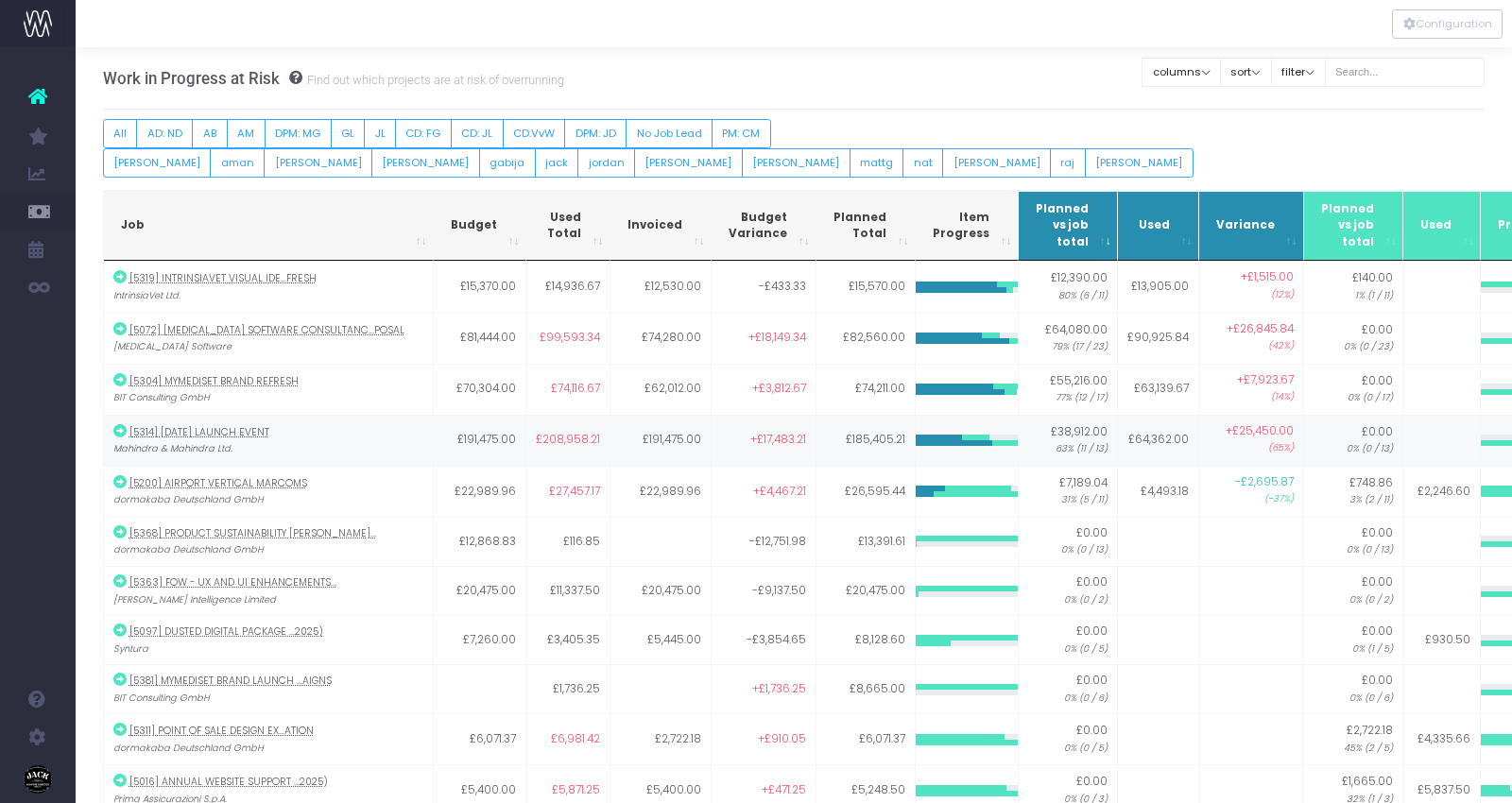
click at [1226, 431] on span "+£25,450.00 (65%)" at bounding box center [1260, 440] width 68 height 33
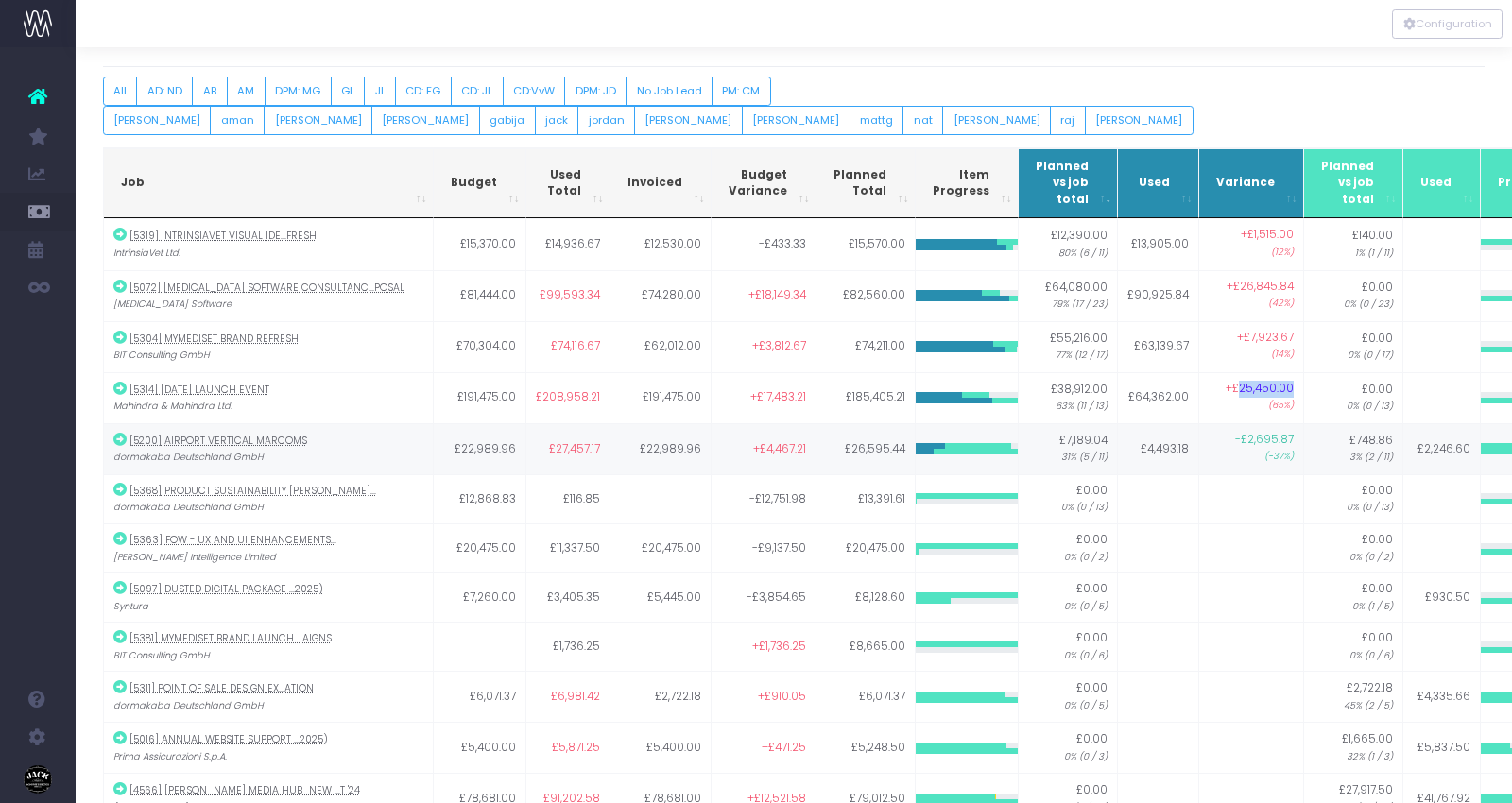
scroll to position [31, 0]
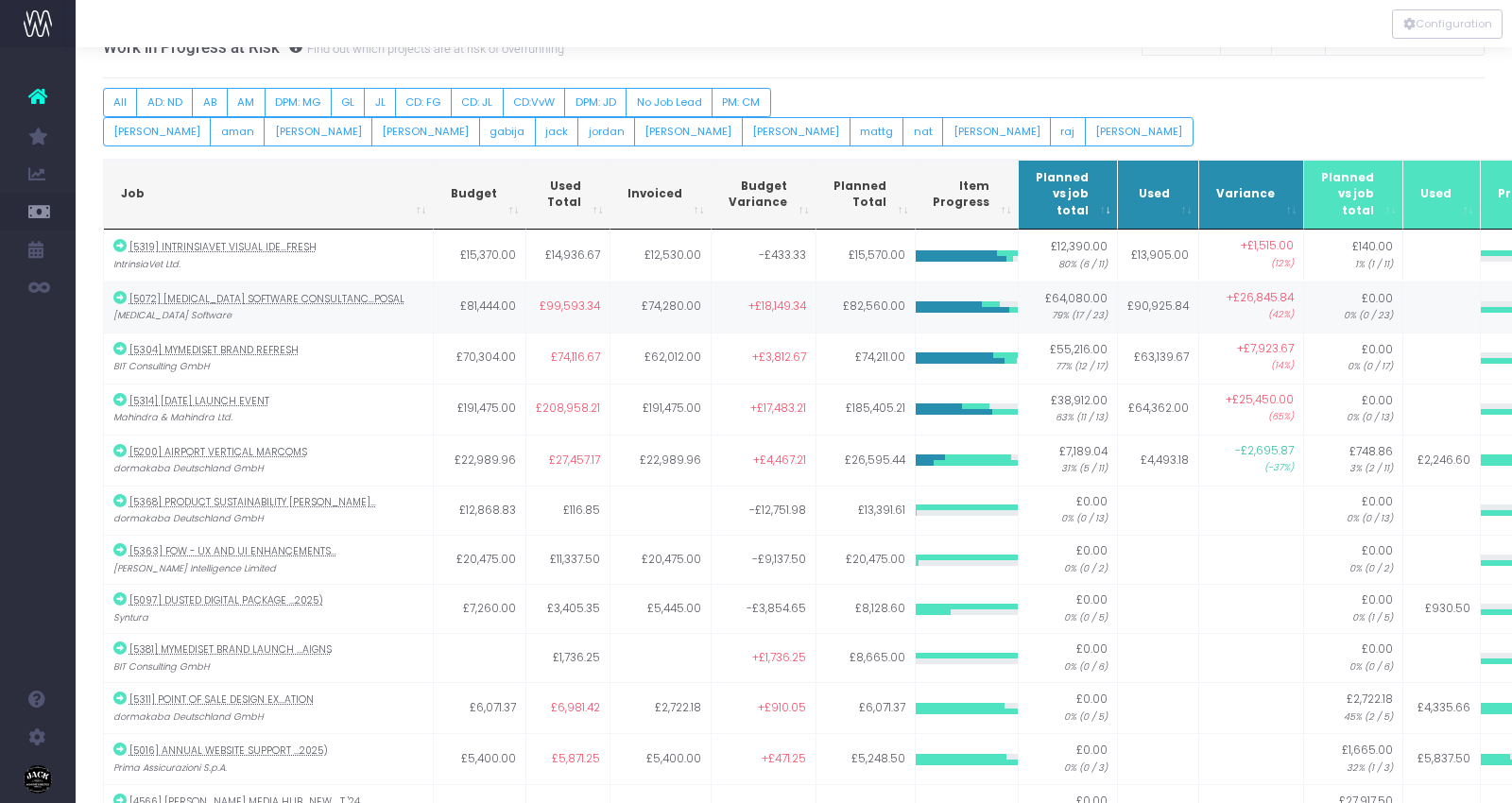
click at [1227, 292] on span "+£26,845.84 (42%)" at bounding box center [1260, 306] width 67 height 33
click at [1199, 172] on th "Variance" at bounding box center [1251, 194] width 105 height 71
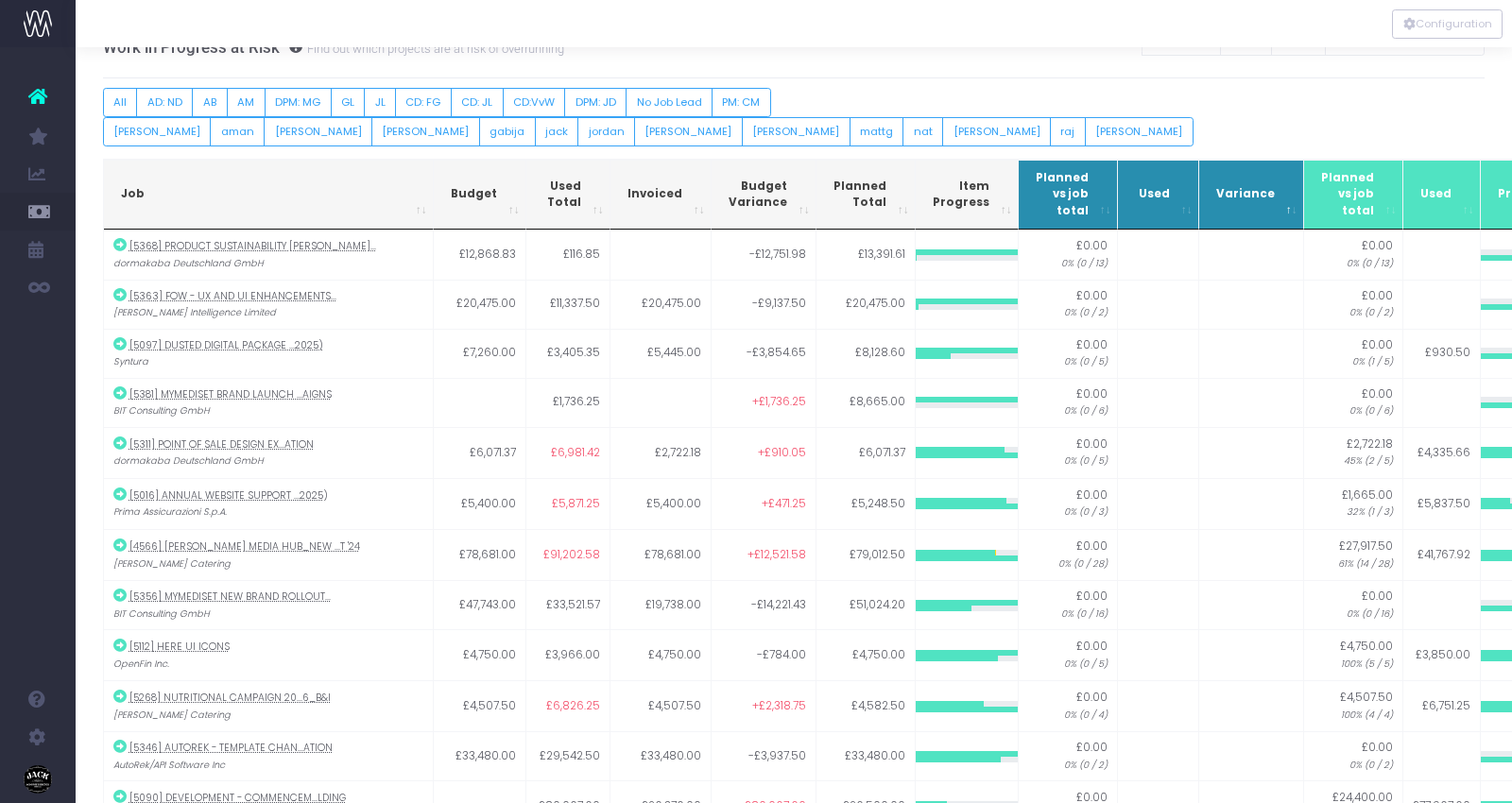
click at [1216, 186] on span "Variance" at bounding box center [1246, 194] width 59 height 17
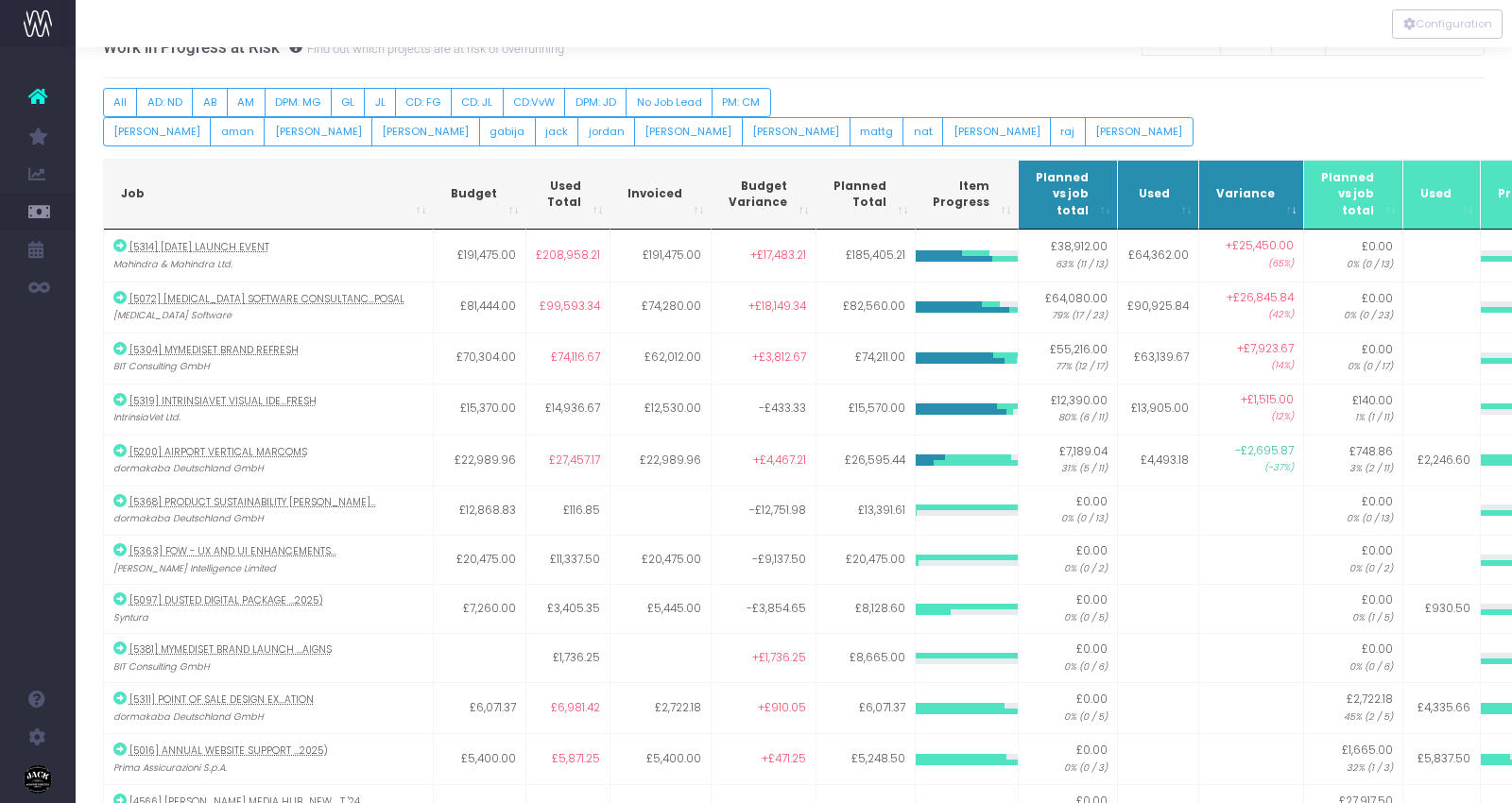
click at [1144, 129] on div "All AD: ND AB AM DPM: MG GL JL CD: FG CD: JL CD:VvW DPM: JD No Job Lead PM: CM …" at bounding box center [794, 118] width 1382 height 59
